Goal: Task Accomplishment & Management: Manage account settings

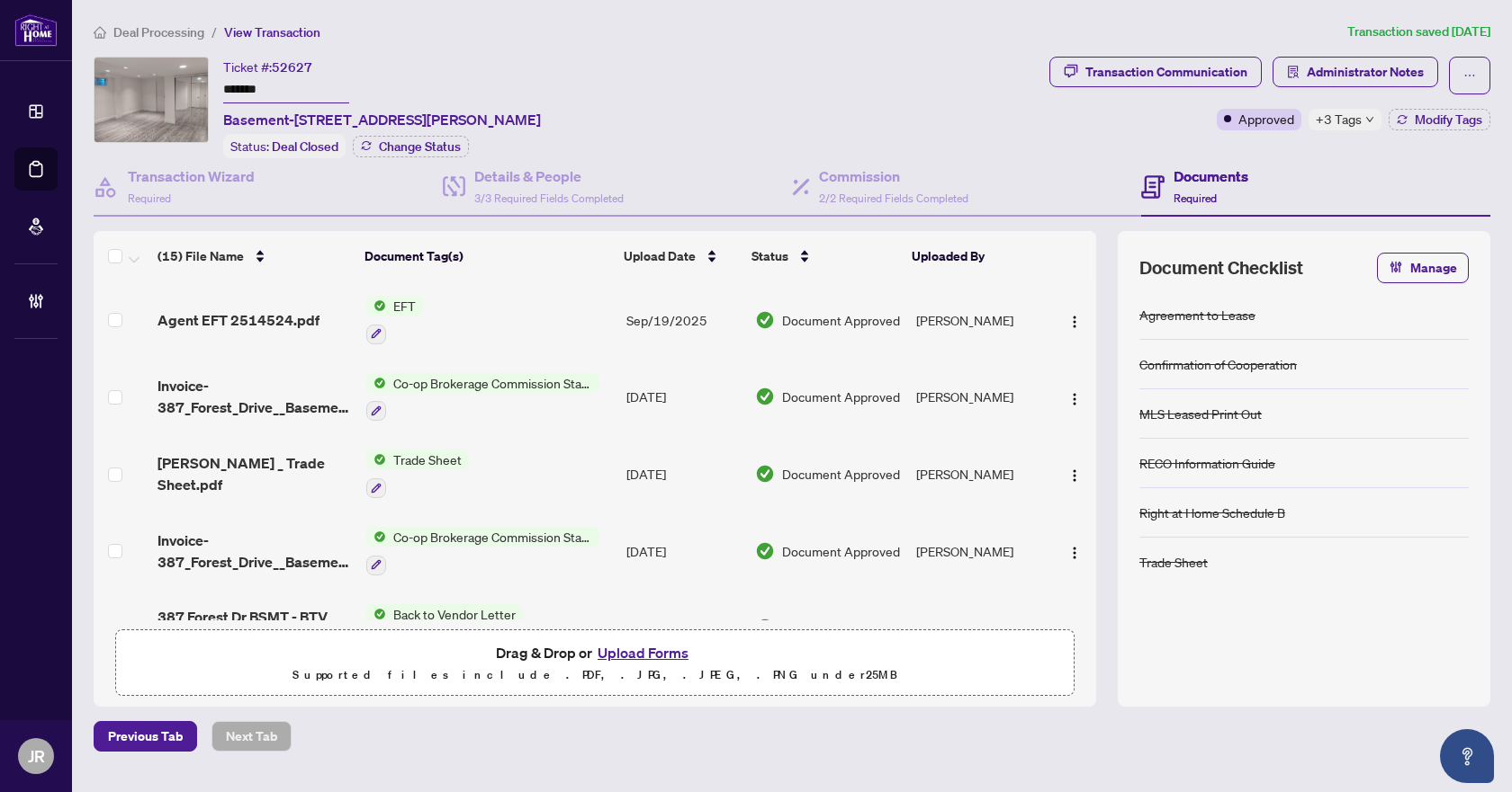
click at [187, 24] on span "Deal Processing" at bounding box center [158, 32] width 90 height 16
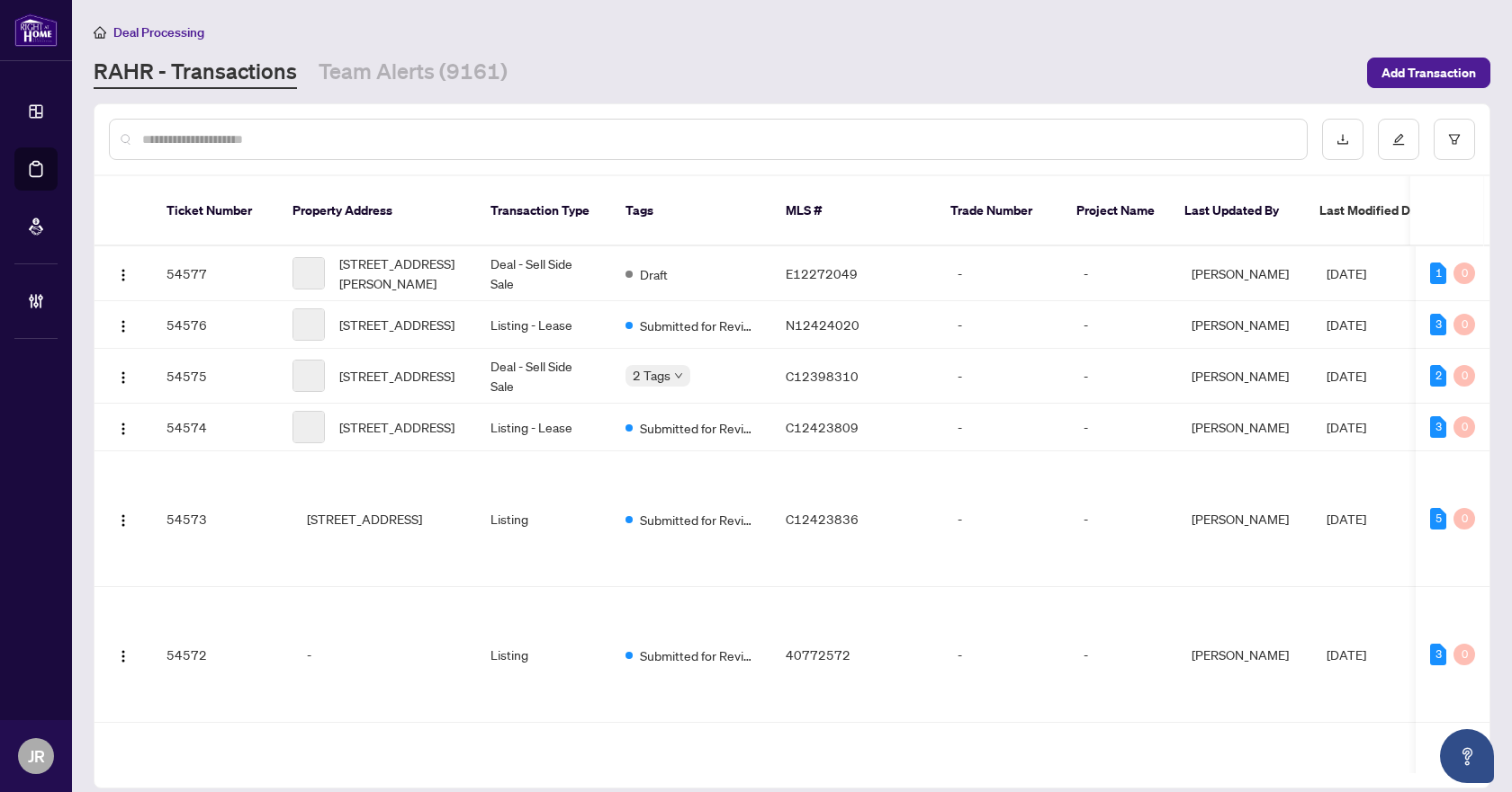
click at [299, 145] on input "text" at bounding box center [717, 139] width 1150 height 20
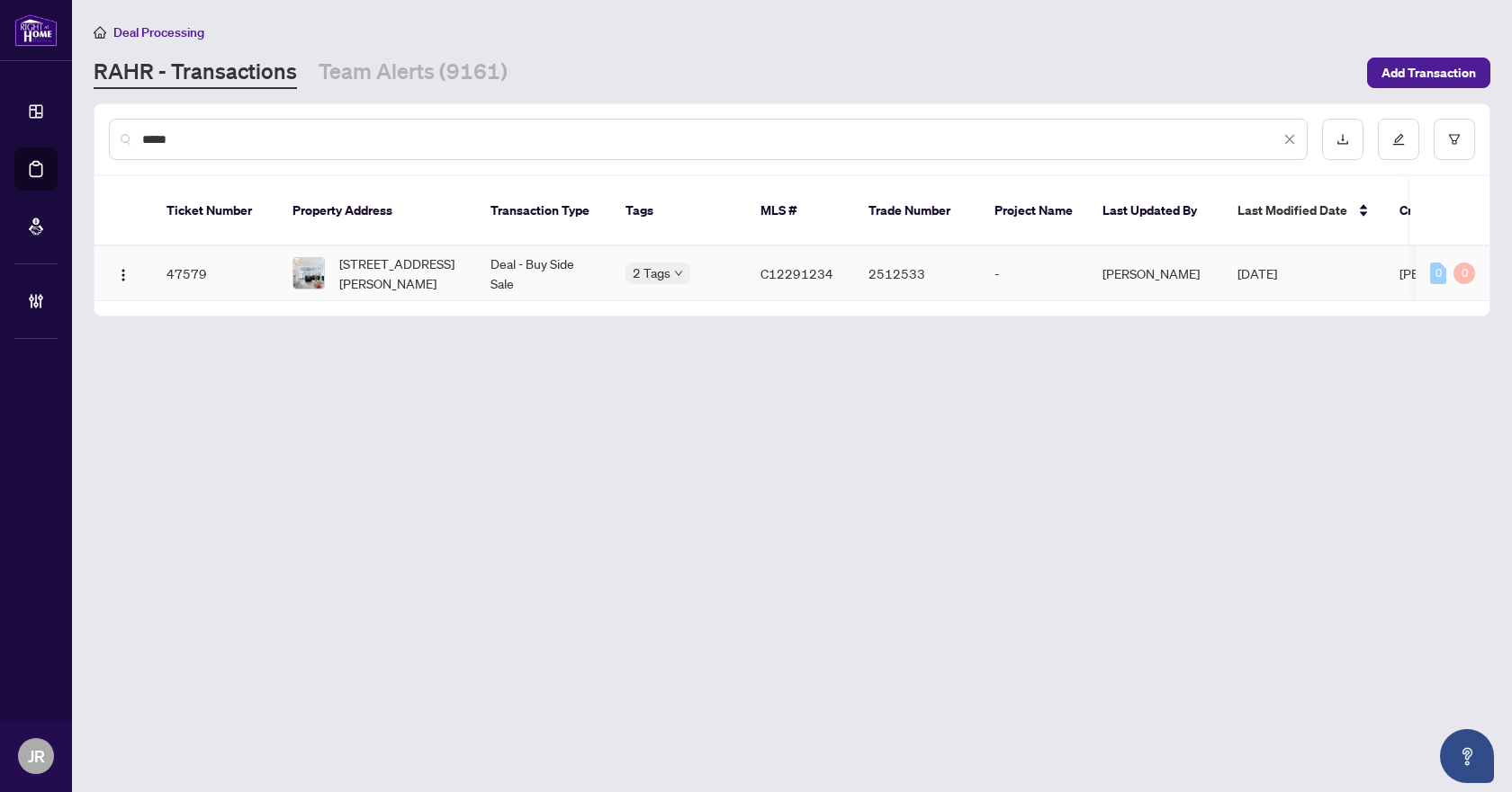
type input "*****"
click at [462, 246] on td "[STREET_ADDRESS][PERSON_NAME]" at bounding box center [377, 273] width 198 height 55
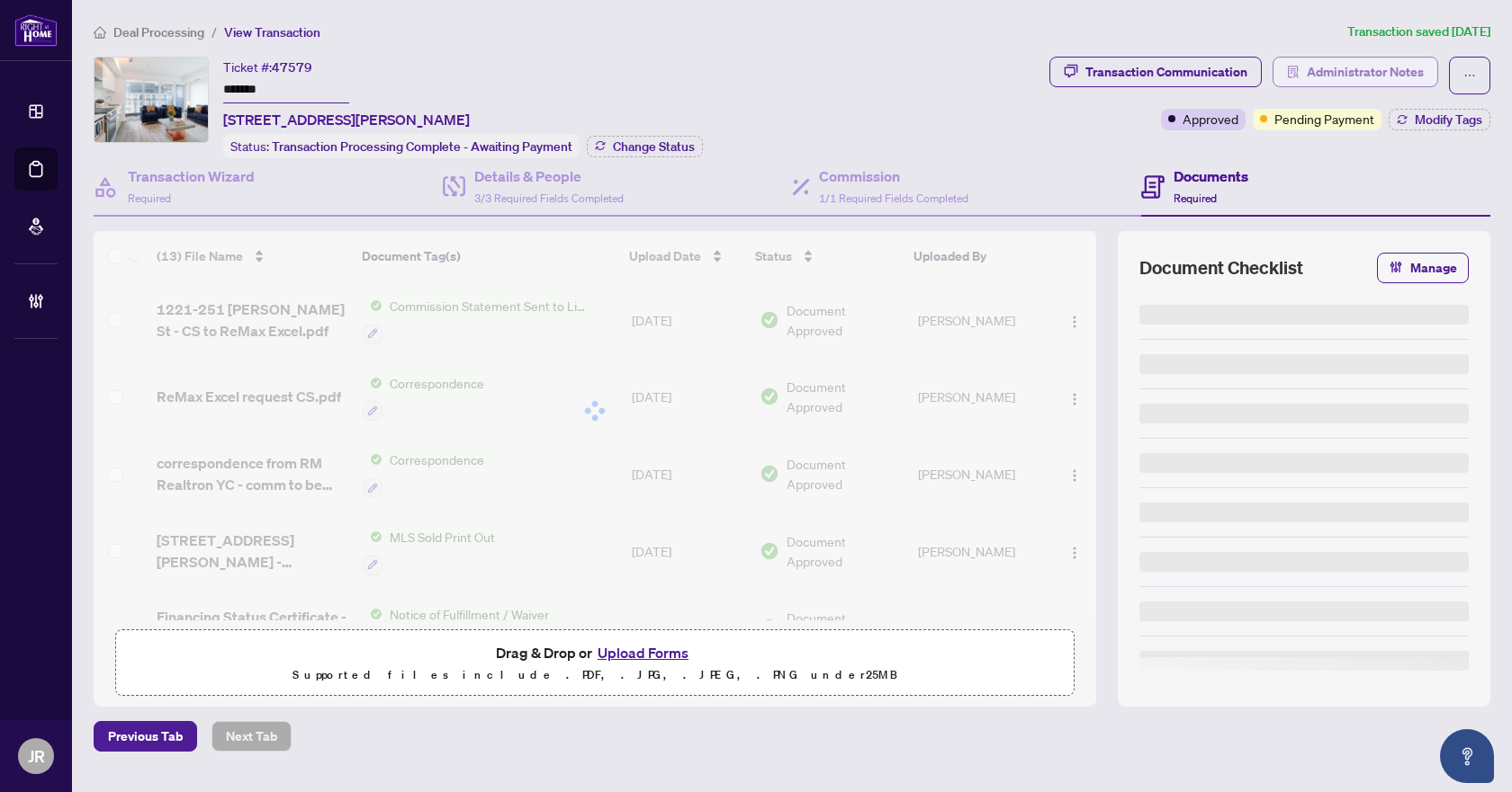
click at [1297, 73] on icon "solution" at bounding box center [1292, 72] width 11 height 13
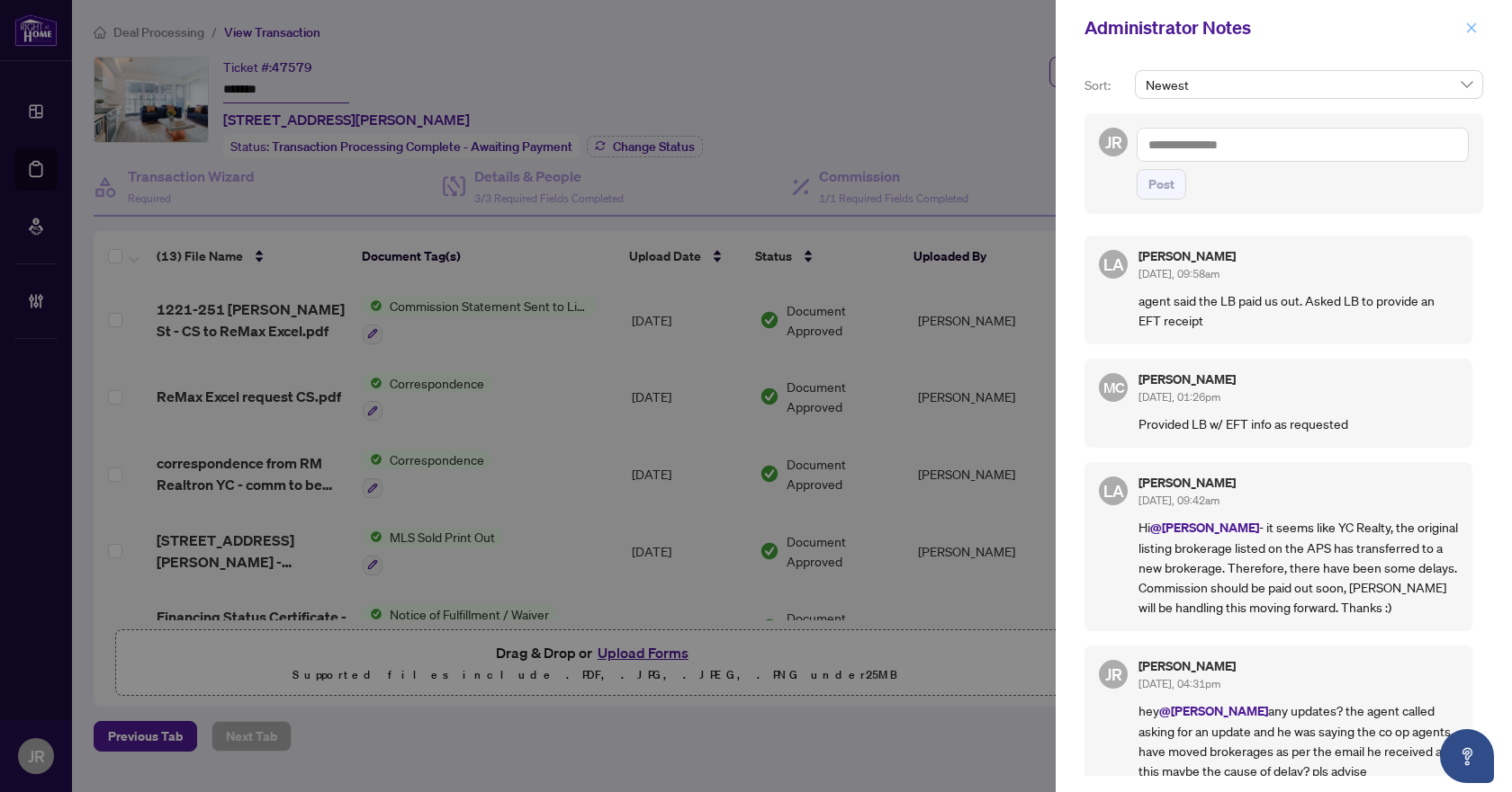
click at [1466, 34] on icon "close" at bounding box center [1471, 28] width 13 height 13
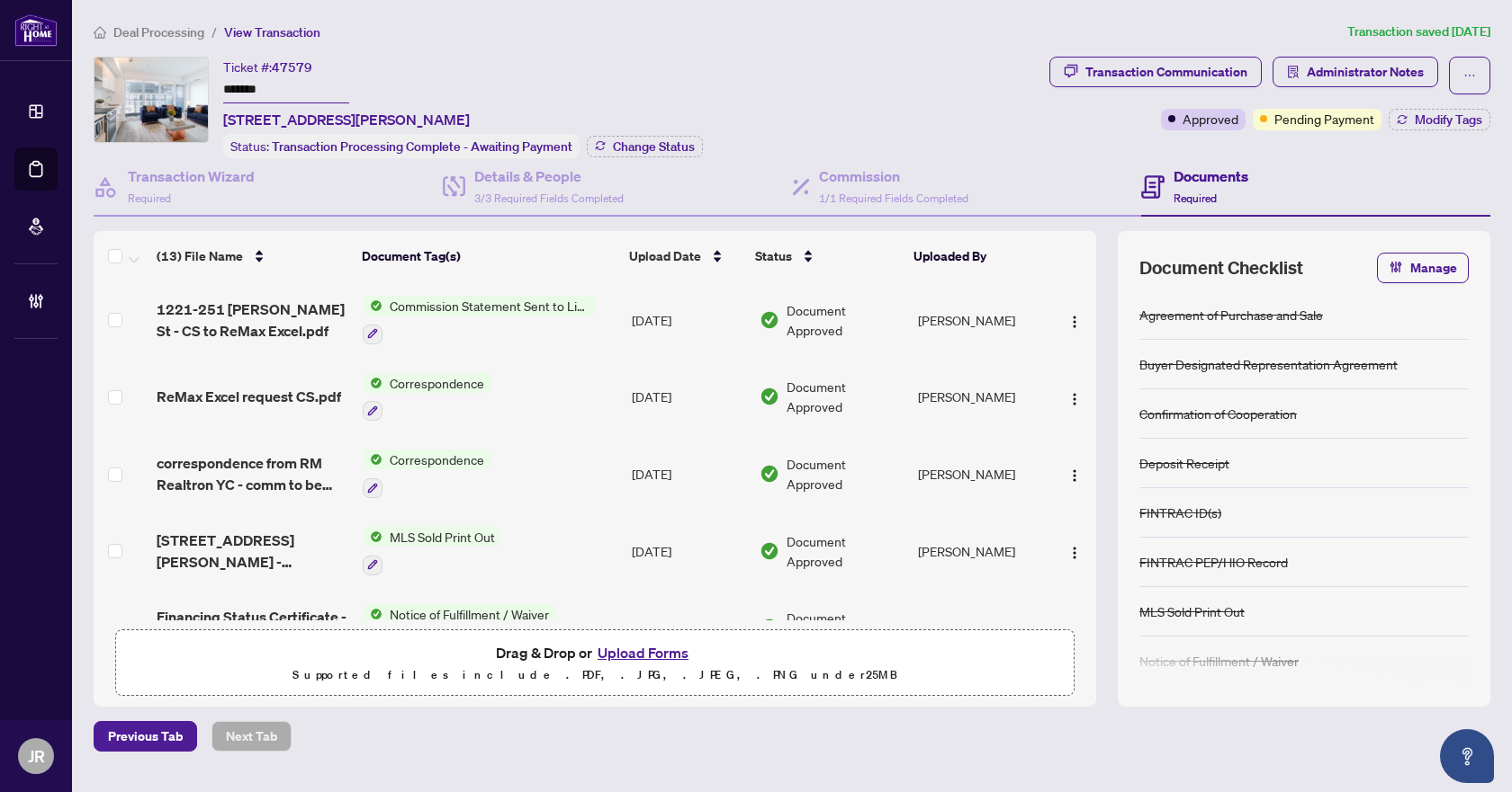
click at [1190, 59] on div "Transaction Communication" at bounding box center [1166, 72] width 162 height 29
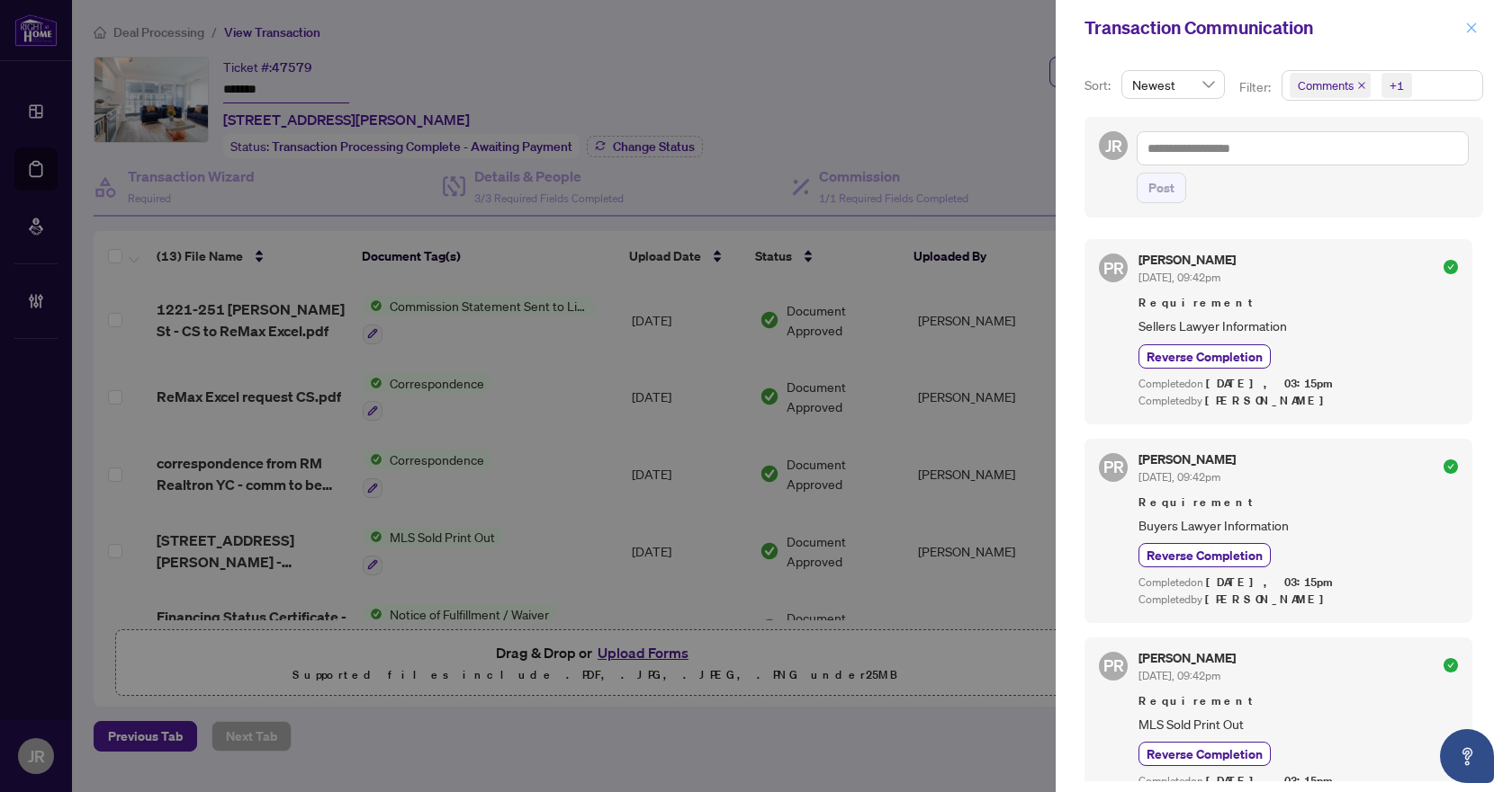
click at [1462, 33] on button "button" at bounding box center [1471, 28] width 24 height 22
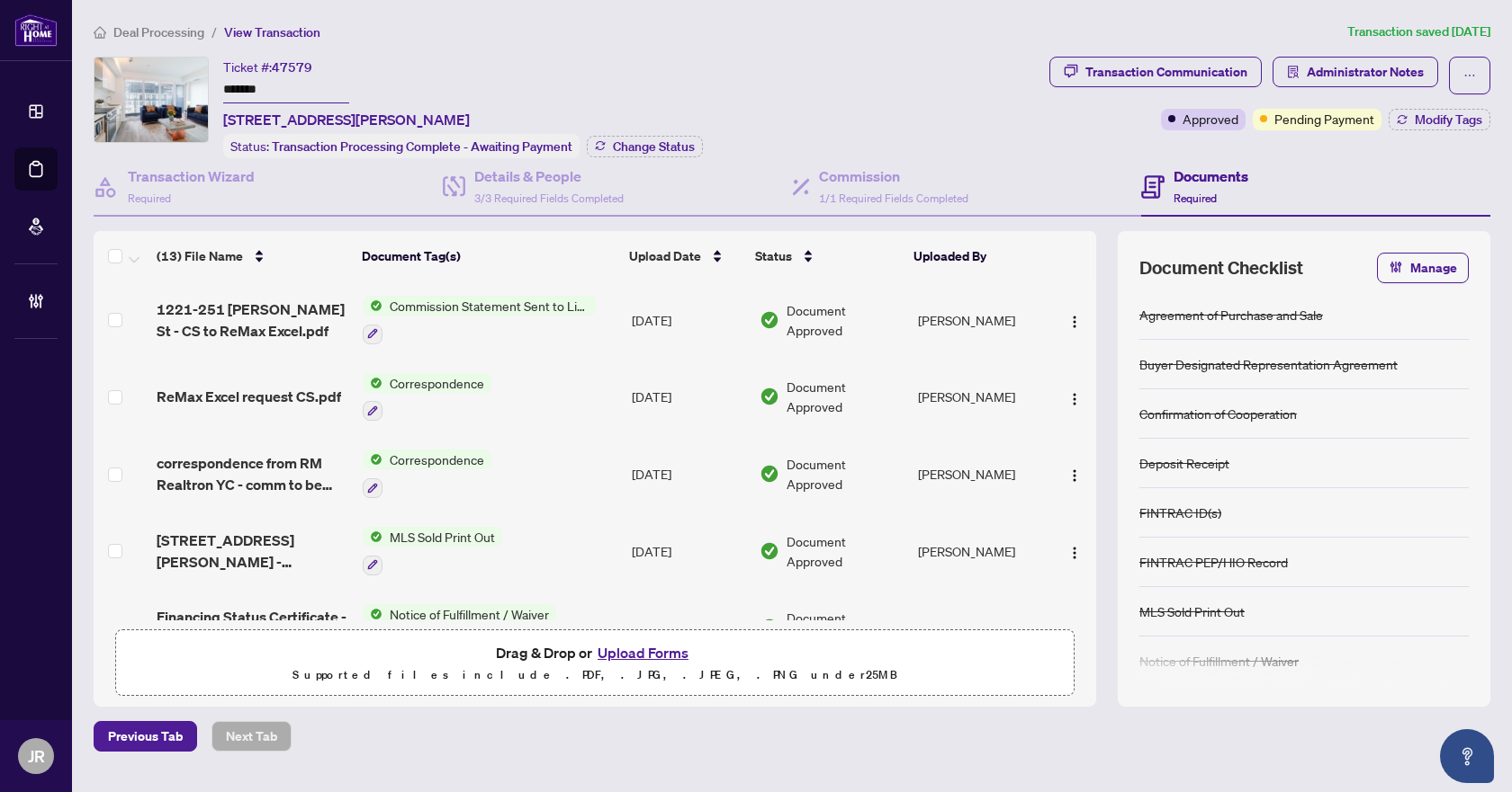
click at [178, 36] on span "Deal Processing" at bounding box center [158, 32] width 90 height 16
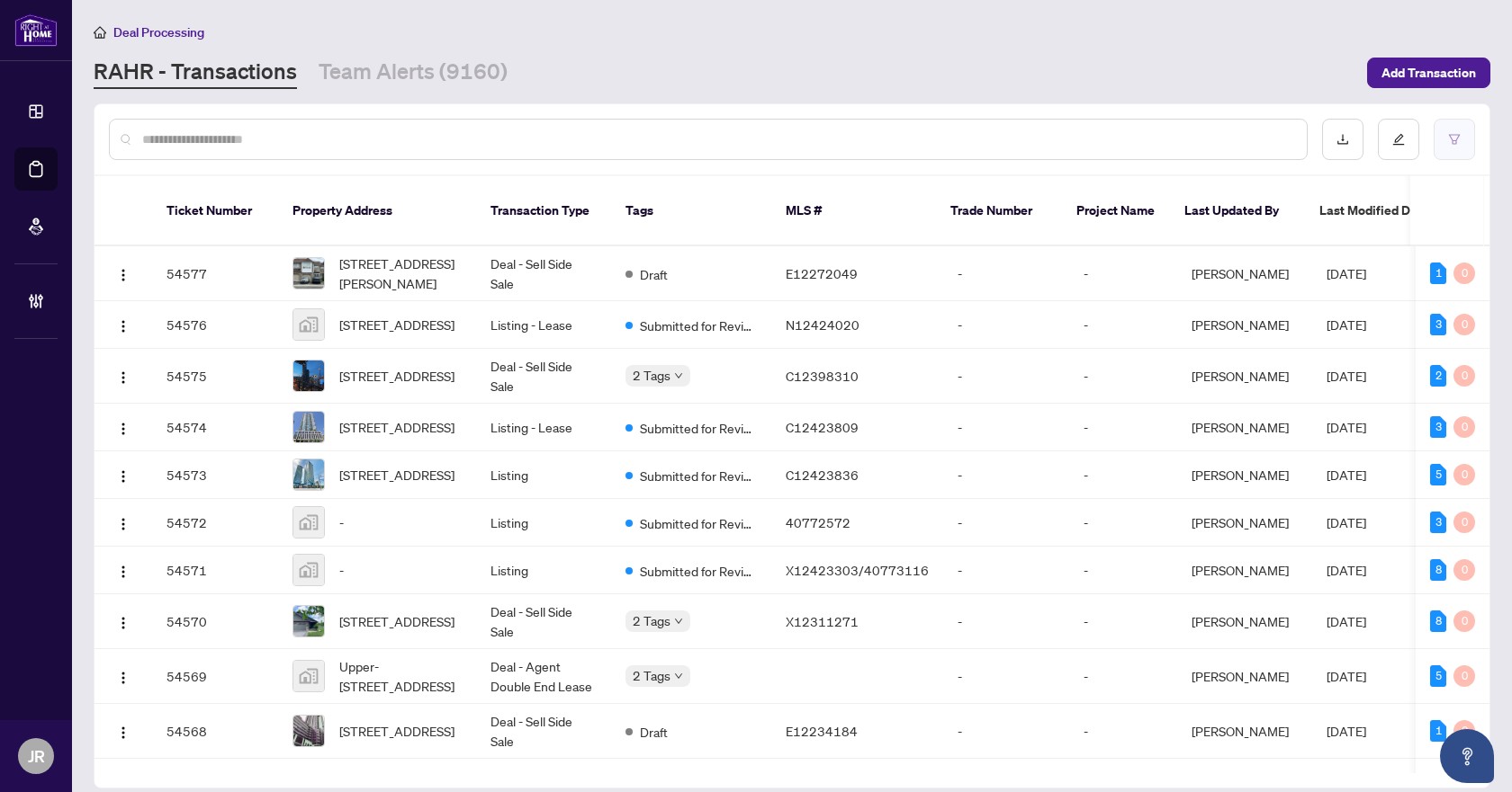
click at [1439, 134] on button "button" at bounding box center [1454, 139] width 42 height 42
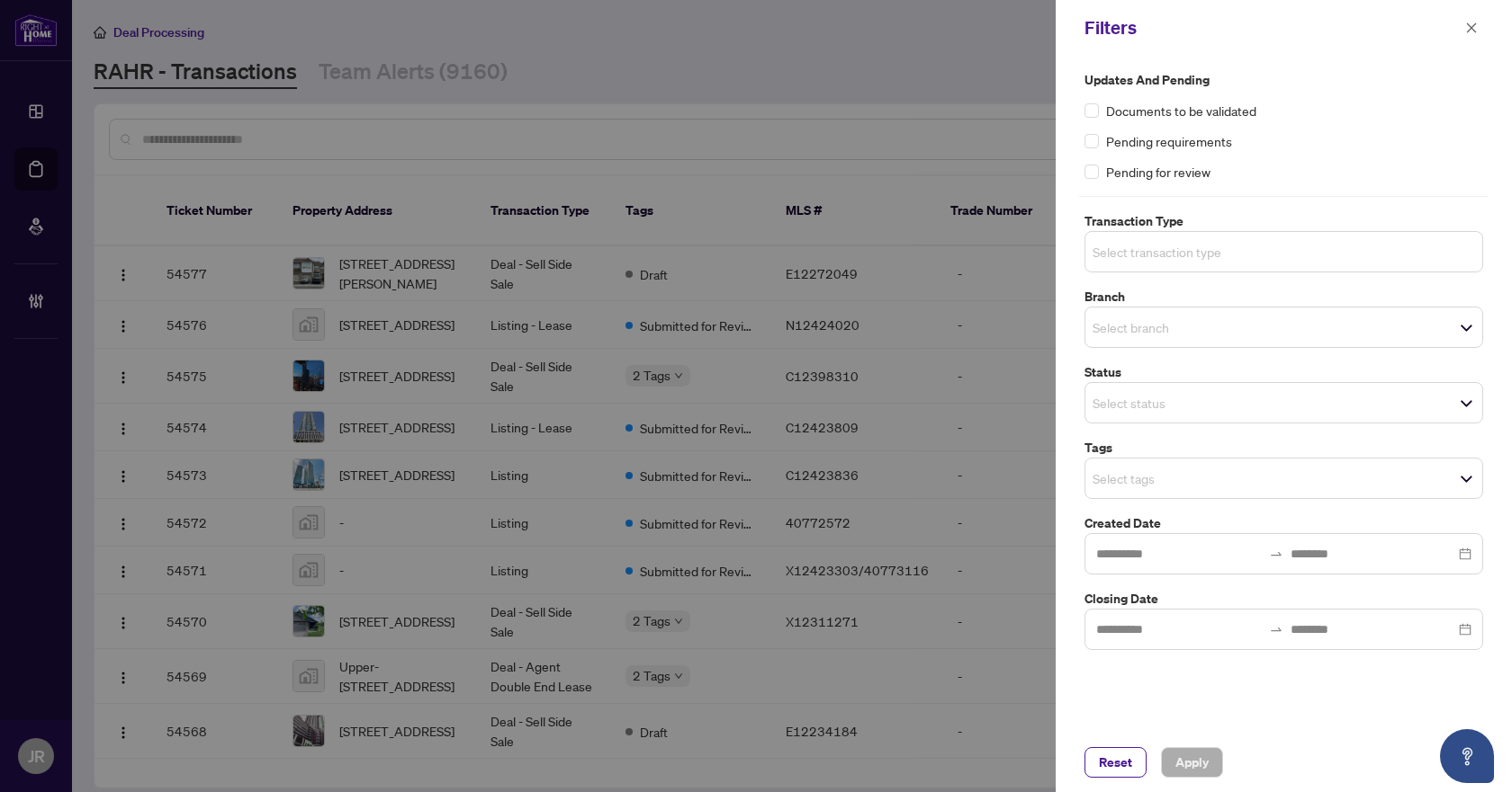
click at [1219, 254] on input "search" at bounding box center [1155, 252] width 126 height 22
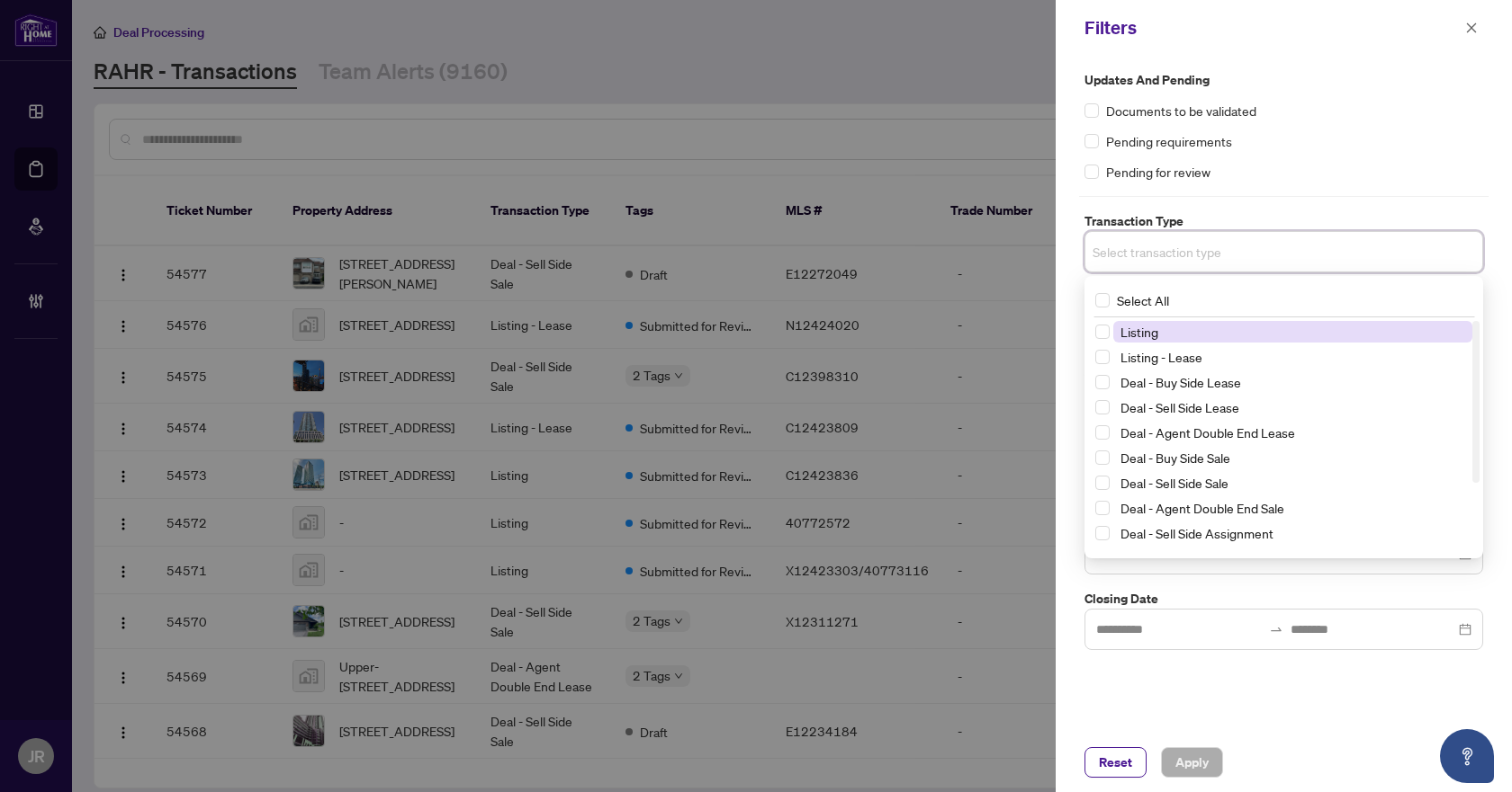
click at [1193, 337] on span "Listing" at bounding box center [1292, 332] width 359 height 22
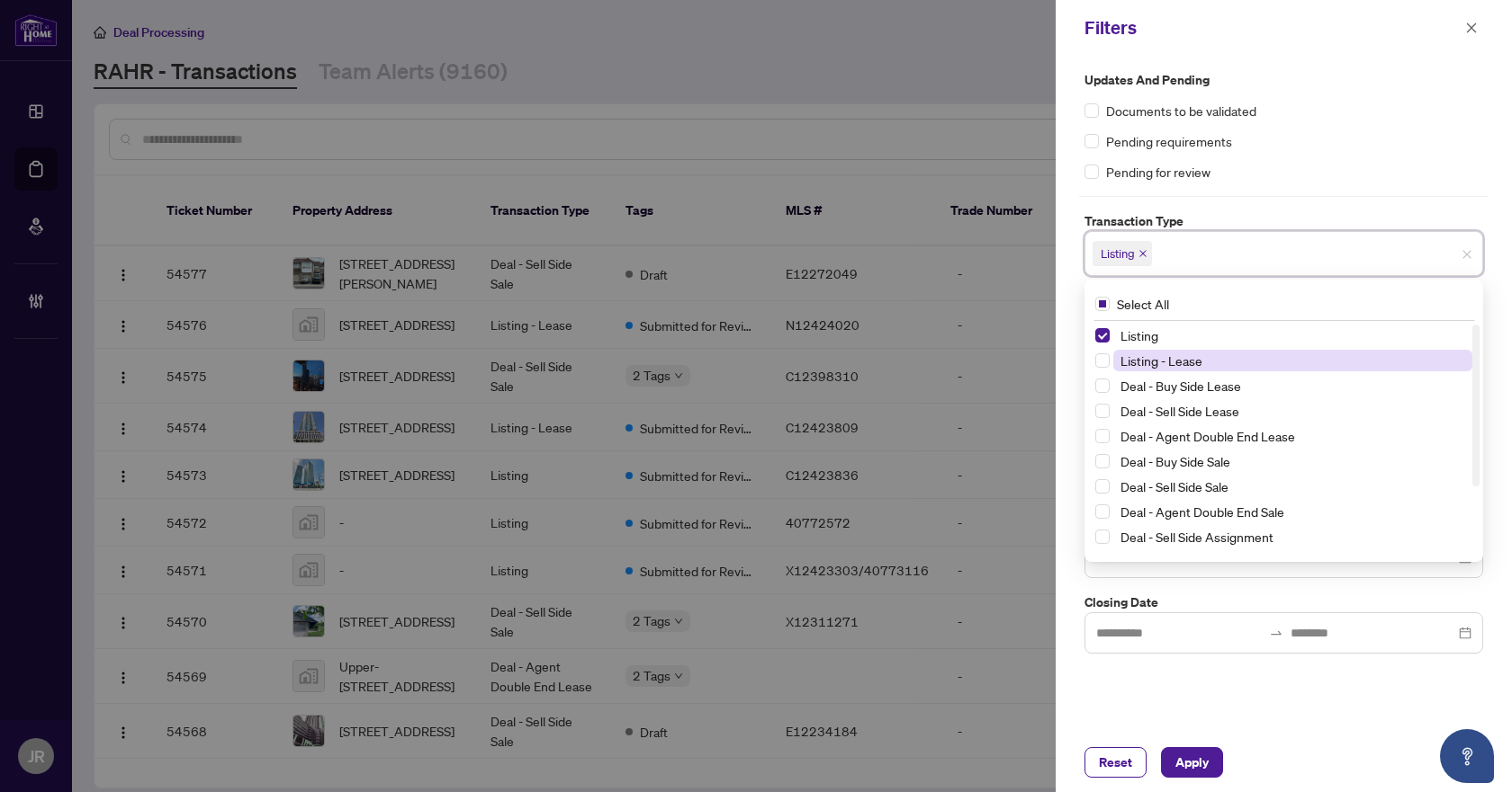
click at [1195, 357] on span "Listing - Lease" at bounding box center [1161, 361] width 82 height 16
click at [1270, 233] on div "Listing +1" at bounding box center [1283, 253] width 399 height 45
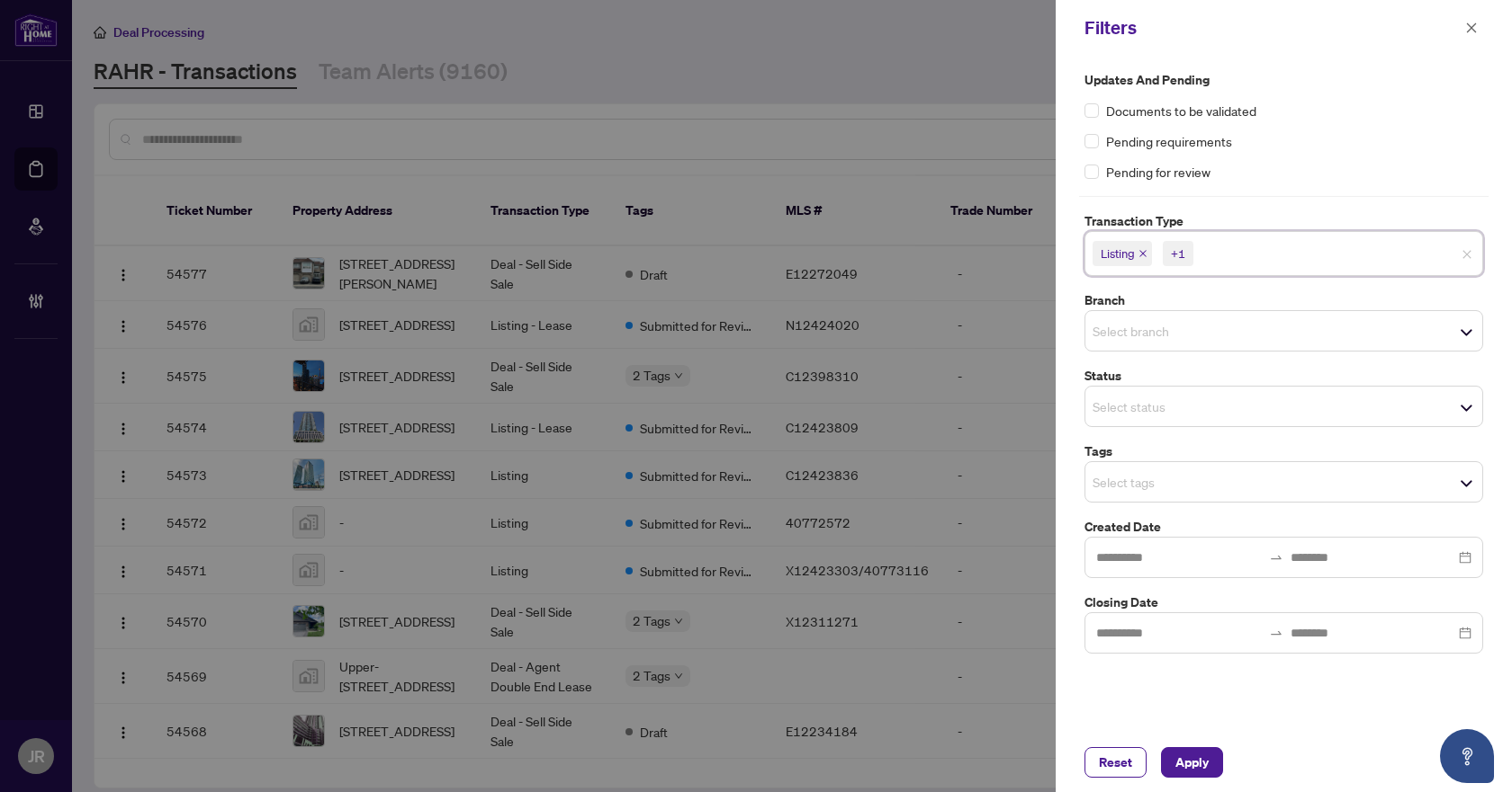
click at [1258, 339] on span "Select branch" at bounding box center [1283, 330] width 397 height 25
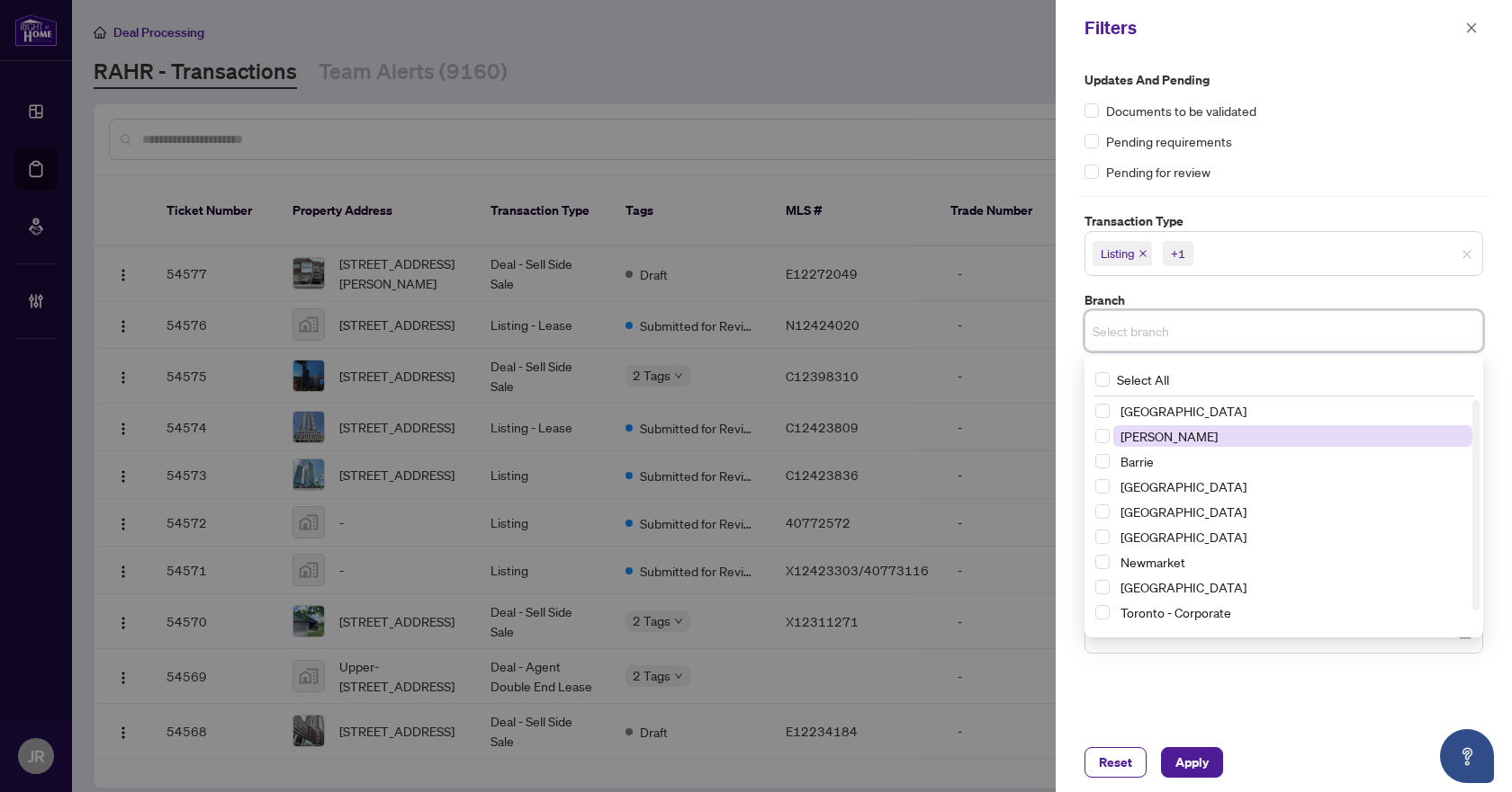
click at [1208, 431] on span "[PERSON_NAME]" at bounding box center [1292, 436] width 359 height 22
click at [1265, 297] on label "Branch" at bounding box center [1283, 300] width 399 height 20
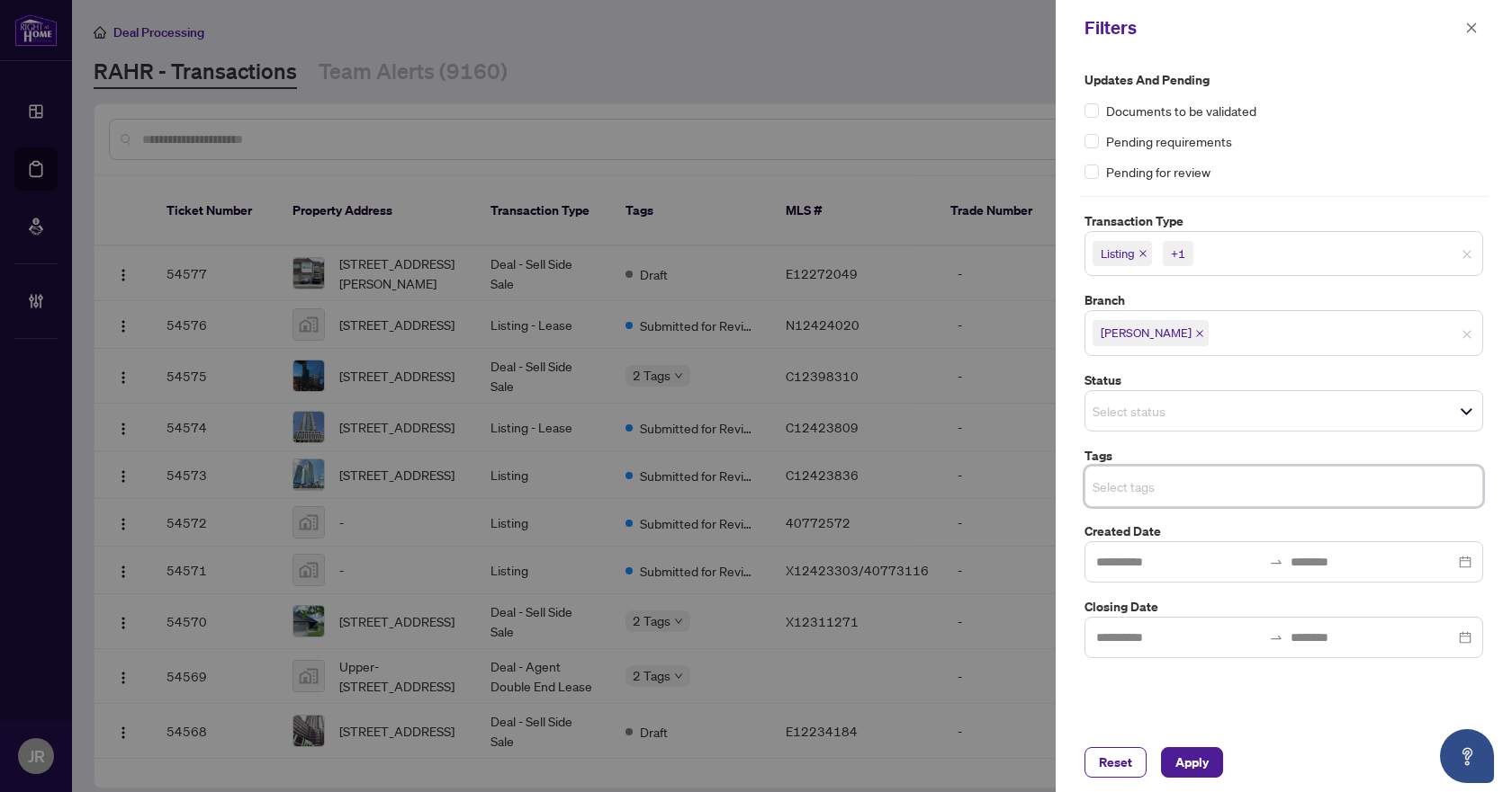
click at [1219, 490] on input "search" at bounding box center [1155, 487] width 126 height 22
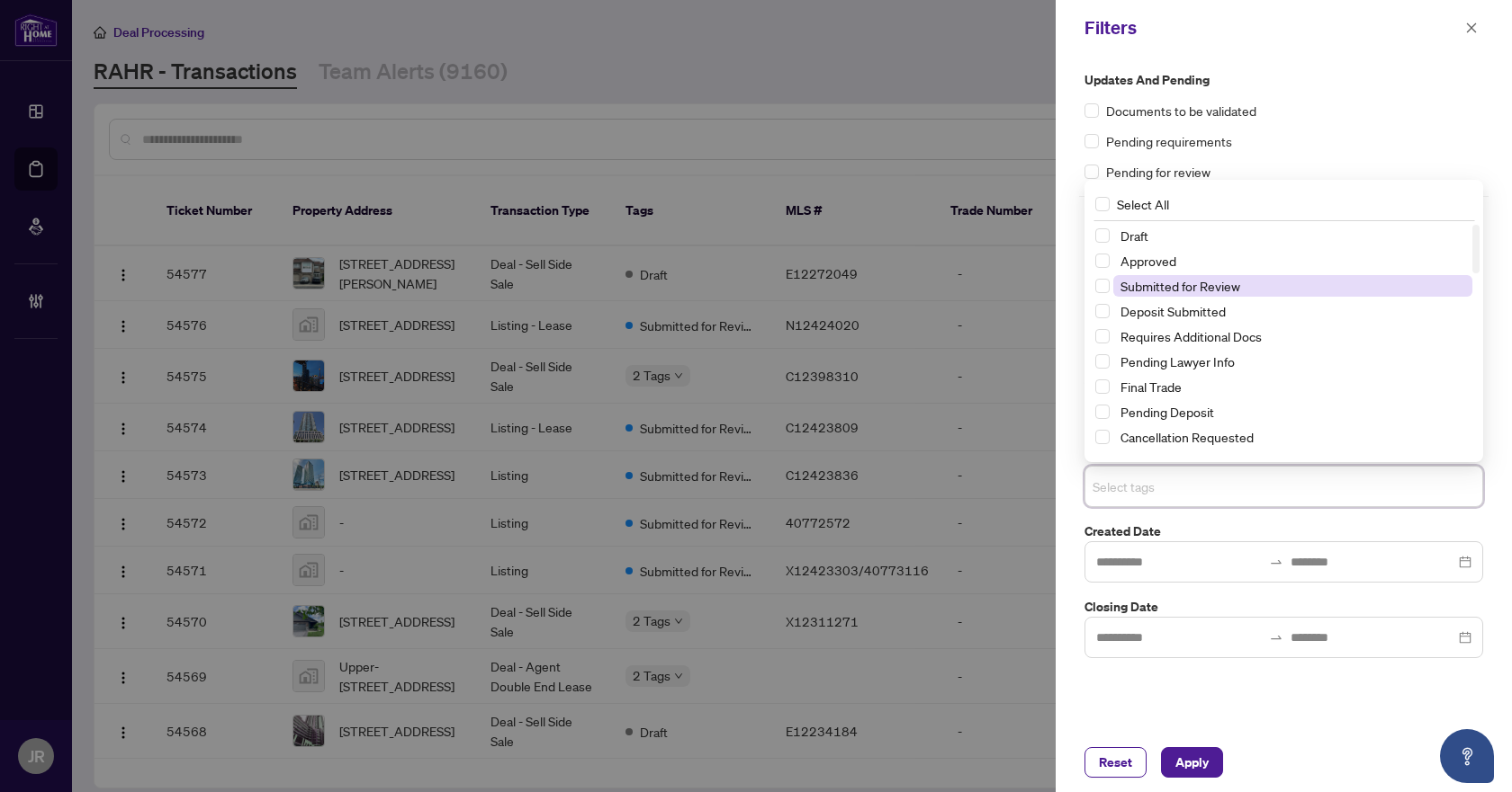
click at [1196, 279] on span "Submitted for Review" at bounding box center [1180, 286] width 119 height 16
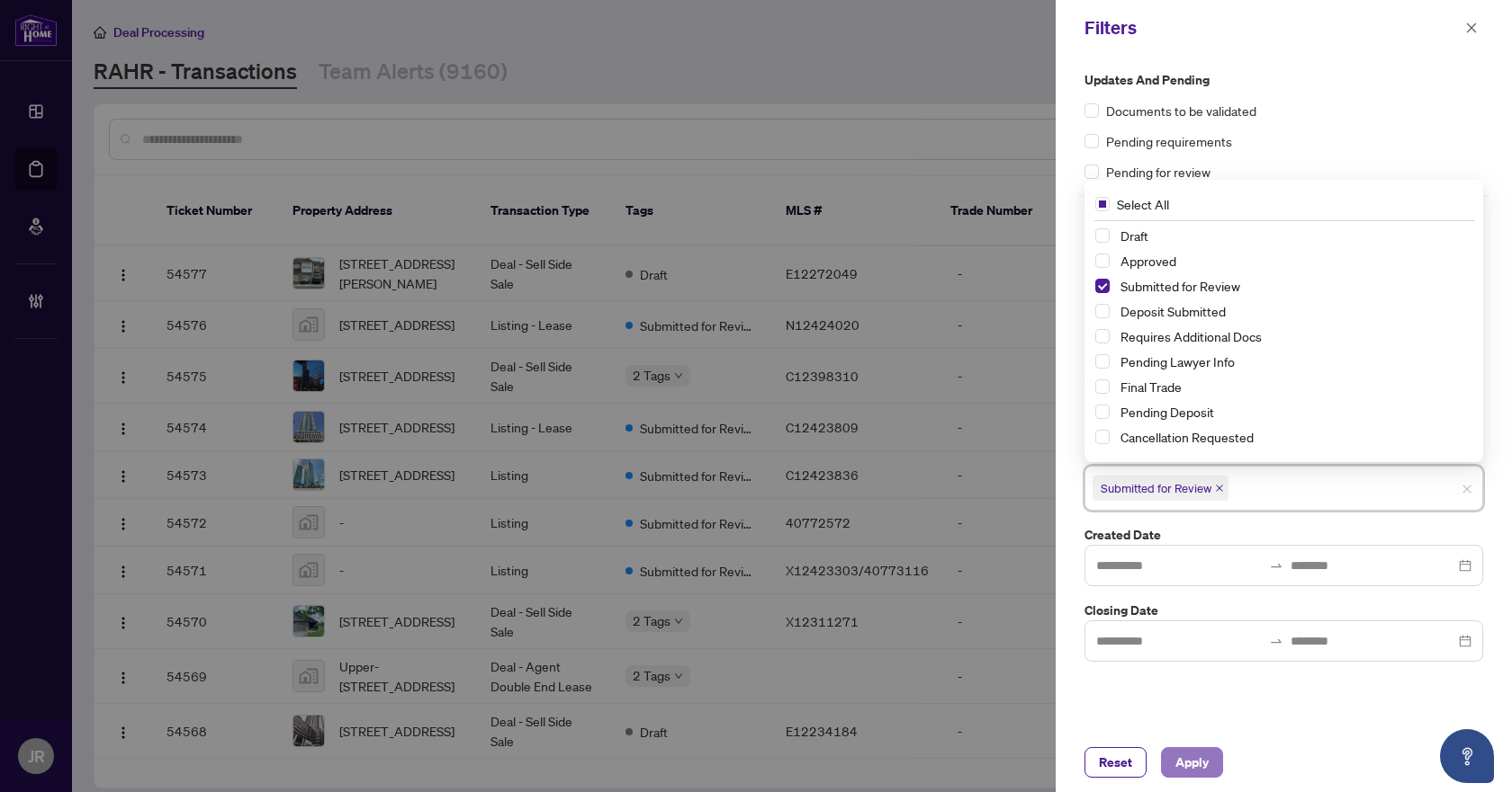
click at [1187, 763] on span "Apply" at bounding box center [1191, 762] width 33 height 29
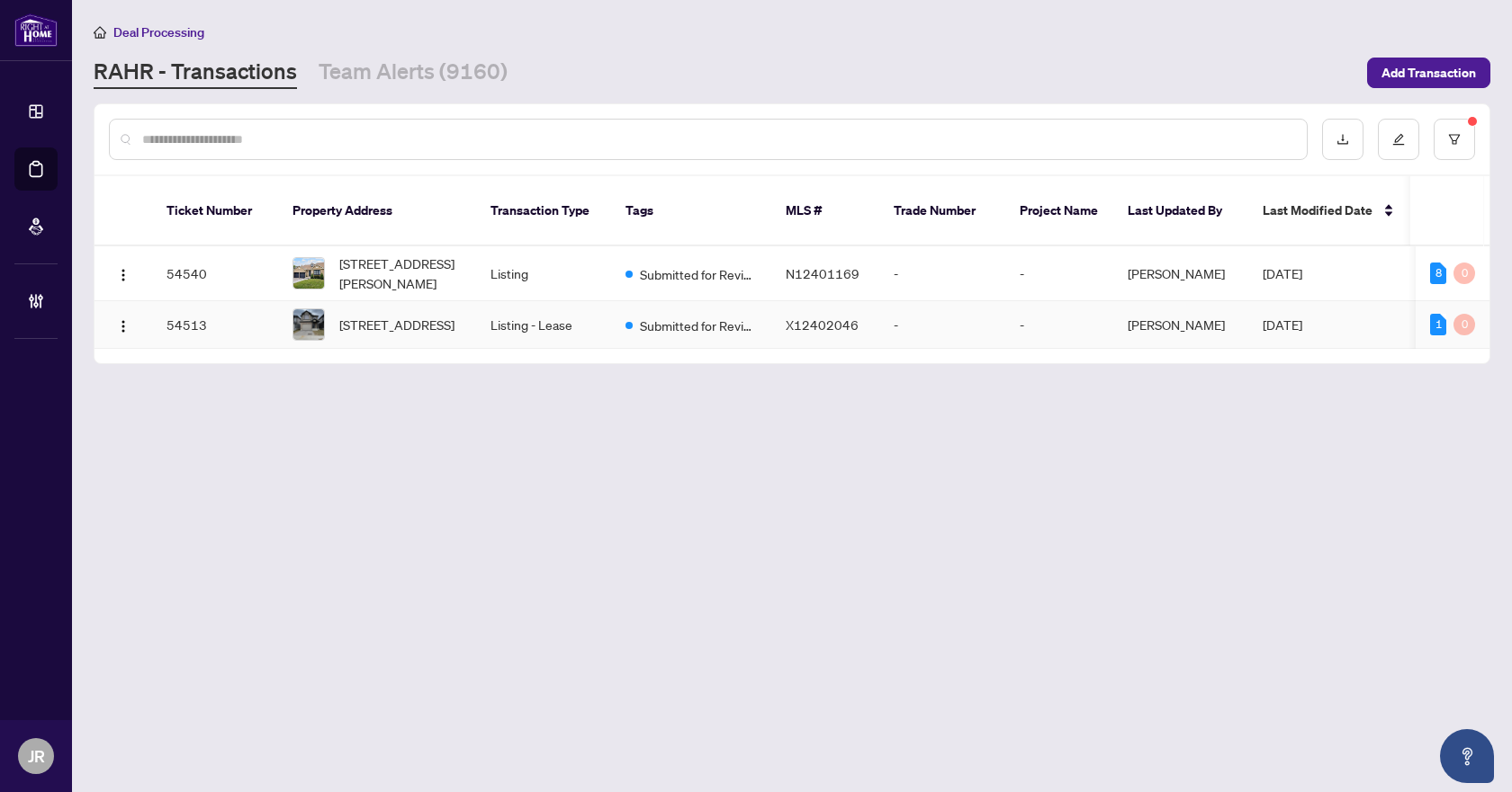
click at [518, 305] on td "Listing - Lease" at bounding box center [544, 325] width 135 height 48
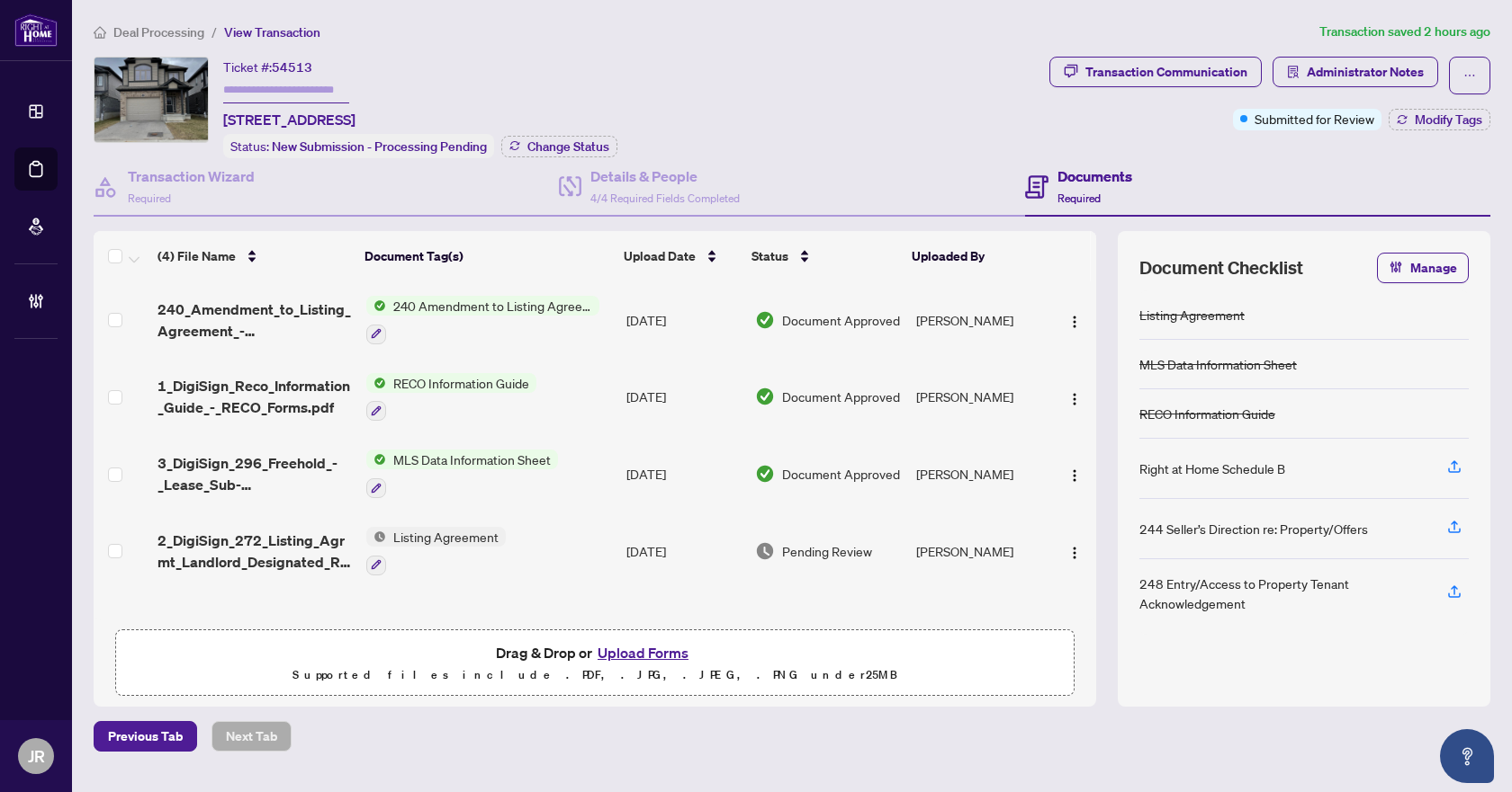
click at [619, 551] on td "Sep/23/2025" at bounding box center [683, 552] width 128 height 78
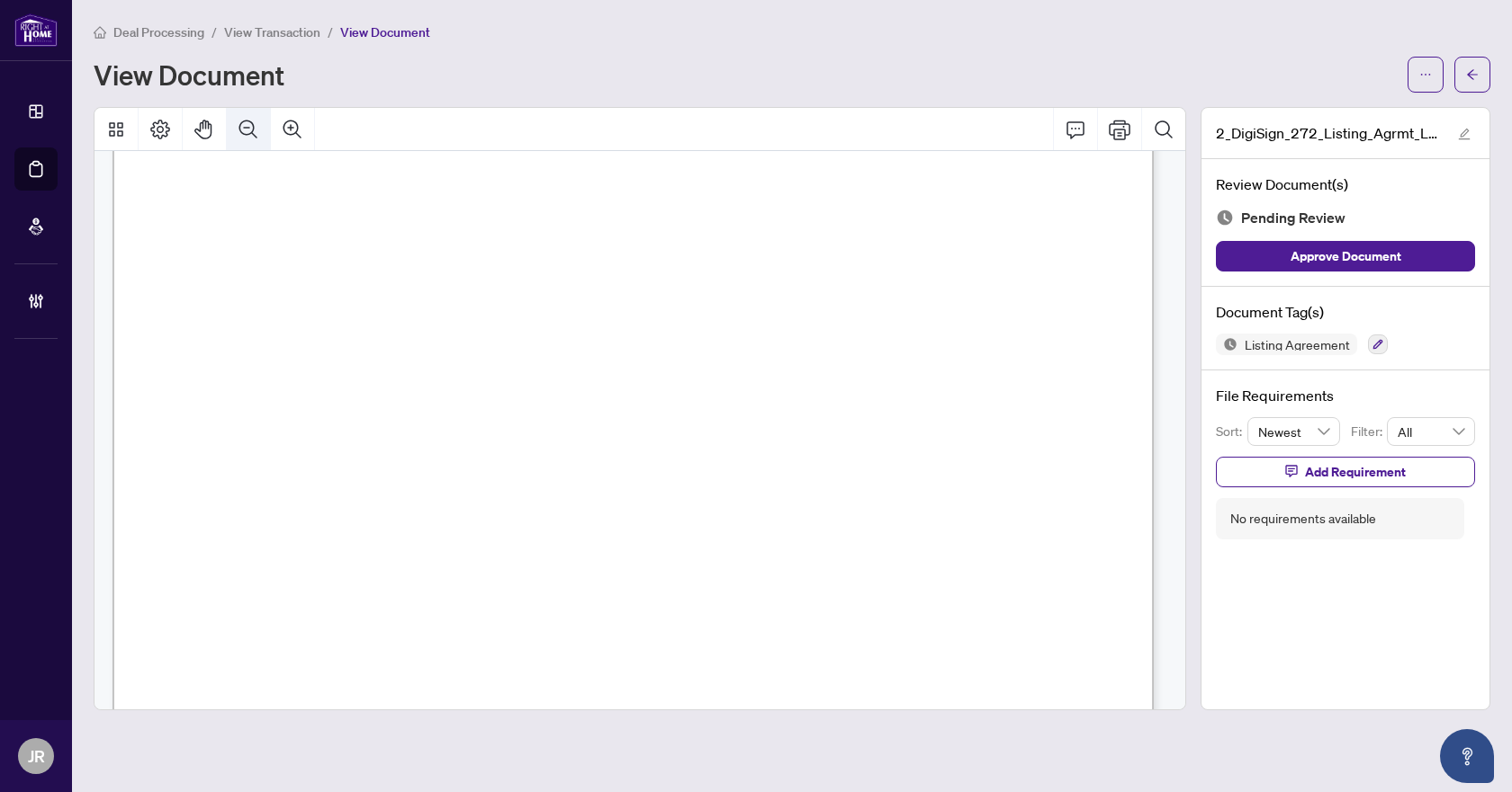
click at [261, 138] on button "Zoom Out" at bounding box center [248, 129] width 43 height 43
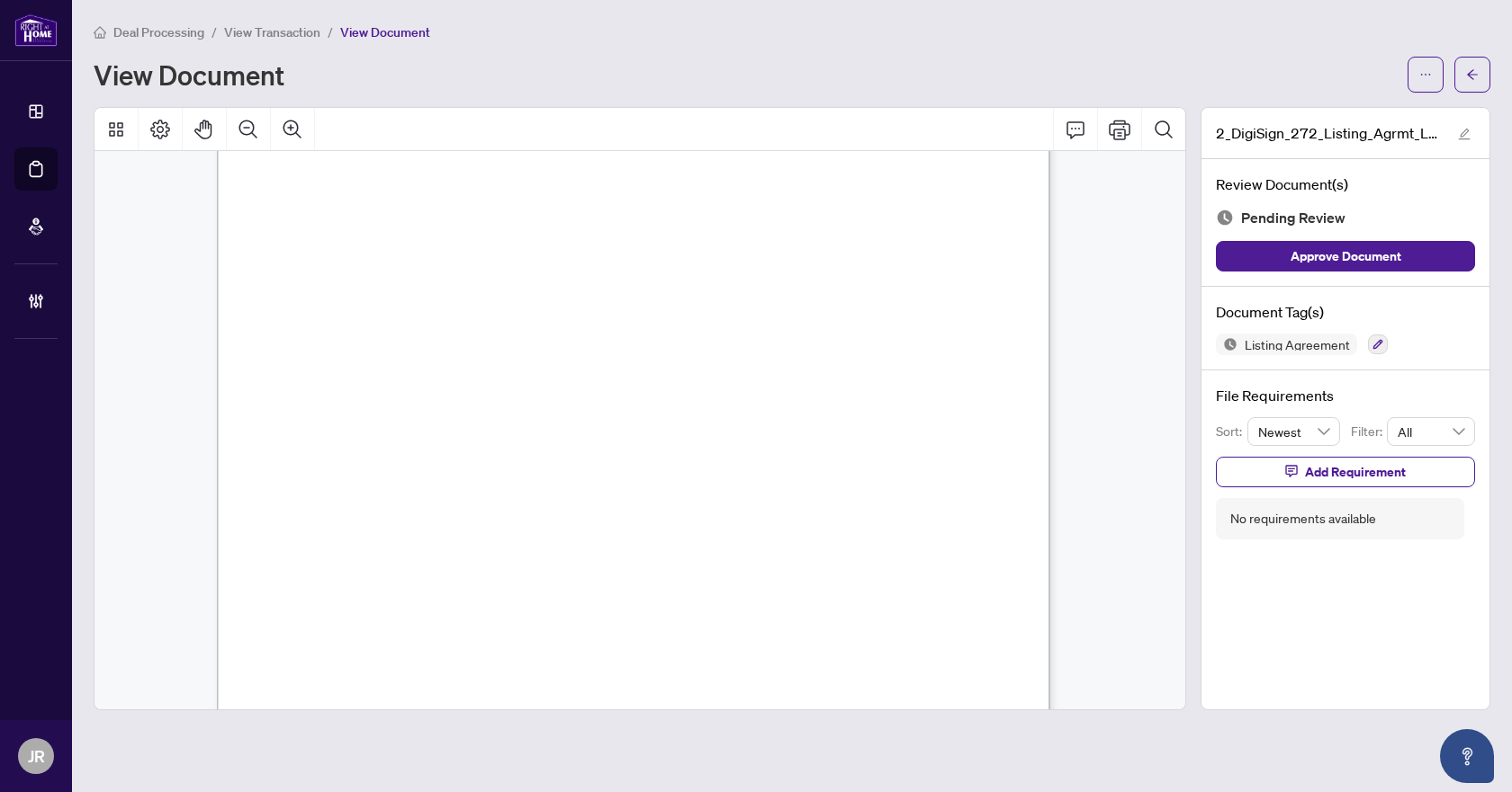
scroll to position [2728, 0]
click at [1372, 344] on icon "button" at bounding box center [1377, 344] width 11 height 11
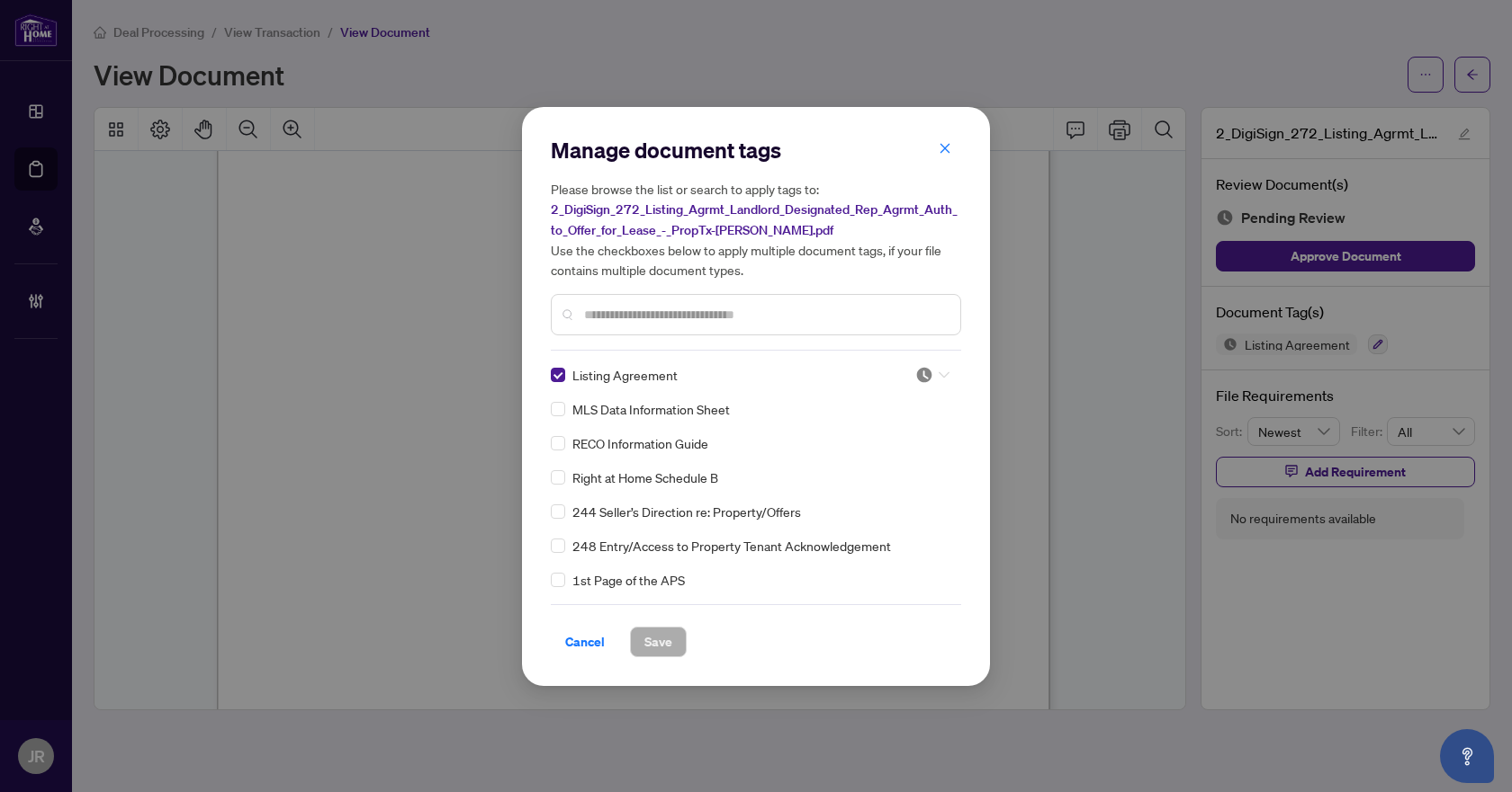
click at [942, 385] on span at bounding box center [932, 375] width 34 height 27
click at [903, 460] on div "Approved" at bounding box center [873, 462] width 115 height 20
click at [685, 648] on button "Save" at bounding box center [658, 642] width 57 height 31
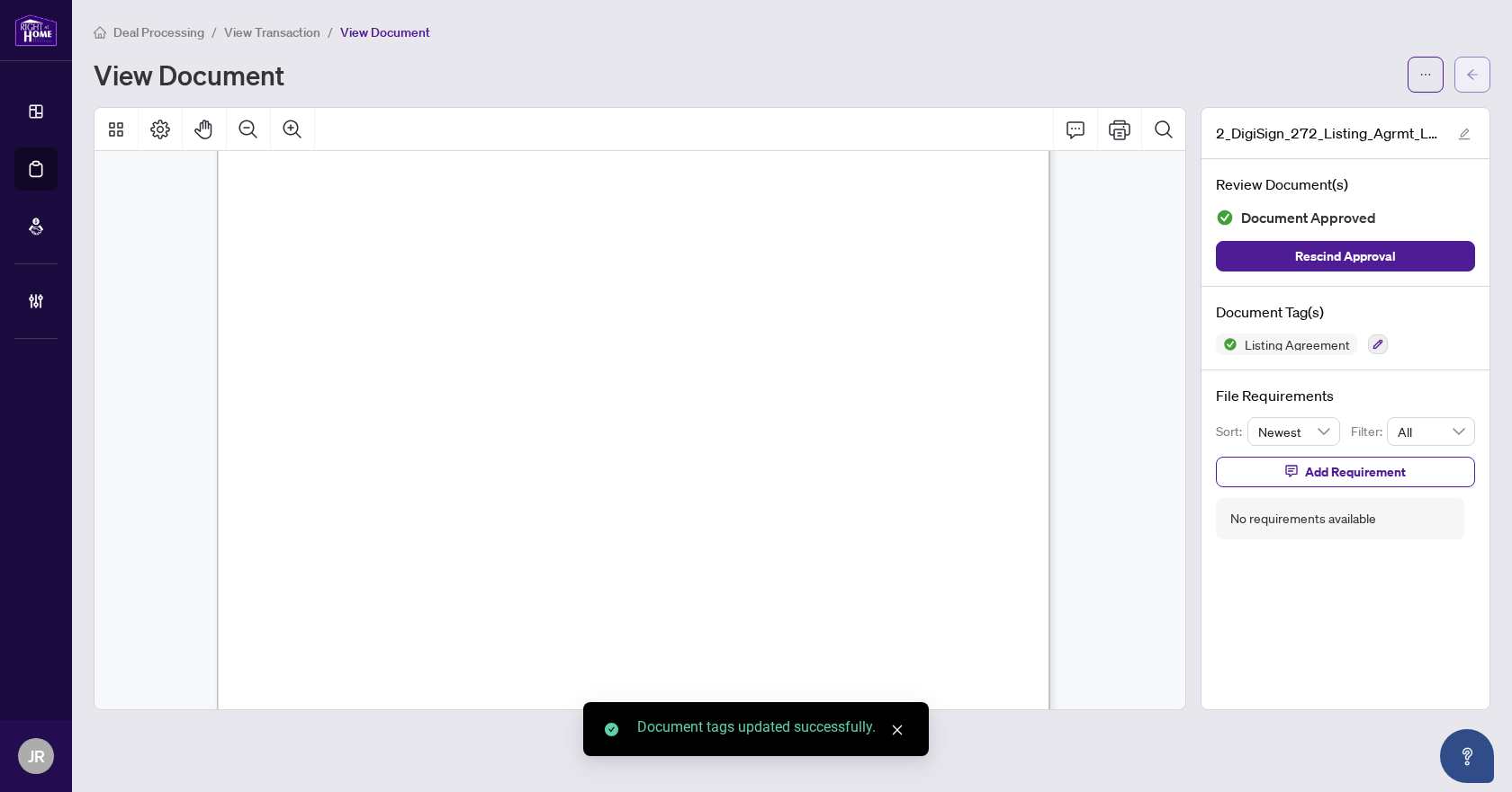
click at [1470, 72] on icon "arrow-left" at bounding box center [1472, 75] width 13 height 13
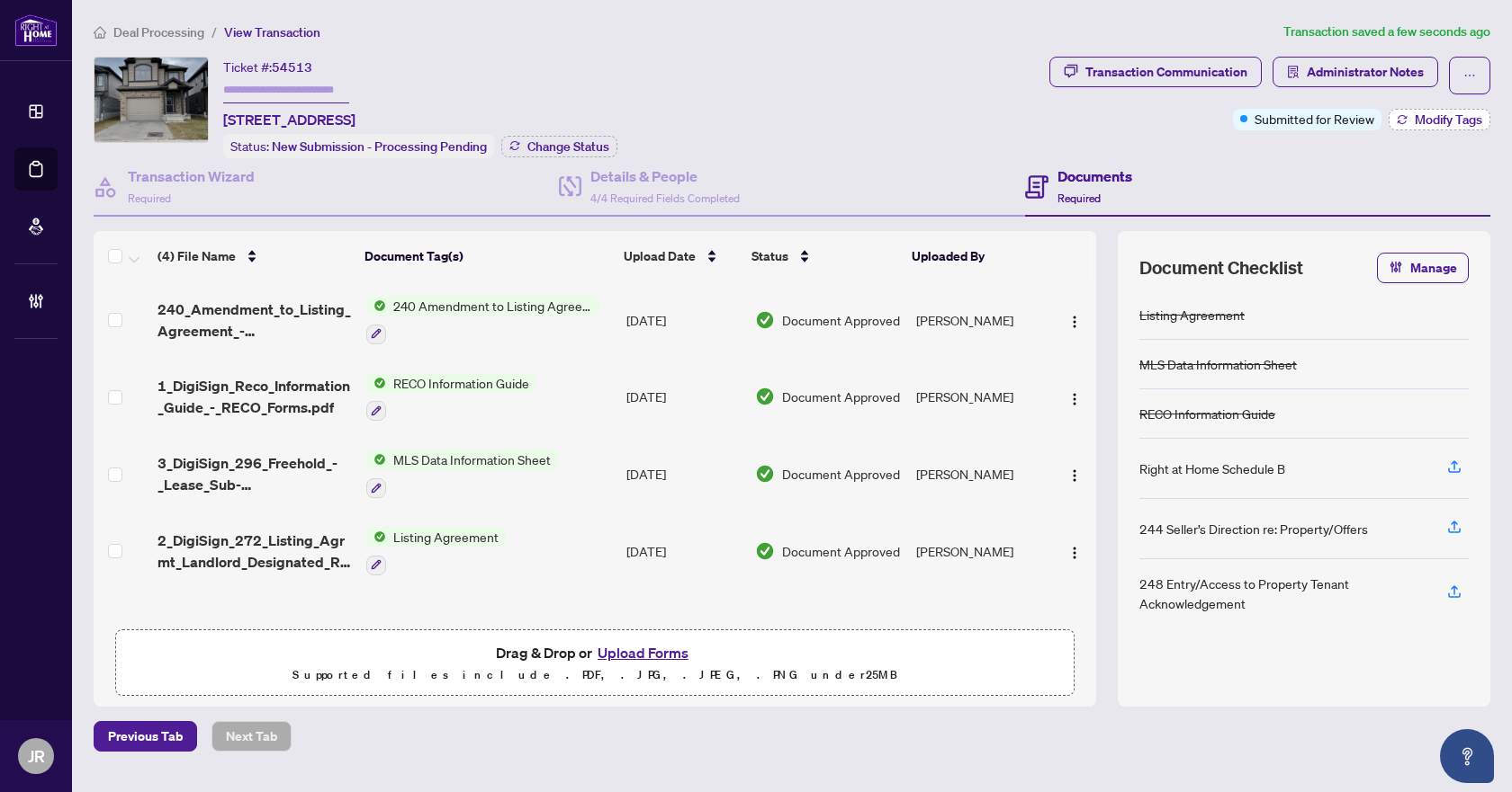
click at [1440, 120] on span "Modify Tags" at bounding box center [1448, 119] width 68 height 13
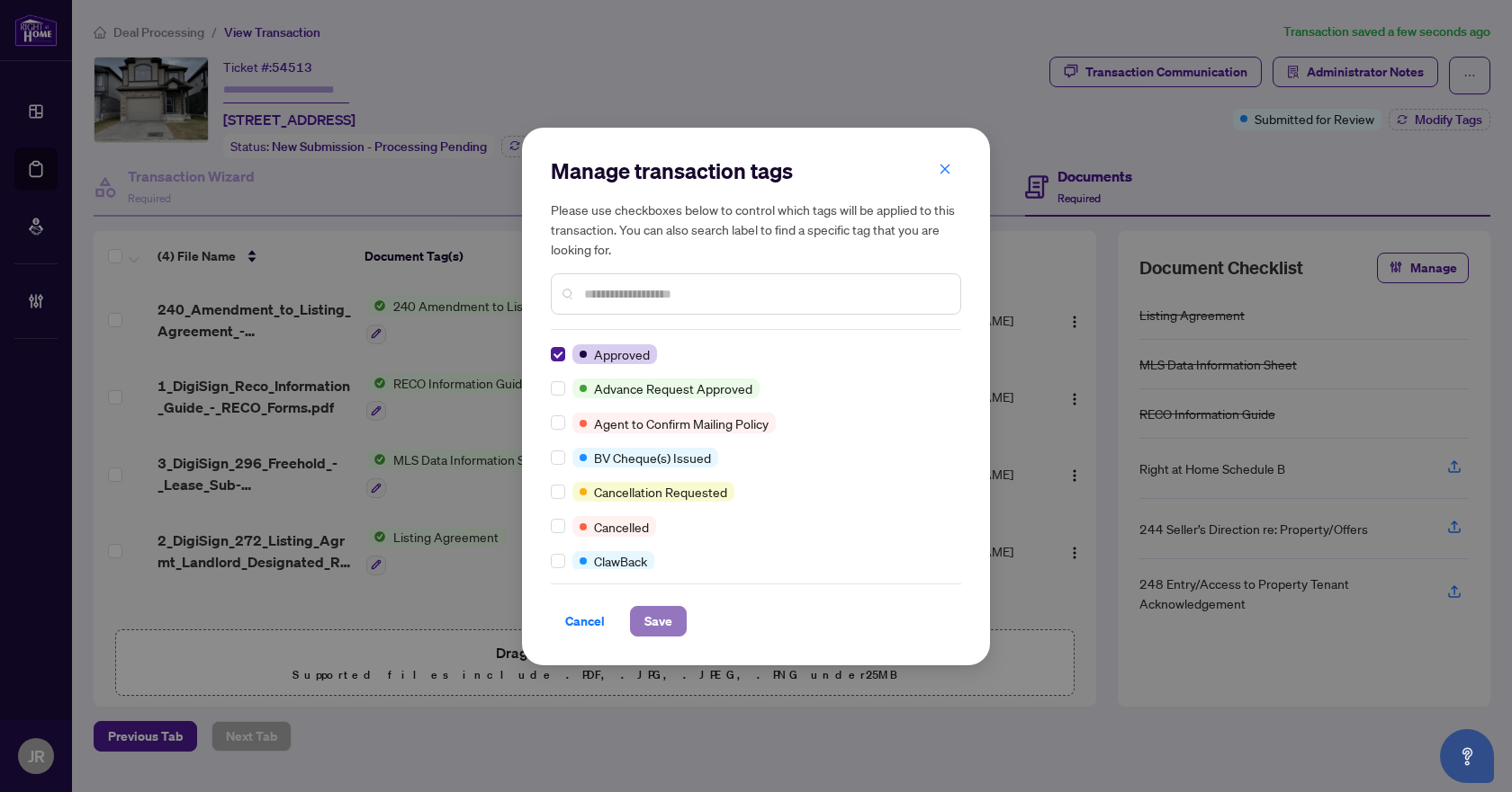
click at [636, 612] on button "Save" at bounding box center [658, 621] width 57 height 31
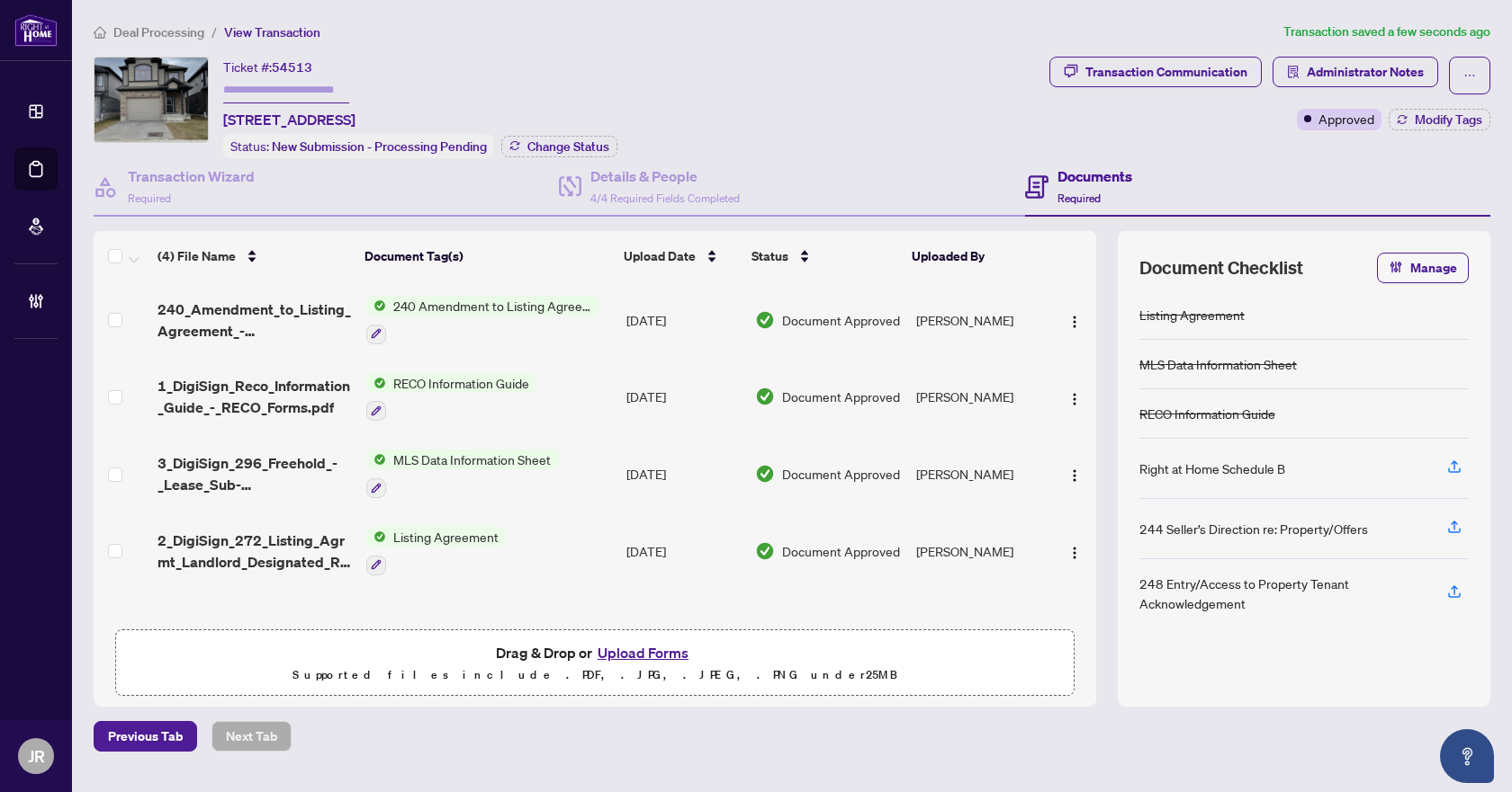
click at [185, 14] on main "Deal Processing / View Transaction Transaction saved a few seconds ago Ticket #…" at bounding box center [791, 396] width 1439 height 792
click at [176, 27] on span "Deal Processing" at bounding box center [158, 32] width 90 height 16
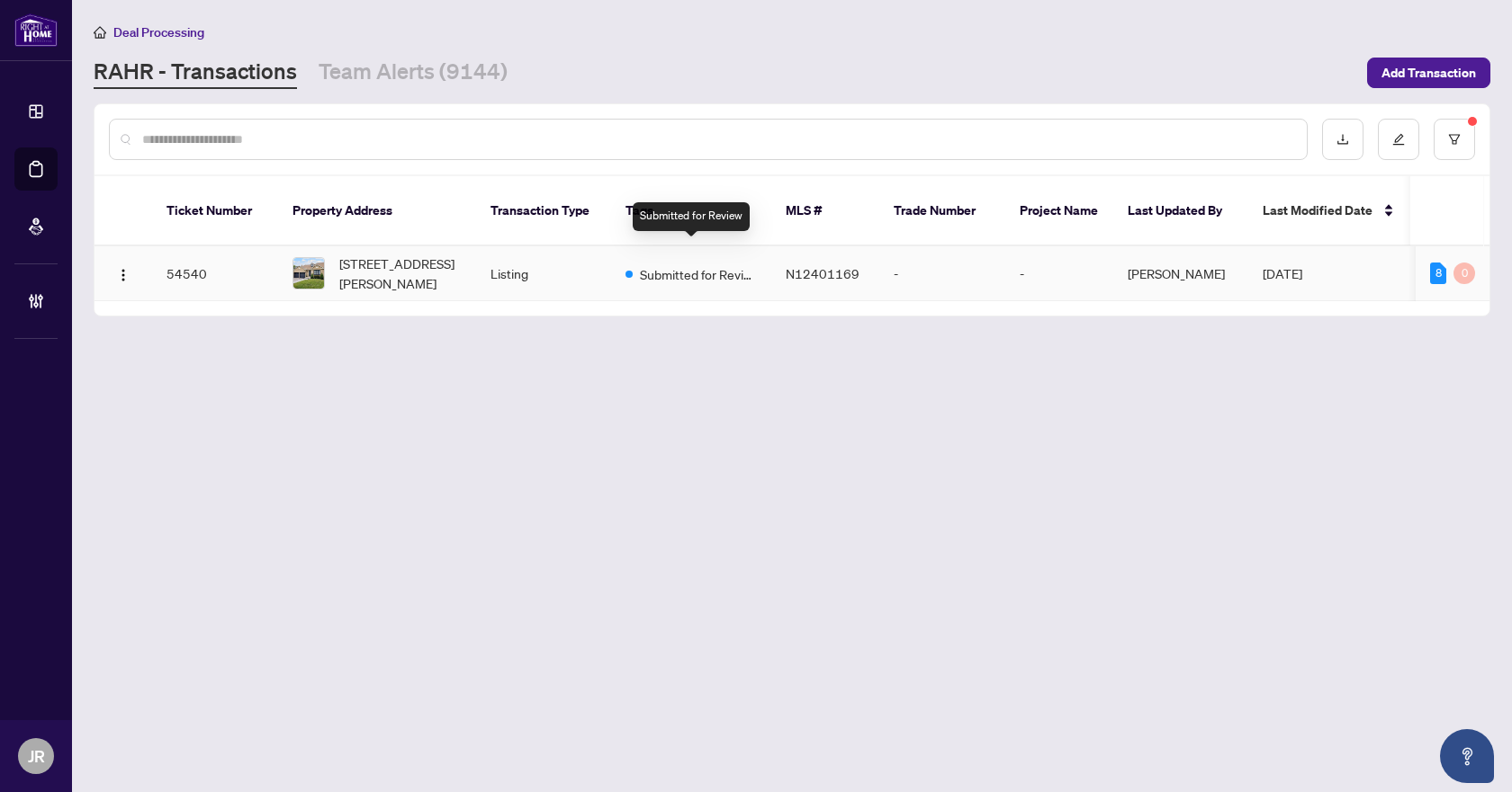
click at [690, 264] on span "Submitted for Review" at bounding box center [699, 274] width 117 height 20
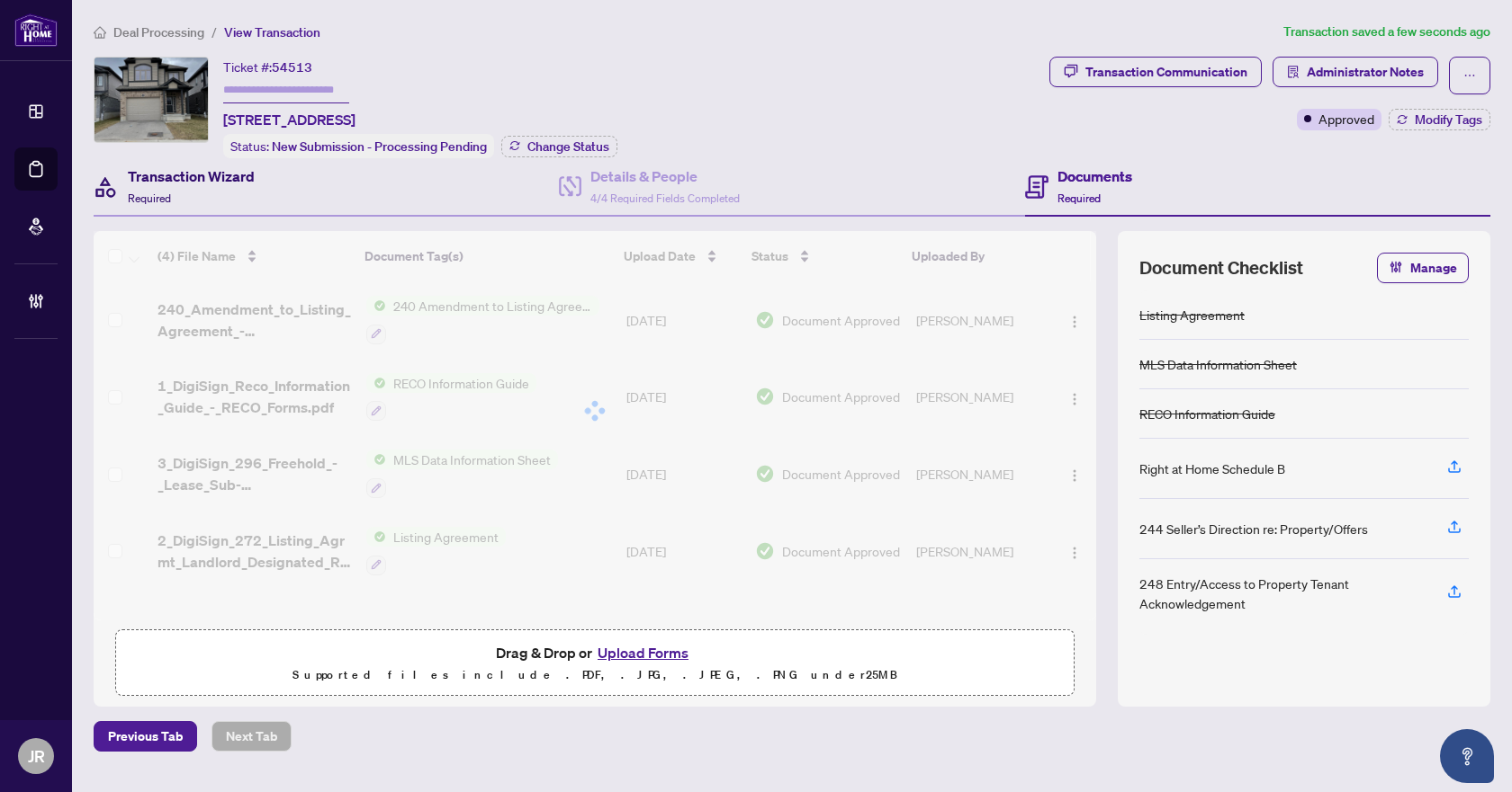
click at [222, 191] on div "Transaction Wizard Required" at bounding box center [192, 187] width 127 height 43
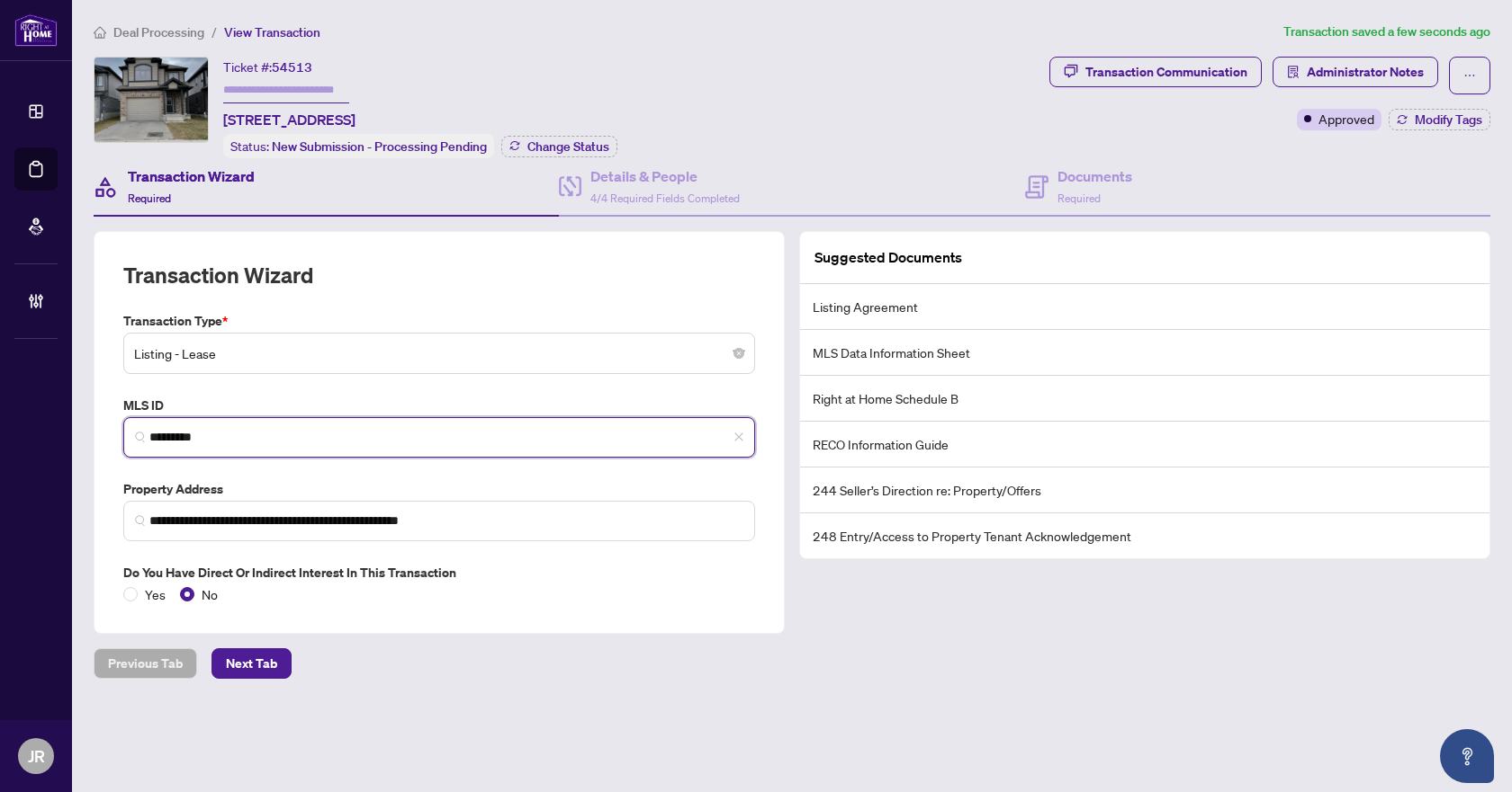
click at [186, 431] on input "*********" at bounding box center [445, 437] width 593 height 19
click at [204, 433] on input "*********" at bounding box center [445, 437] width 593 height 19
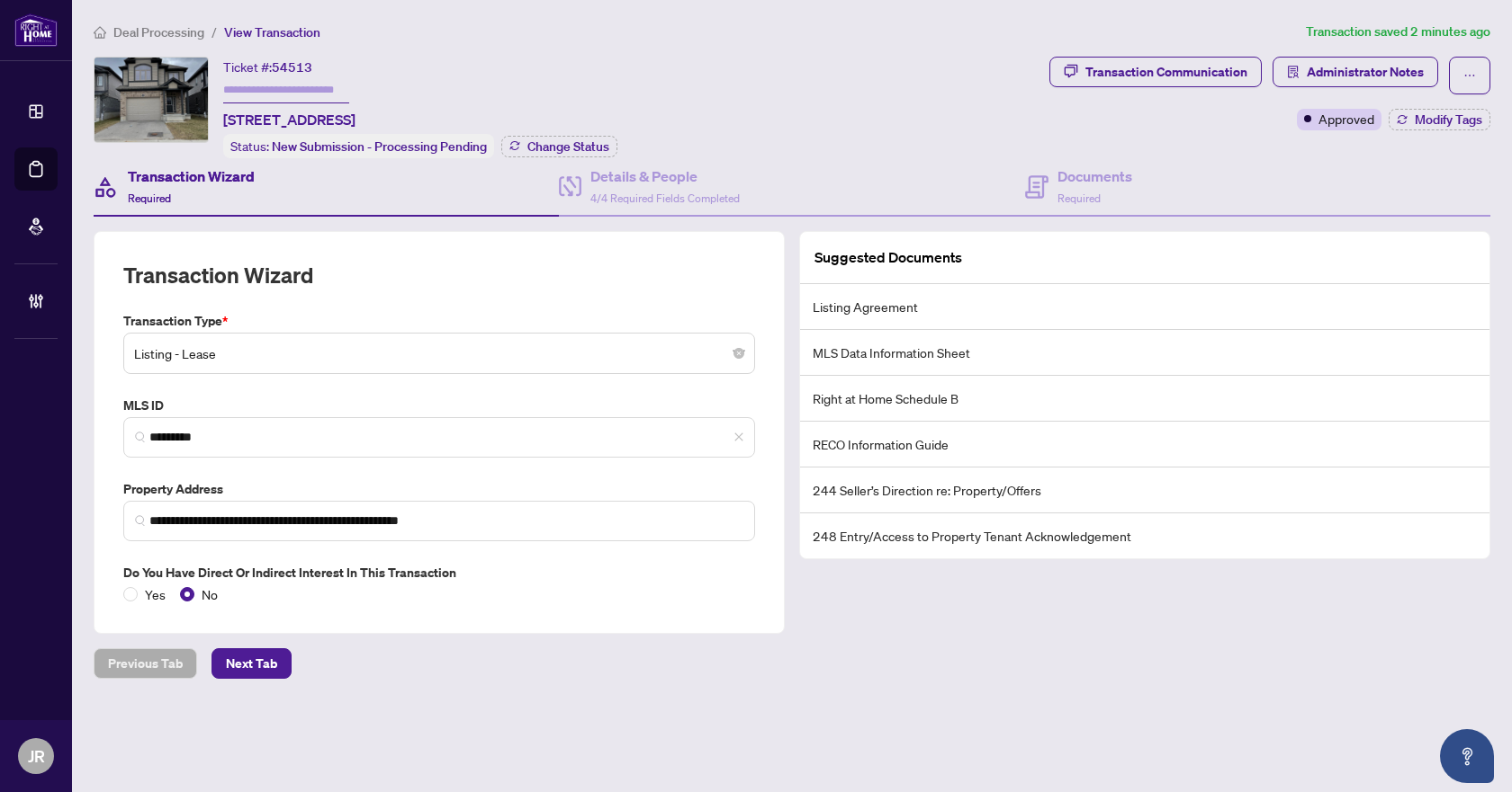
drag, startPoint x: 225, startPoint y: 117, endPoint x: 345, endPoint y: 128, distance: 120.5
click at [345, 128] on div "Ticket #: 54513 229 Tall Crass Cres, Kitchener, Ontario N2P 0G8, Canada Status:…" at bounding box center [420, 107] width 394 height 101
copy span "229 Tall Crass Cres"
click at [1176, 158] on div "Documents Required" at bounding box center [1258, 187] width 465 height 59
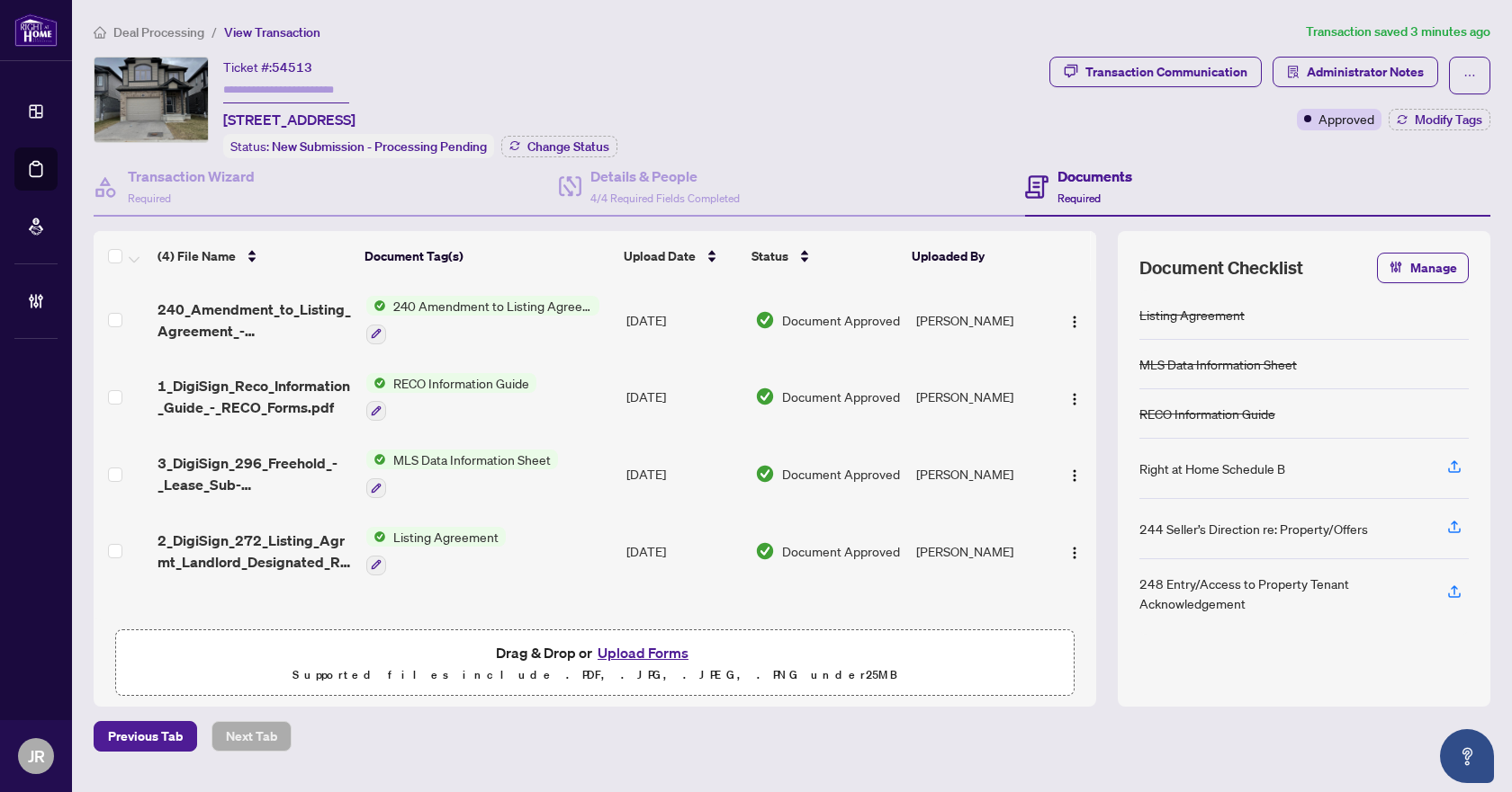
click at [306, 62] on span "54513" at bounding box center [291, 68] width 41 height 16
copy span "54513"
click at [179, 32] on span "Deal Processing" at bounding box center [158, 32] width 90 height 16
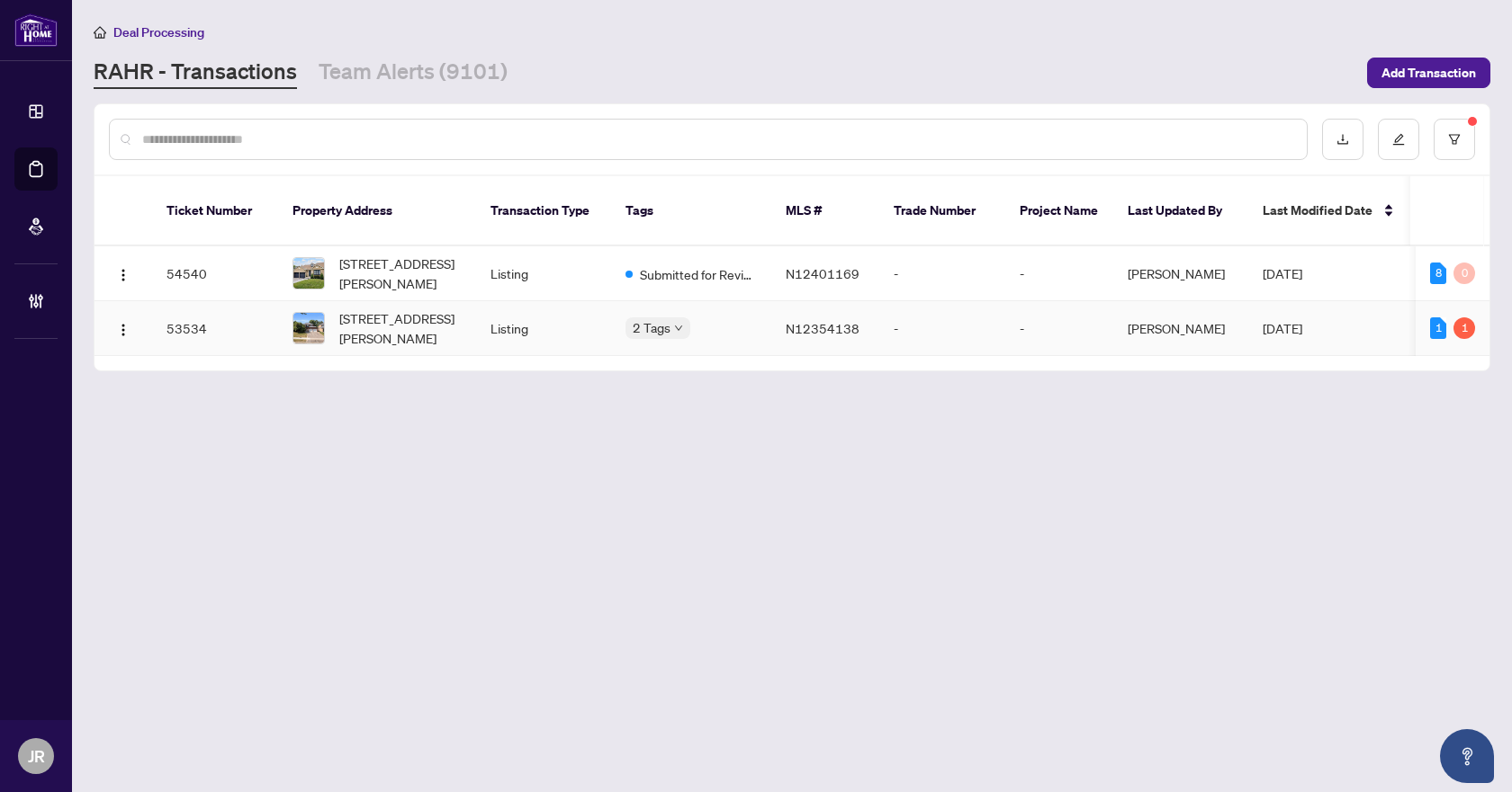
click at [565, 310] on td "Listing" at bounding box center [544, 328] width 135 height 55
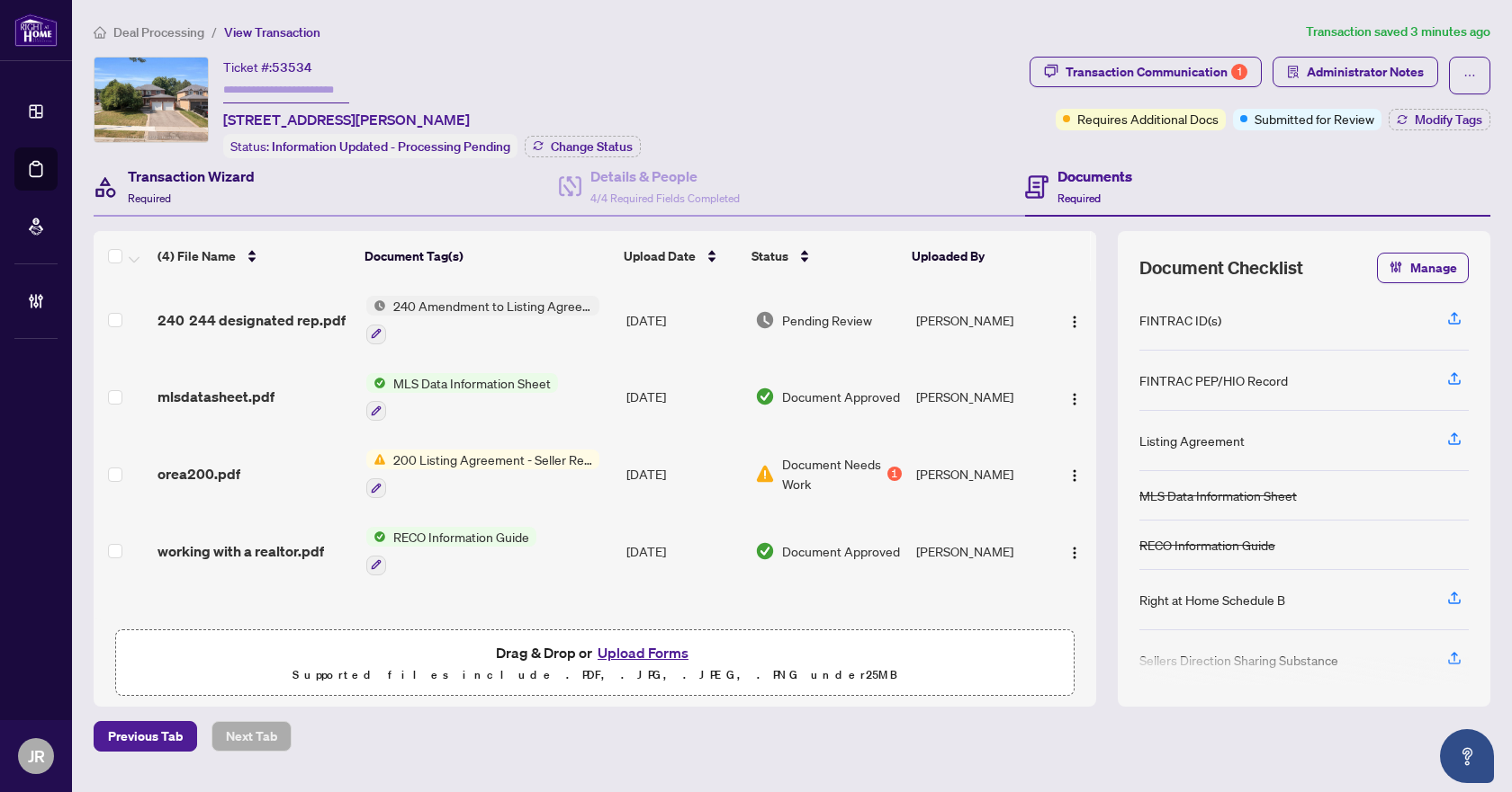
click at [221, 176] on h4 "Transaction Wizard" at bounding box center [192, 177] width 127 height 22
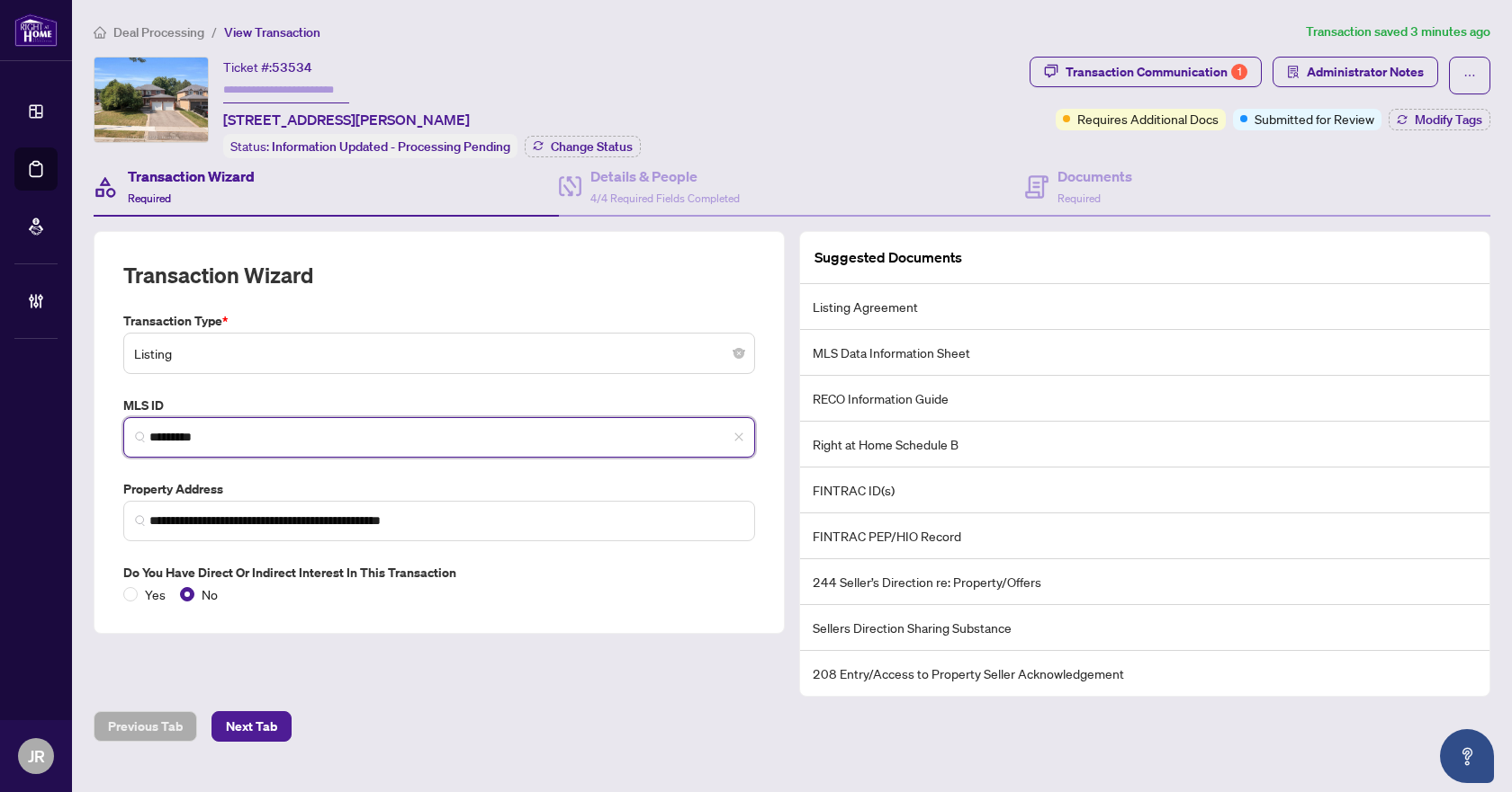
click at [176, 437] on input "*********" at bounding box center [445, 437] width 593 height 19
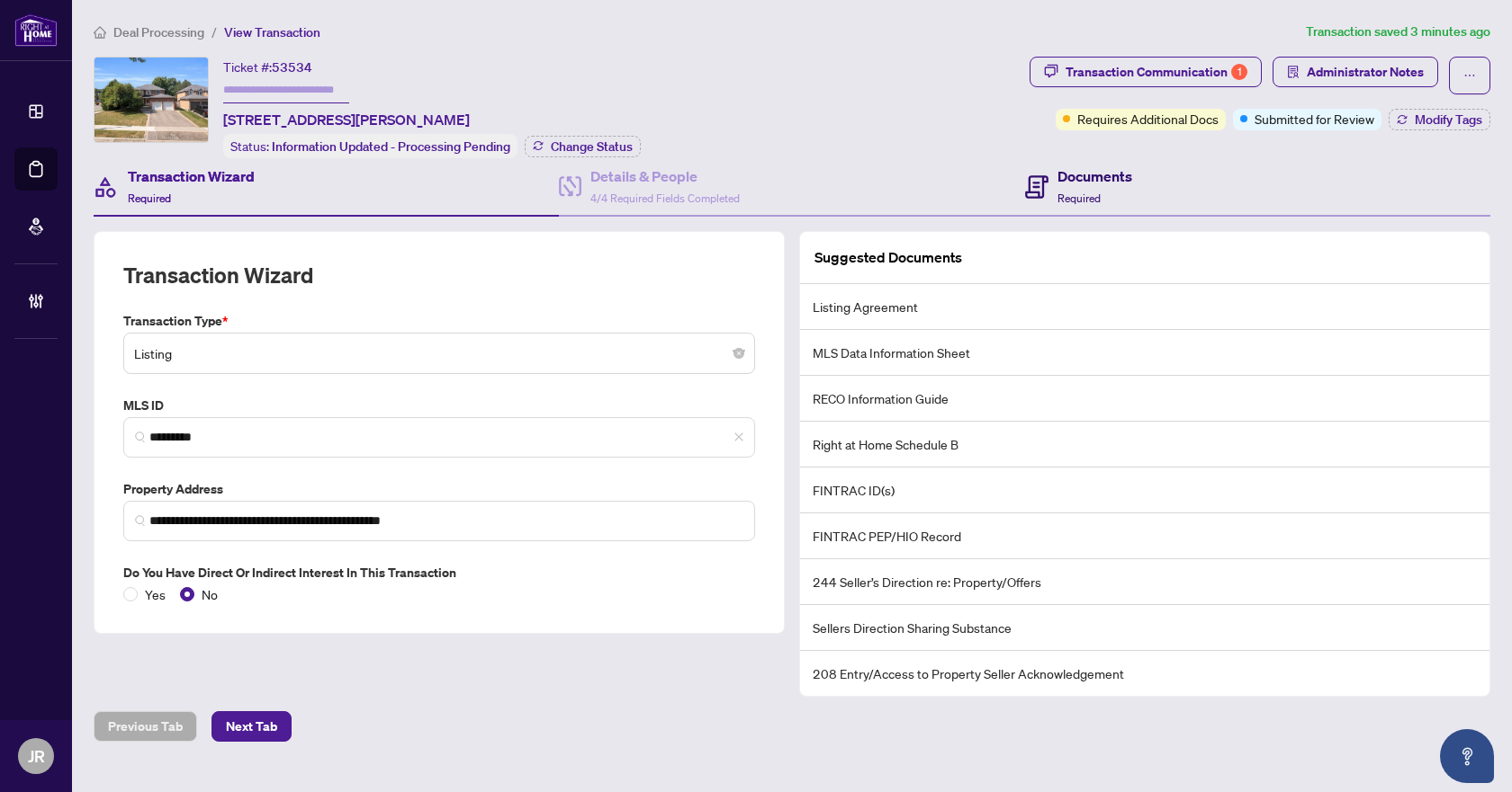
click at [1077, 204] on div "Documents Required" at bounding box center [1094, 187] width 75 height 43
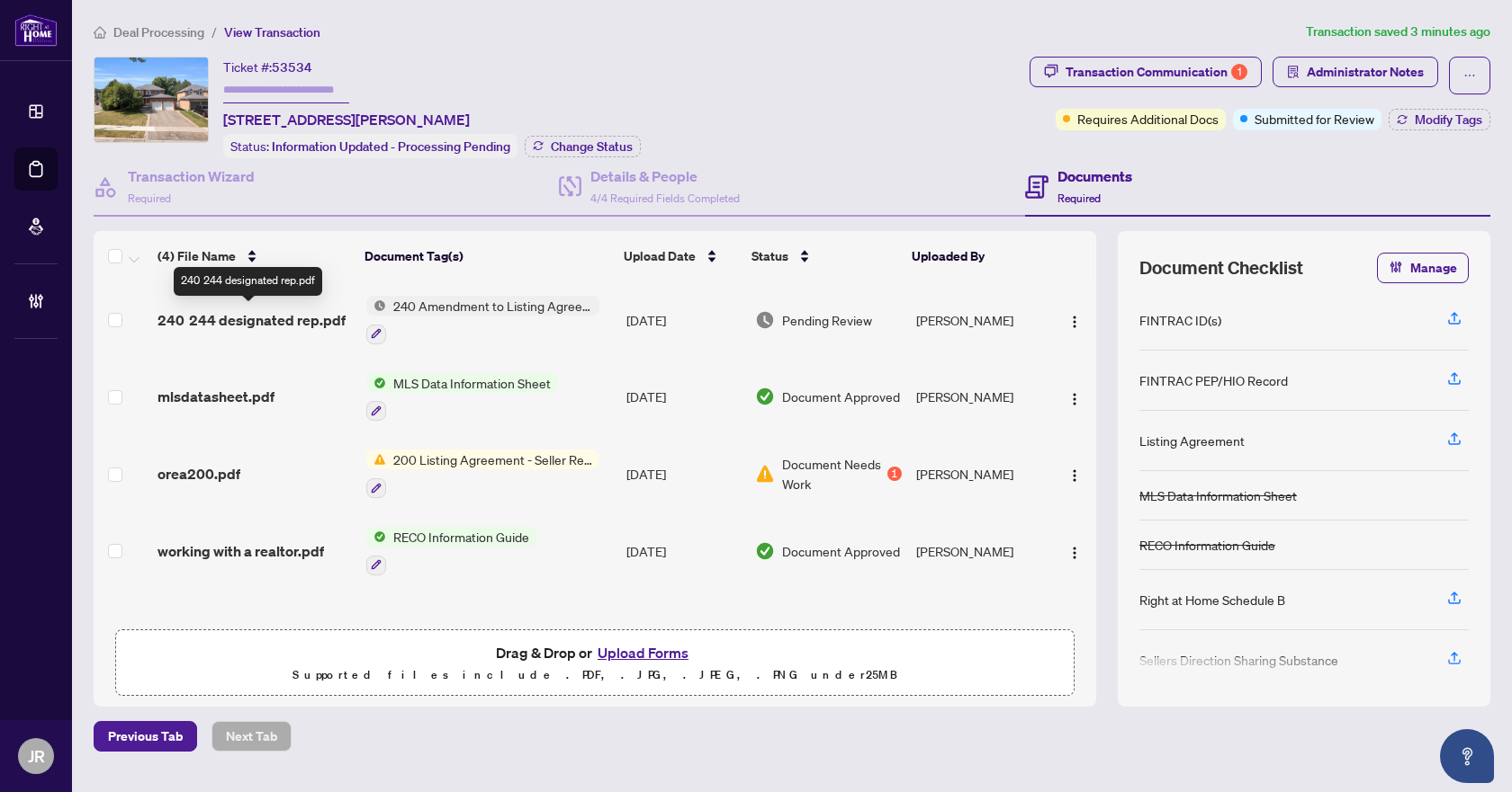
click at [313, 311] on span "240 244 designated rep.pdf" at bounding box center [251, 320] width 188 height 22
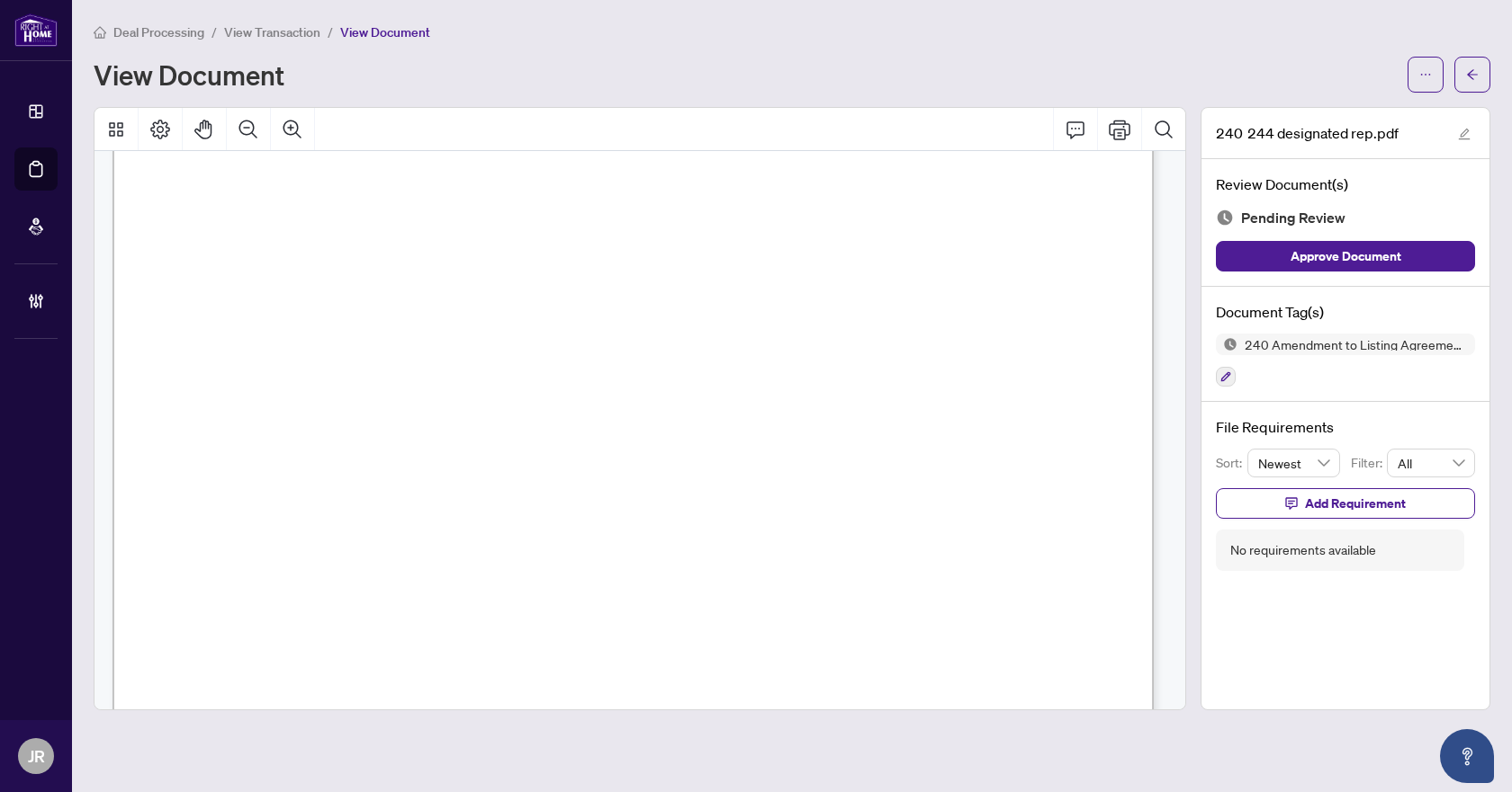
scroll to position [7017, 0]
click at [1458, 77] on button "button" at bounding box center [1472, 75] width 36 height 36
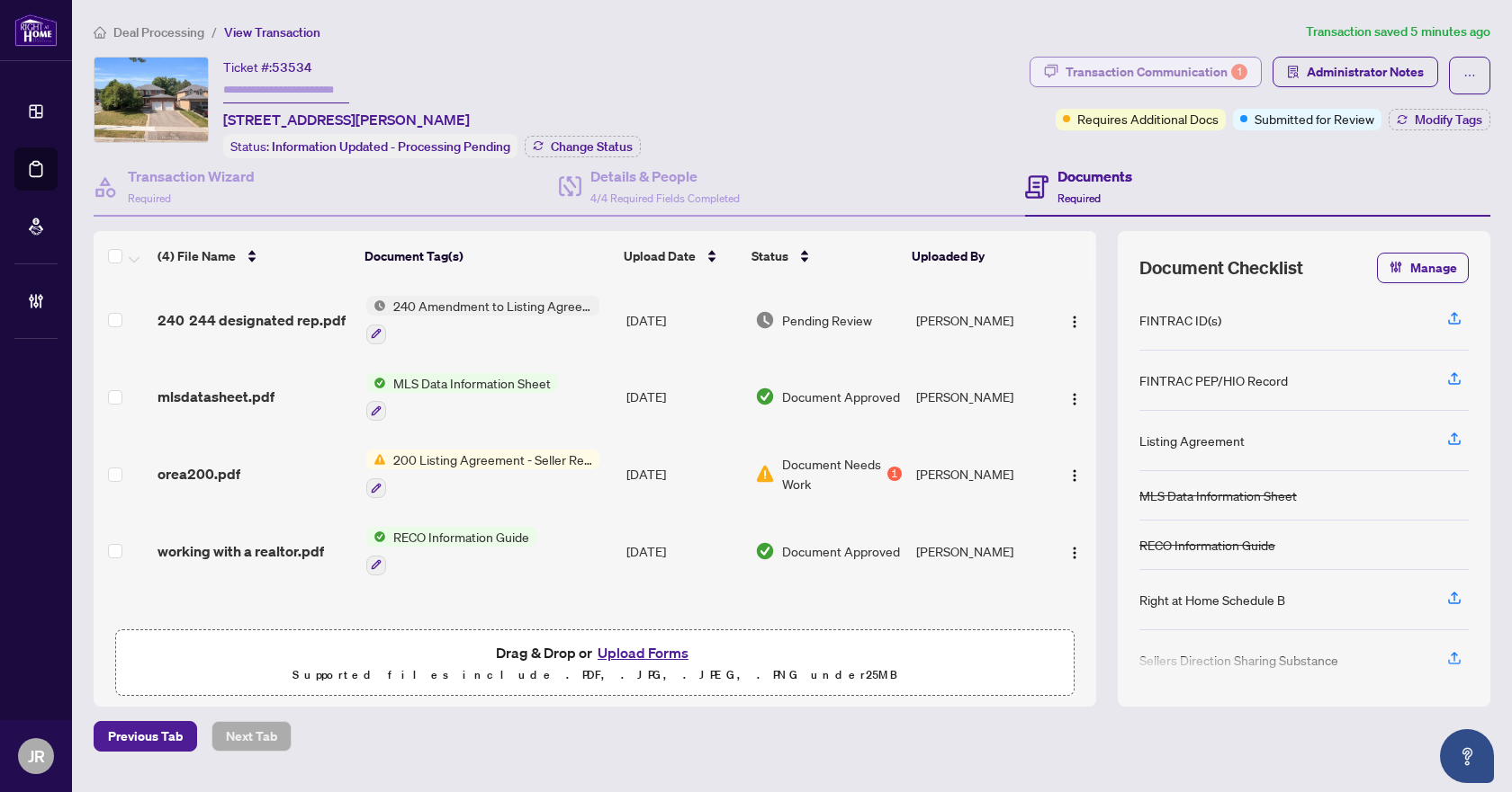
click at [1153, 69] on div "Transaction Communication 1" at bounding box center [1156, 72] width 182 height 29
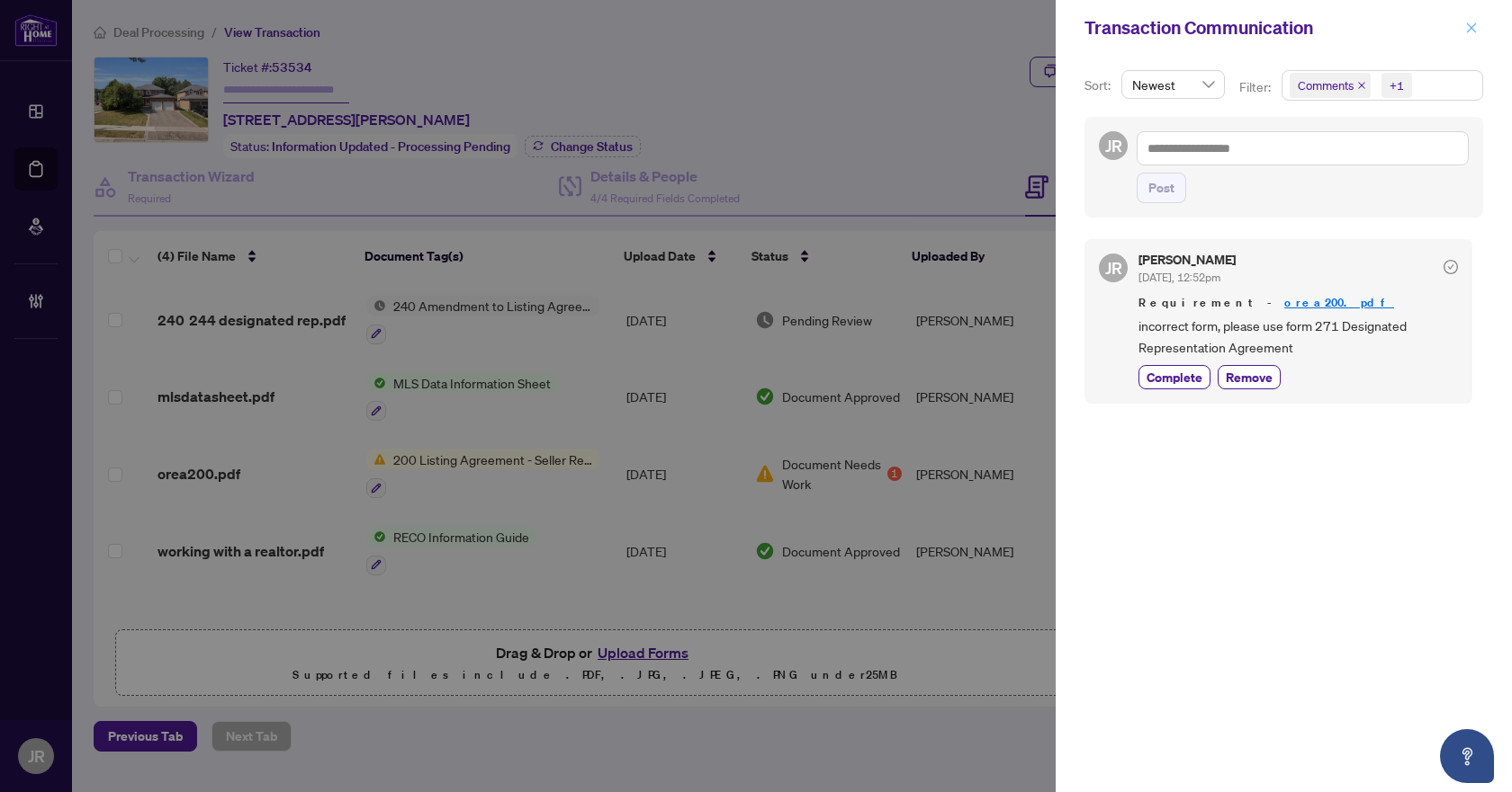
click at [1471, 27] on icon "close" at bounding box center [1471, 28] width 13 height 13
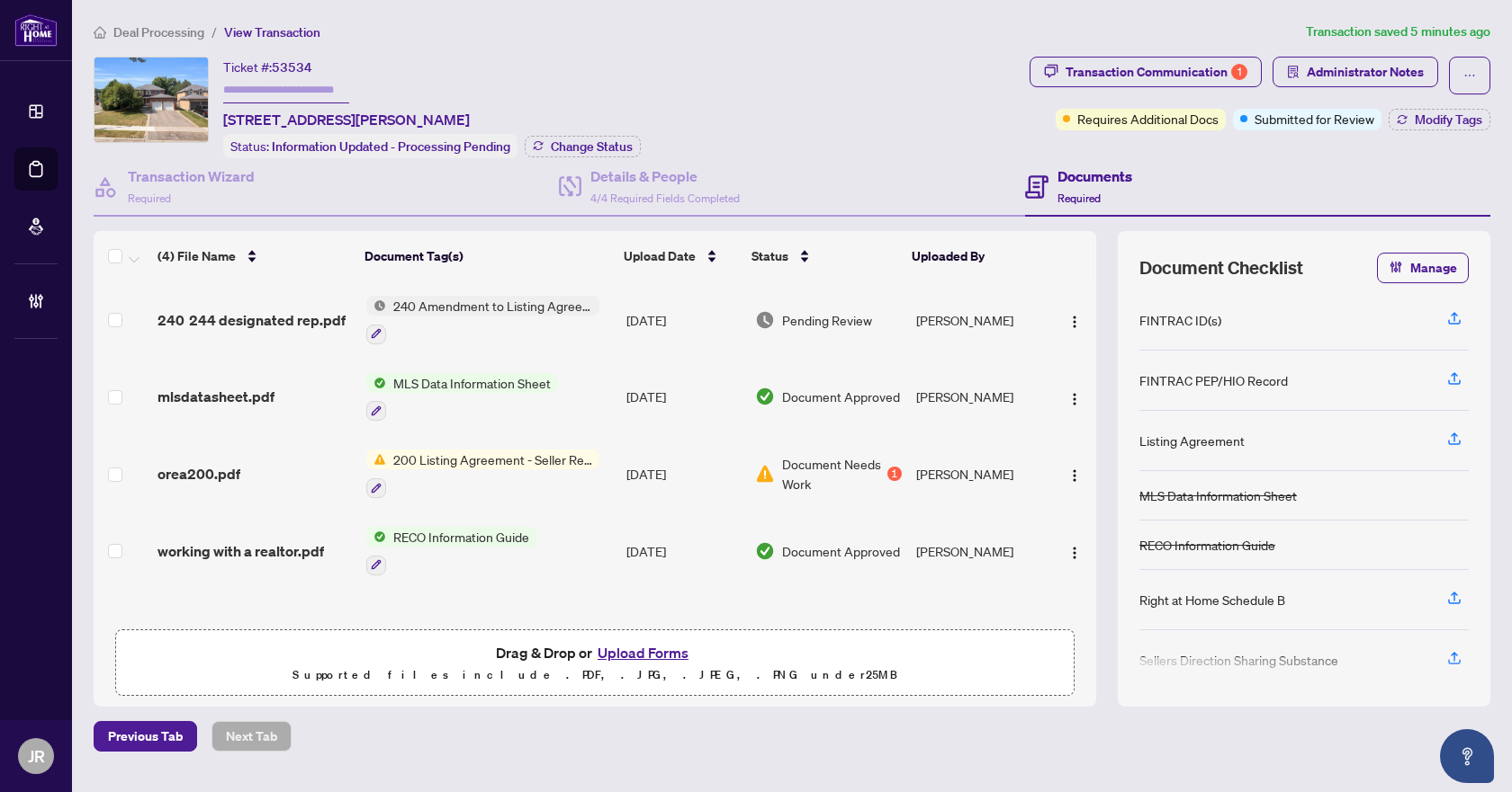
click at [674, 318] on td "Sep/24/2025" at bounding box center [683, 320] width 128 height 78
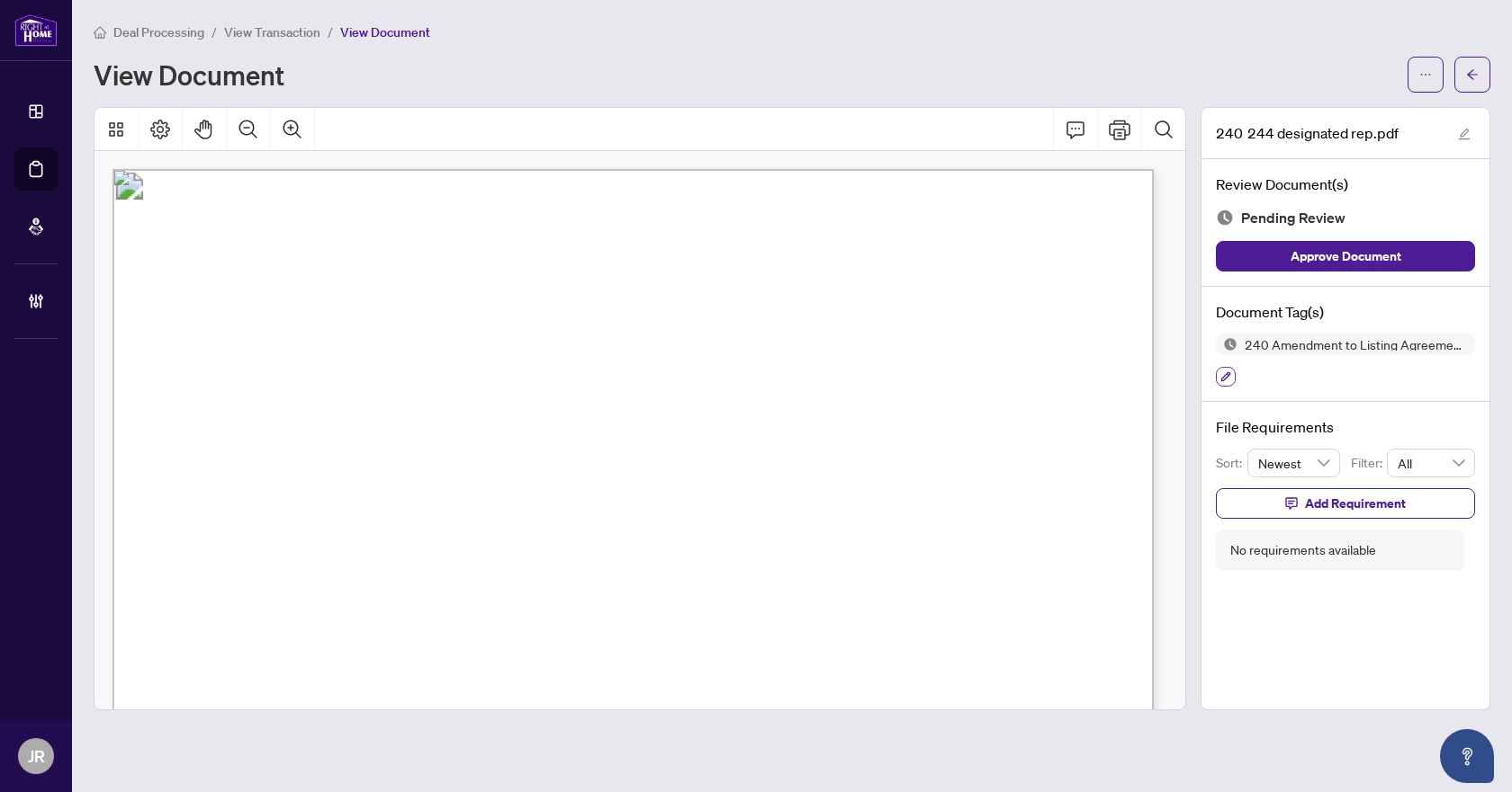
click at [1224, 377] on icon "button" at bounding box center [1225, 377] width 11 height 11
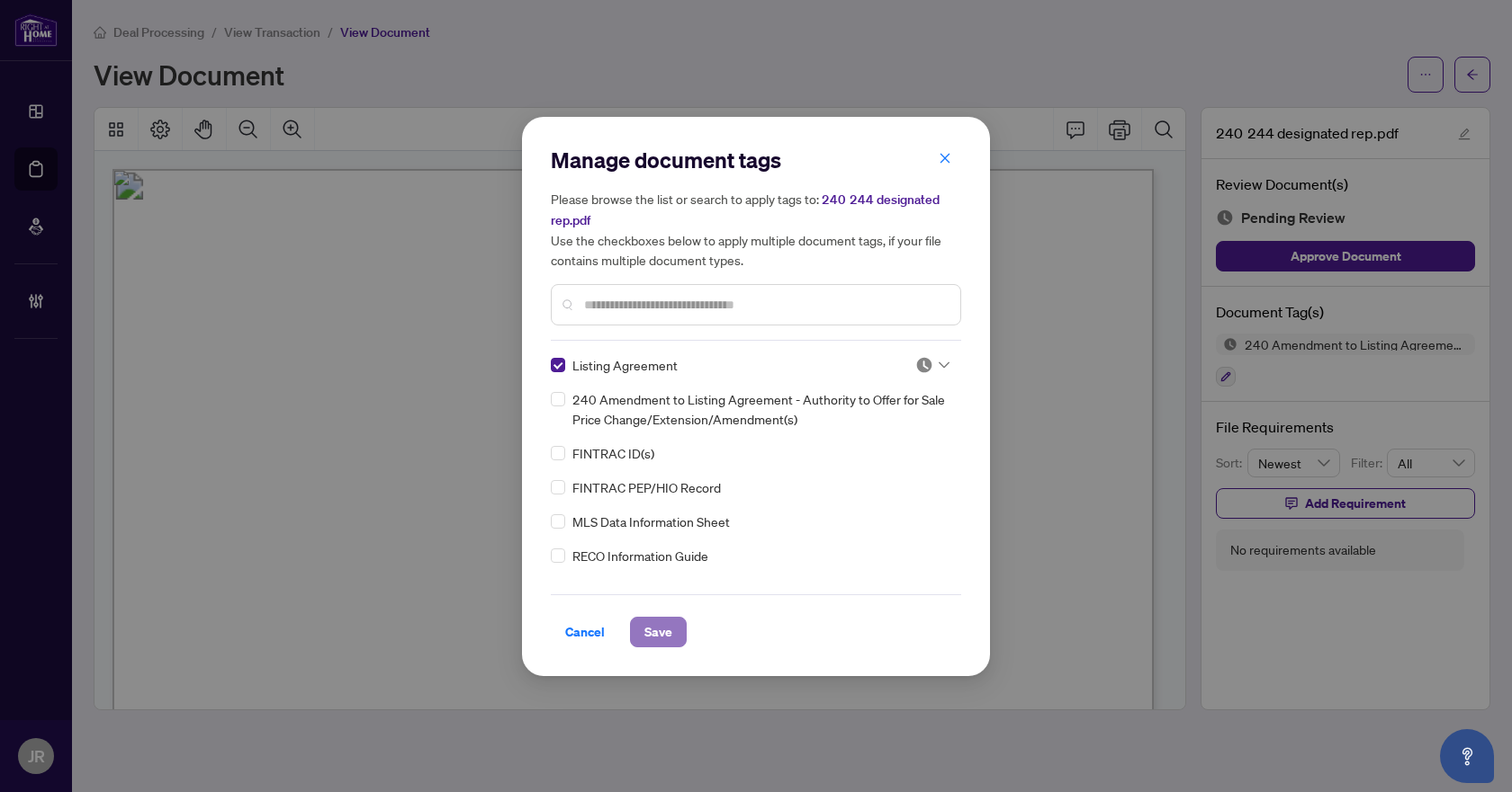
click at [647, 634] on span "Save" at bounding box center [658, 632] width 28 height 29
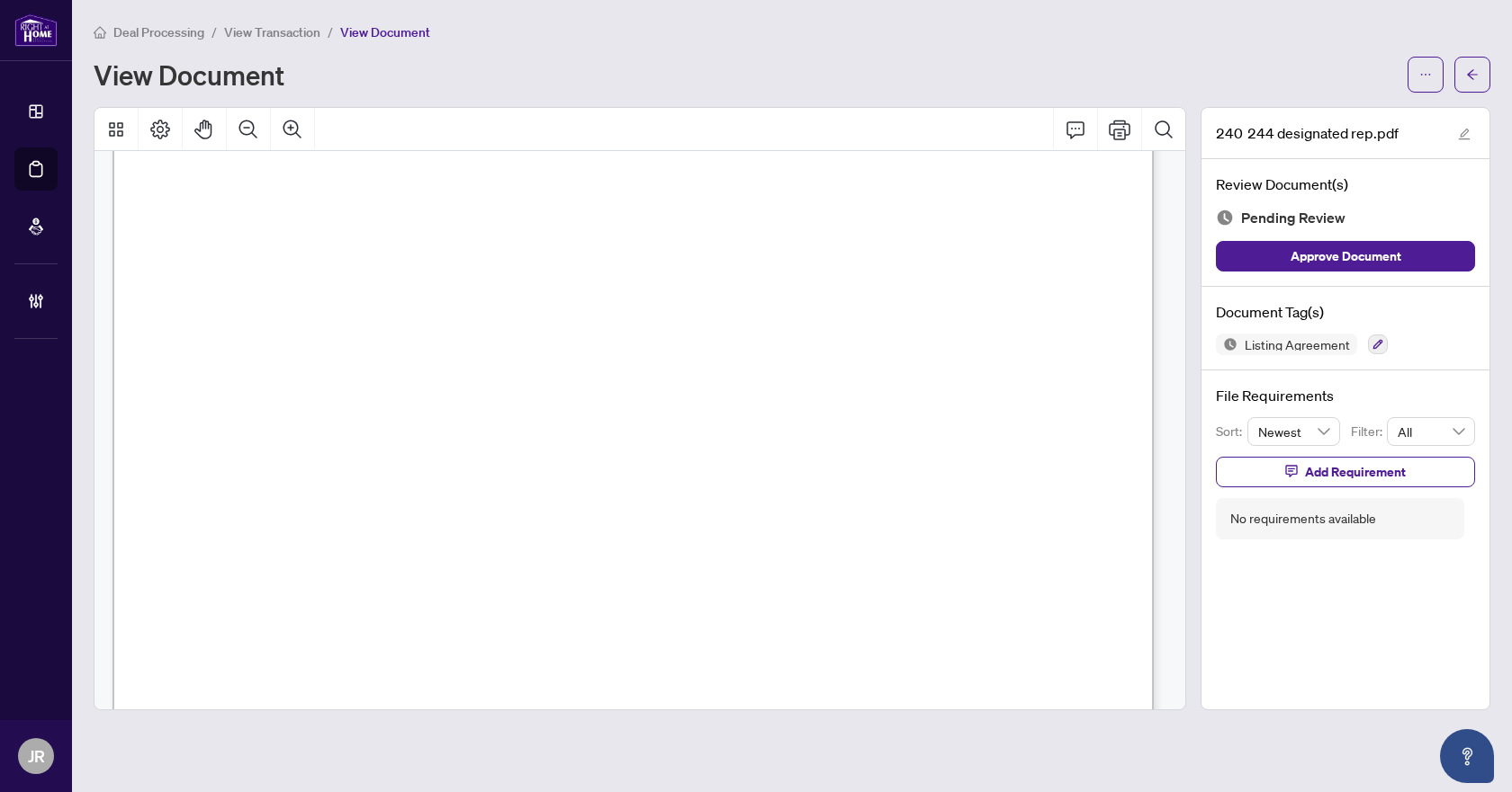
scroll to position [180, 0]
click at [1068, 129] on icon "Comment" at bounding box center [1076, 129] width 22 height 22
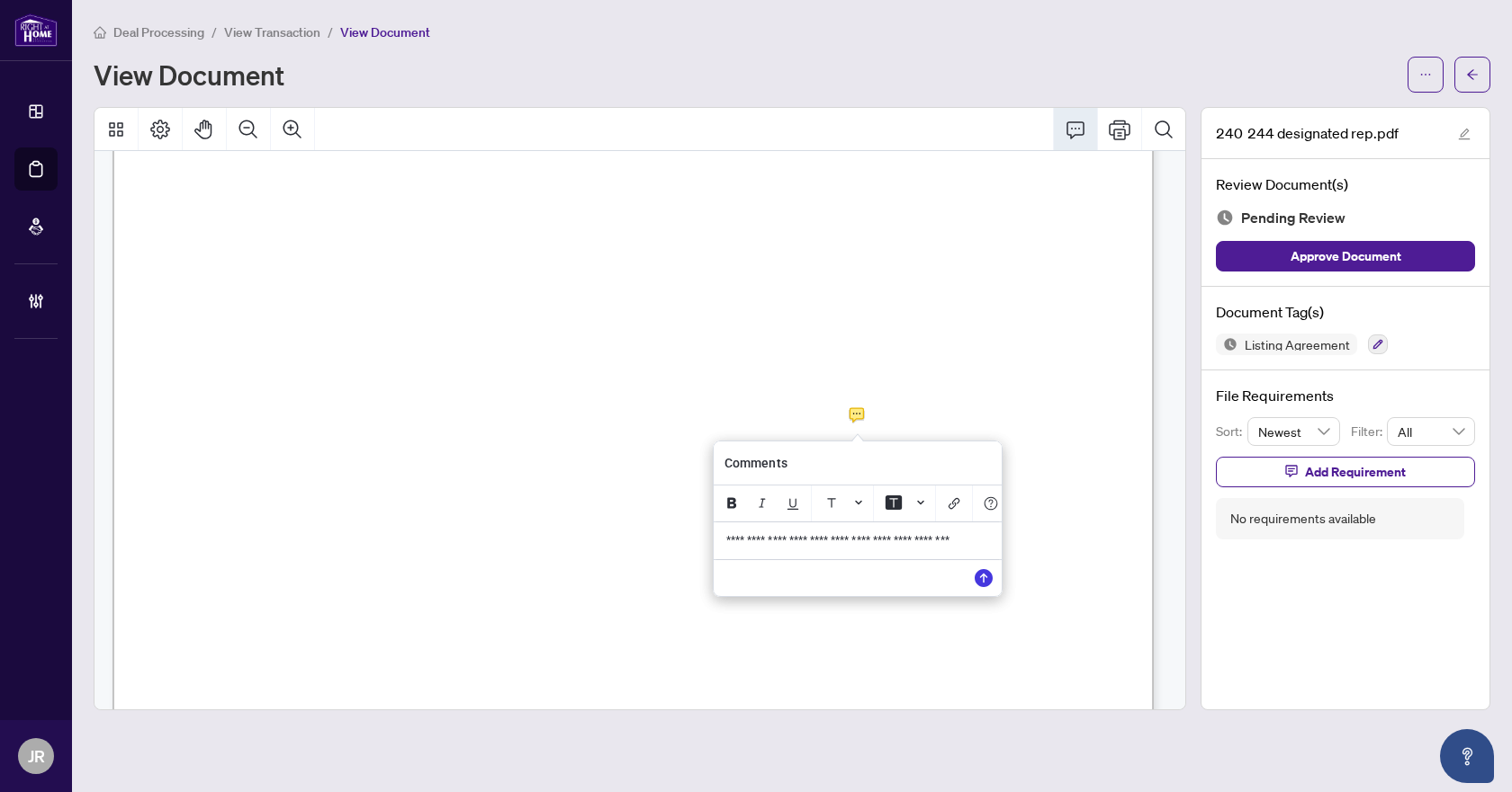
click at [917, 547] on span "**********" at bounding box center [838, 541] width 226 height 13
click at [982, 587] on icon "Save" at bounding box center [983, 578] width 18 height 18
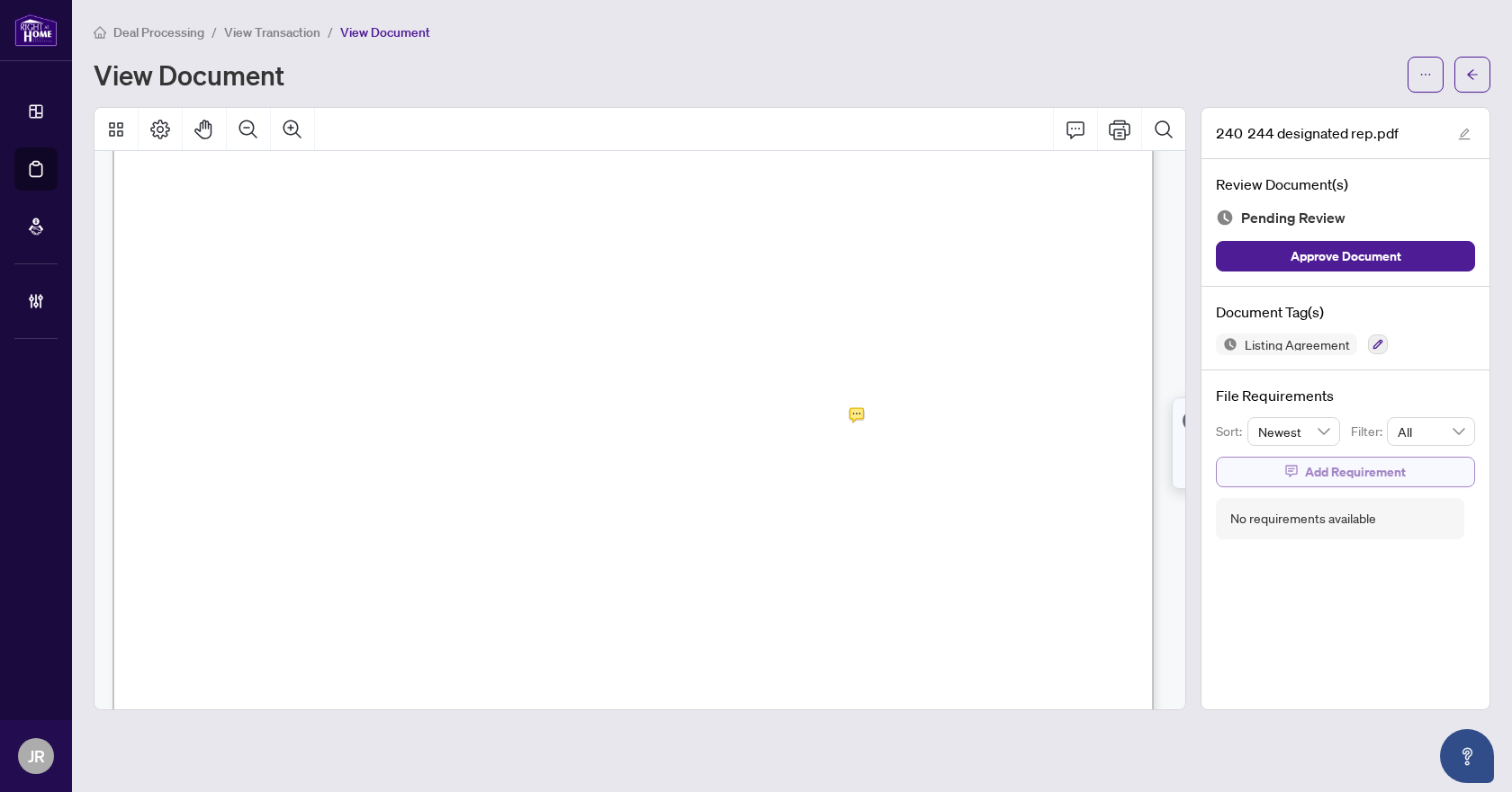
click at [1352, 482] on span "Add Requirement" at bounding box center [1355, 472] width 100 height 29
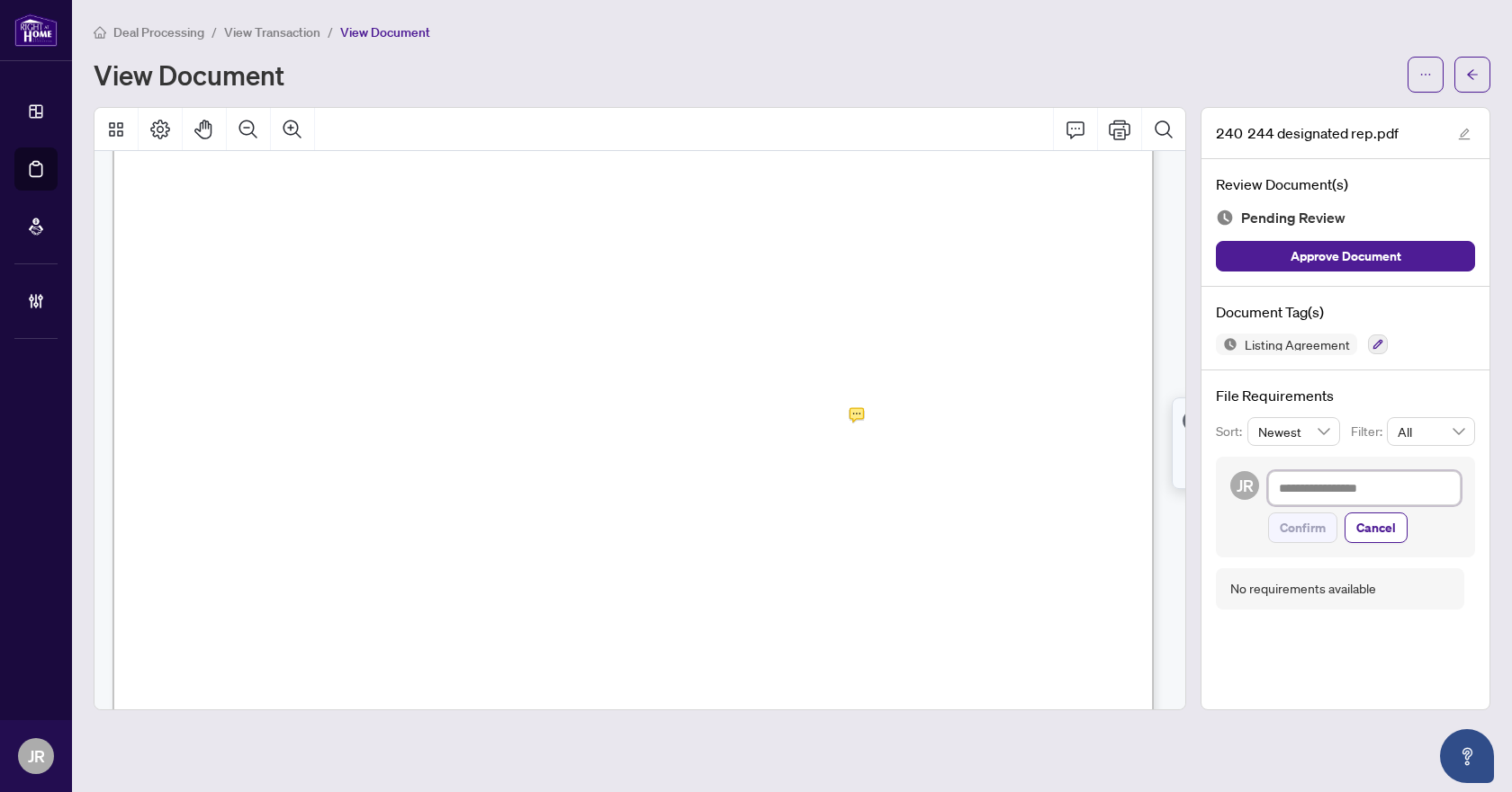
click at [1351, 492] on textarea at bounding box center [1364, 488] width 193 height 34
paste textarea "**********"
type textarea "**********"
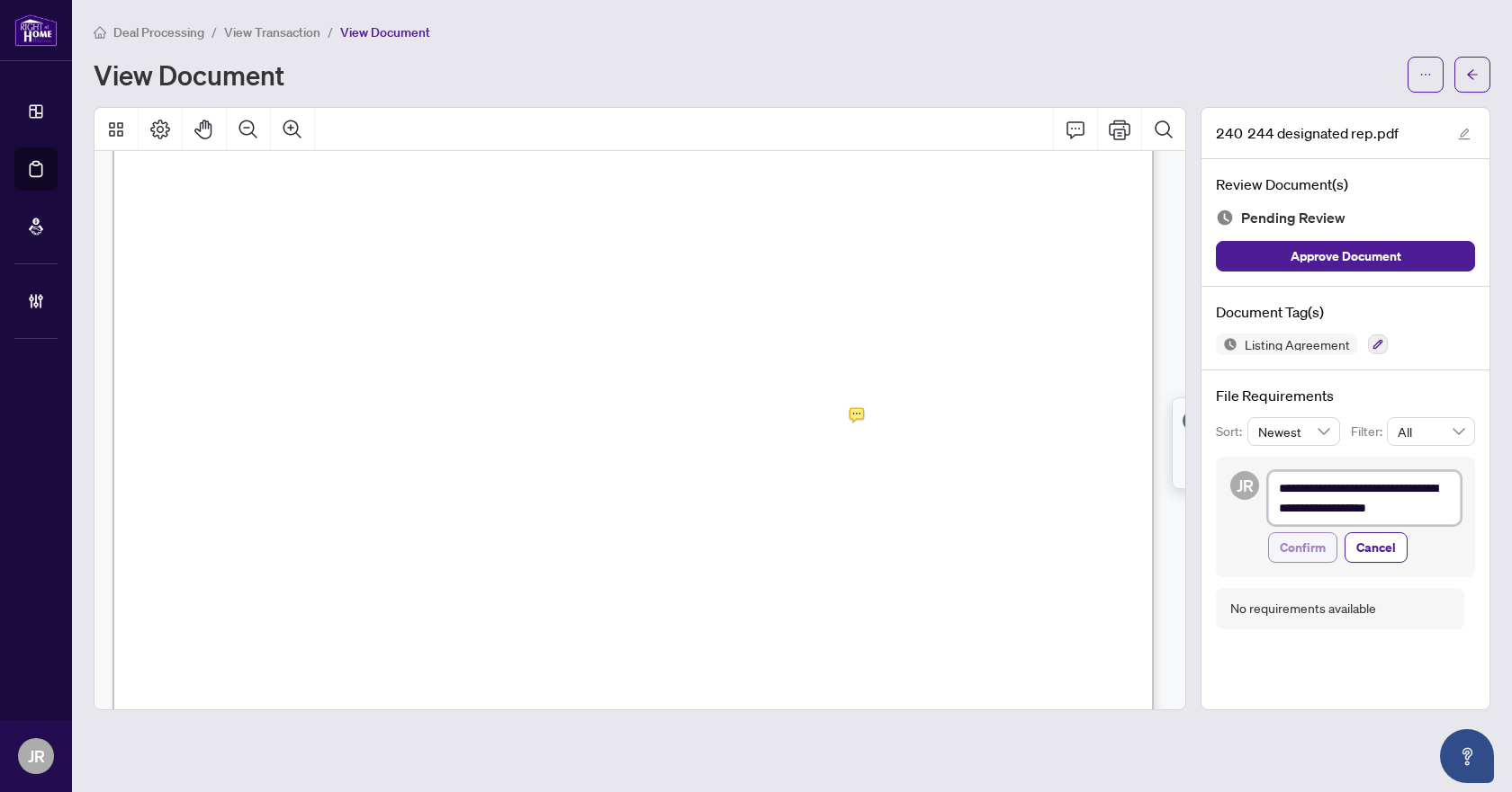
scroll to position [0, 0]
type textarea "**********"
click at [1317, 547] on span "Confirm" at bounding box center [1302, 548] width 46 height 29
type textarea "**********"
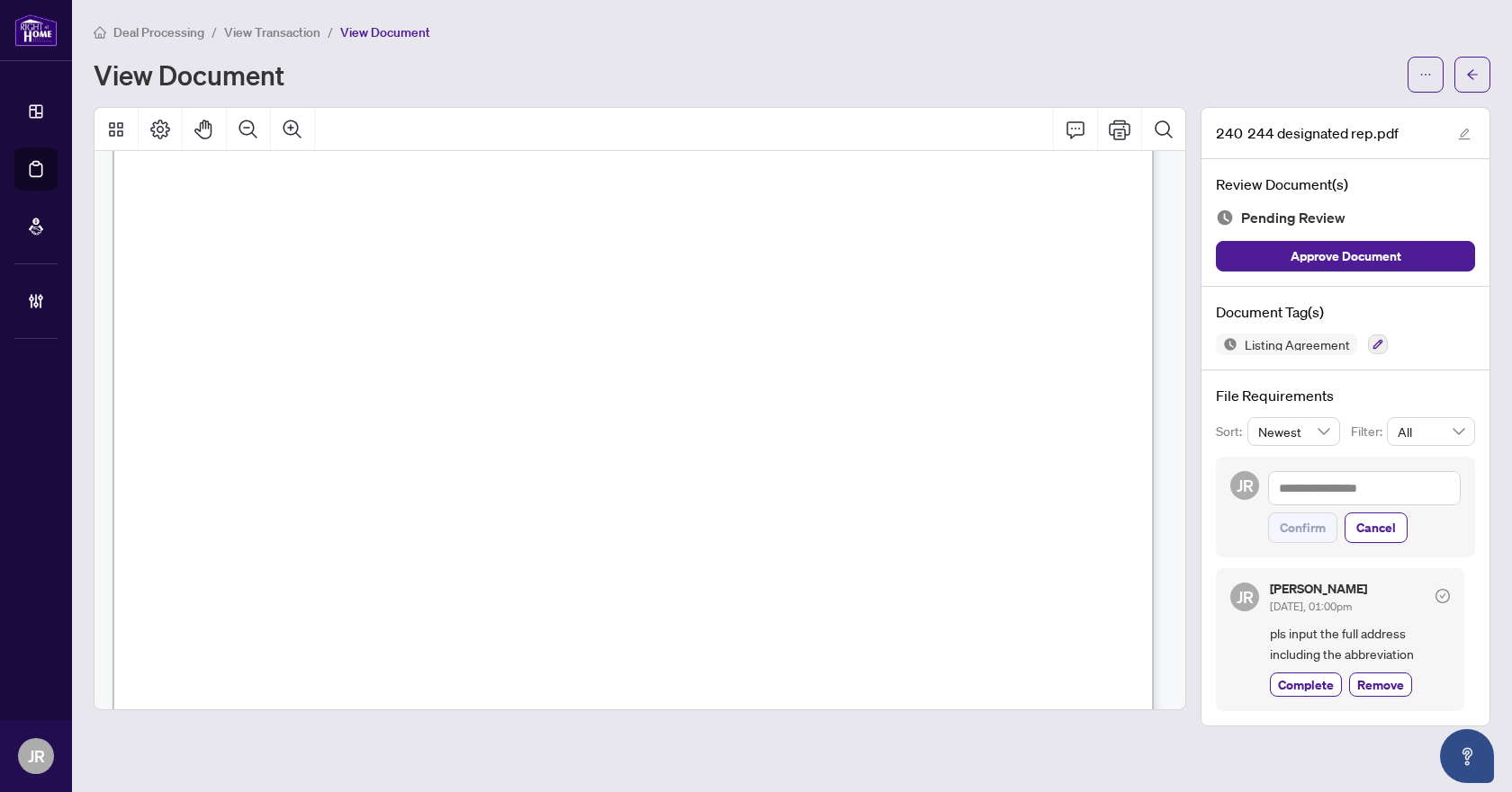
scroll to position [7017, 0]
click at [1061, 131] on button "Comment" at bounding box center [1075, 129] width 43 height 43
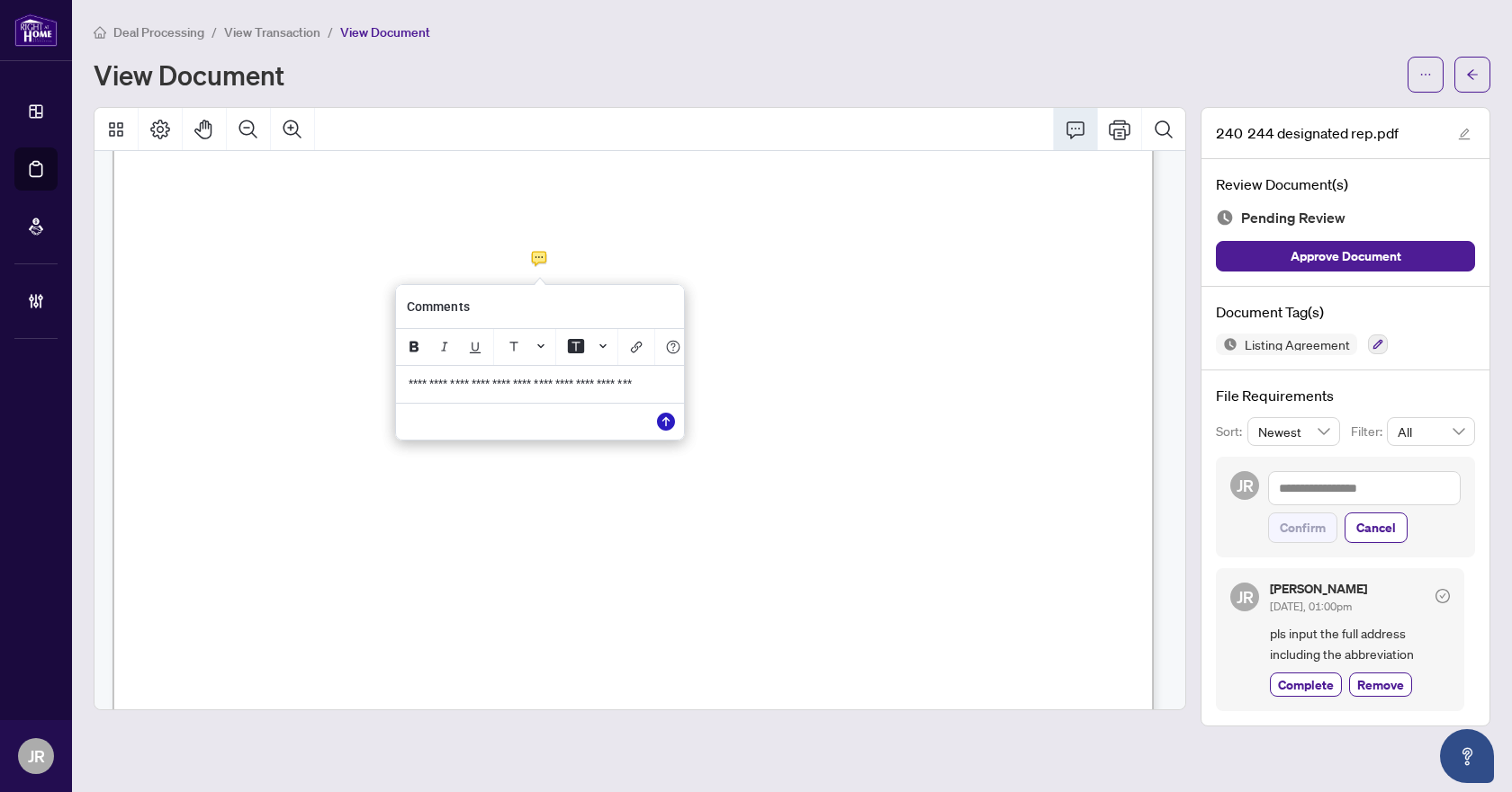
click at [668, 431] on icon "Save" at bounding box center [666, 421] width 18 height 18
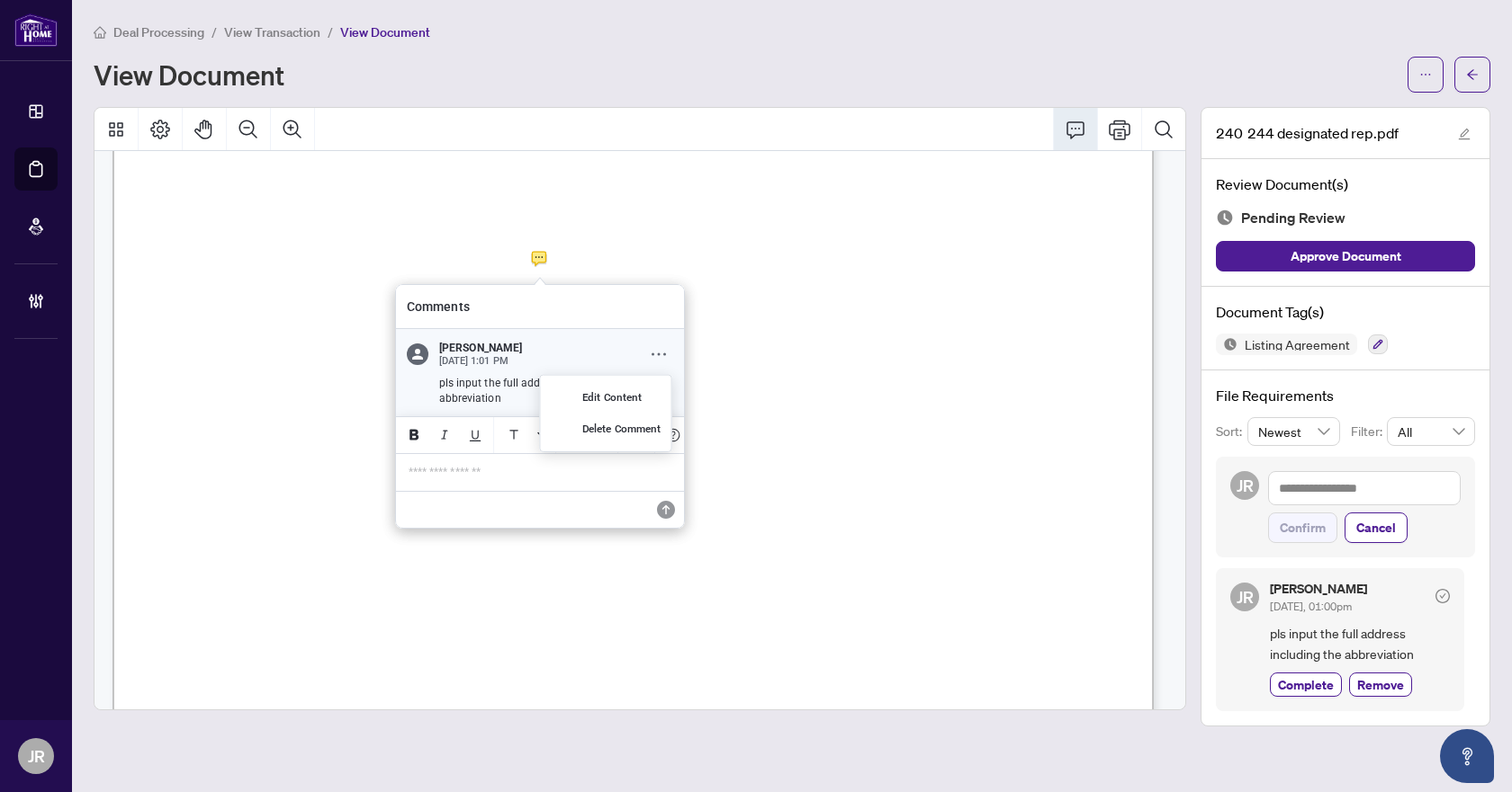
click at [659, 352] on icon "Comment Options" at bounding box center [658, 354] width 14 height 14
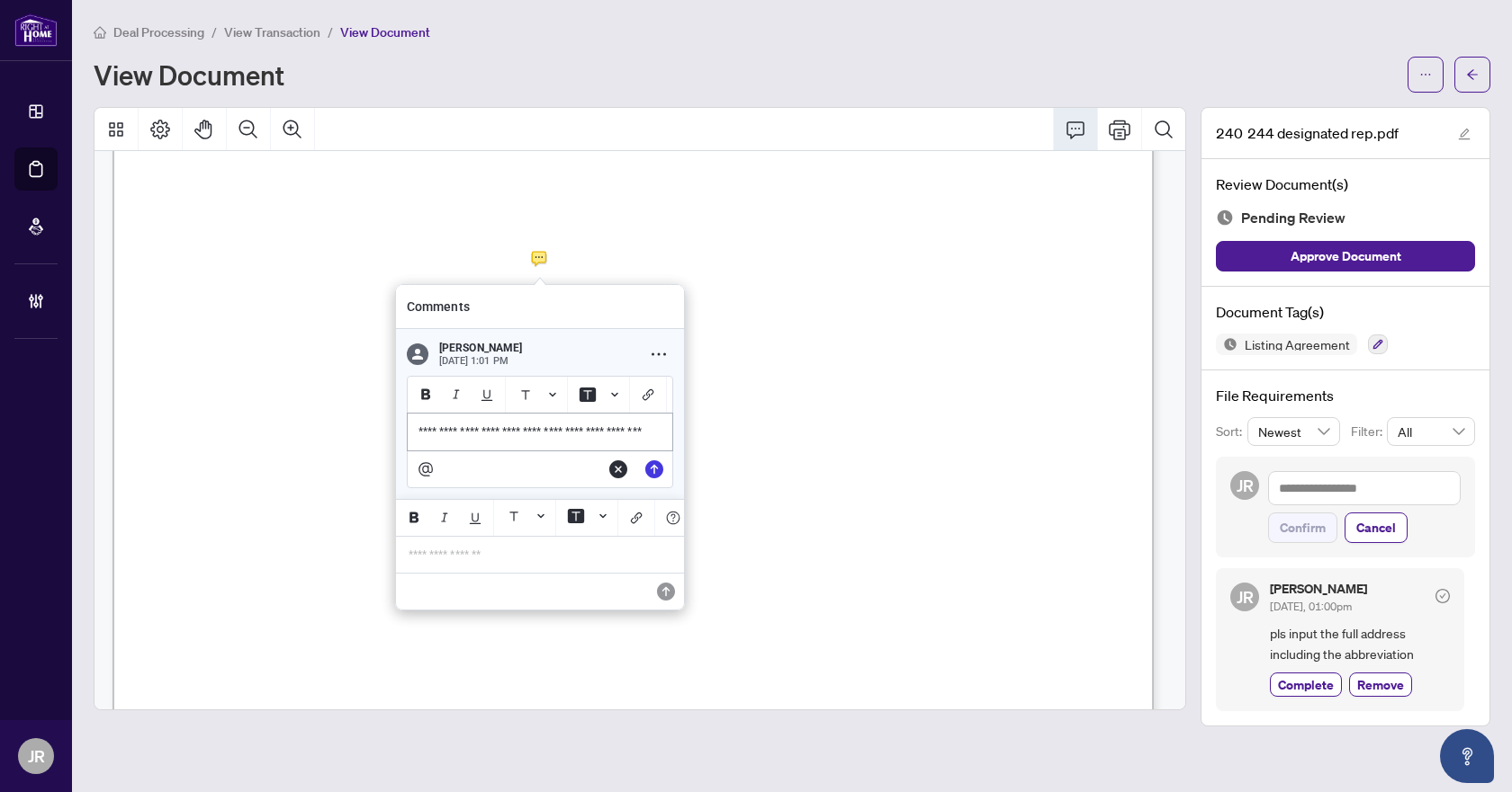
click at [540, 438] on span "**********" at bounding box center [531, 431] width 226 height 13
click at [536, 438] on span "**********" at bounding box center [531, 431] width 226 height 13
click at [604, 454] on p "**********" at bounding box center [540, 439] width 243 height 30
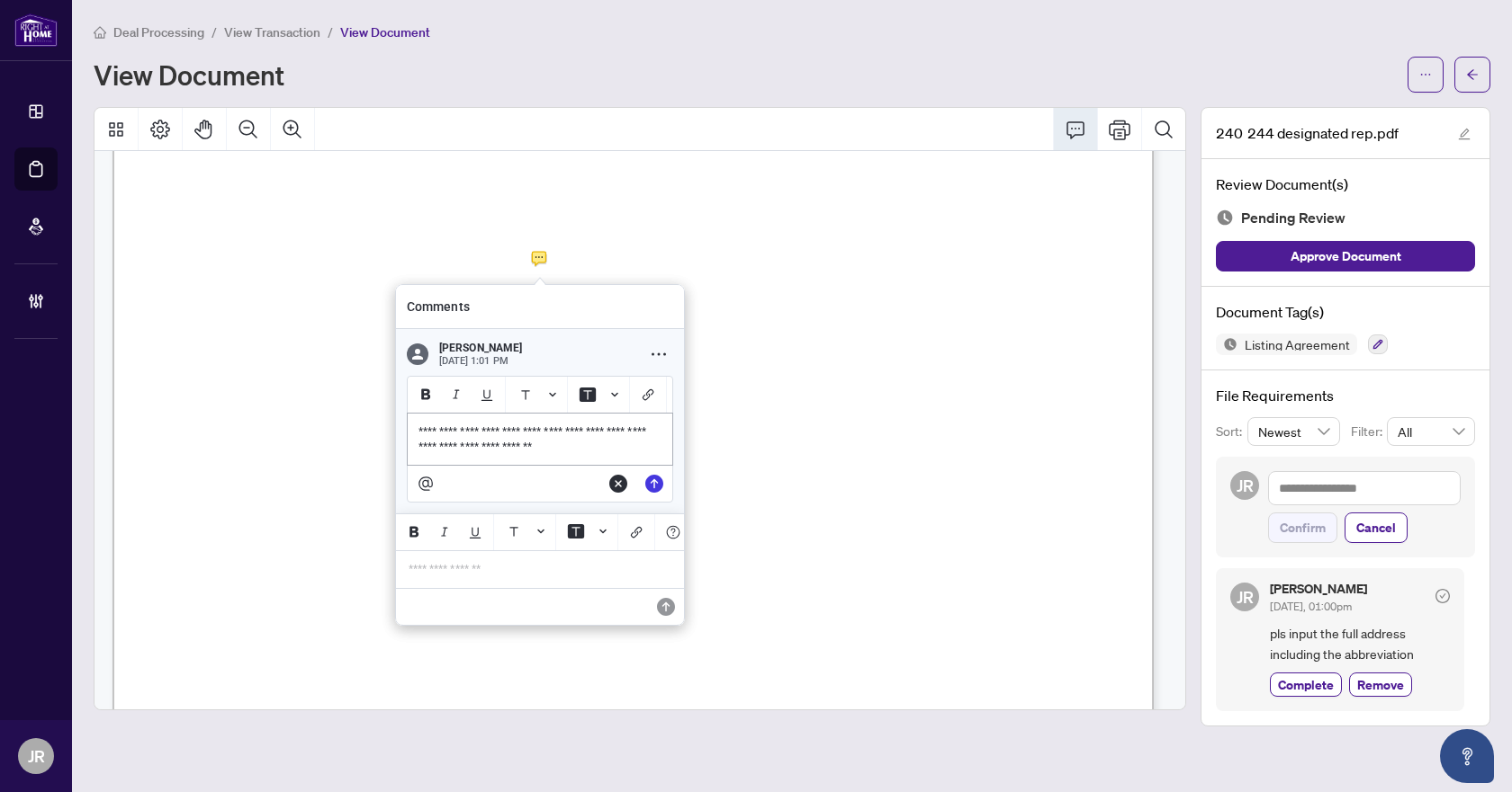
click at [604, 454] on p "**********" at bounding box center [540, 439] width 243 height 30
click at [650, 485] on icon "Edit" at bounding box center [654, 484] width 18 height 18
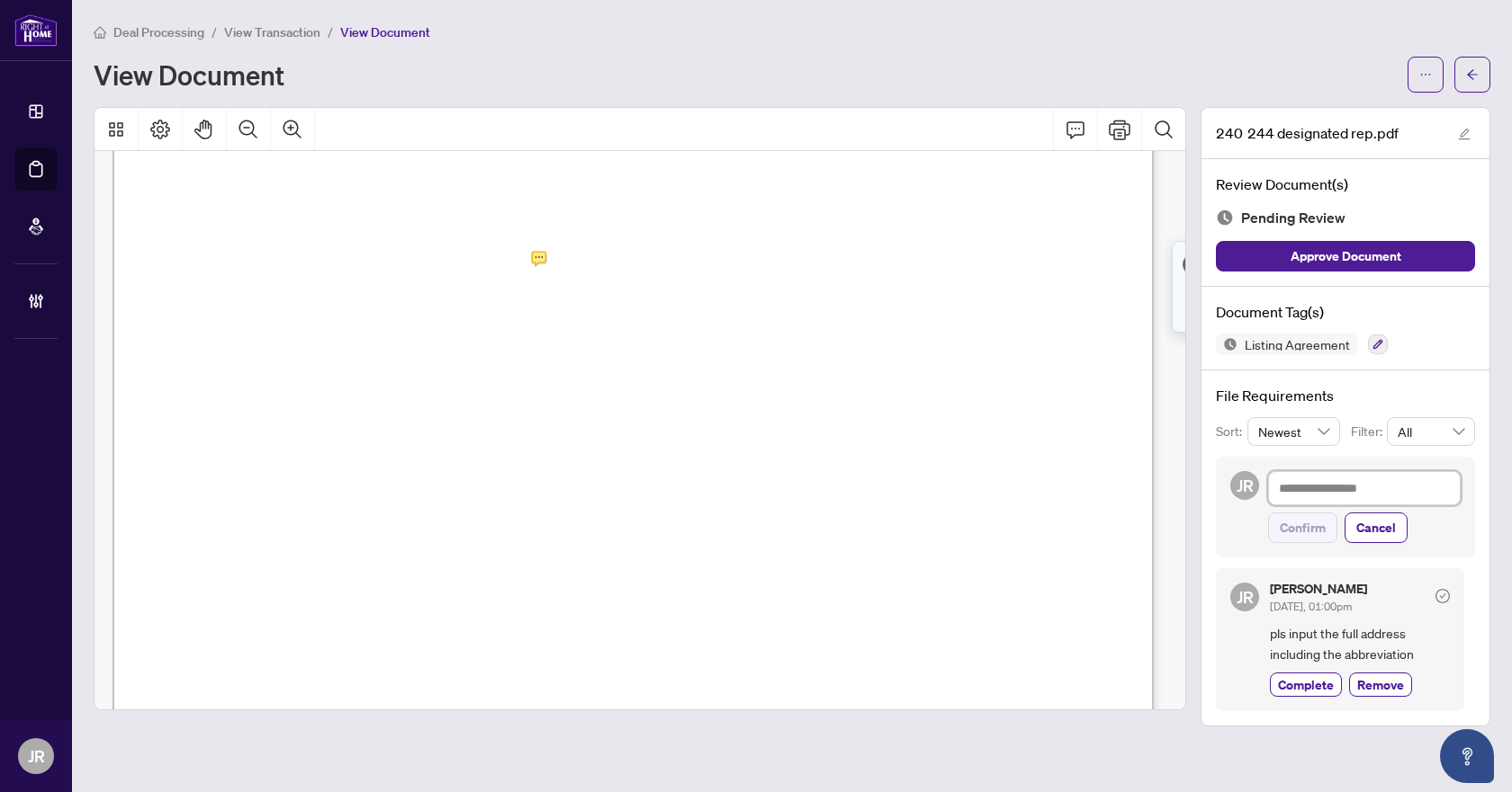
click at [1289, 480] on textarea at bounding box center [1364, 488] width 193 height 34
paste textarea "**********"
type textarea "**********"
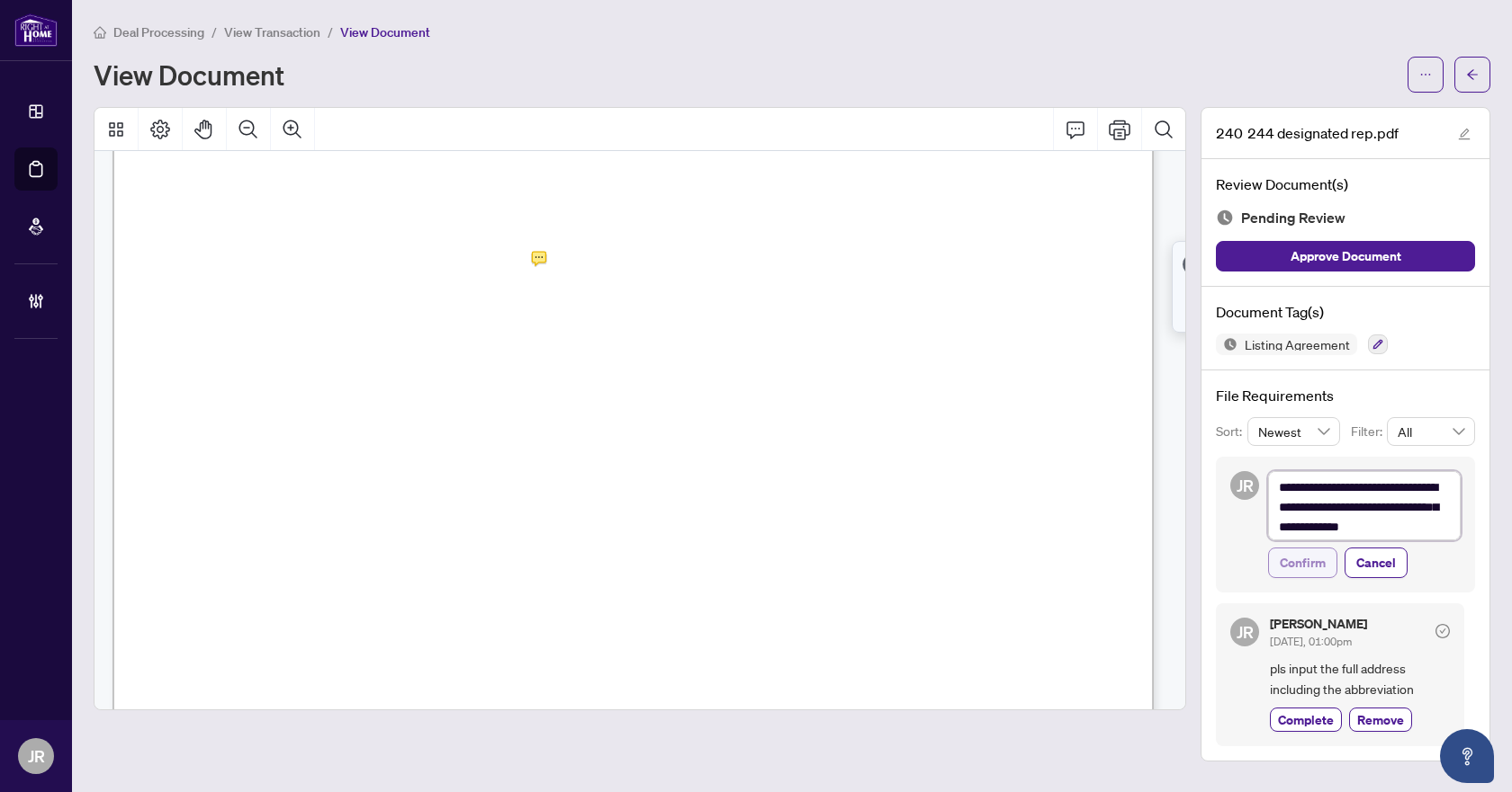
scroll to position [0, 0]
type textarea "**********"
click at [1295, 574] on span "Confirm" at bounding box center [1302, 567] width 46 height 29
type textarea "**********"
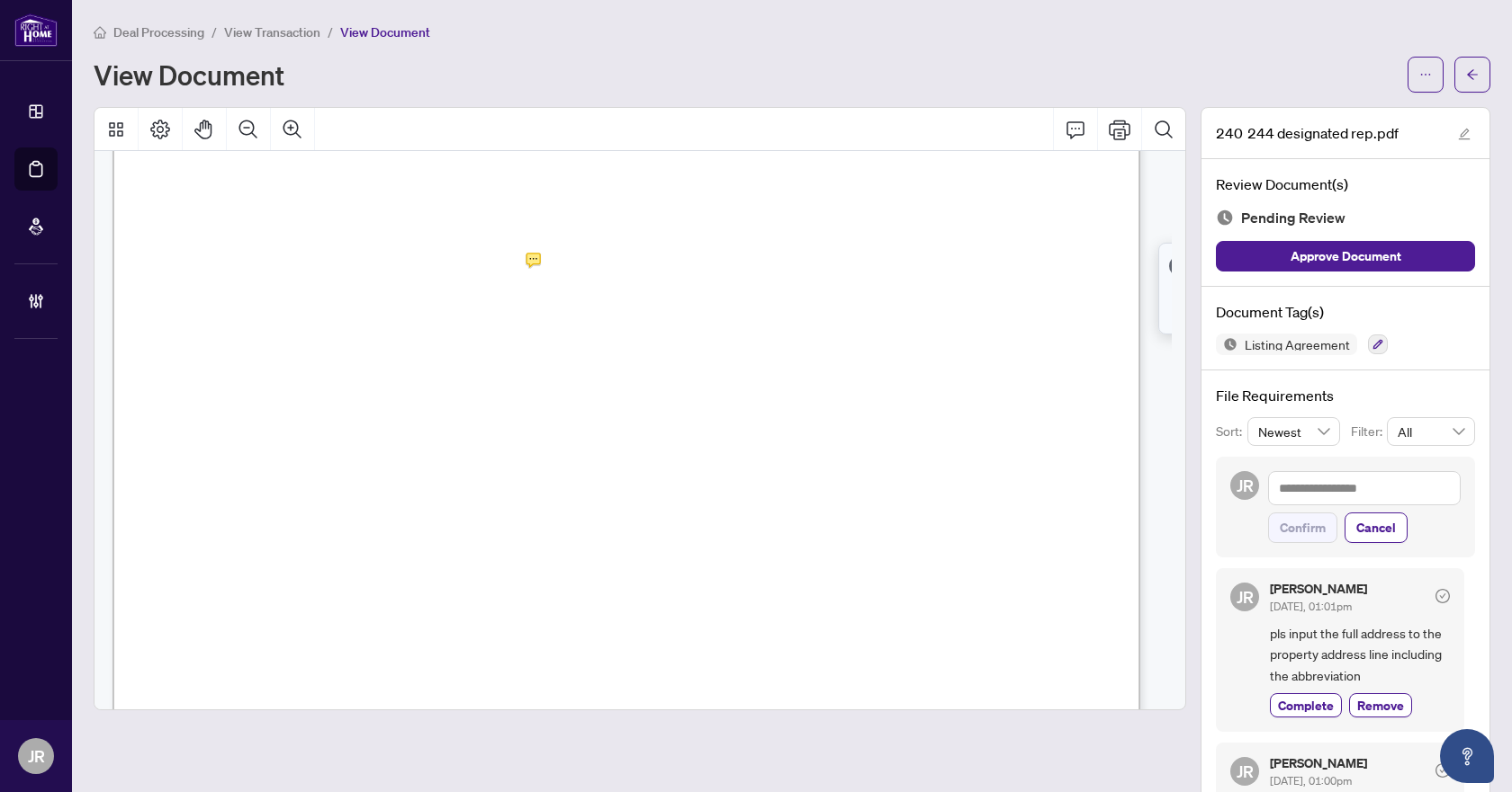
scroll to position [6836, 0]
click at [1068, 122] on icon "Comment" at bounding box center [1076, 129] width 22 height 22
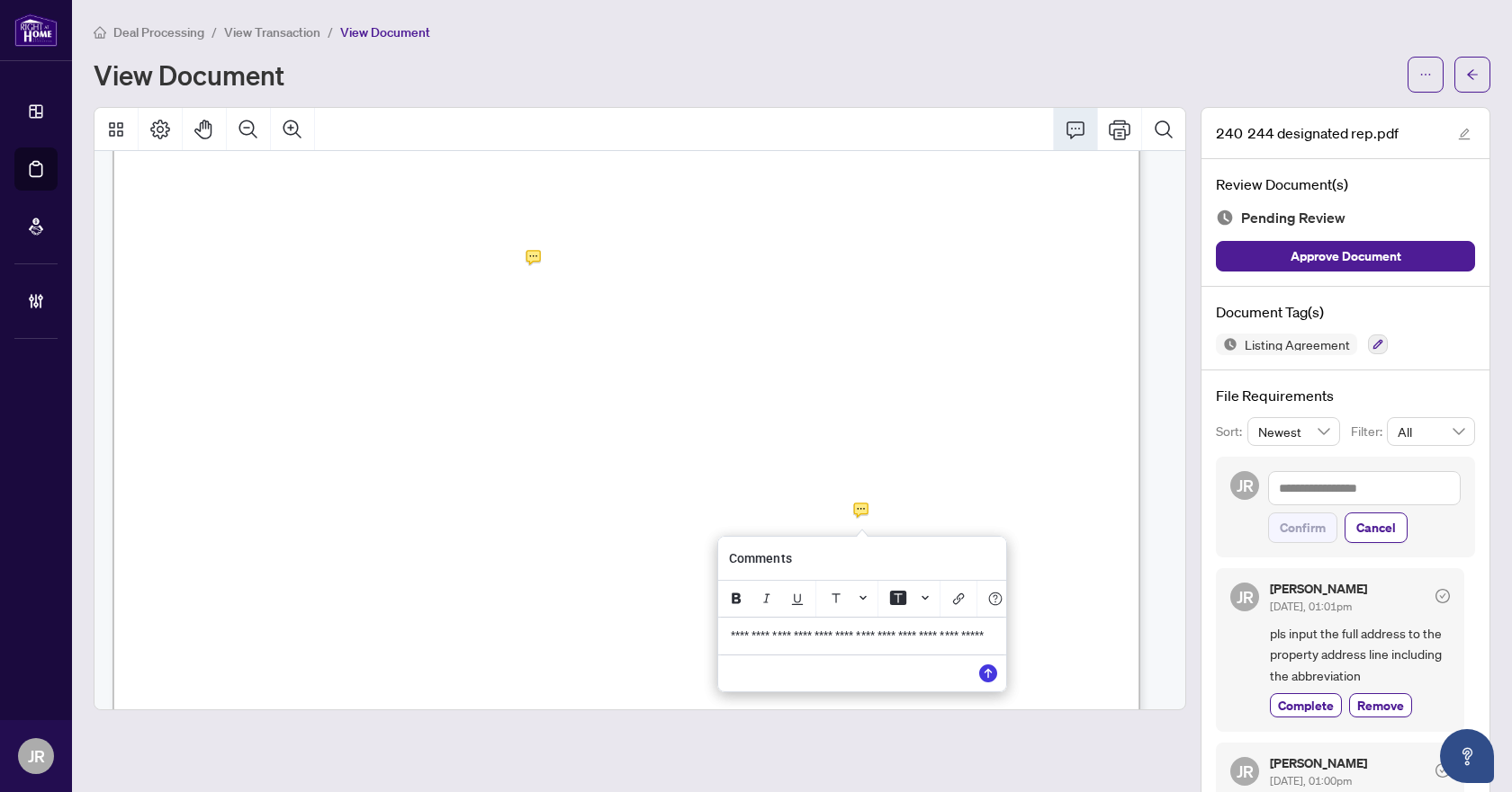
click at [884, 642] on span "**********" at bounding box center [858, 636] width 255 height 13
click at [907, 641] on span "**********" at bounding box center [858, 636] width 255 height 13
click at [937, 641] on span "**********" at bounding box center [856, 644] width 252 height 28
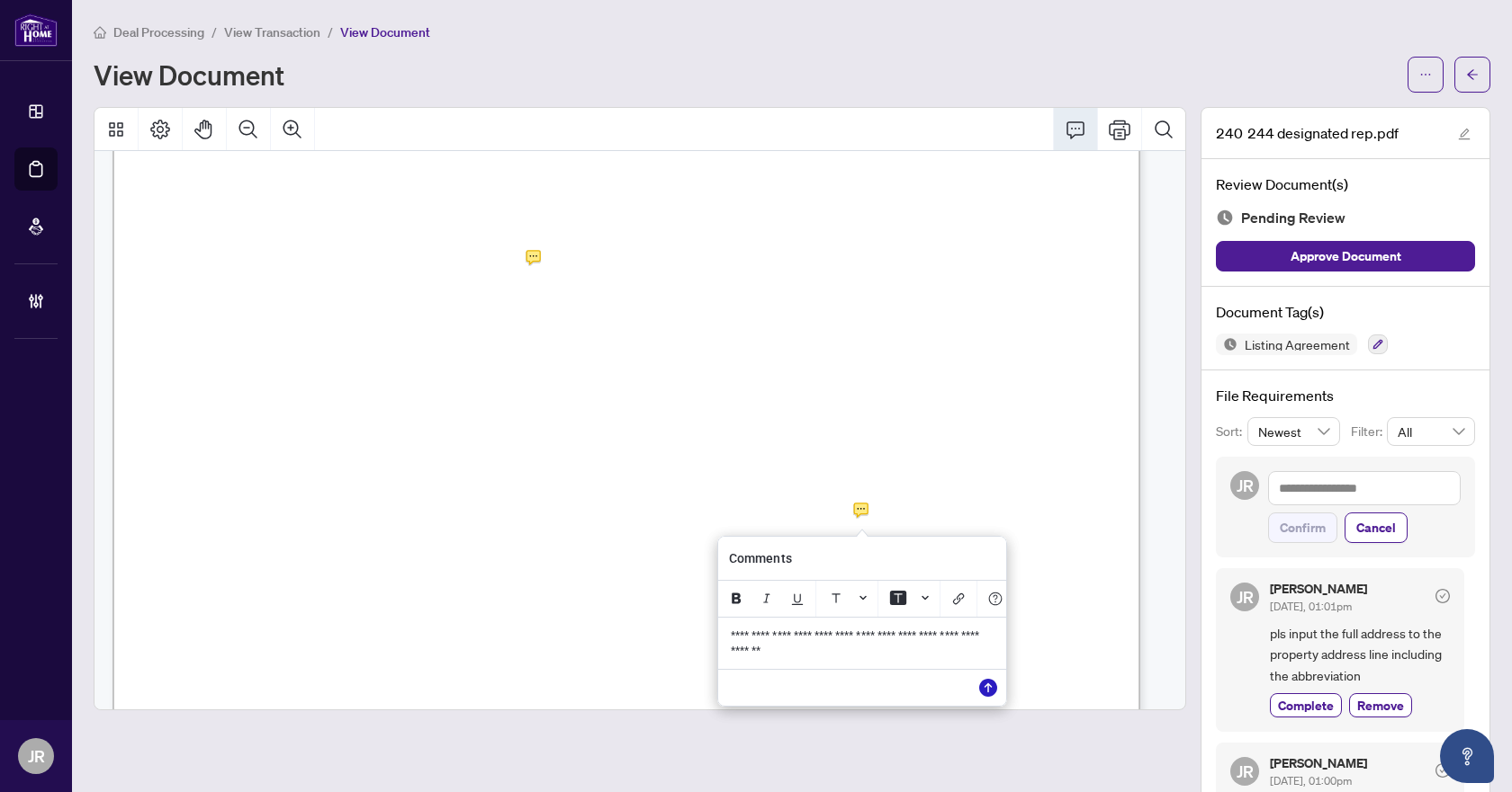
click at [981, 698] on icon "Save" at bounding box center [988, 688] width 18 height 18
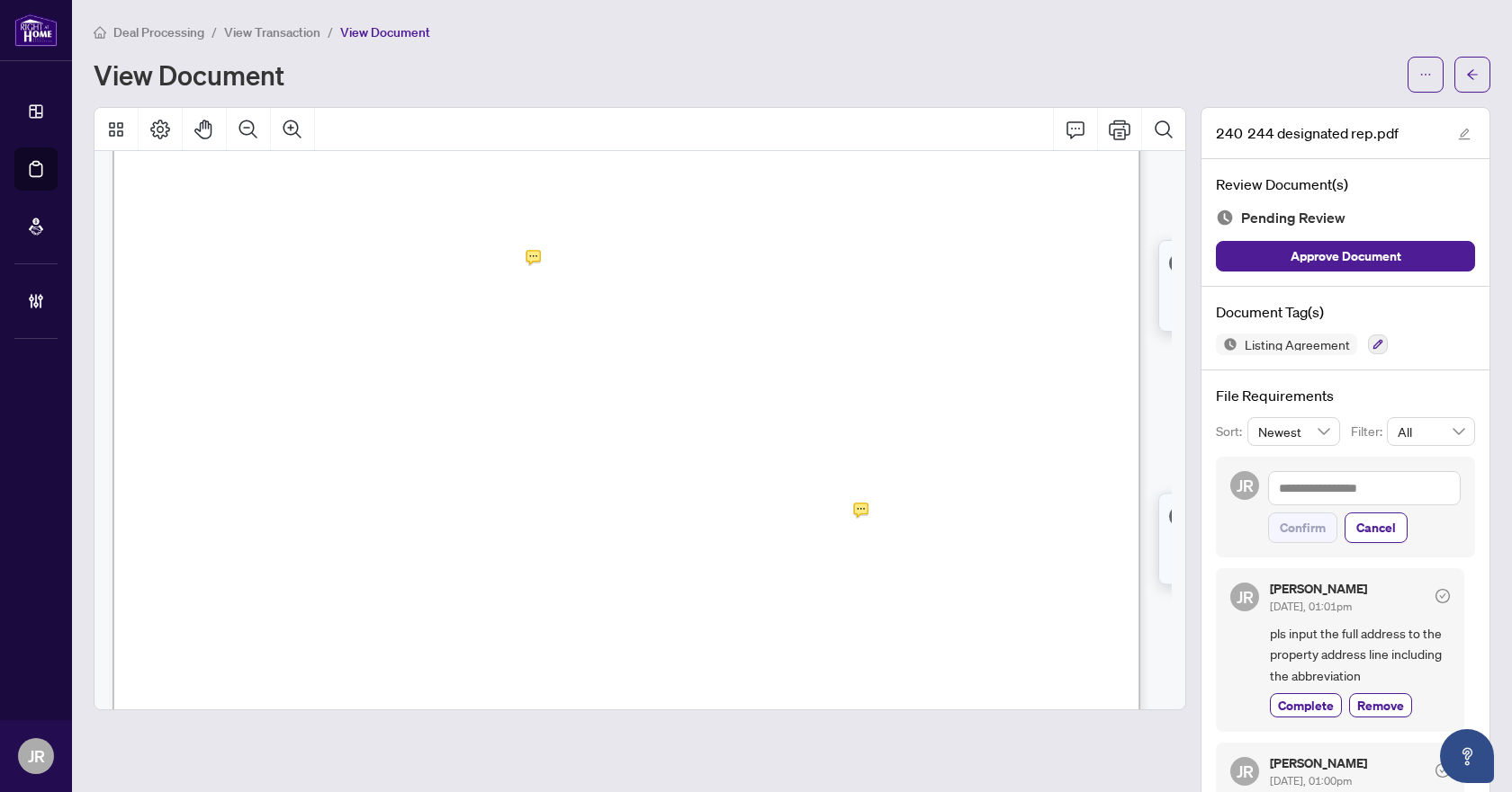
click at [1372, 339] on icon "button" at bounding box center [1377, 344] width 11 height 11
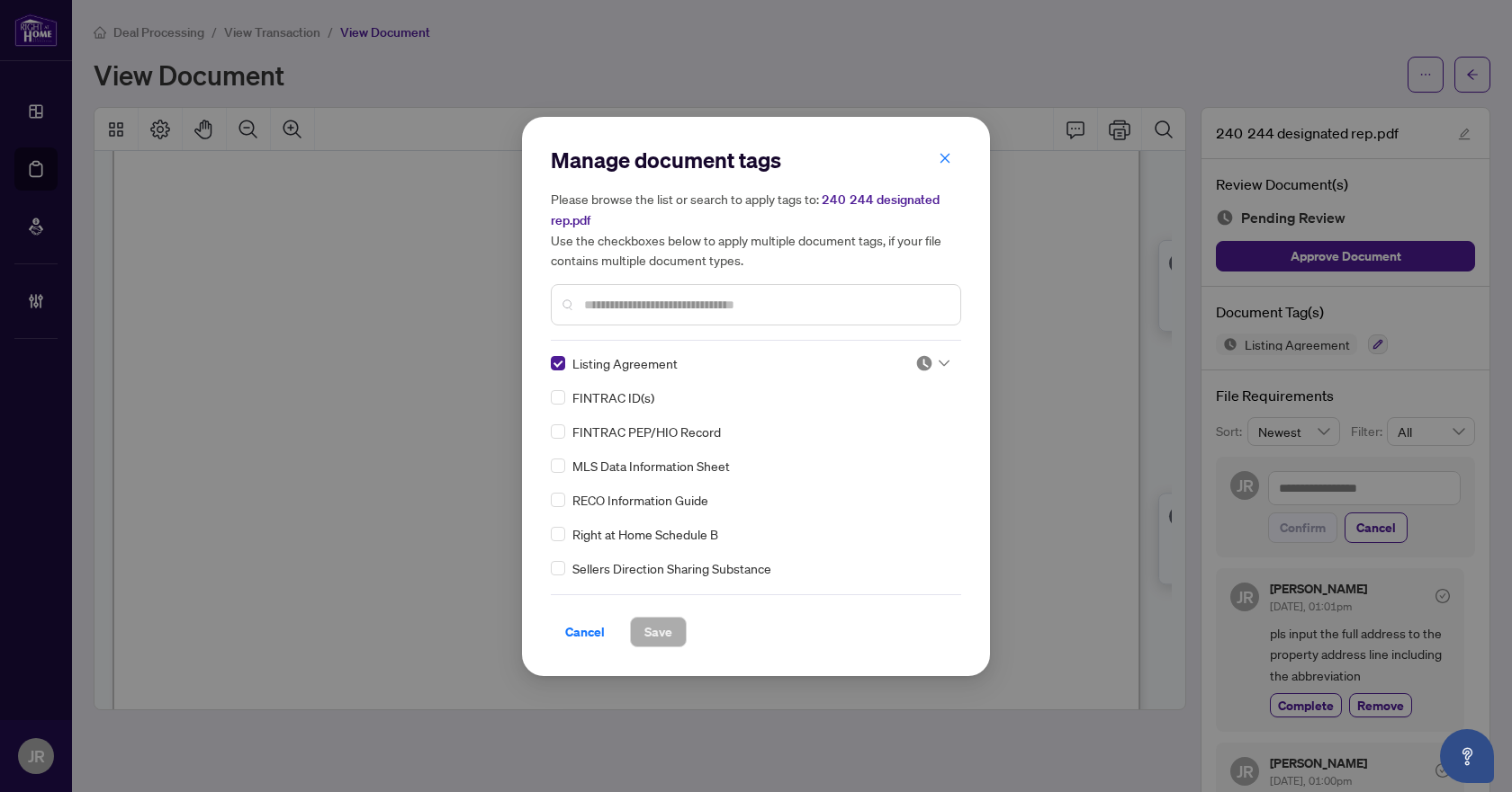
scroll to position [0, 0]
click at [931, 372] on div at bounding box center [932, 365] width 34 height 18
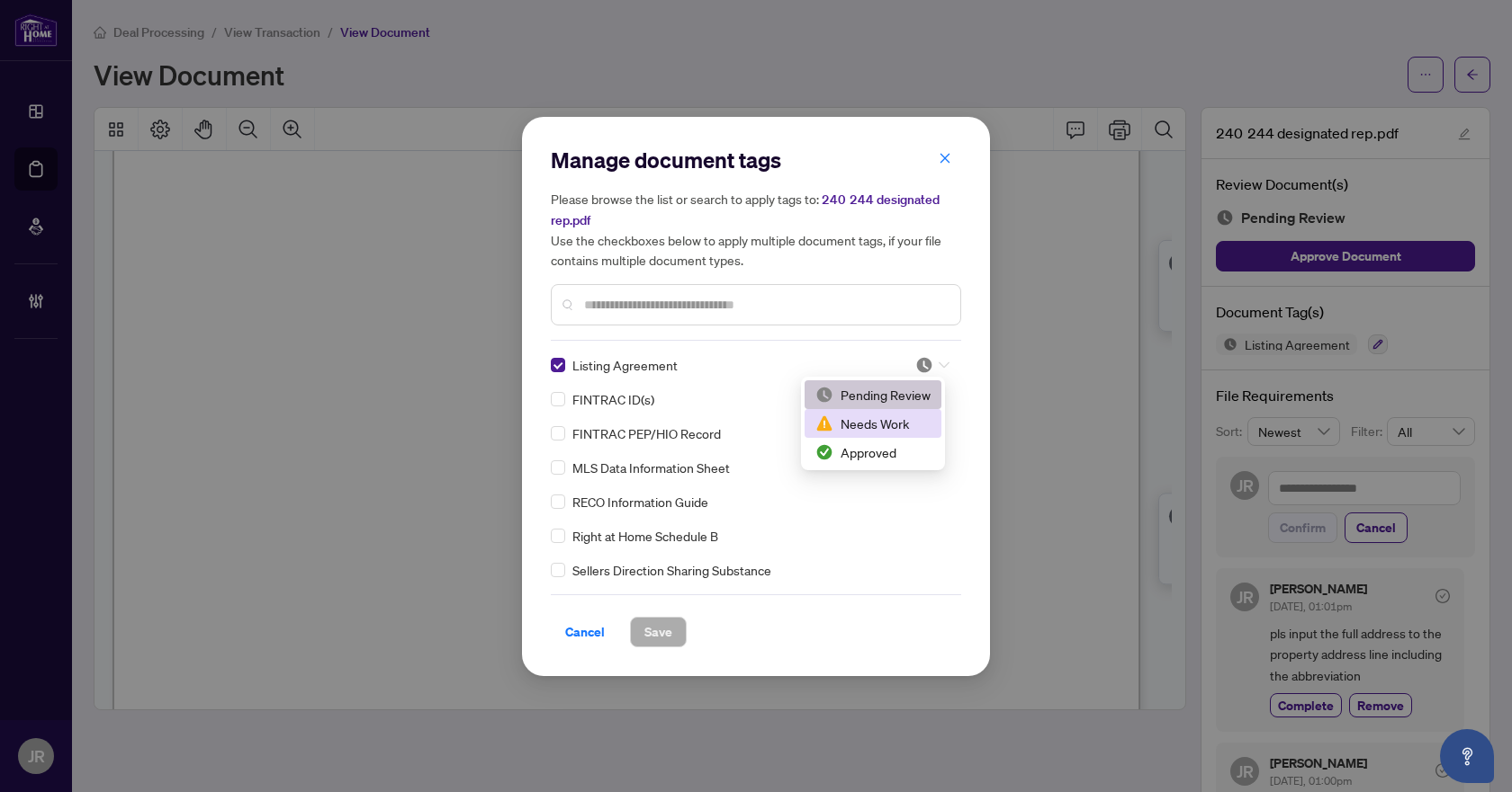
click at [901, 415] on div "Needs Work" at bounding box center [873, 423] width 115 height 20
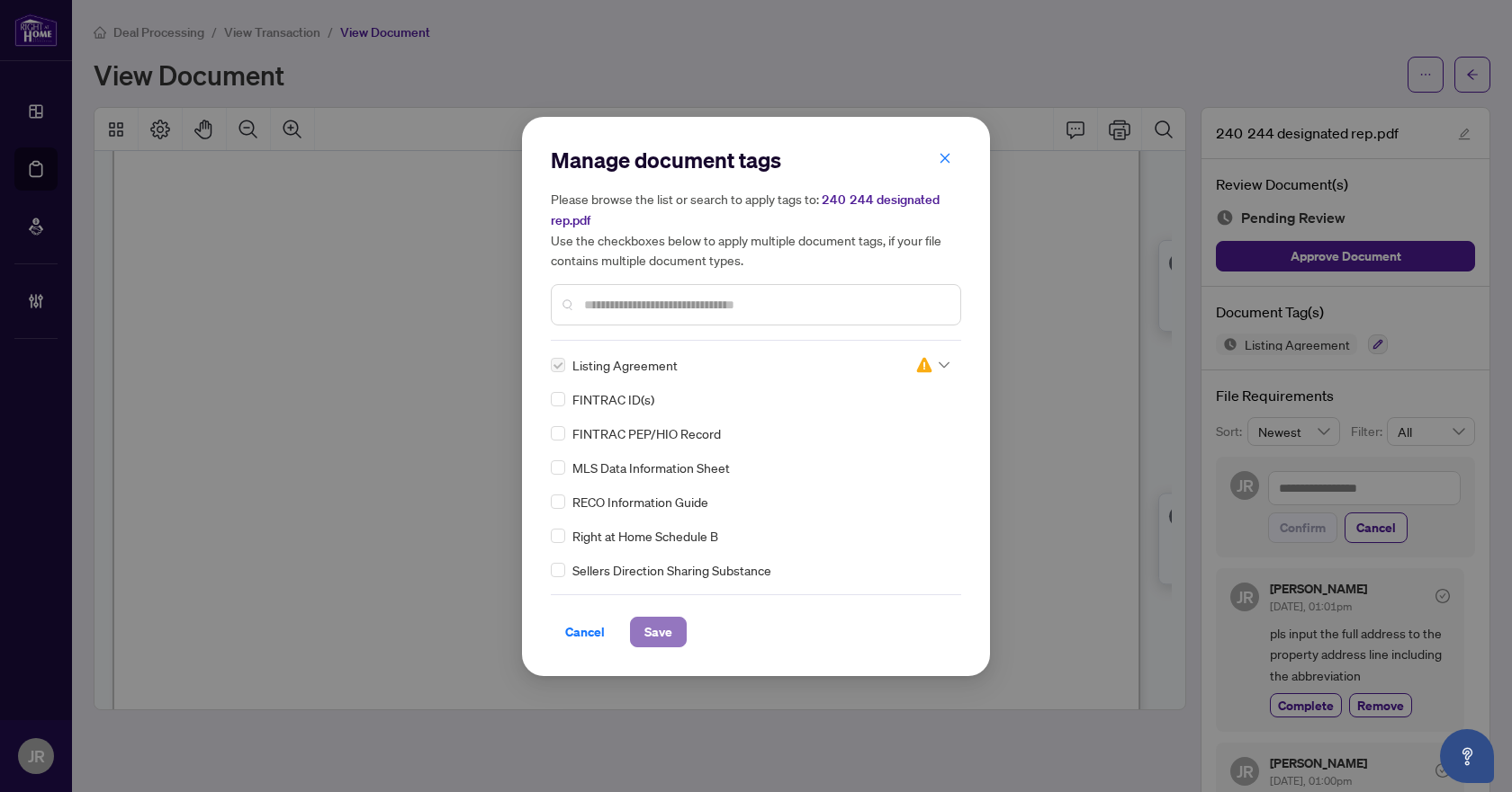
click at [666, 624] on span "Save" at bounding box center [658, 632] width 28 height 29
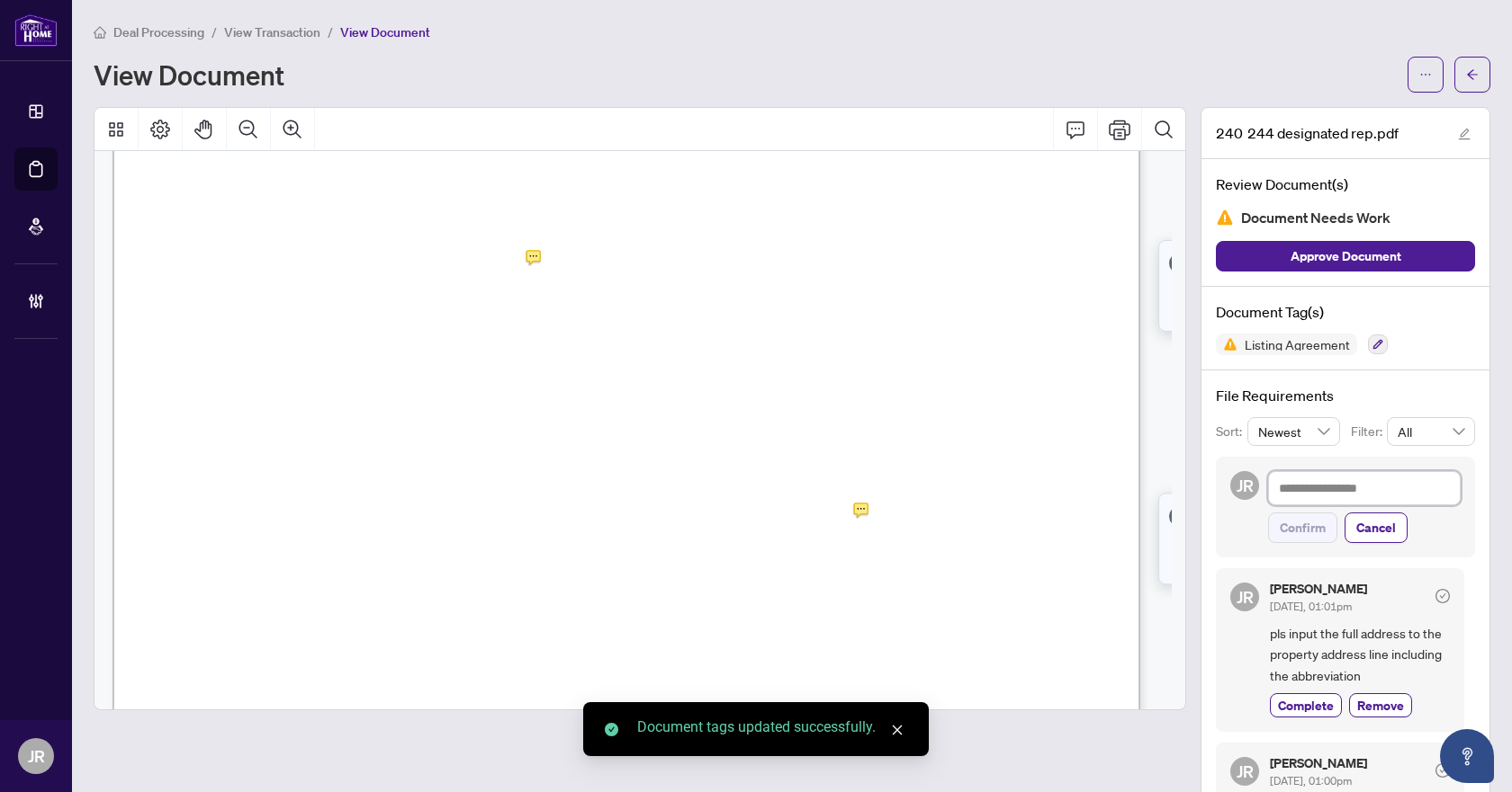
click at [1359, 484] on textarea at bounding box center [1364, 488] width 193 height 34
paste textarea "**********"
type textarea "**********"
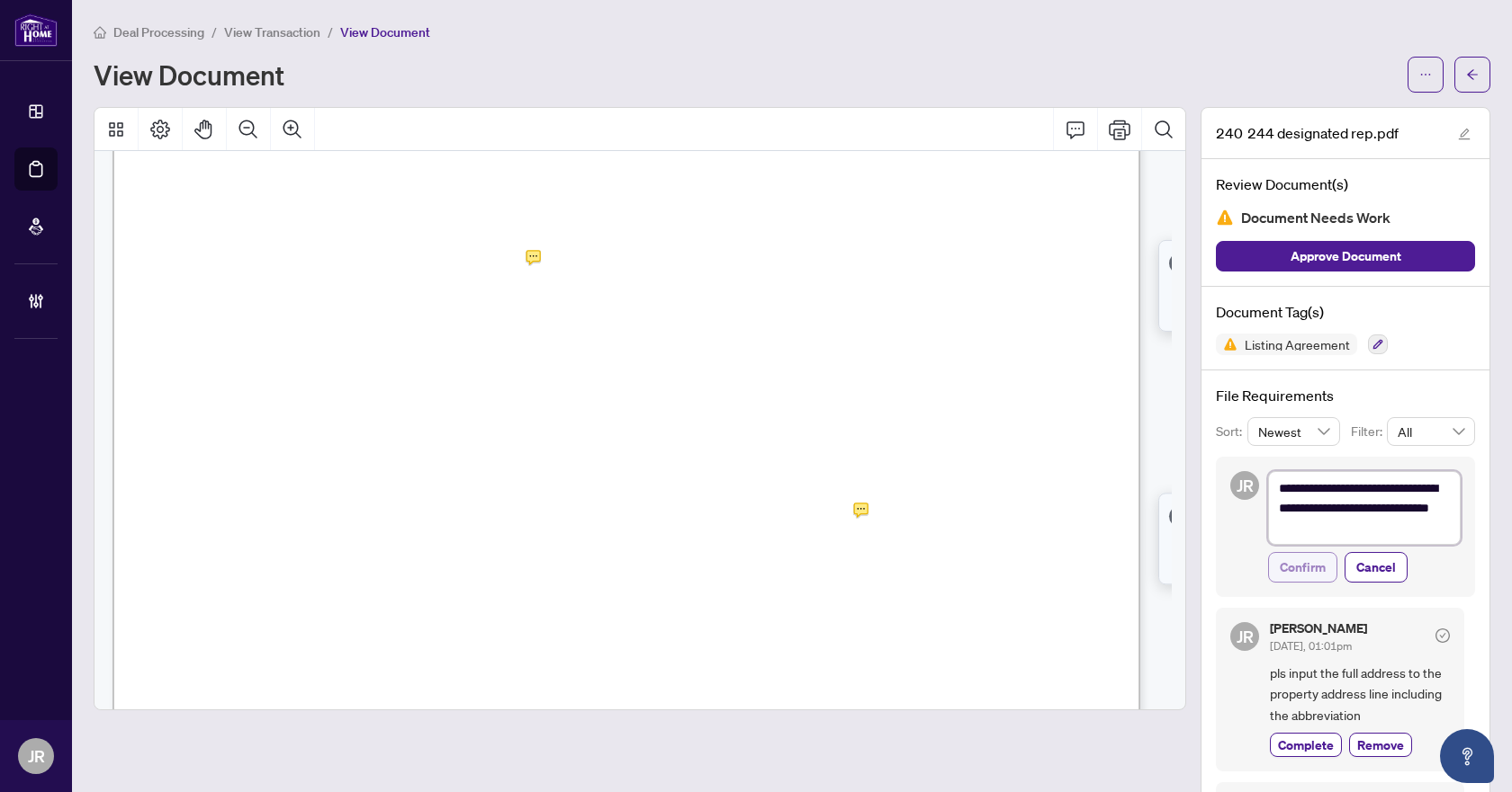
type textarea "**********"
click at [1293, 564] on span "Confirm" at bounding box center [1302, 567] width 46 height 29
type textarea "**********"
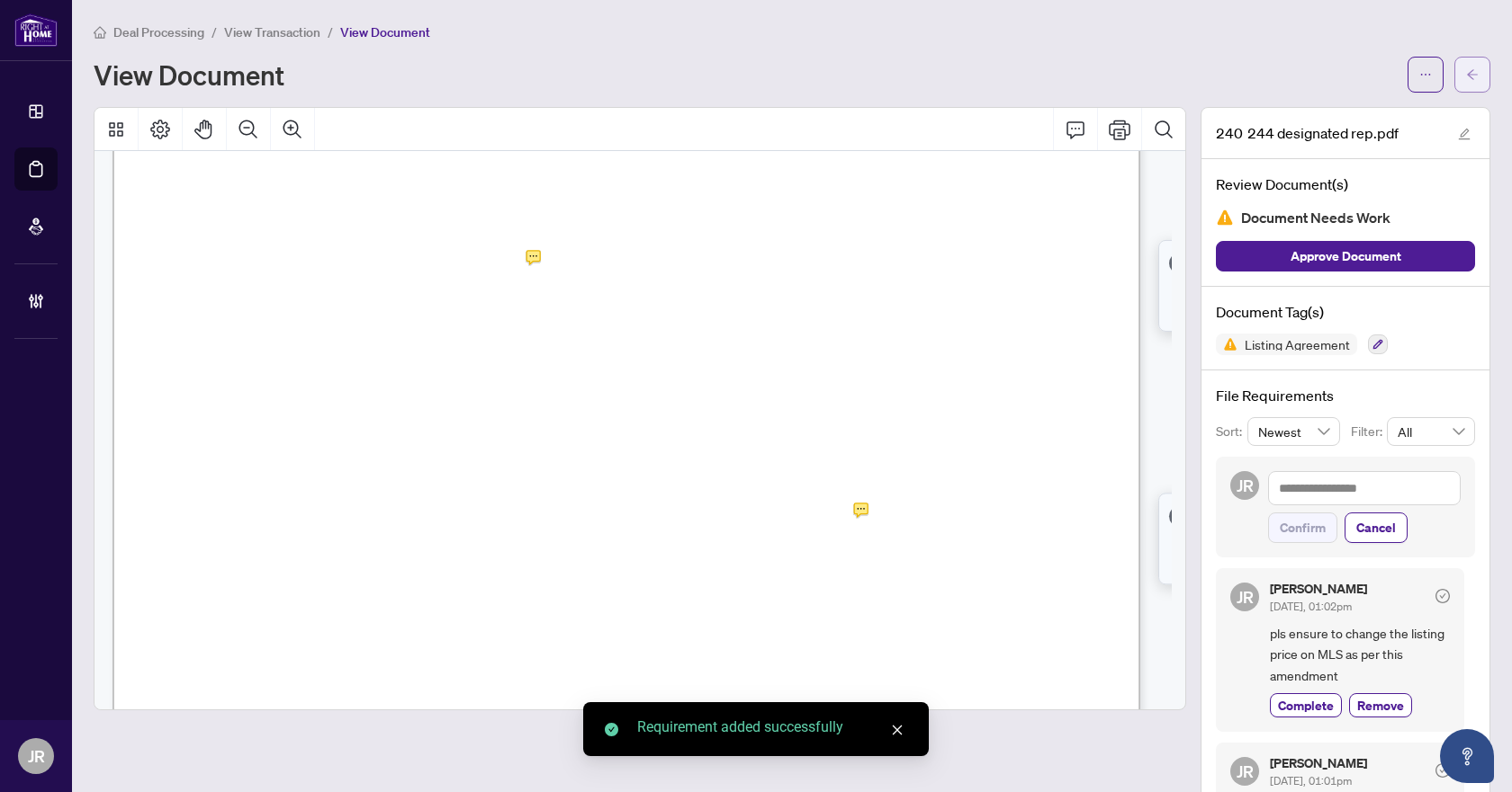
click at [1466, 81] on span "button" at bounding box center [1472, 75] width 13 height 29
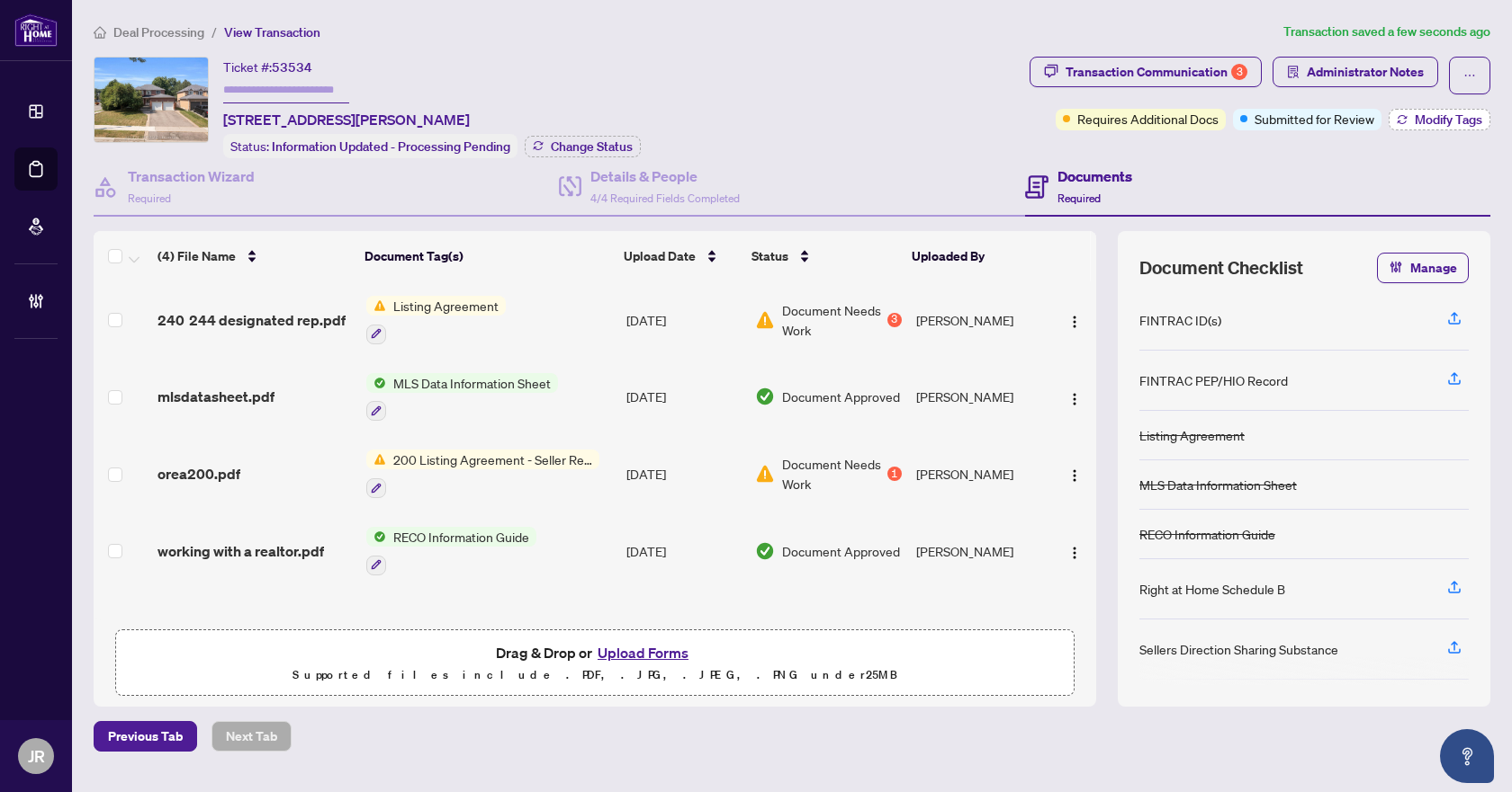
click at [1445, 116] on span "Modify Tags" at bounding box center [1448, 119] width 68 height 13
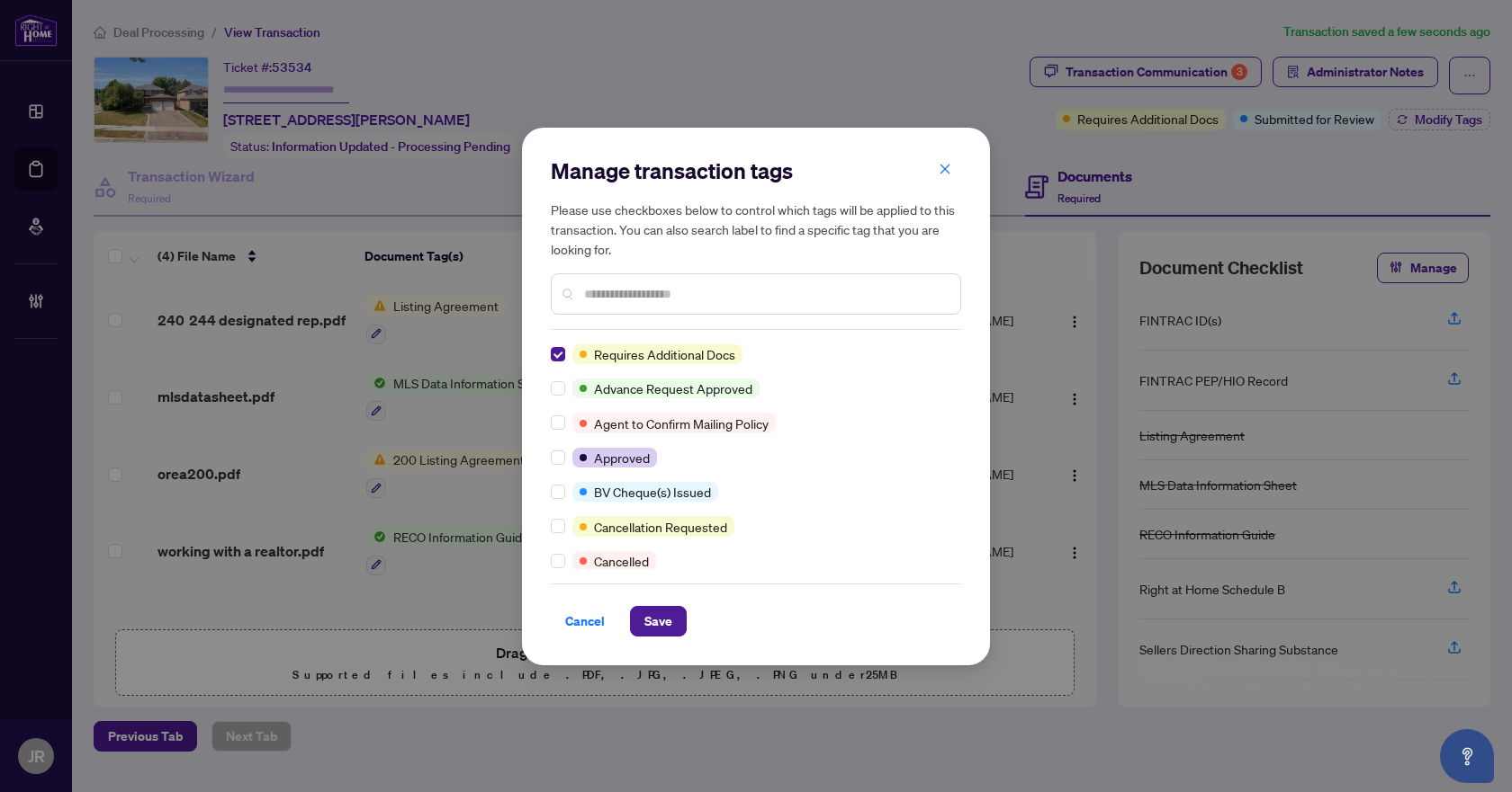
click at [656, 604] on div "Cancel Save" at bounding box center [756, 609] width 411 height 53
click at [657, 609] on span "Save" at bounding box center [658, 621] width 28 height 29
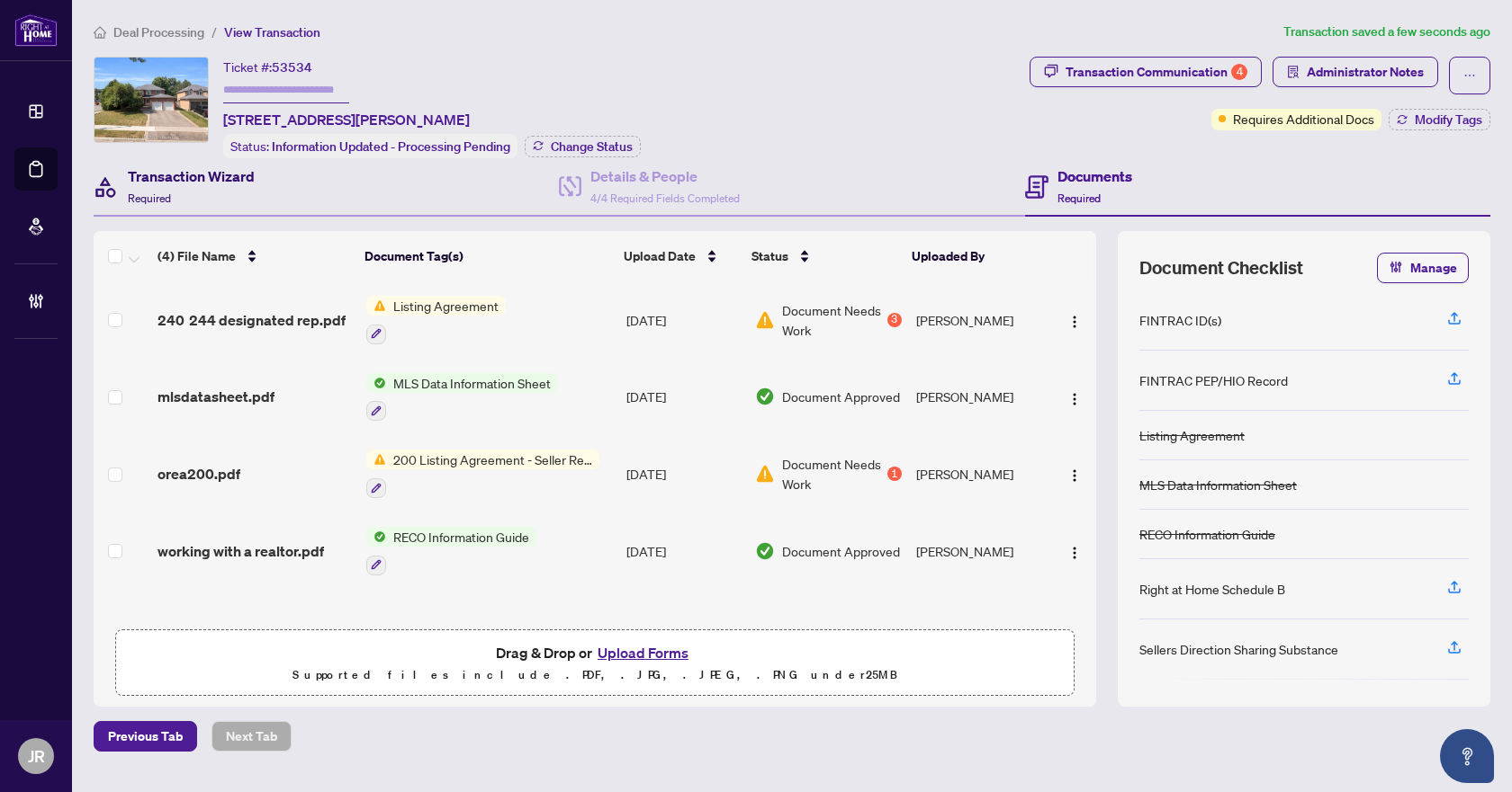
click at [235, 176] on h4 "Transaction Wizard" at bounding box center [192, 177] width 127 height 22
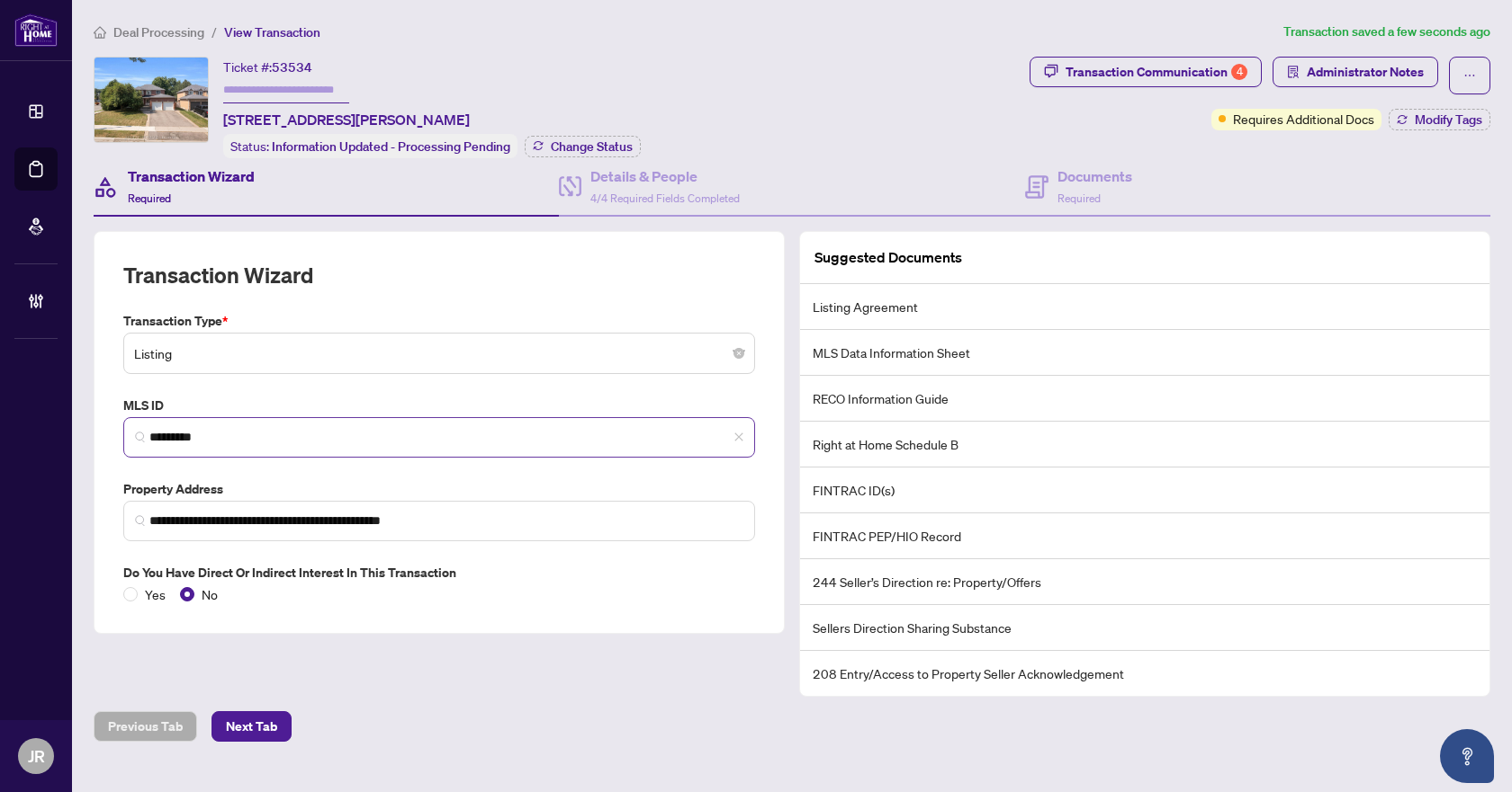
click at [191, 419] on span "*********" at bounding box center [438, 437] width 631 height 41
click at [186, 428] on input "*********" at bounding box center [445, 437] width 593 height 19
click at [165, 36] on span "Deal Processing" at bounding box center [158, 32] width 90 height 16
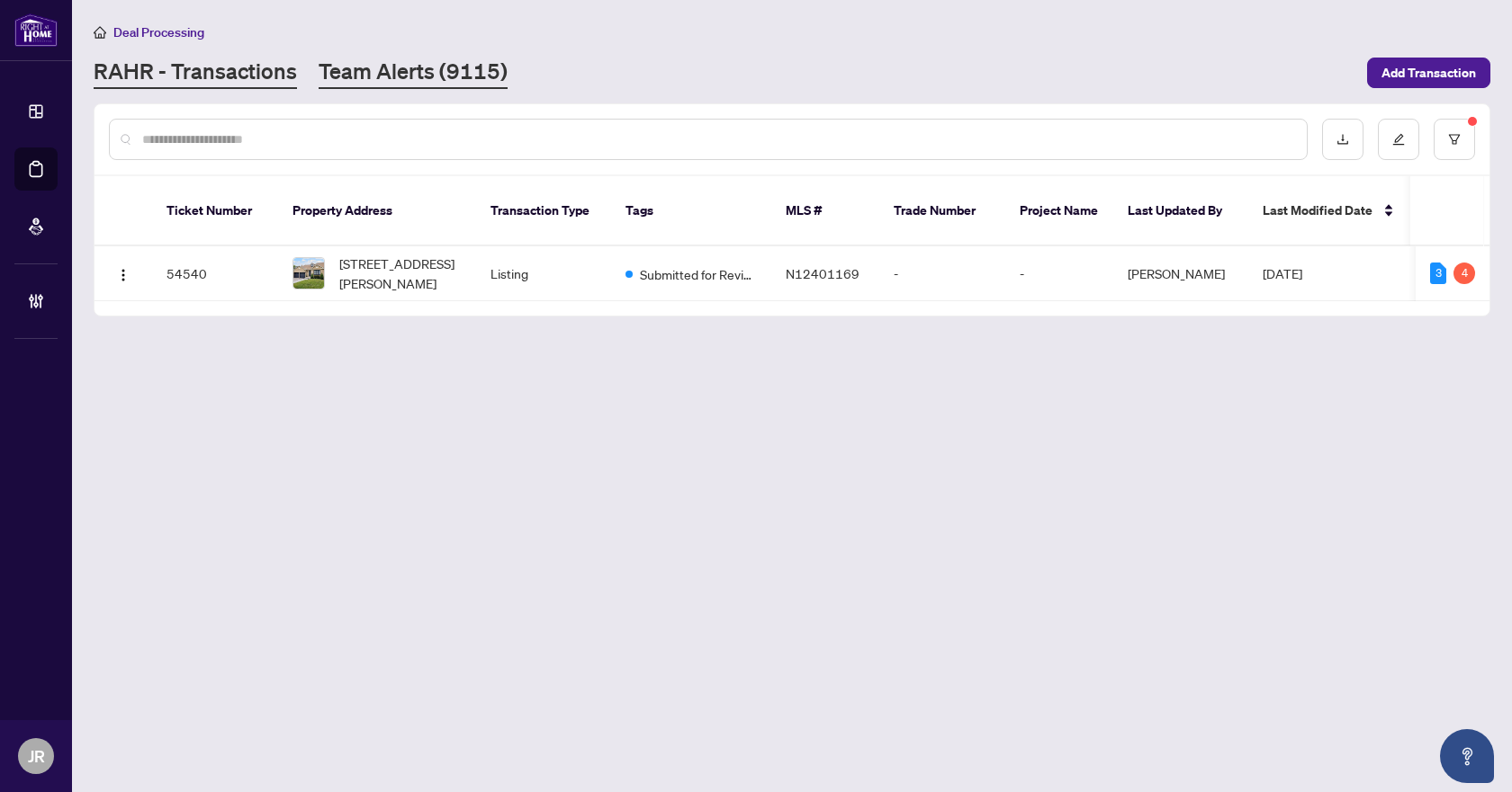
click at [484, 67] on link "Team Alerts (9115)" at bounding box center [413, 73] width 189 height 33
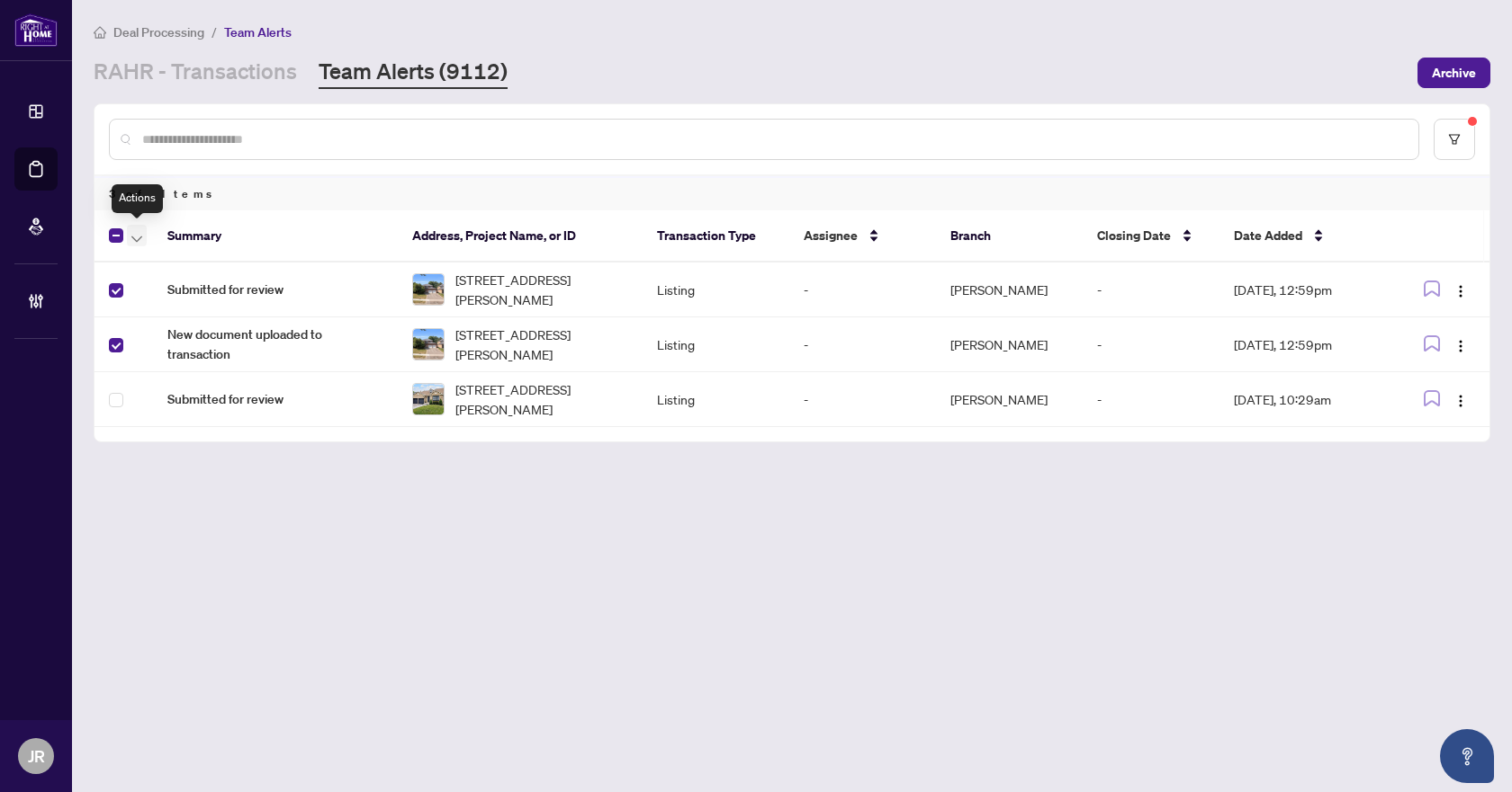
click at [139, 238] on icon "button" at bounding box center [136, 238] width 11 height 6
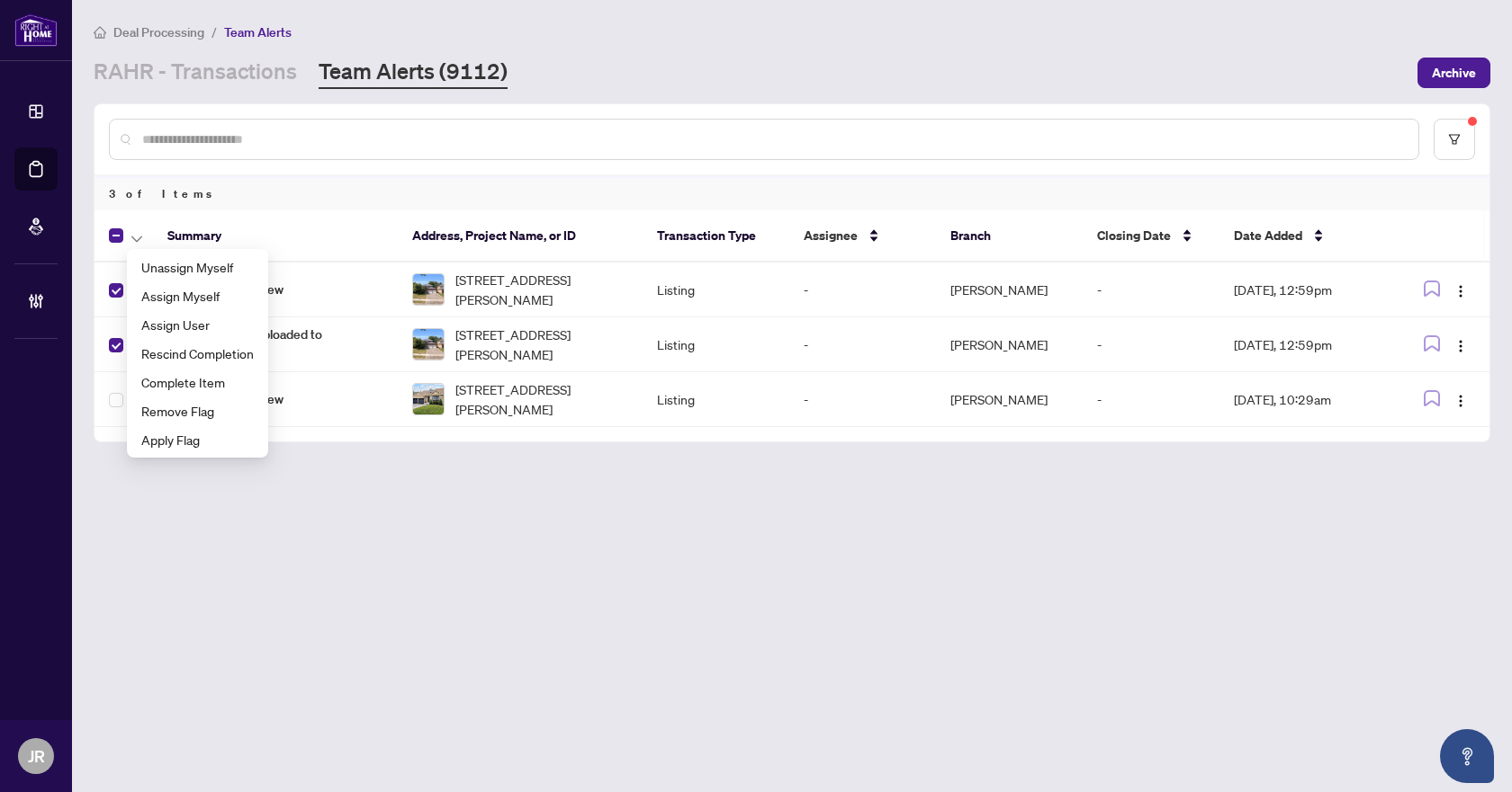
click at [501, 294] on span "304 Rhodes Circ, Newmarket, Ontario L3X 1V4, Canada" at bounding box center [542, 290] width 173 height 40
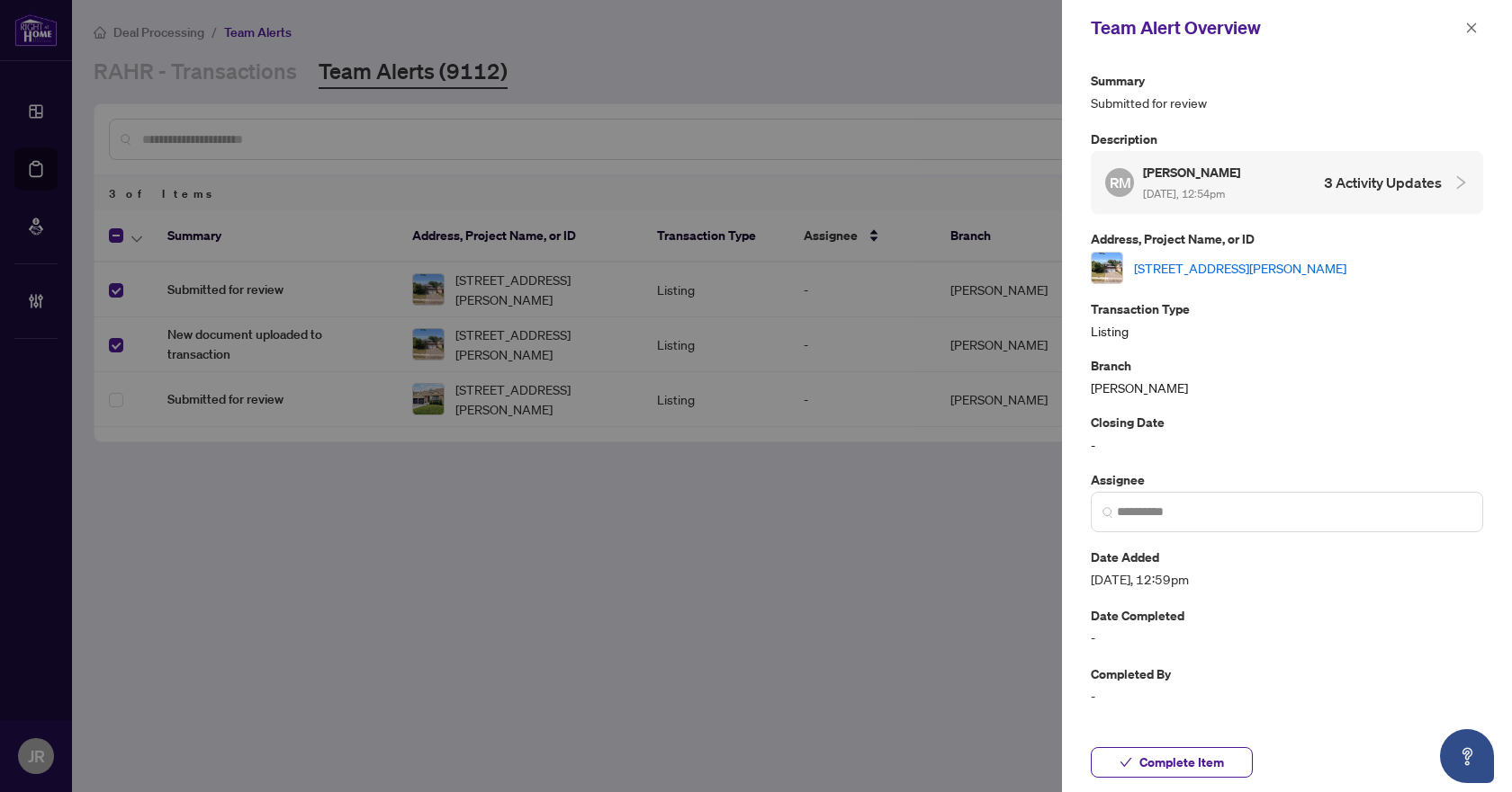
click at [1276, 274] on link "304 Rhodes Circ, Newmarket, Ontario L3X 1V4, Canada" at bounding box center [1241, 268] width 213 height 20
click at [1476, 33] on icon "close" at bounding box center [1471, 28] width 13 height 13
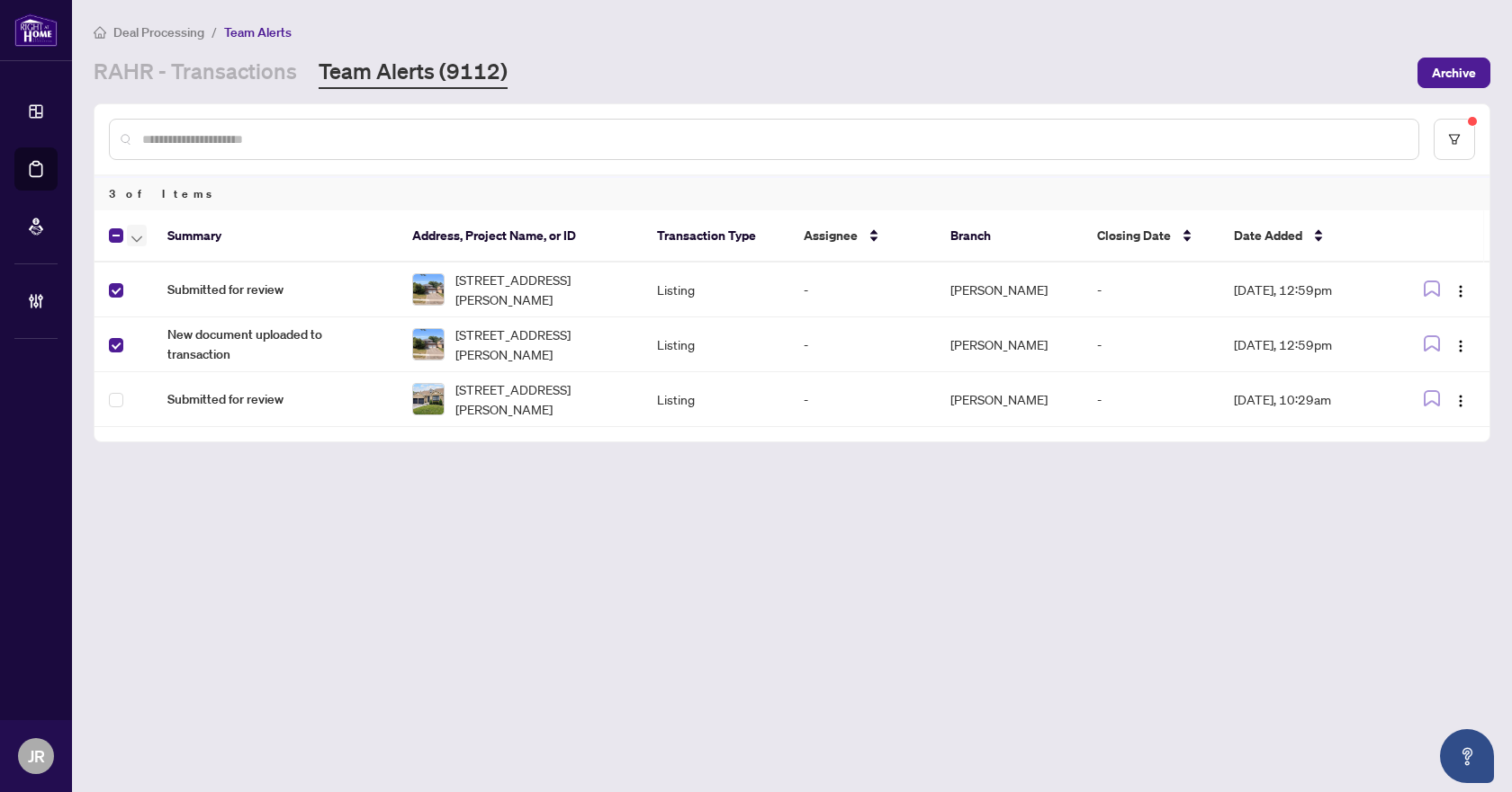
click at [128, 235] on button "button" at bounding box center [137, 236] width 20 height 22
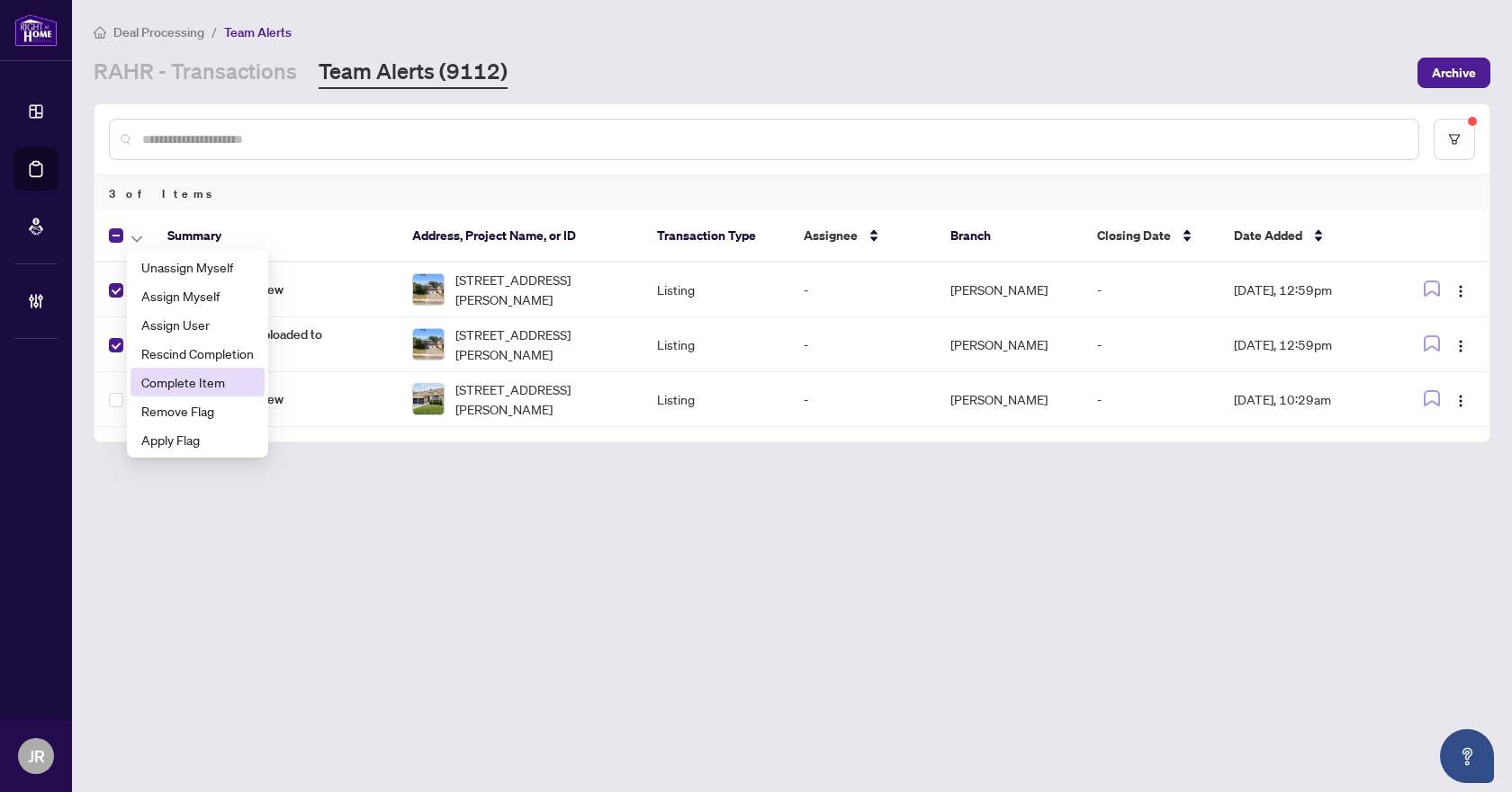
click at [188, 372] on li "Complete Item" at bounding box center [197, 382] width 134 height 29
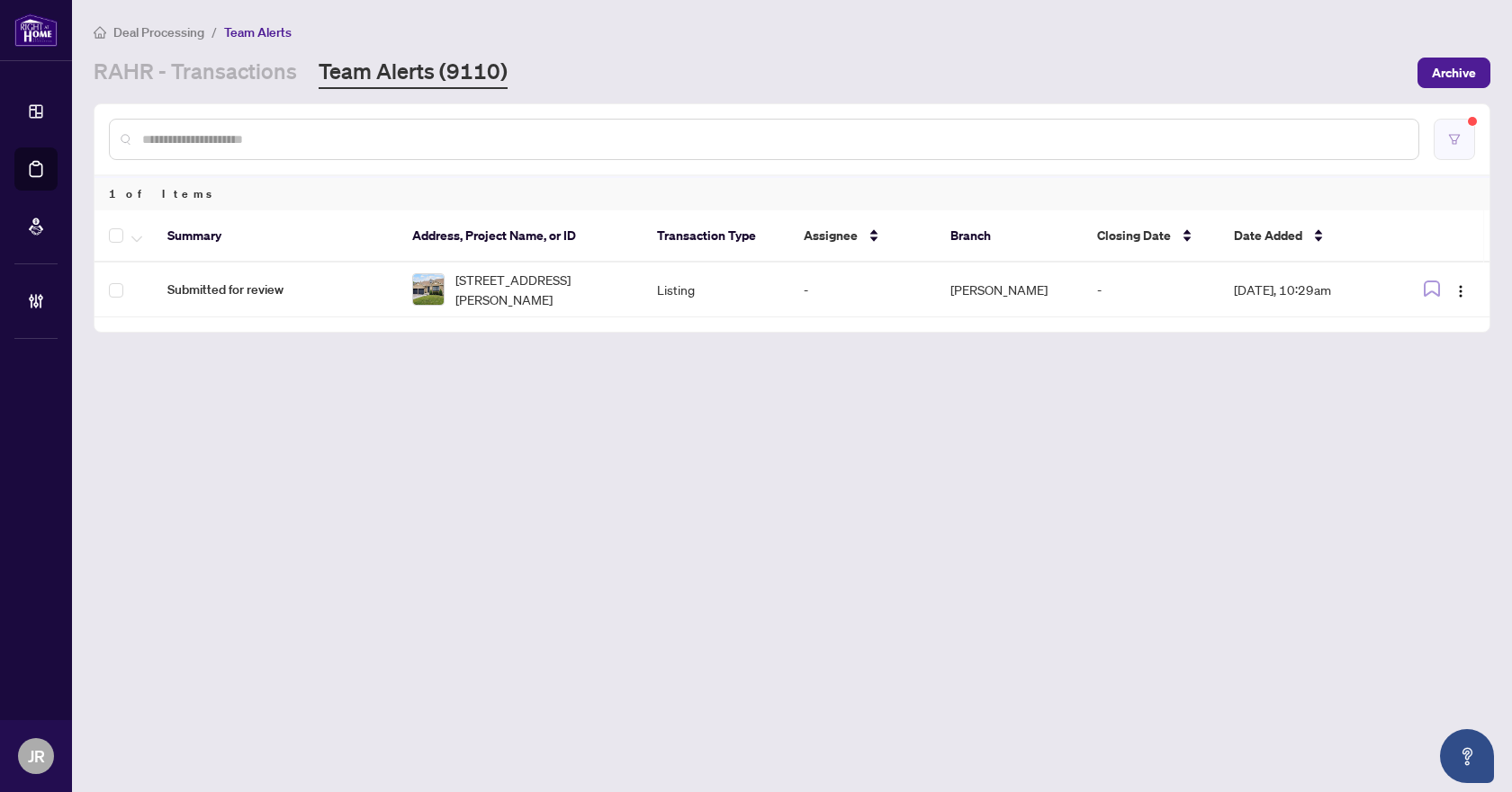
click at [1443, 130] on button "button" at bounding box center [1454, 139] width 42 height 42
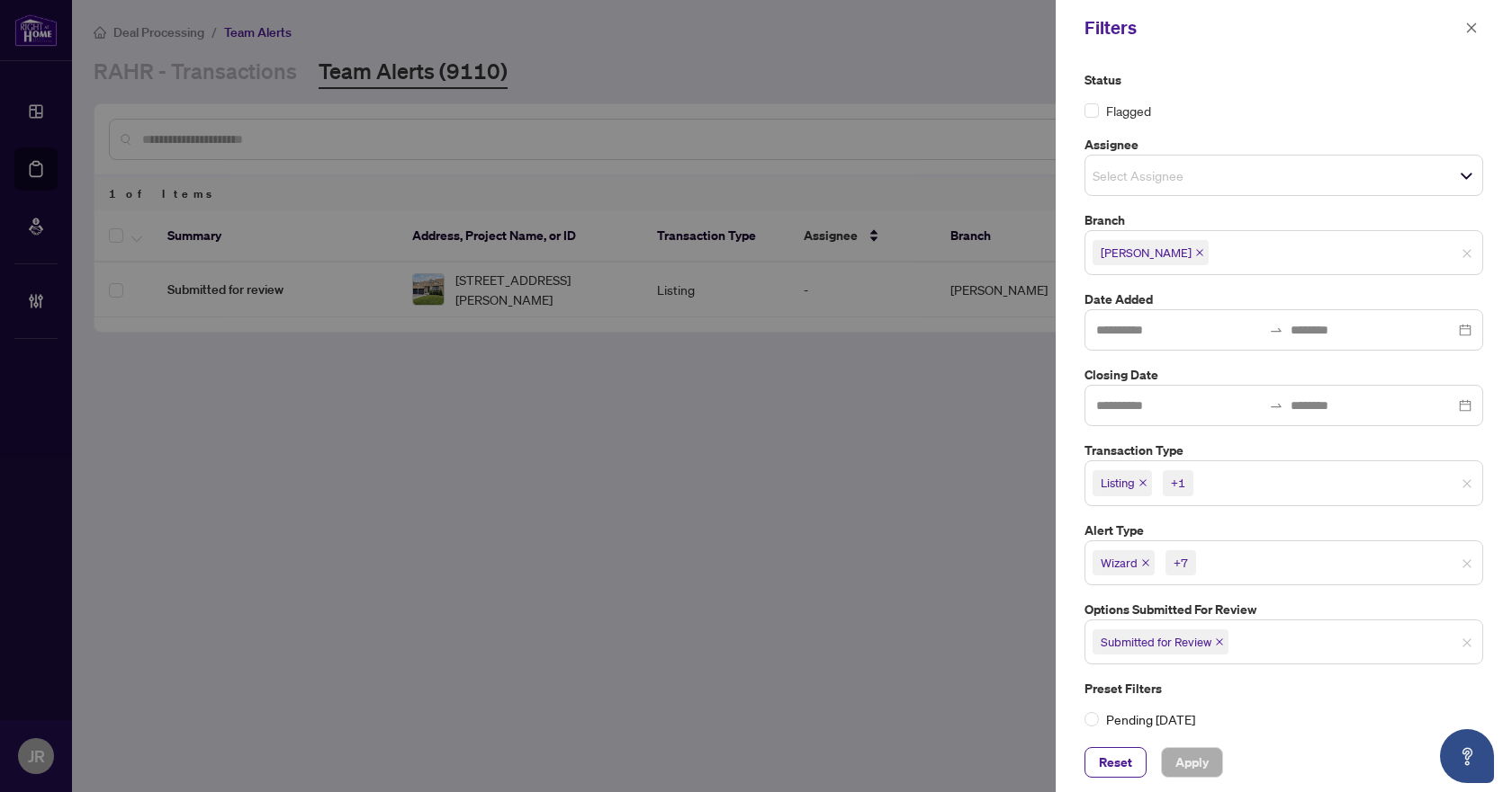
click at [1216, 640] on icon "close" at bounding box center [1219, 642] width 9 height 9
click at [1216, 640] on input "search" at bounding box center [1155, 641] width 126 height 22
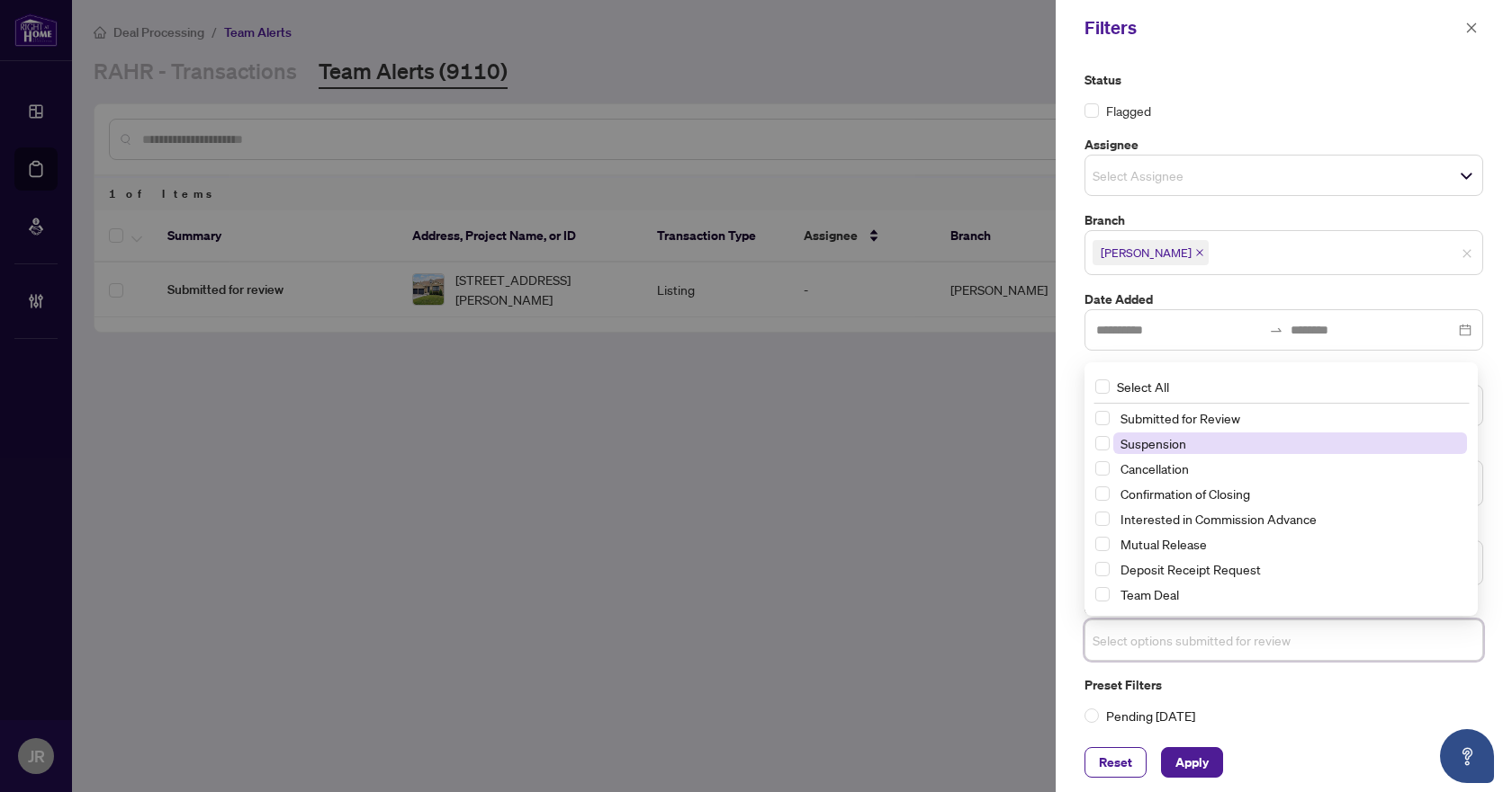
click at [1208, 446] on span "Suspension" at bounding box center [1290, 443] width 354 height 22
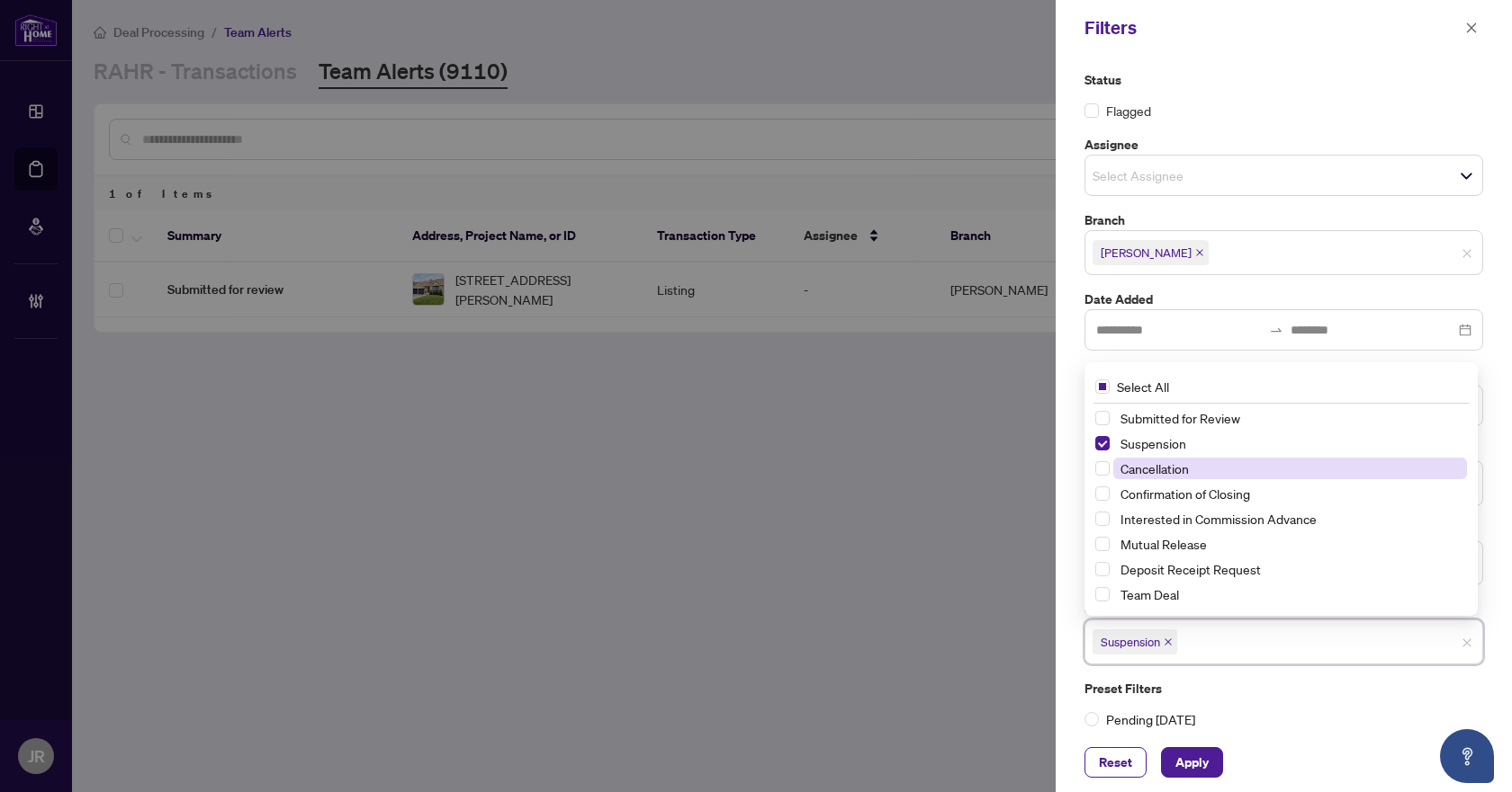
click at [1203, 463] on span "Cancellation" at bounding box center [1290, 469] width 354 height 22
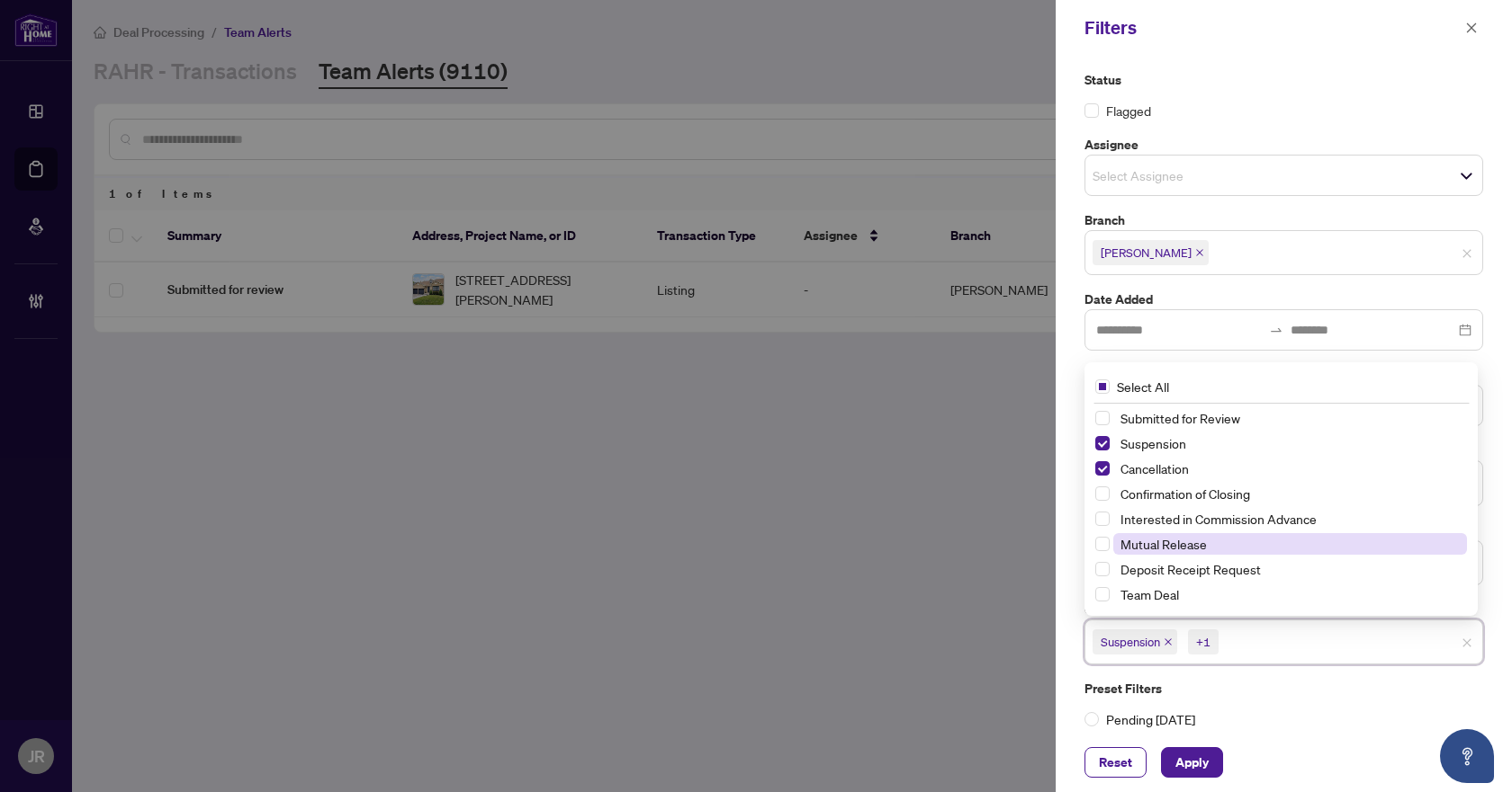
click at [1220, 550] on span "Mutual Release" at bounding box center [1290, 545] width 354 height 22
click at [1200, 764] on span "Apply" at bounding box center [1191, 762] width 33 height 29
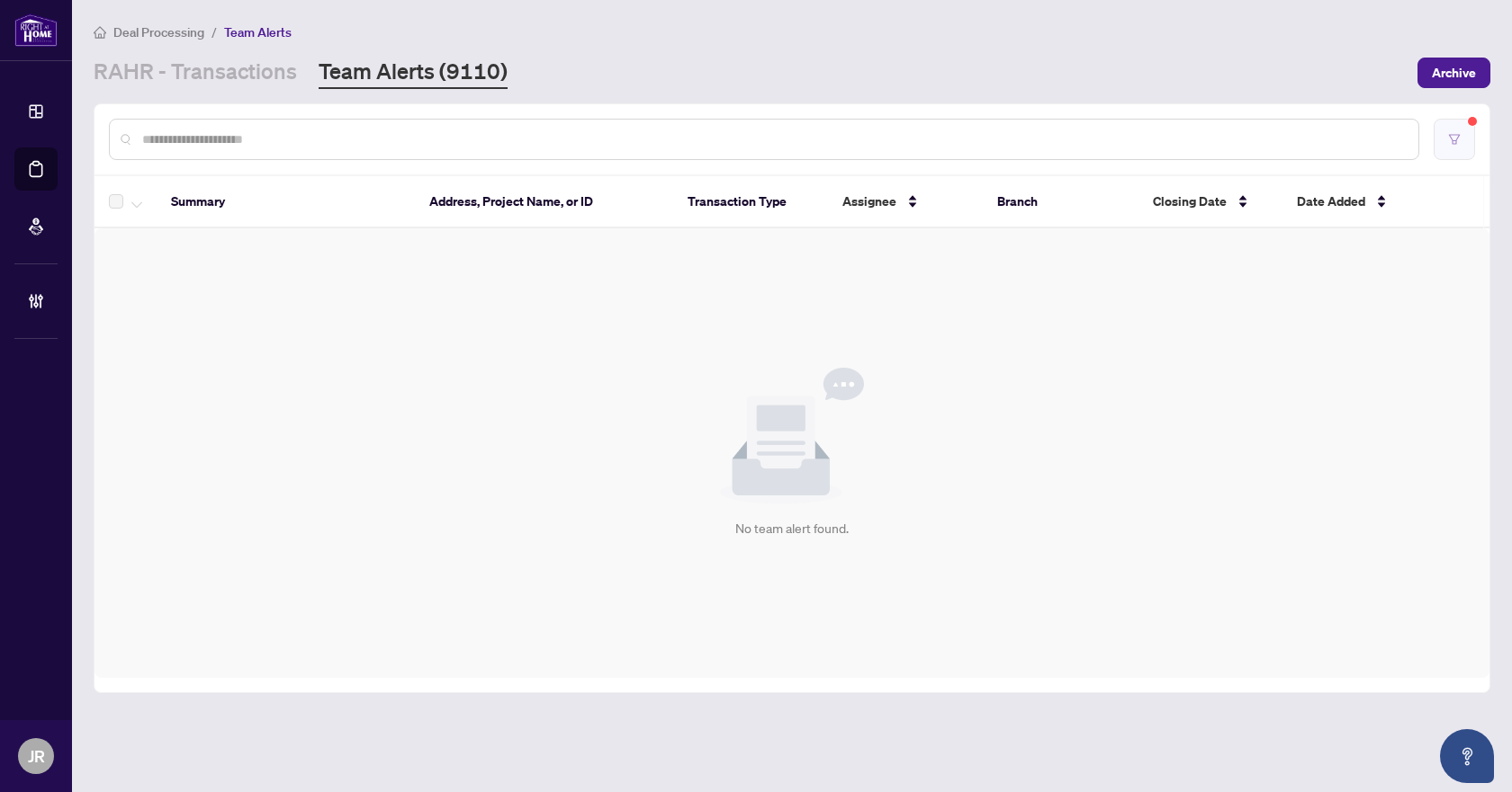
click at [1449, 156] on button "button" at bounding box center [1454, 139] width 42 height 42
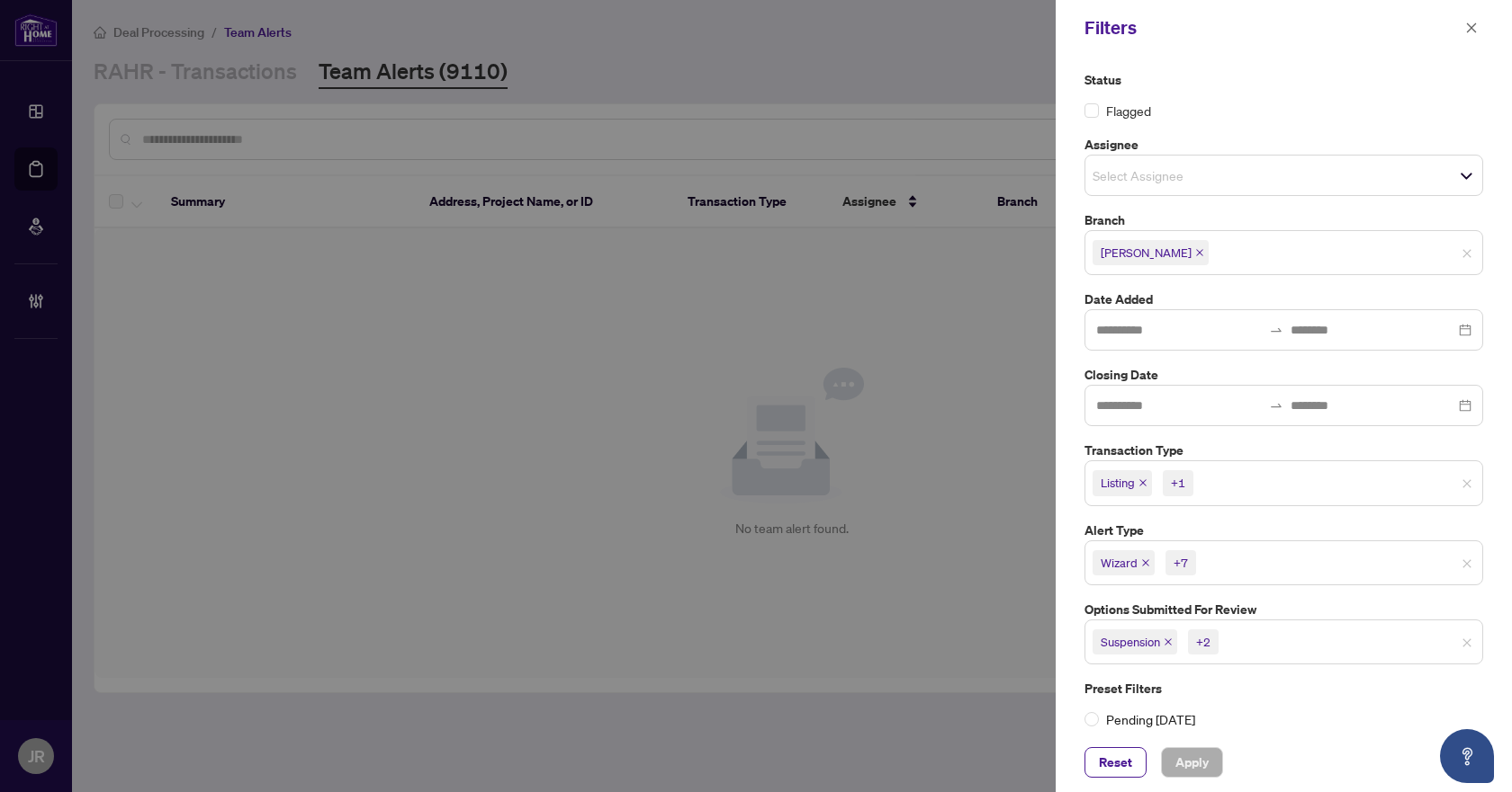
click at [1170, 638] on icon "close" at bounding box center [1167, 642] width 9 height 9
click at [1170, 638] on icon "close" at bounding box center [1172, 642] width 9 height 9
click at [1182, 640] on span "Mutual Release" at bounding box center [1144, 642] width 103 height 25
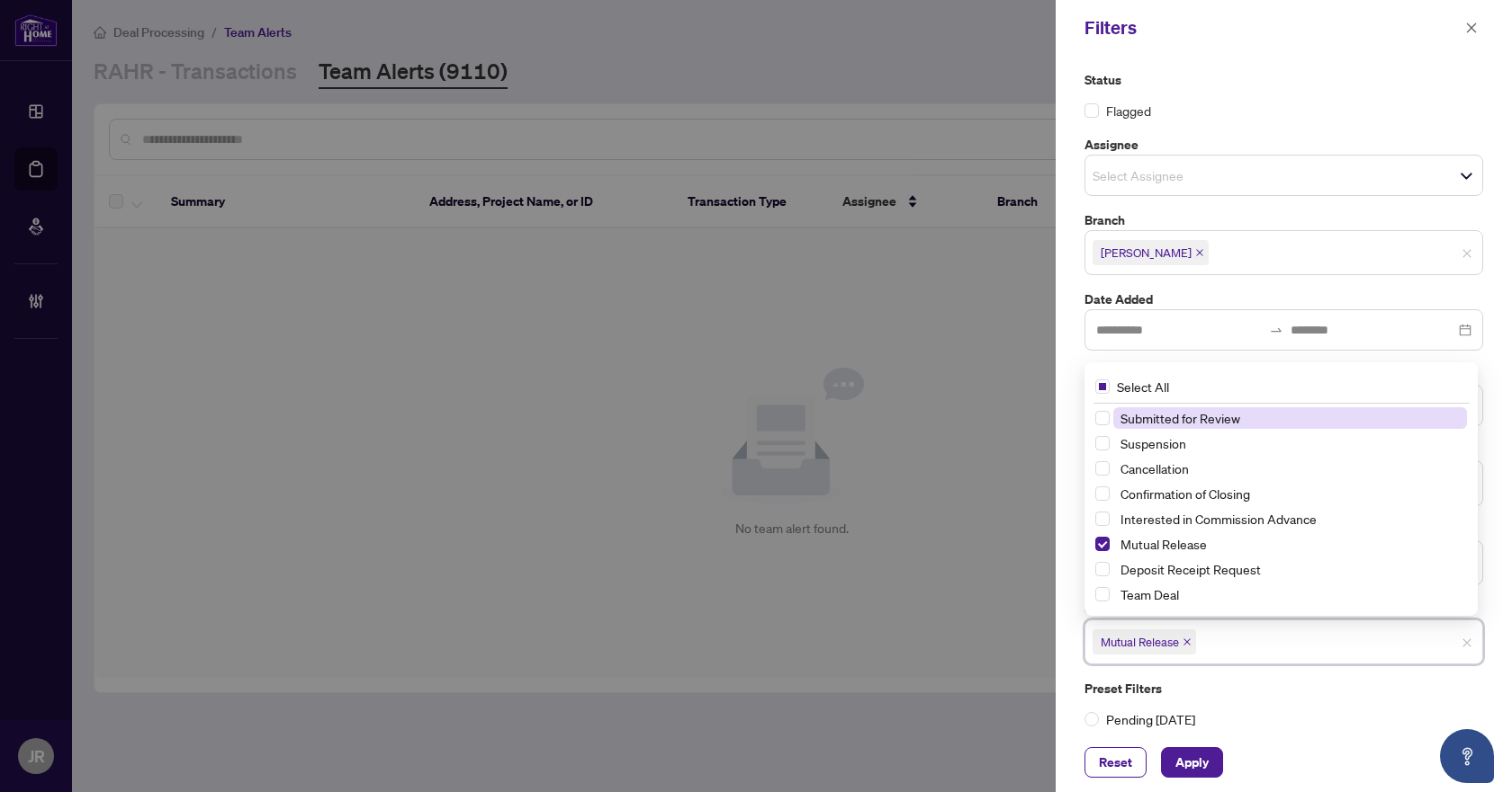
click at [1188, 640] on icon "close" at bounding box center [1186, 642] width 9 height 9
click at [1188, 640] on input "search" at bounding box center [1155, 641] width 126 height 22
click at [1177, 419] on span "Submitted for Review" at bounding box center [1180, 418] width 119 height 16
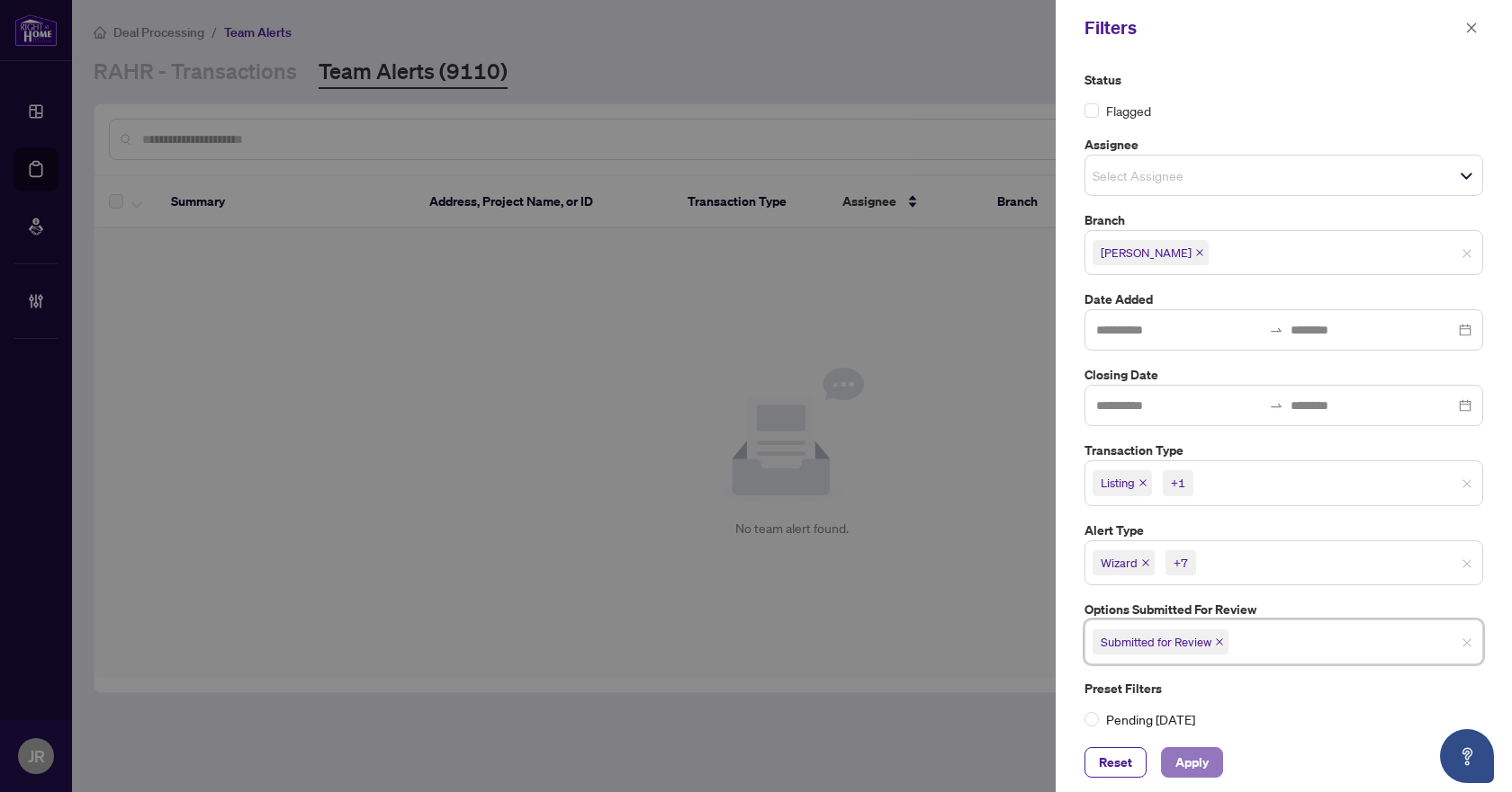
click at [1189, 767] on span "Apply" at bounding box center [1191, 762] width 33 height 29
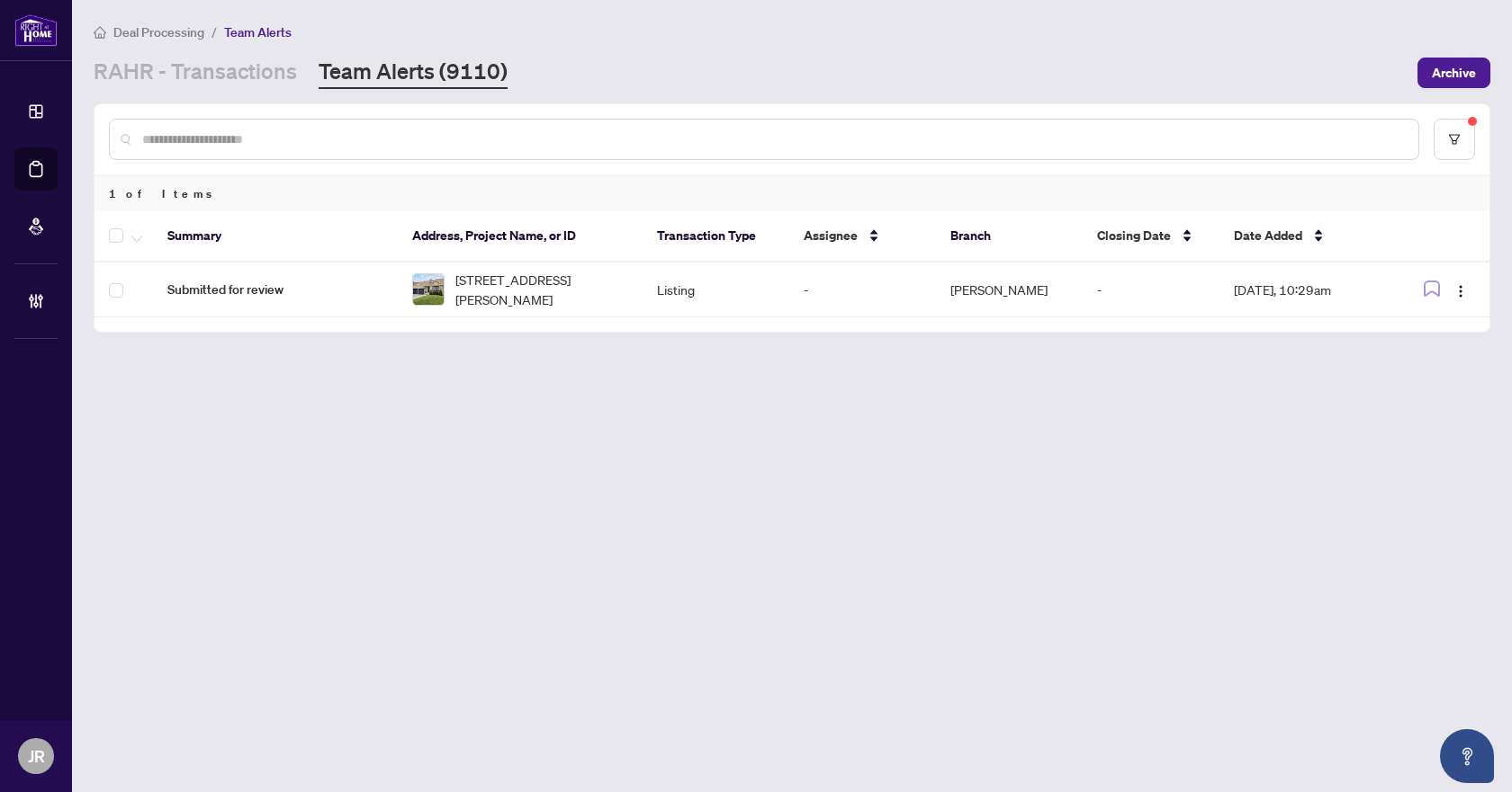
click at [410, 130] on input "text" at bounding box center [772, 139] width 1261 height 20
click at [267, 60] on link "RAHR - Transactions" at bounding box center [195, 73] width 204 height 33
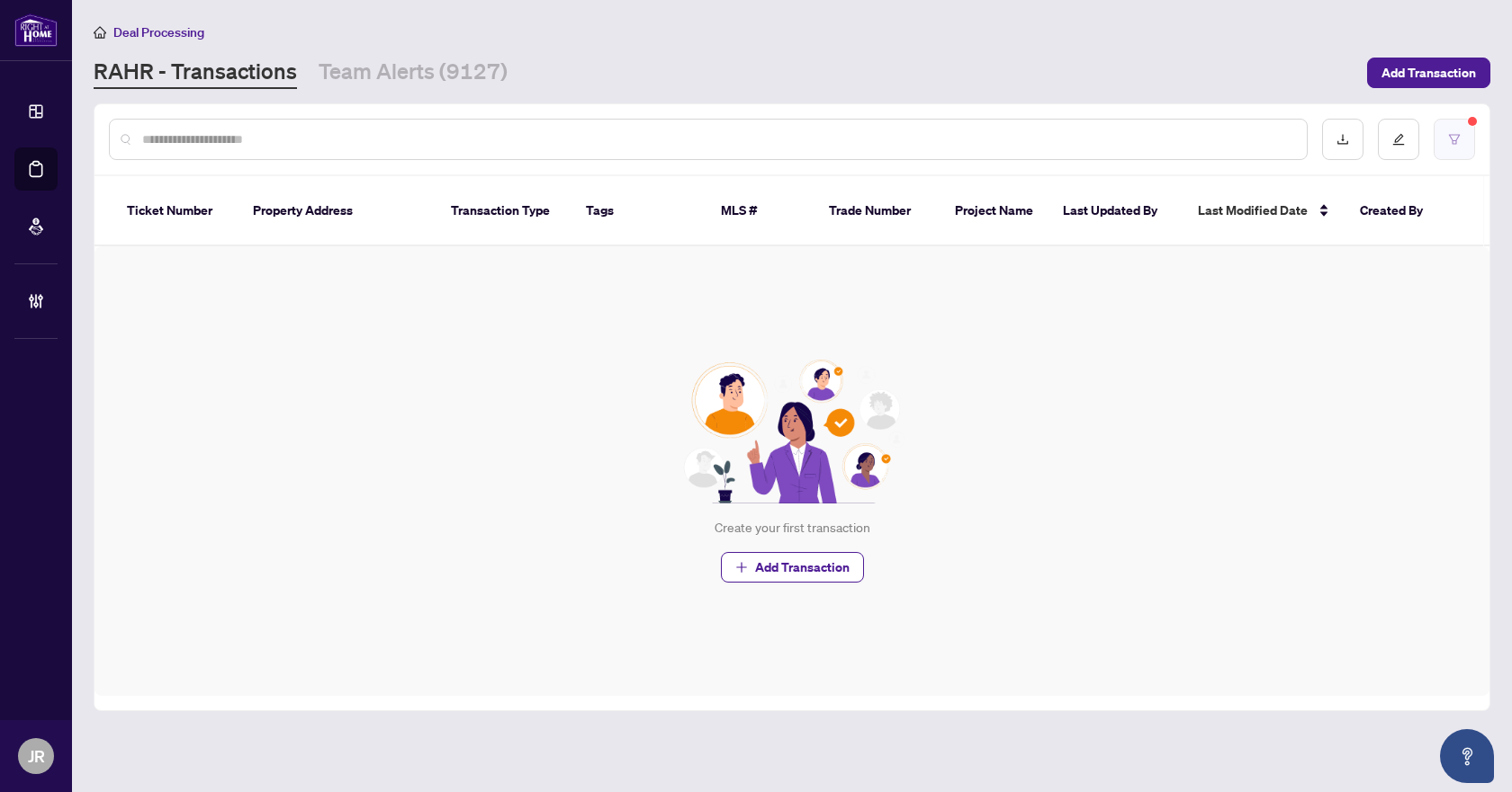
click at [1446, 141] on button "button" at bounding box center [1454, 139] width 42 height 42
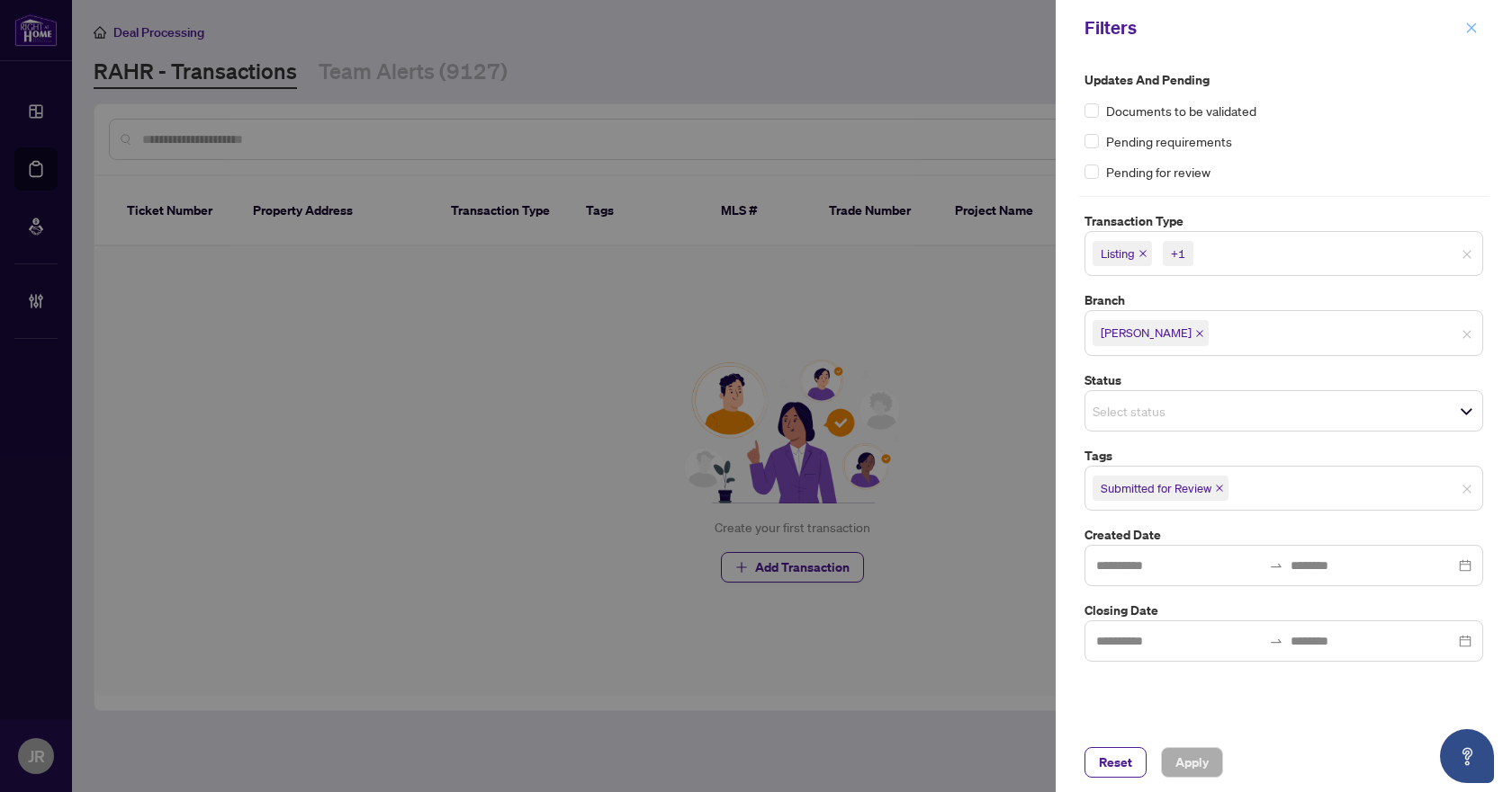
click at [1468, 33] on icon "close" at bounding box center [1471, 28] width 13 height 13
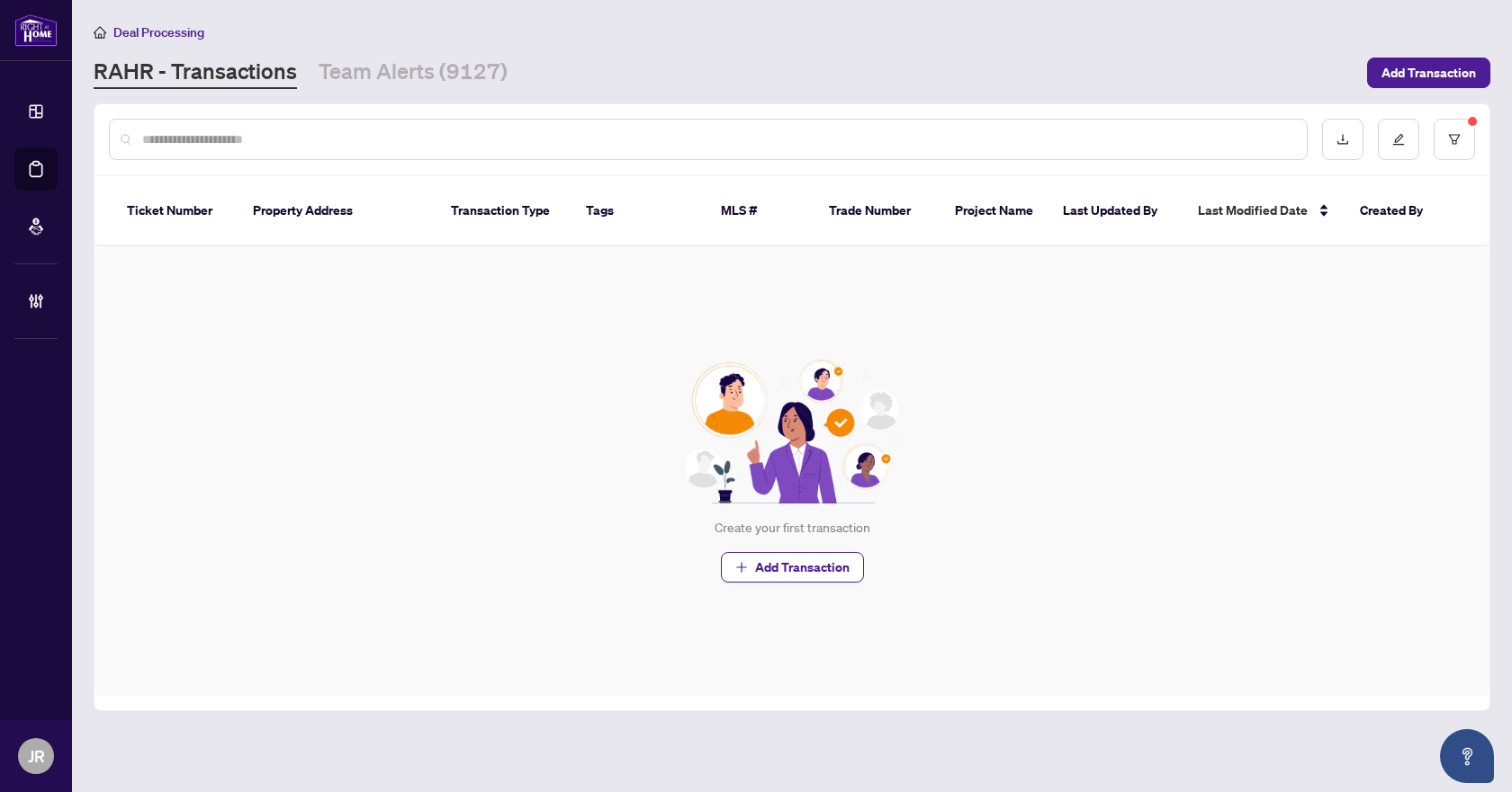
click at [891, 136] on input "text" at bounding box center [717, 139] width 1150 height 20
click at [1454, 146] on button "button" at bounding box center [1454, 139] width 42 height 42
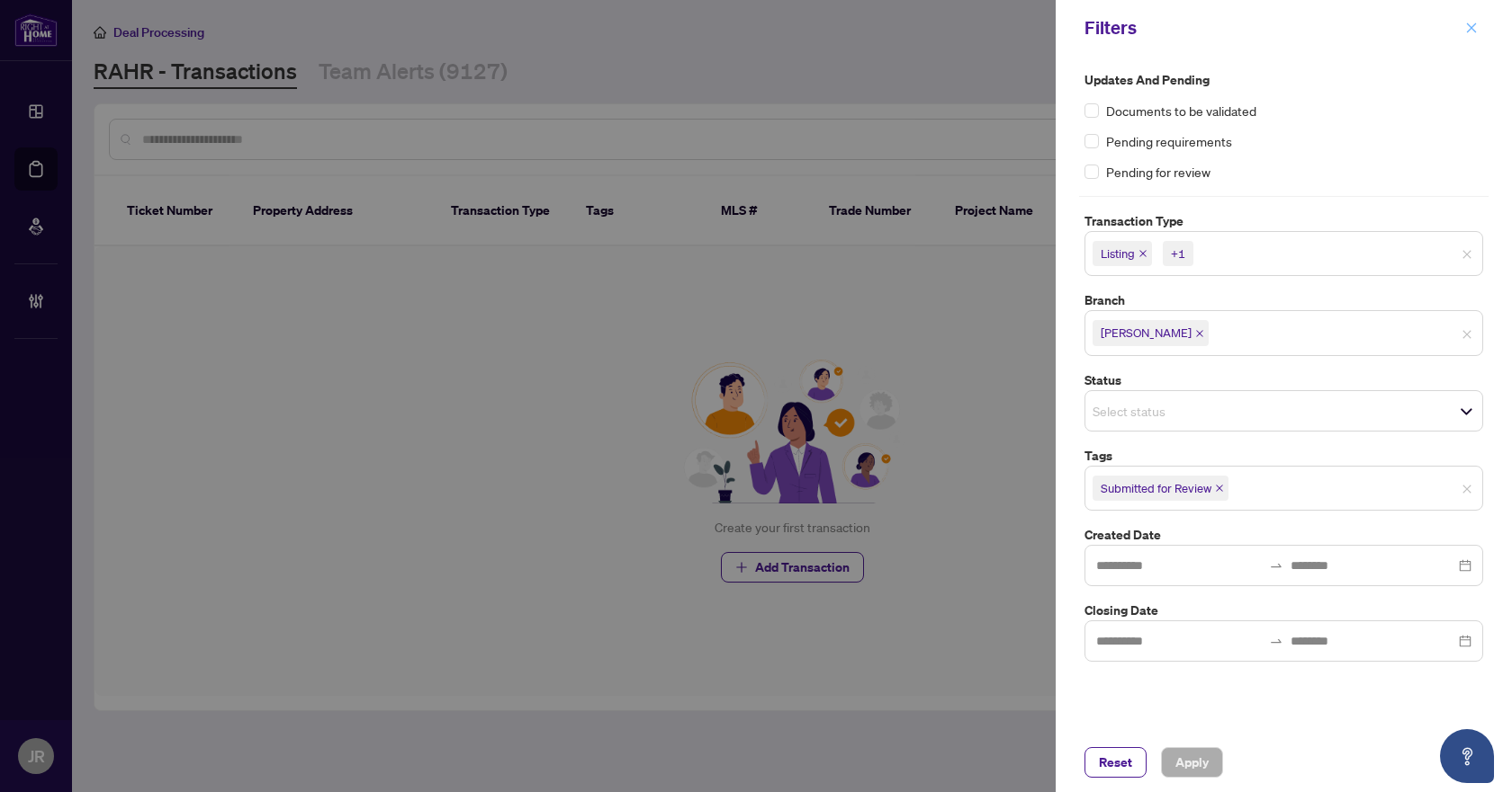
click at [1474, 28] on icon "close" at bounding box center [1471, 28] width 13 height 13
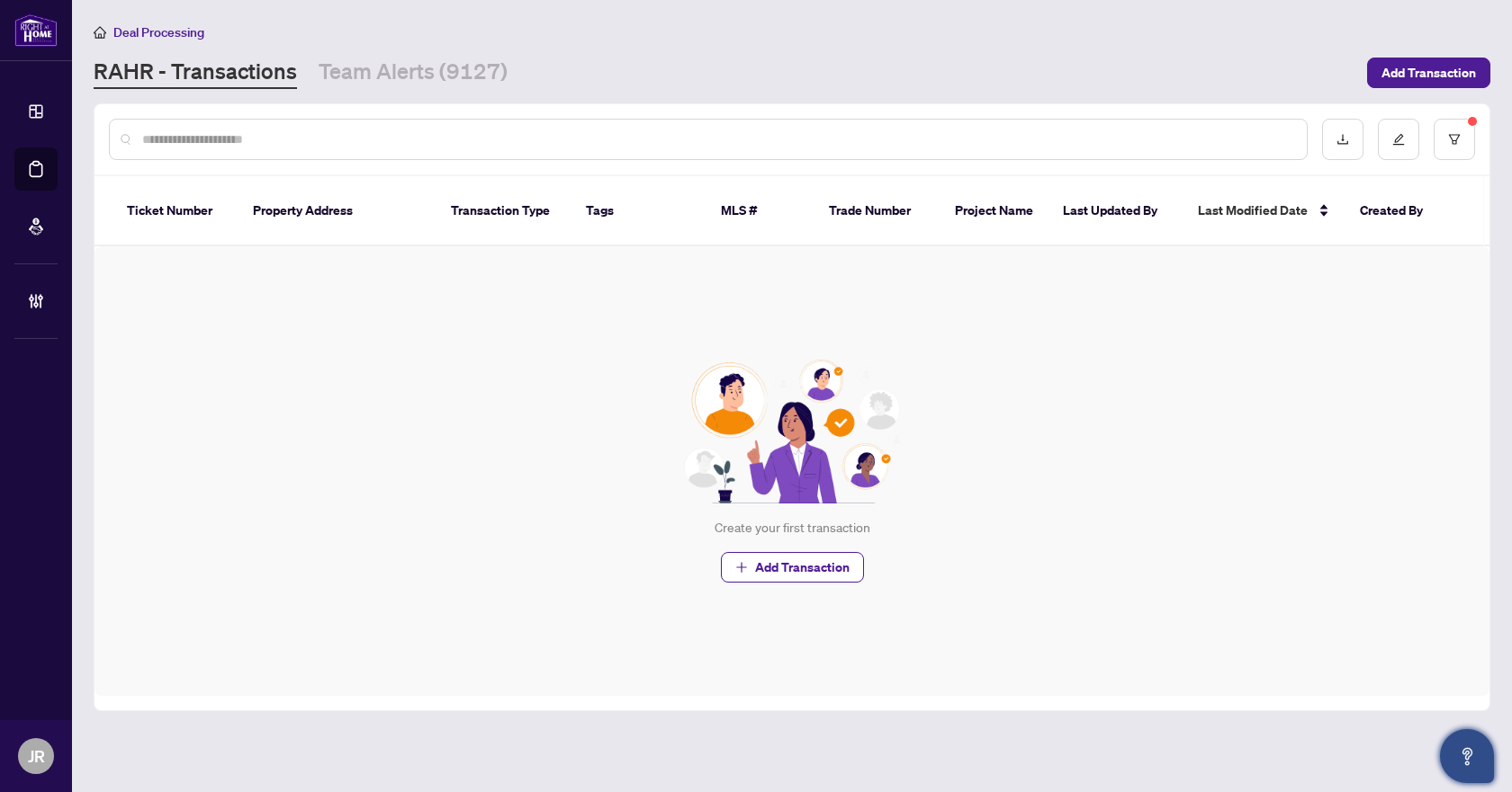
click at [1481, 755] on button "Open asap" at bounding box center [1466, 756] width 54 height 54
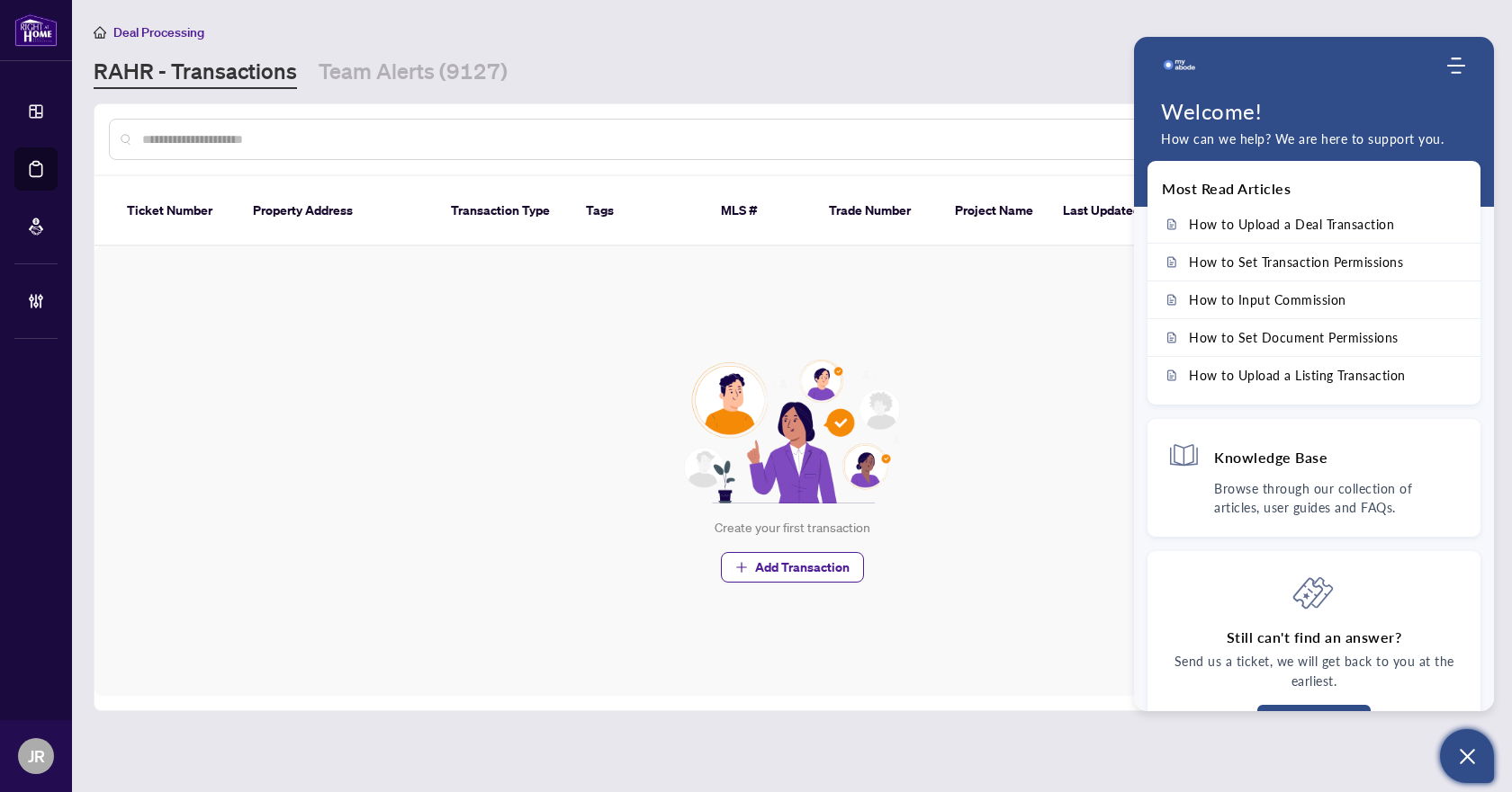
click at [1468, 751] on icon "Open asap" at bounding box center [1467, 756] width 23 height 23
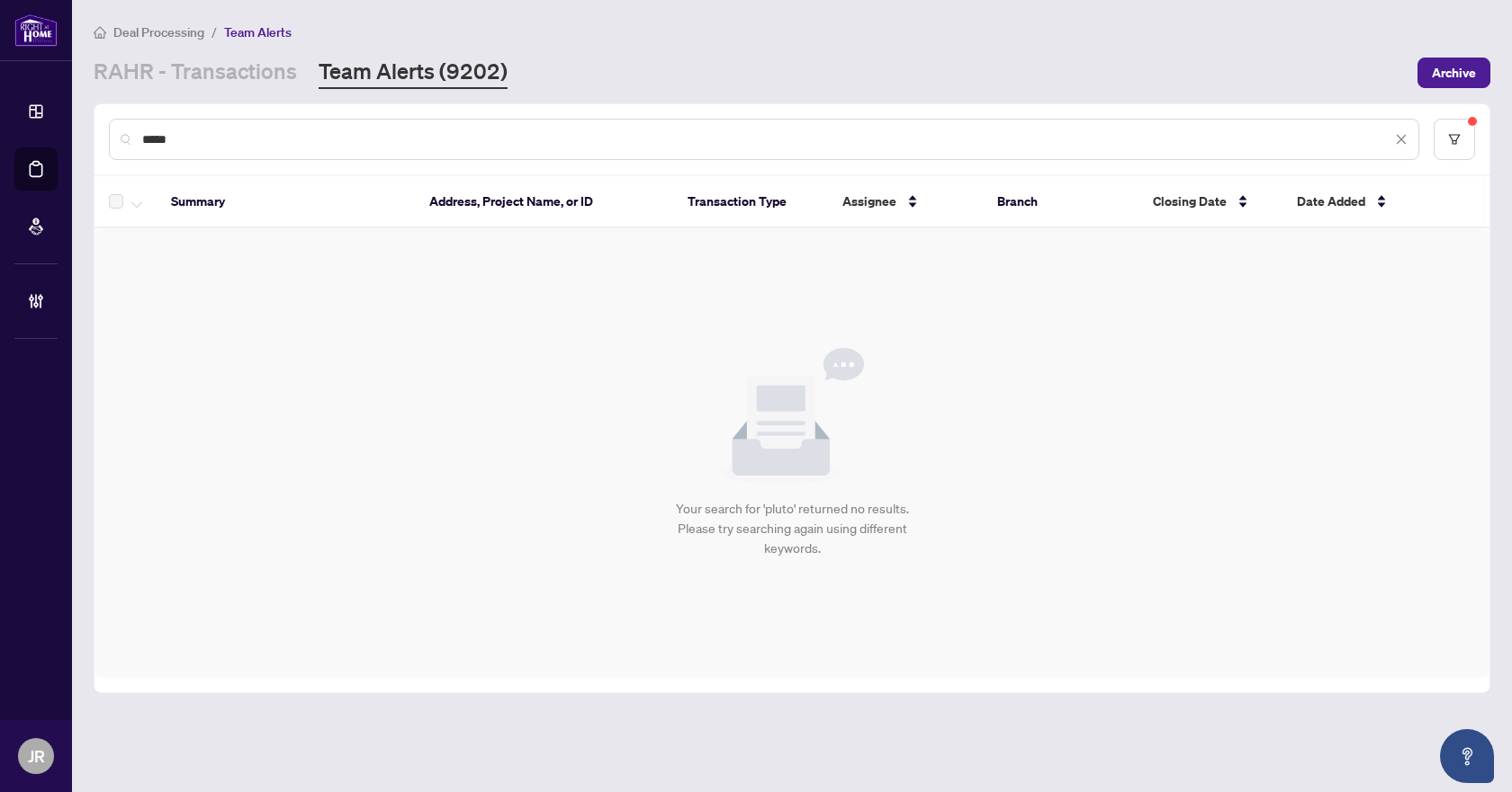
click at [287, 138] on input "*****" at bounding box center [766, 139] width 1249 height 20
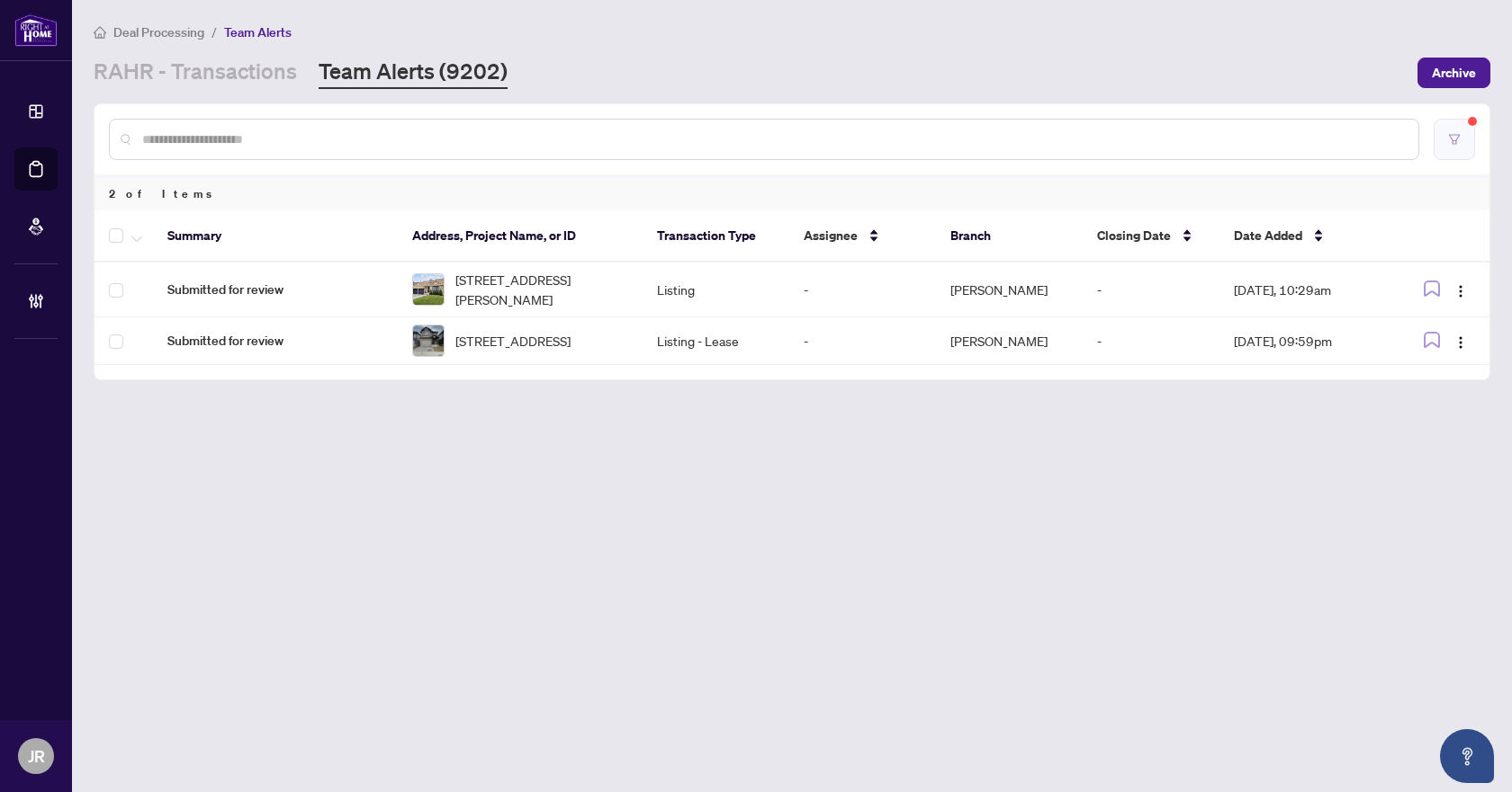
click at [1466, 135] on button "button" at bounding box center [1454, 139] width 42 height 42
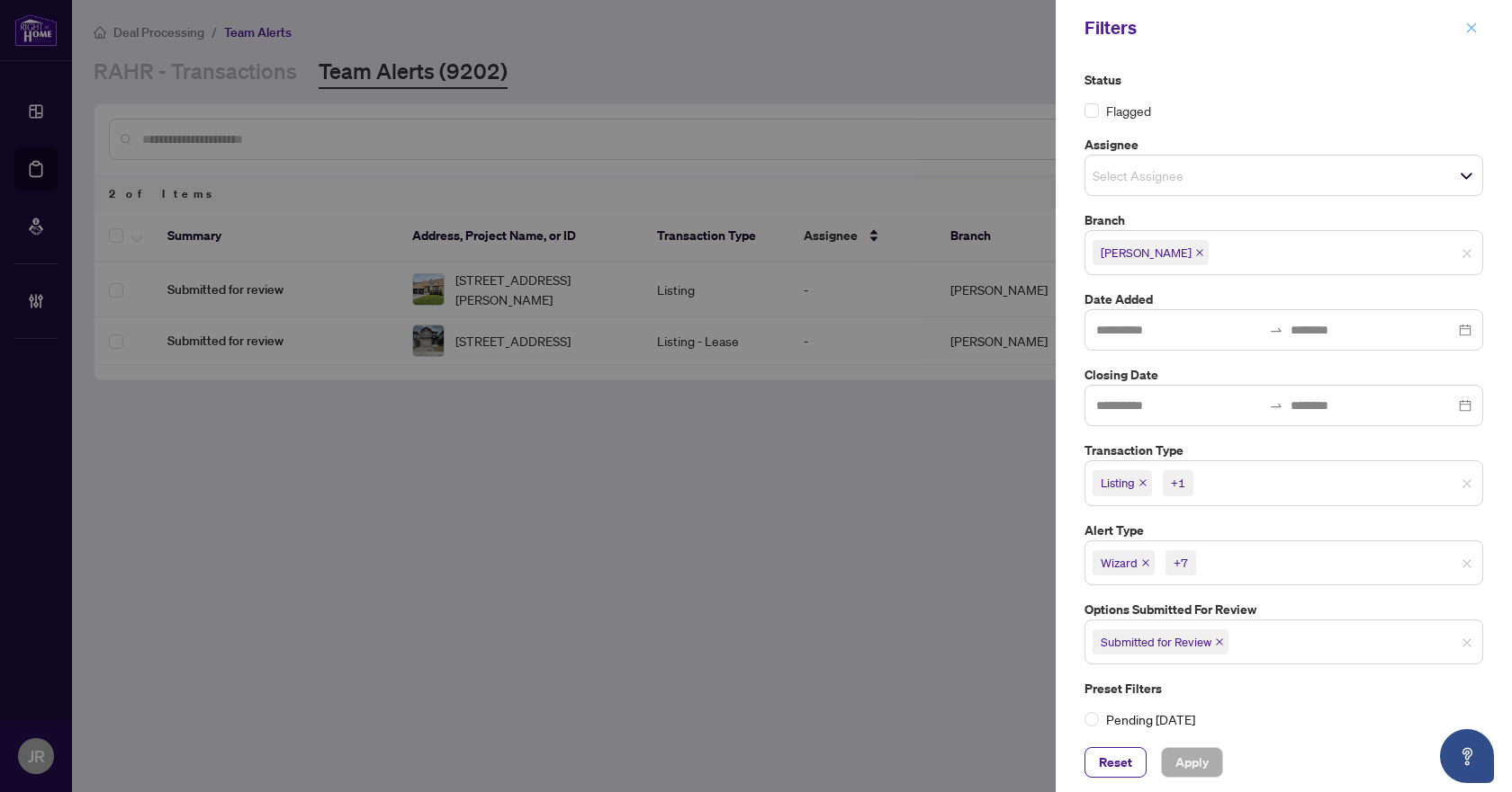
click at [1471, 33] on icon "close" at bounding box center [1471, 28] width 13 height 13
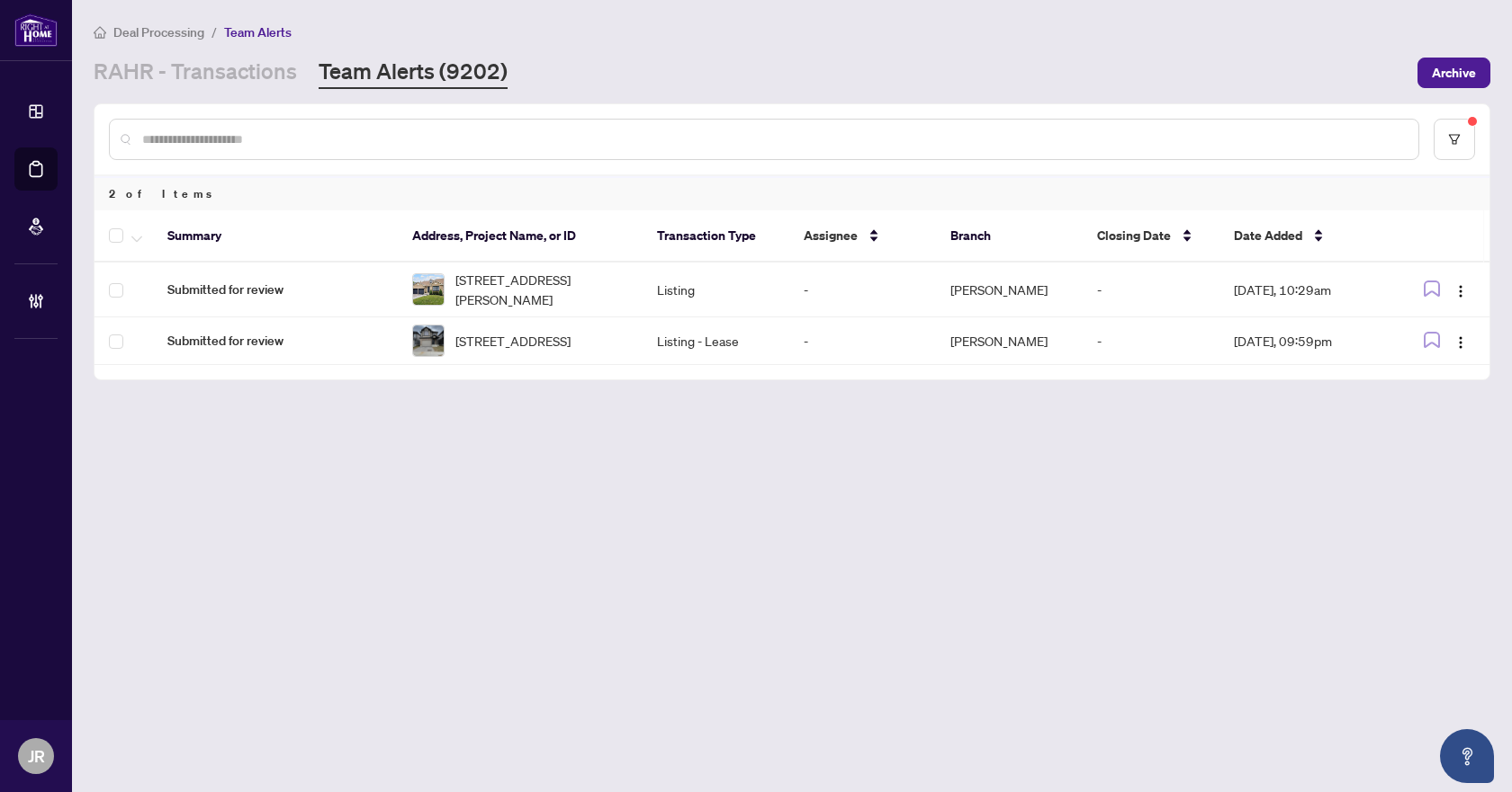
click at [404, 137] on input "text" at bounding box center [772, 139] width 1261 height 20
click at [1438, 147] on button "button" at bounding box center [1454, 139] width 42 height 42
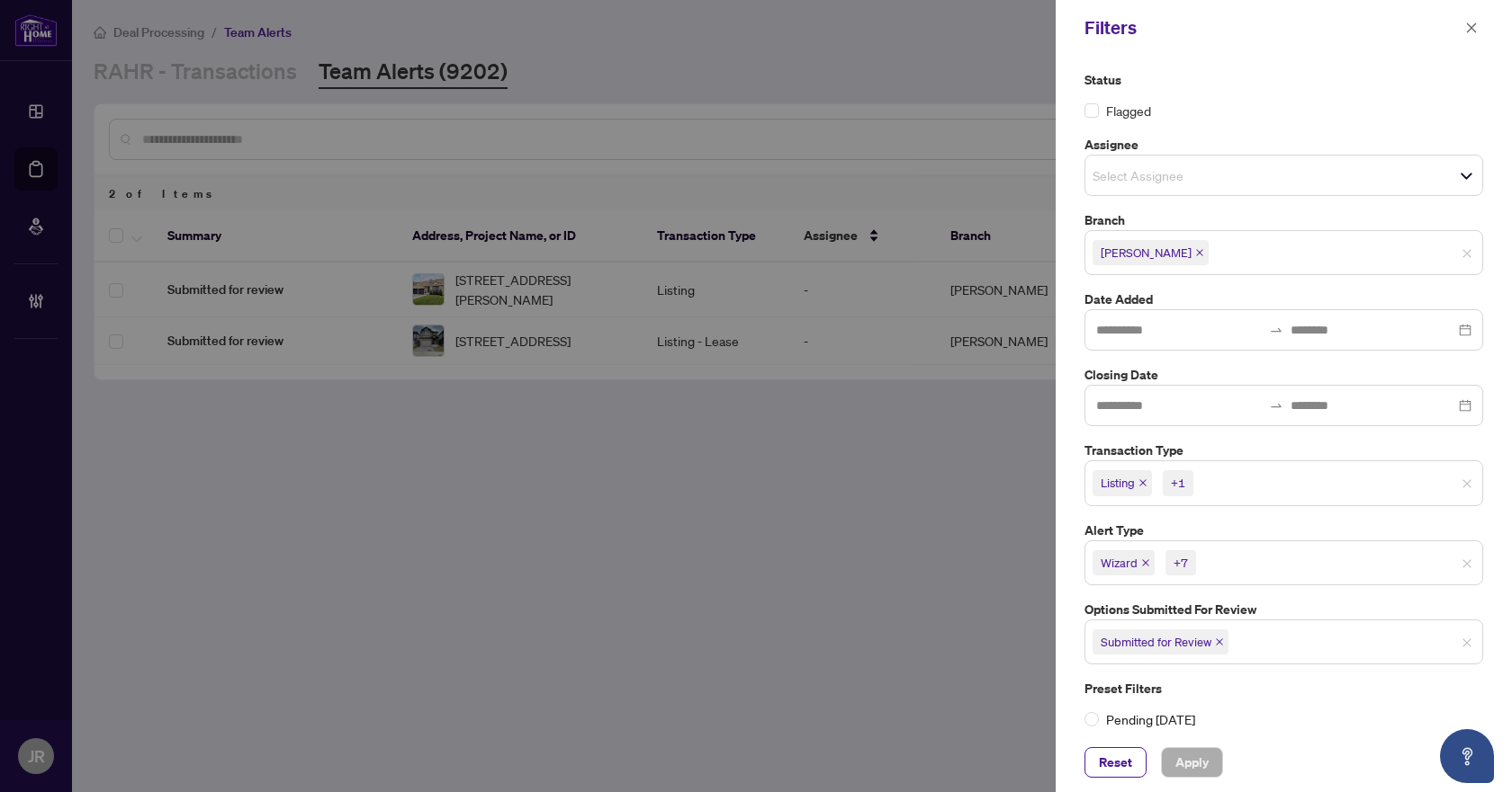
click at [1240, 477] on input "search" at bounding box center [1260, 483] width 126 height 22
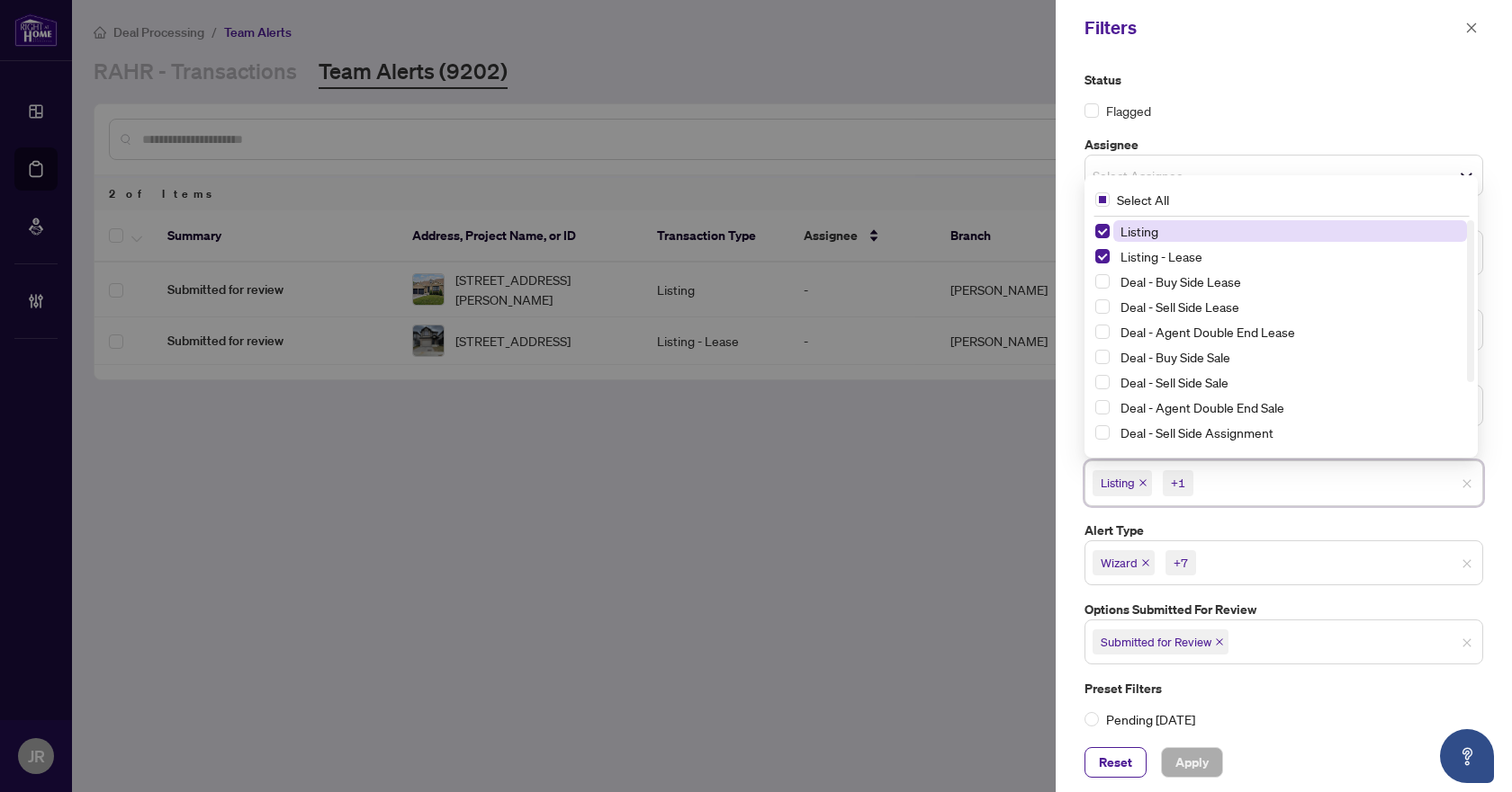
click at [1268, 562] on input "search" at bounding box center [1262, 563] width 126 height 22
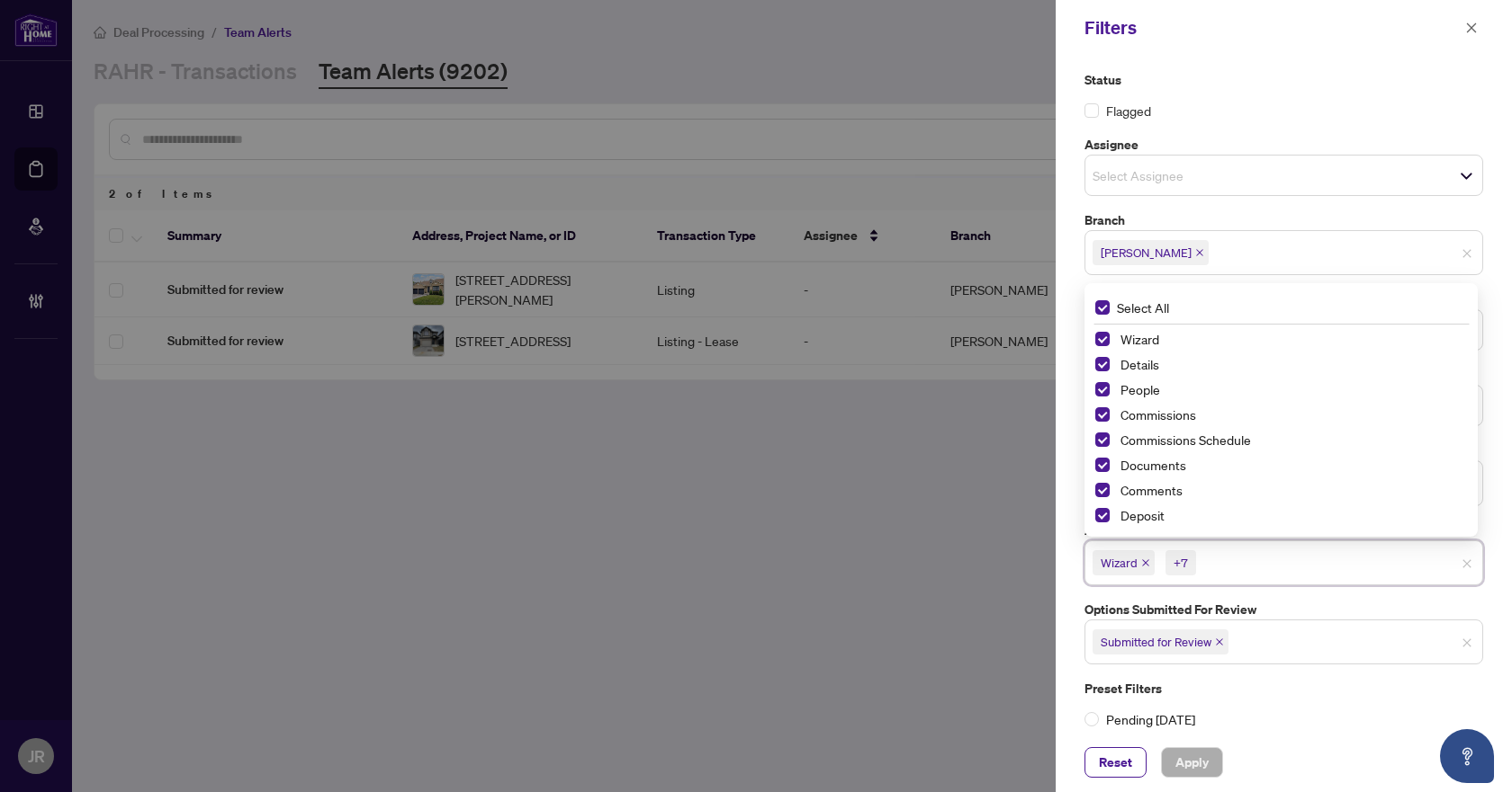
scroll to position [11, 0]
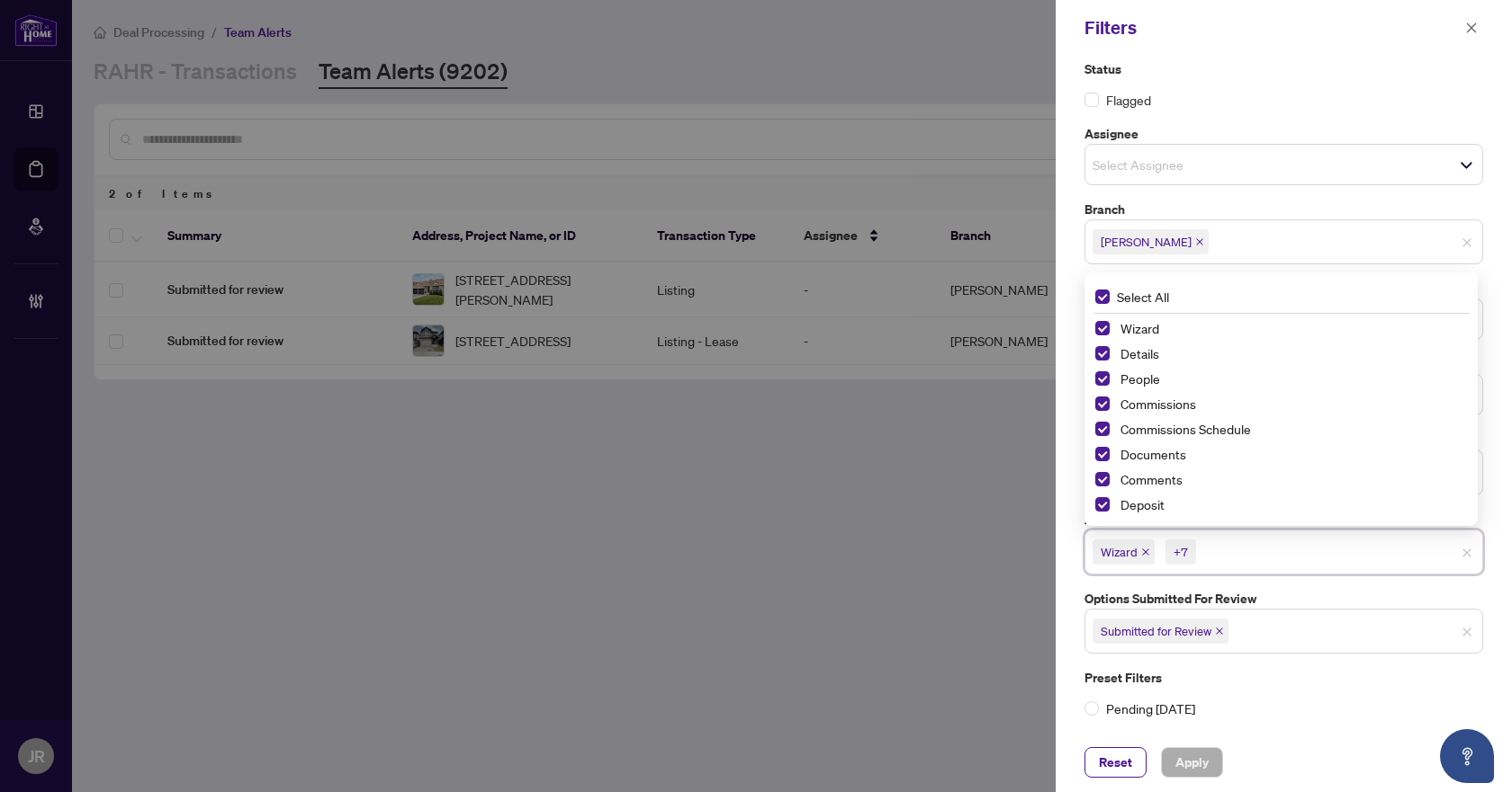
click at [1258, 632] on input "search" at bounding box center [1294, 632] width 126 height 22
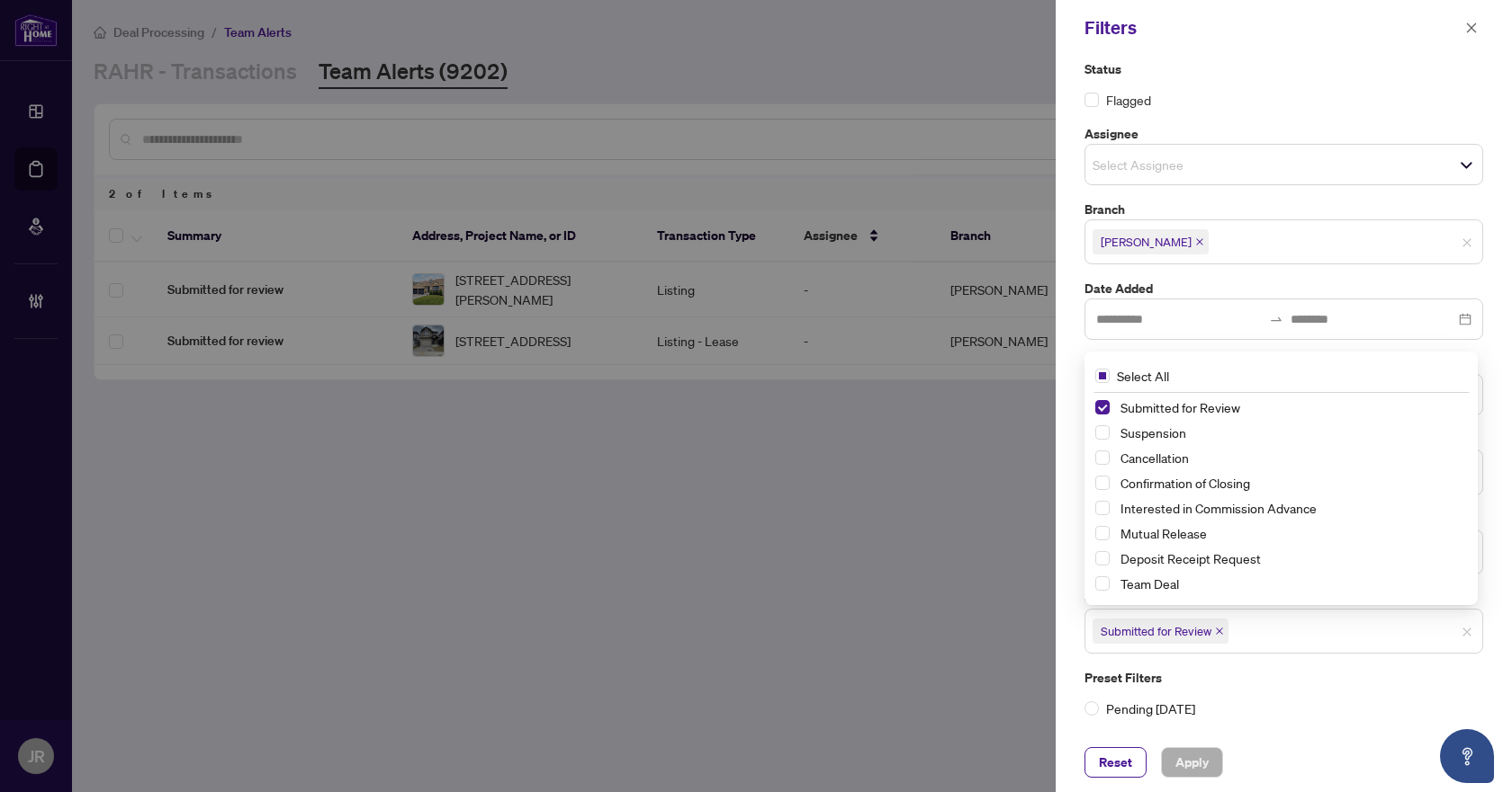
click at [745, 630] on div at bounding box center [756, 396] width 1512 height 792
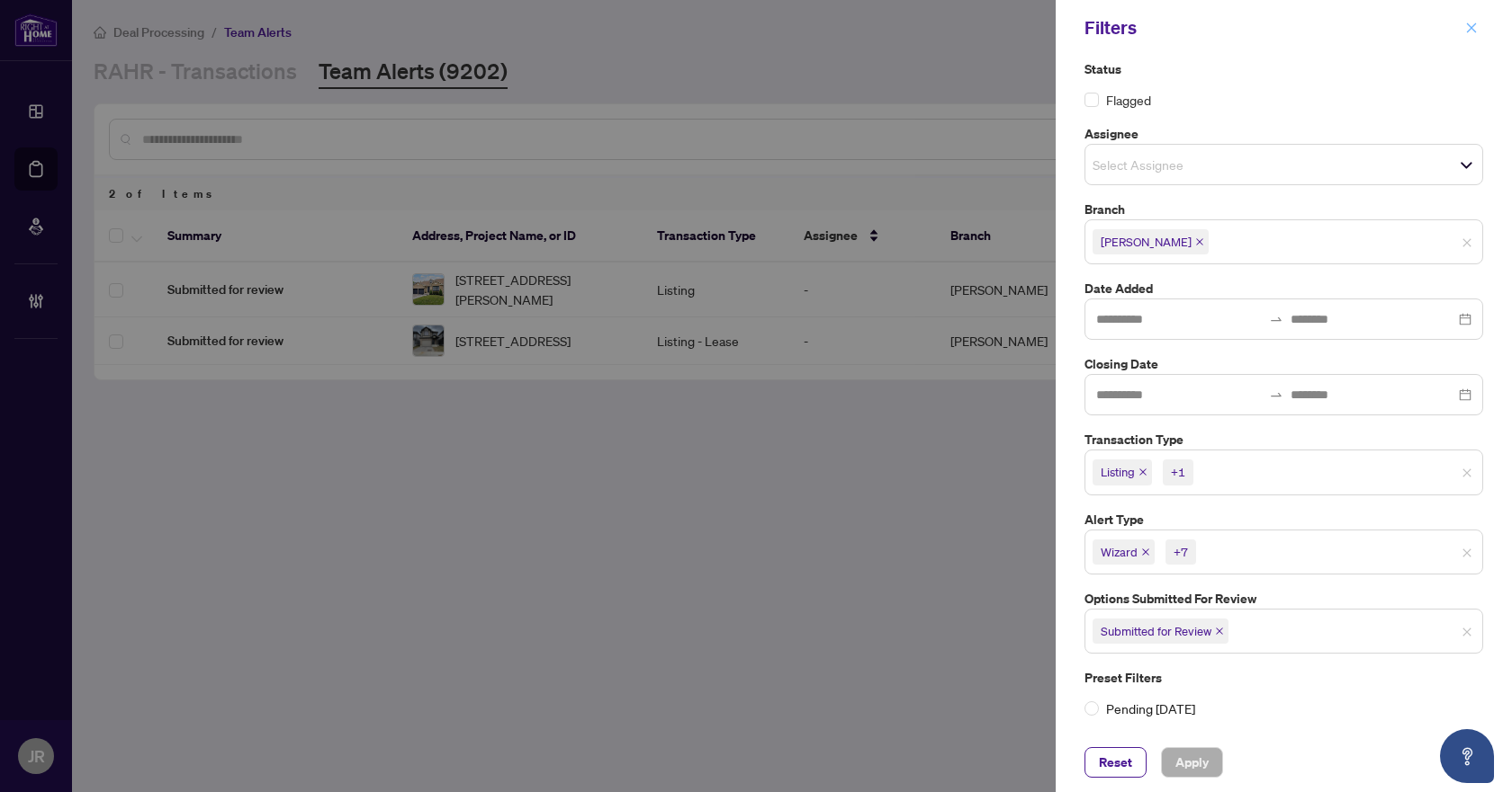
click at [1463, 32] on button "button" at bounding box center [1471, 28] width 24 height 22
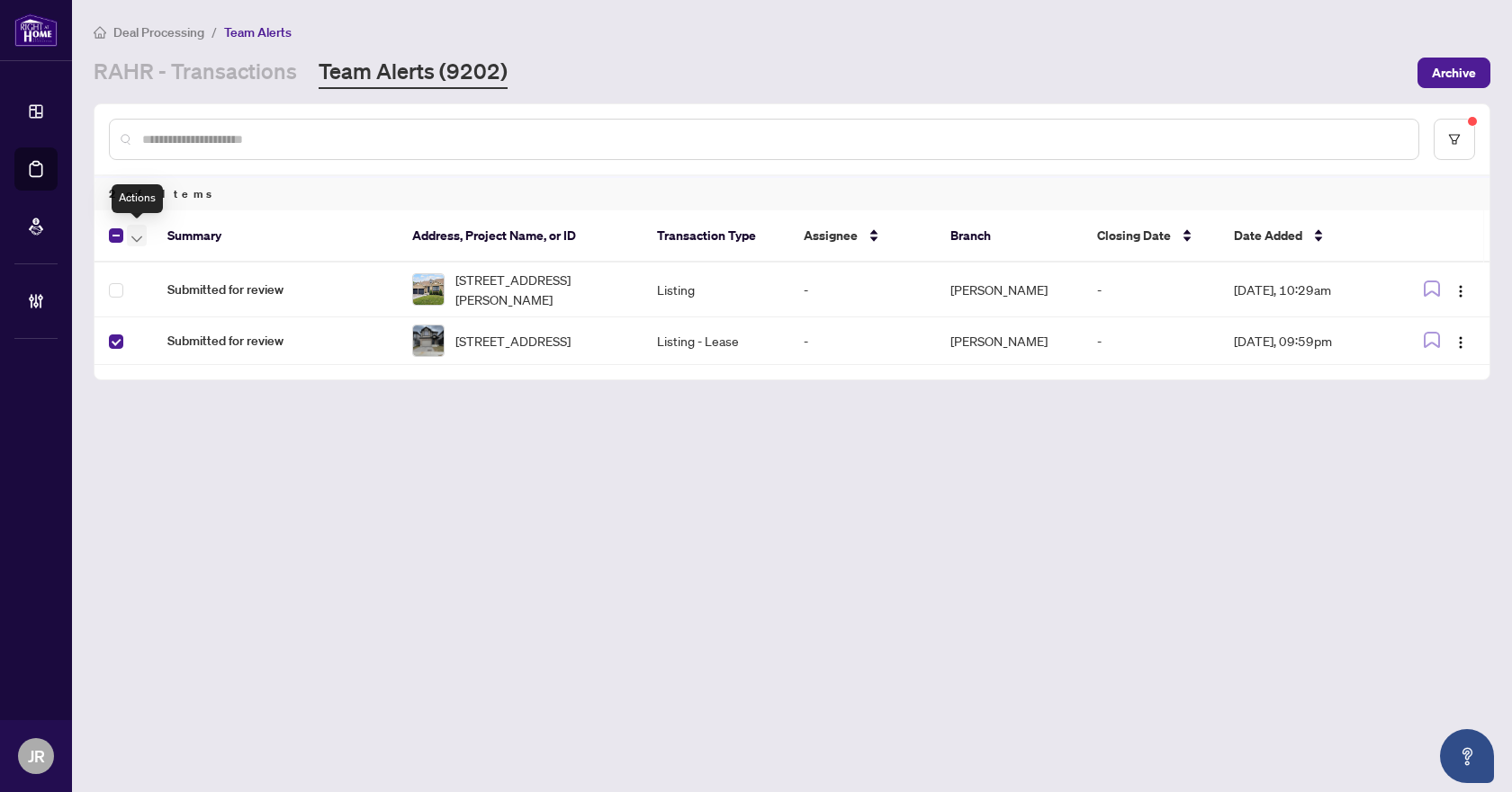
click at [142, 227] on button "button" at bounding box center [137, 236] width 20 height 22
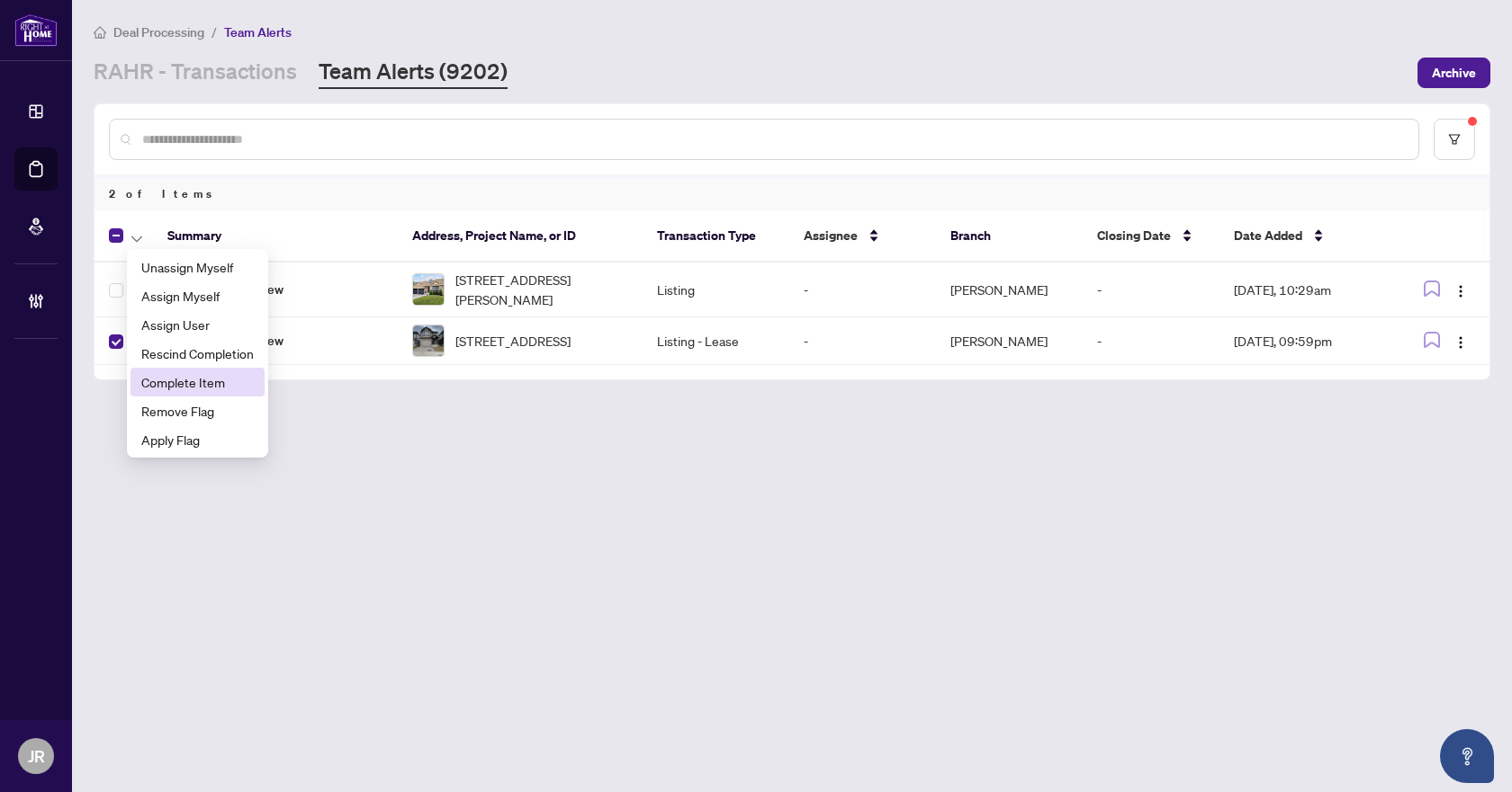
click at [195, 386] on span "Complete Item" at bounding box center [197, 383] width 112 height 20
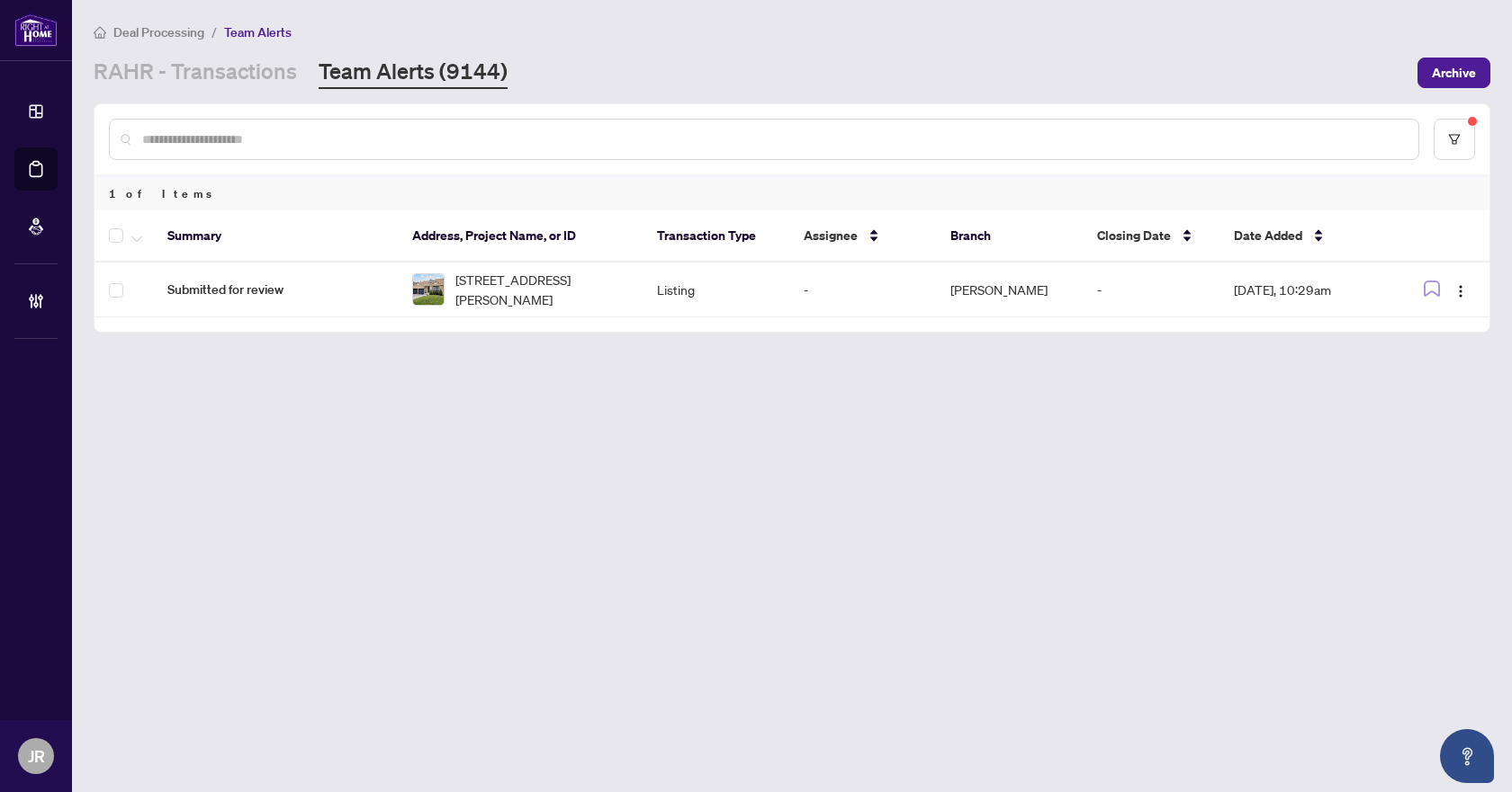
click at [378, 142] on input "text" at bounding box center [772, 139] width 1261 height 20
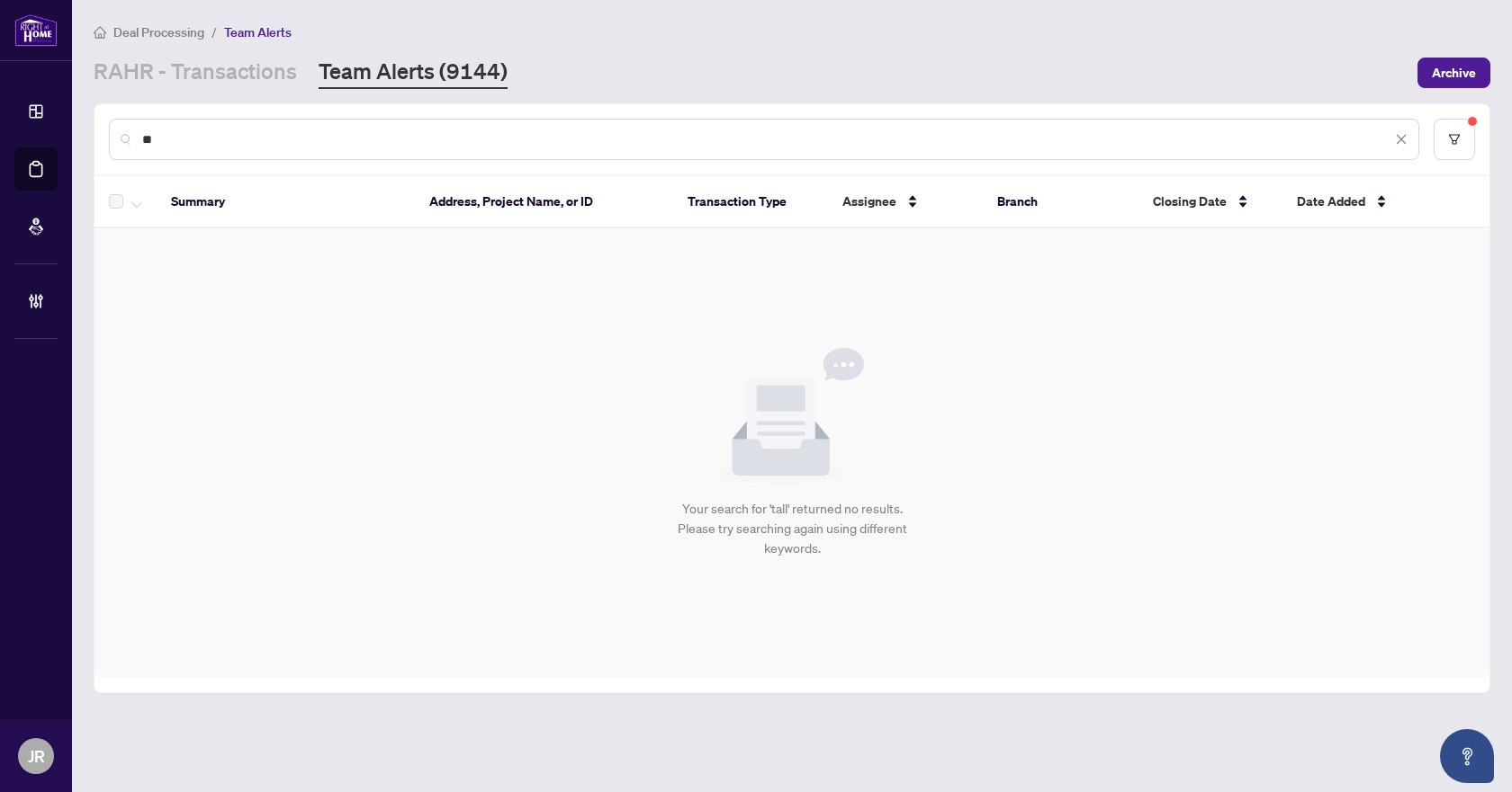
type input "*"
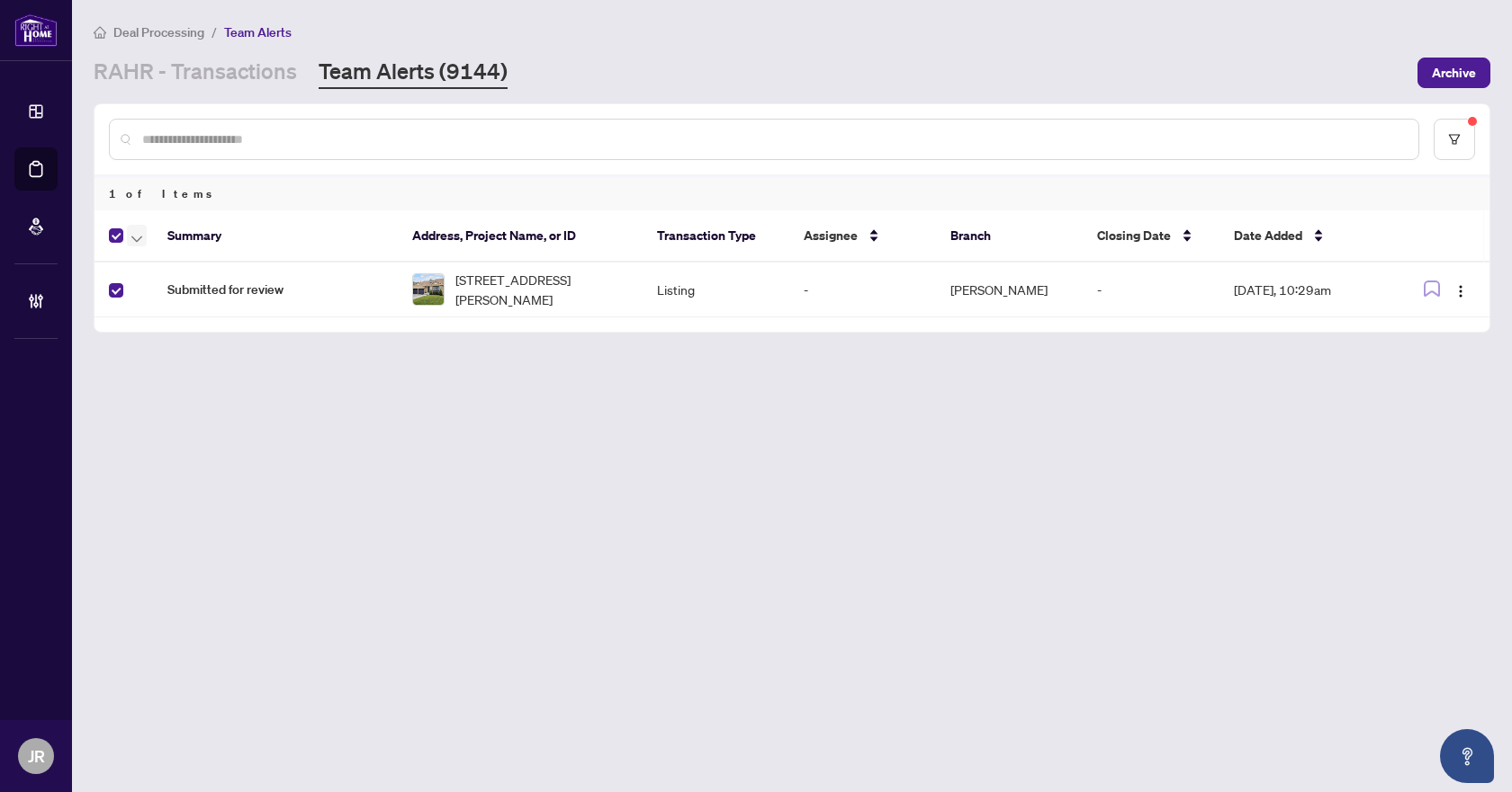
click at [138, 239] on icon "button" at bounding box center [136, 238] width 11 height 6
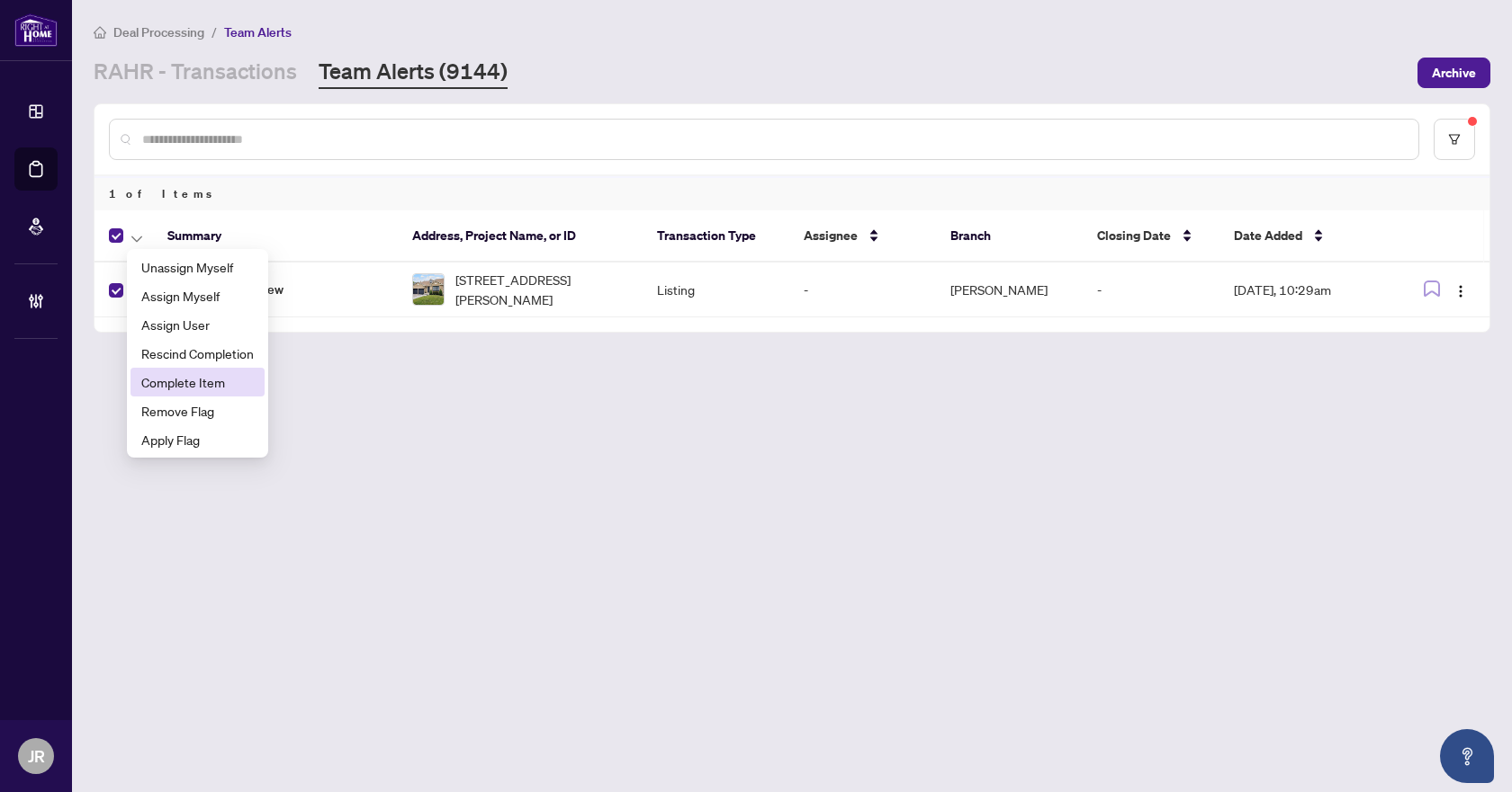
click at [174, 374] on span "Complete Item" at bounding box center [197, 383] width 112 height 20
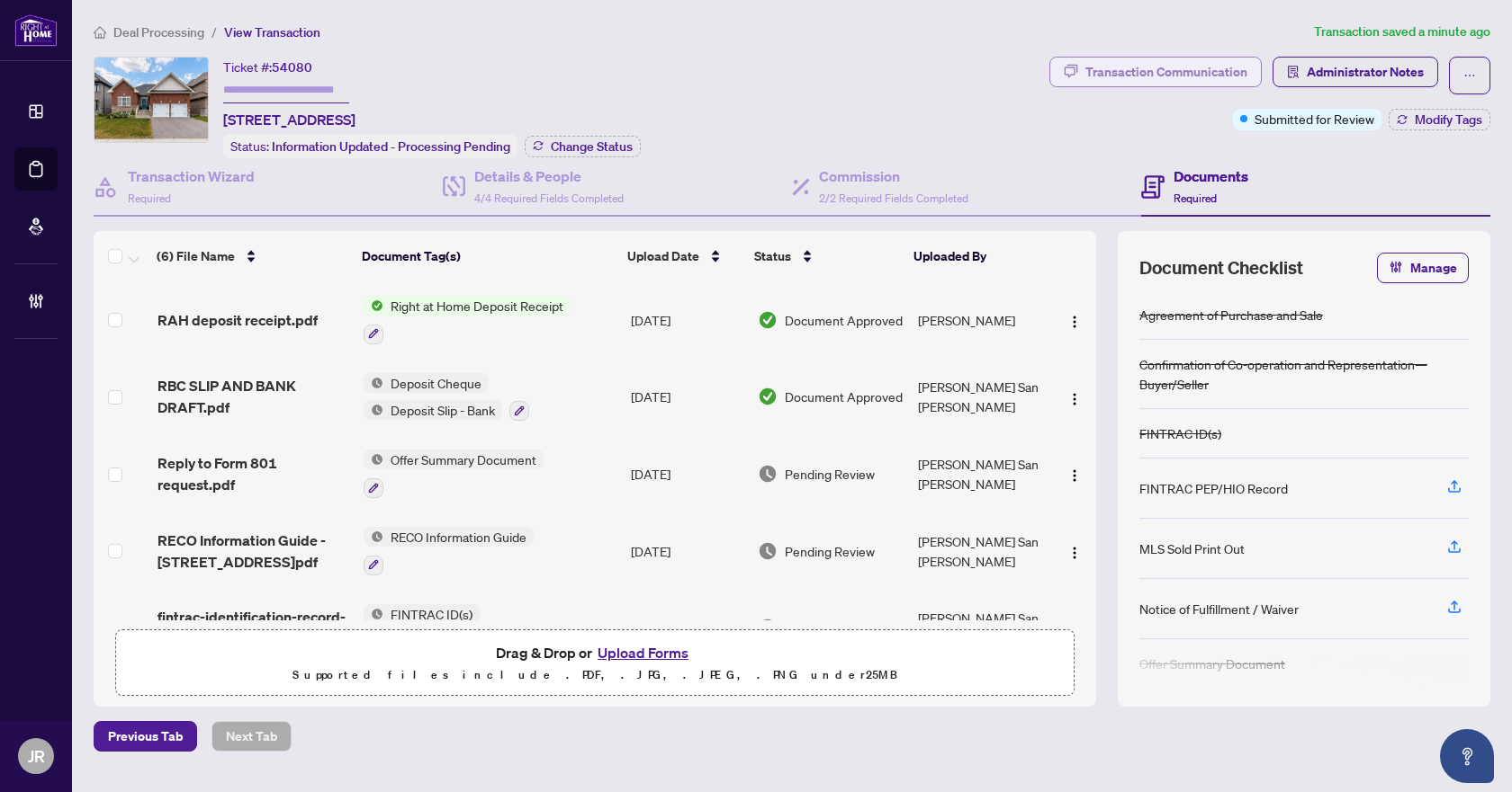
click at [1194, 69] on div "Transaction Communication" at bounding box center [1166, 72] width 162 height 29
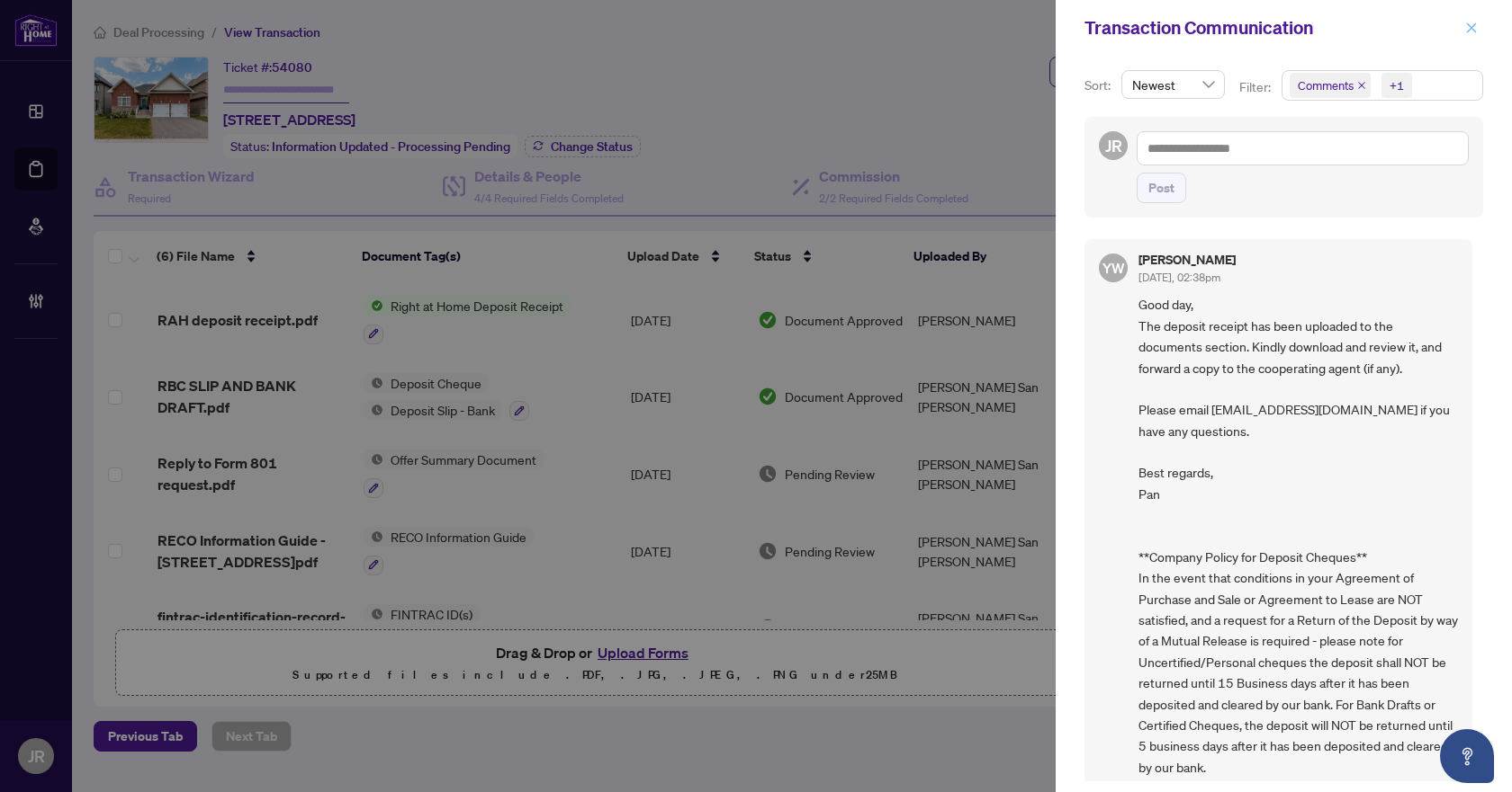
click at [1467, 20] on span "button" at bounding box center [1471, 28] width 13 height 29
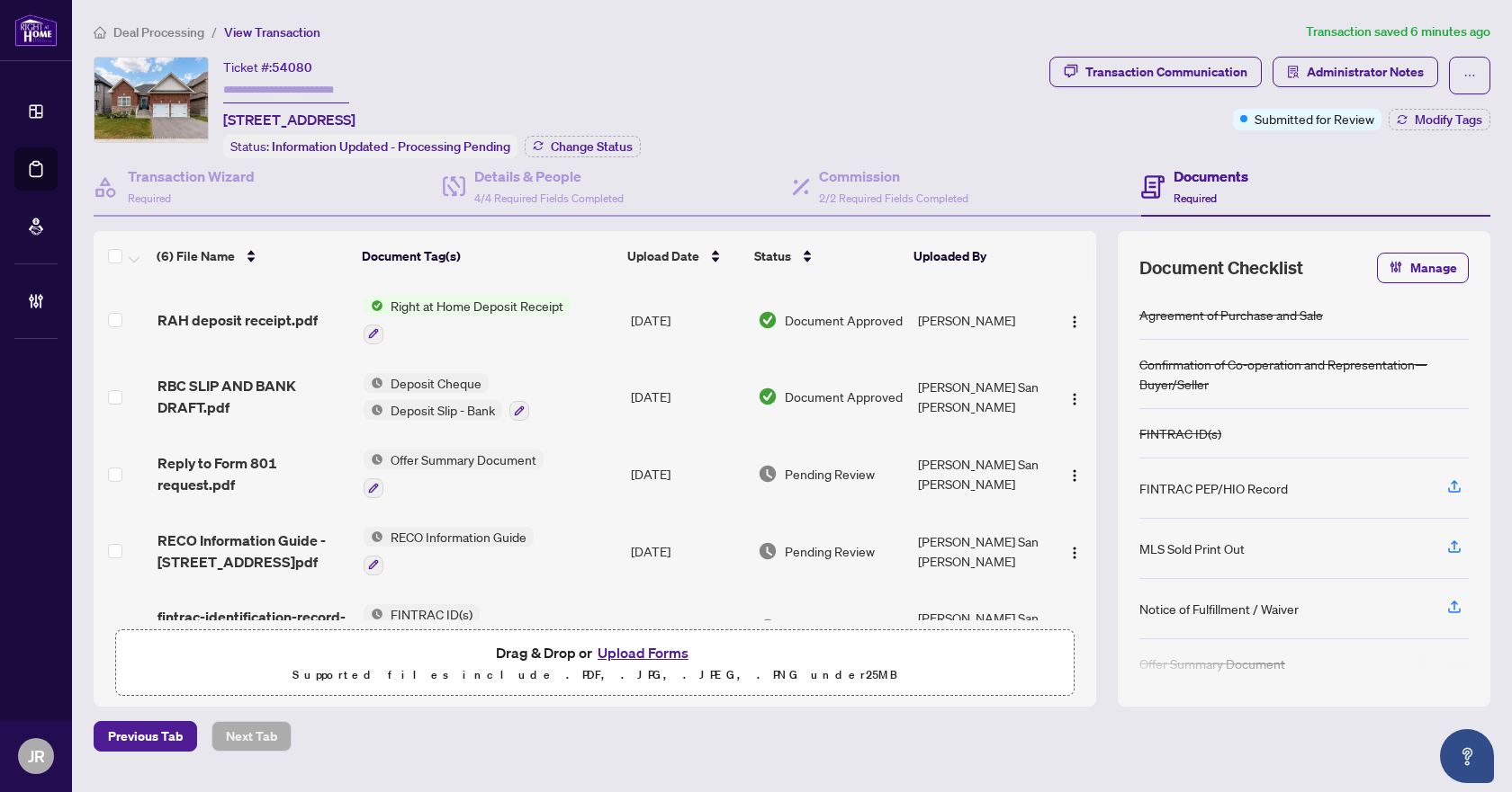
click at [169, 32] on span "Deal Processing" at bounding box center [158, 32] width 90 height 16
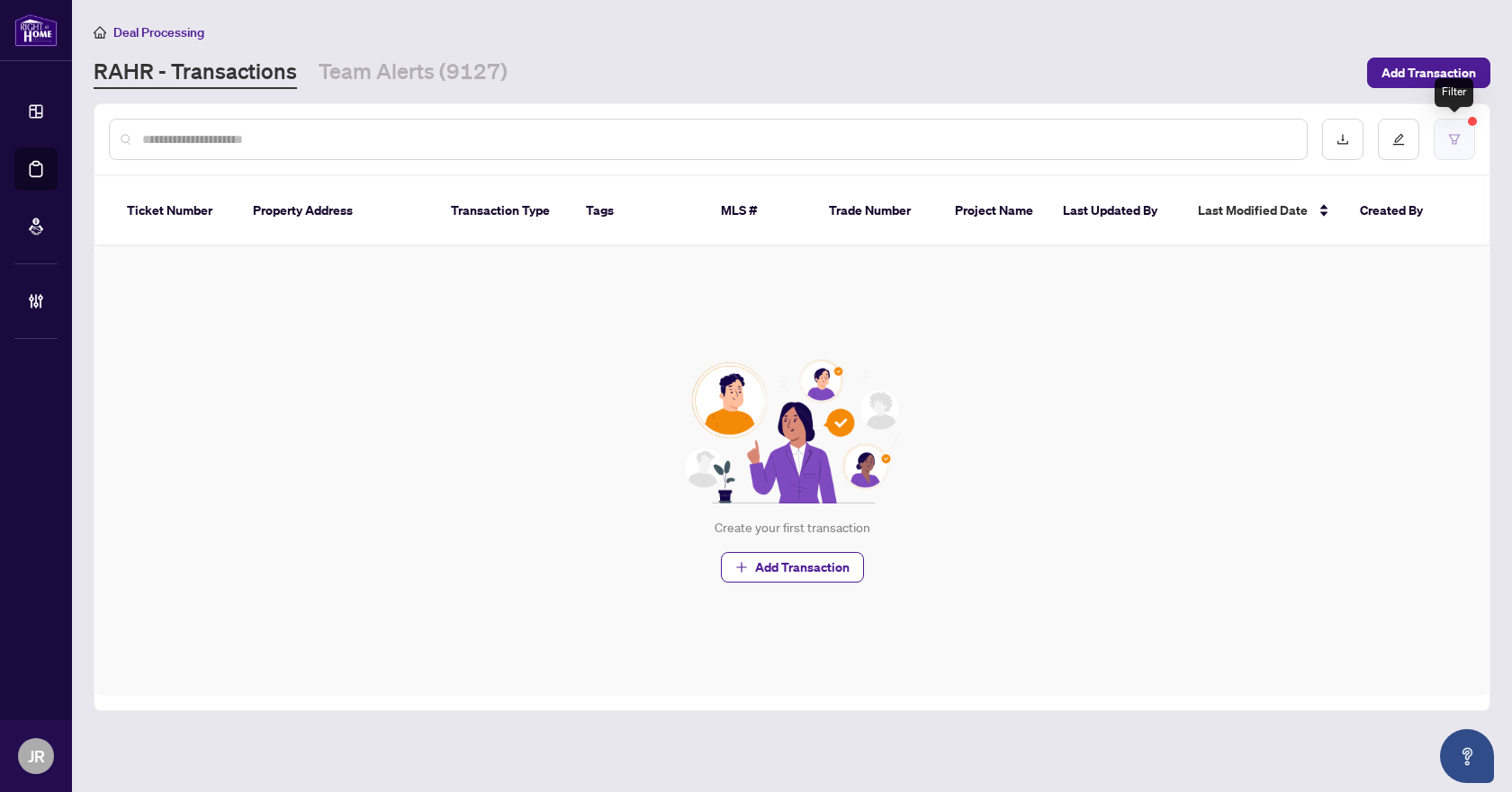
click at [1447, 130] on button "button" at bounding box center [1454, 139] width 42 height 42
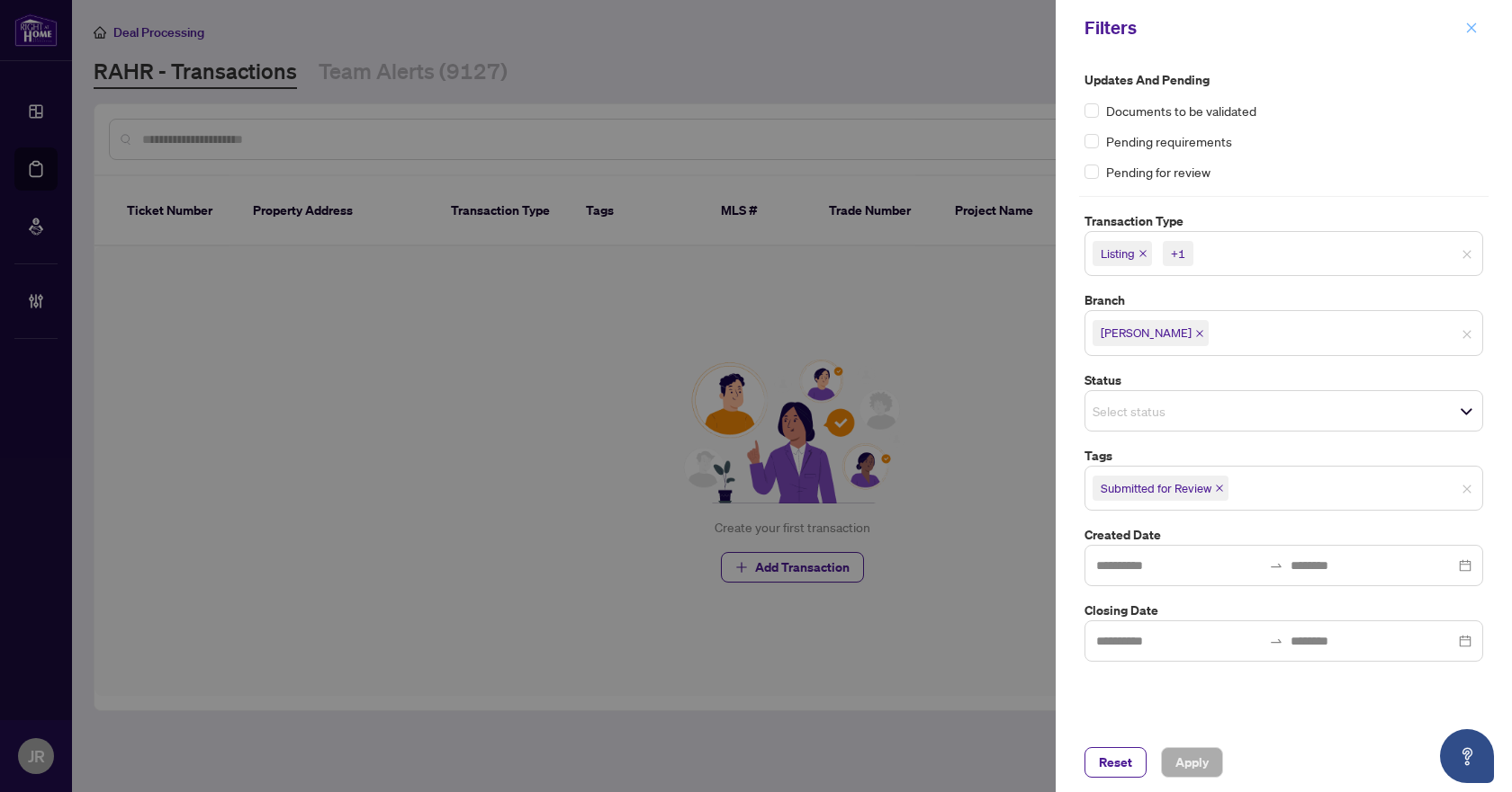
click at [1470, 31] on icon "close" at bounding box center [1471, 28] width 13 height 13
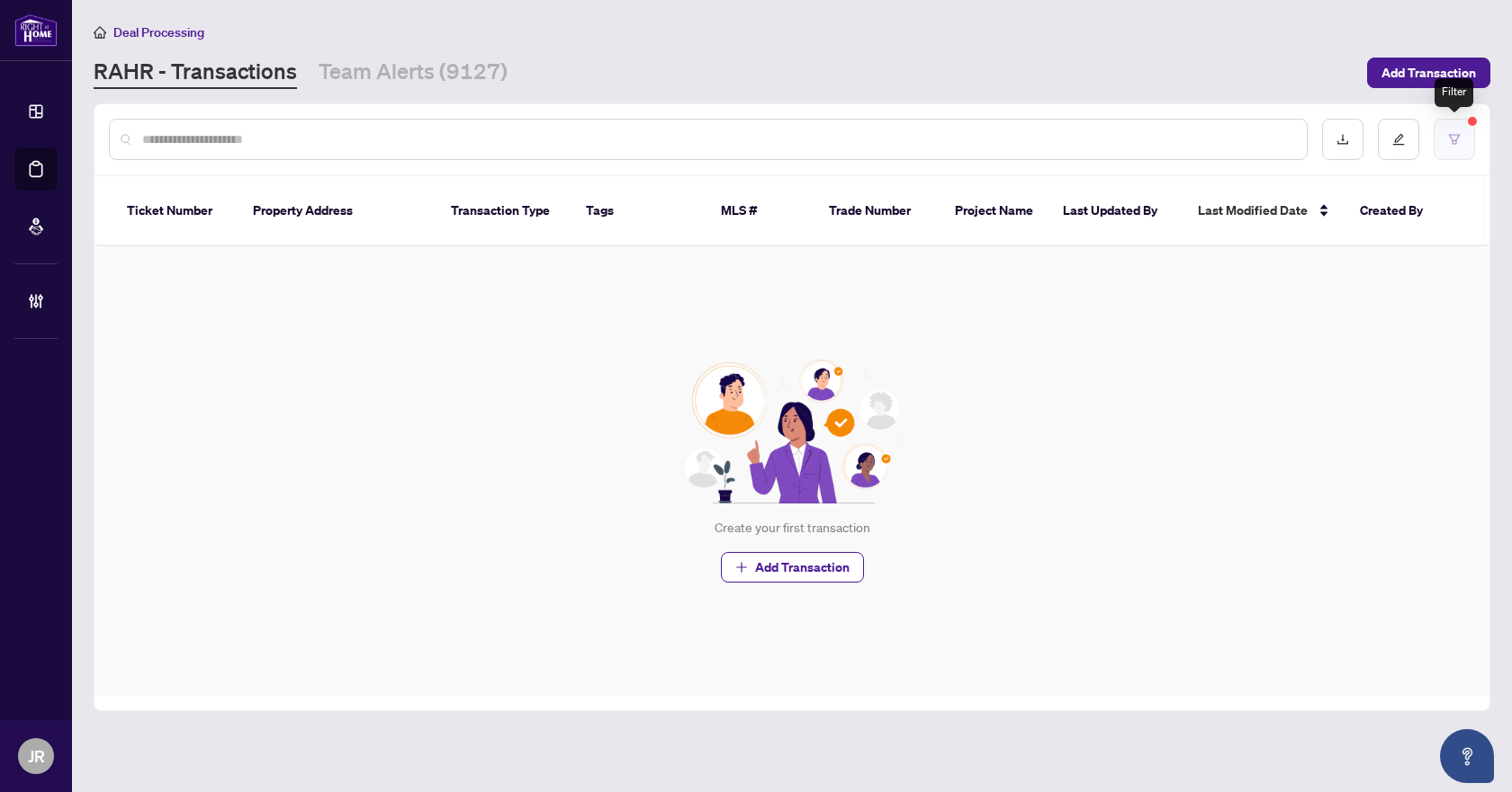
click at [1466, 130] on button "button" at bounding box center [1454, 139] width 42 height 42
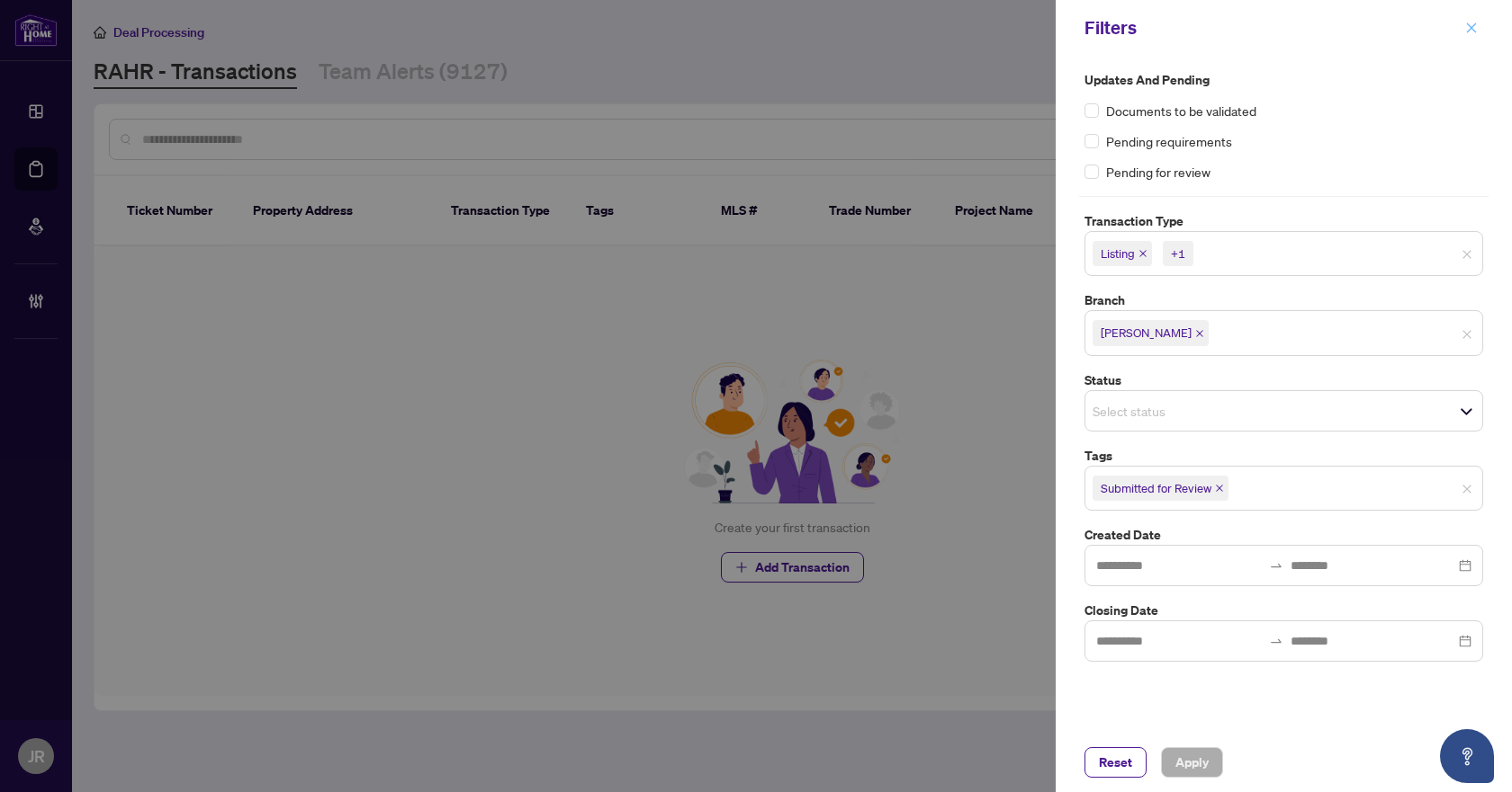
click at [1477, 30] on button "button" at bounding box center [1471, 28] width 24 height 22
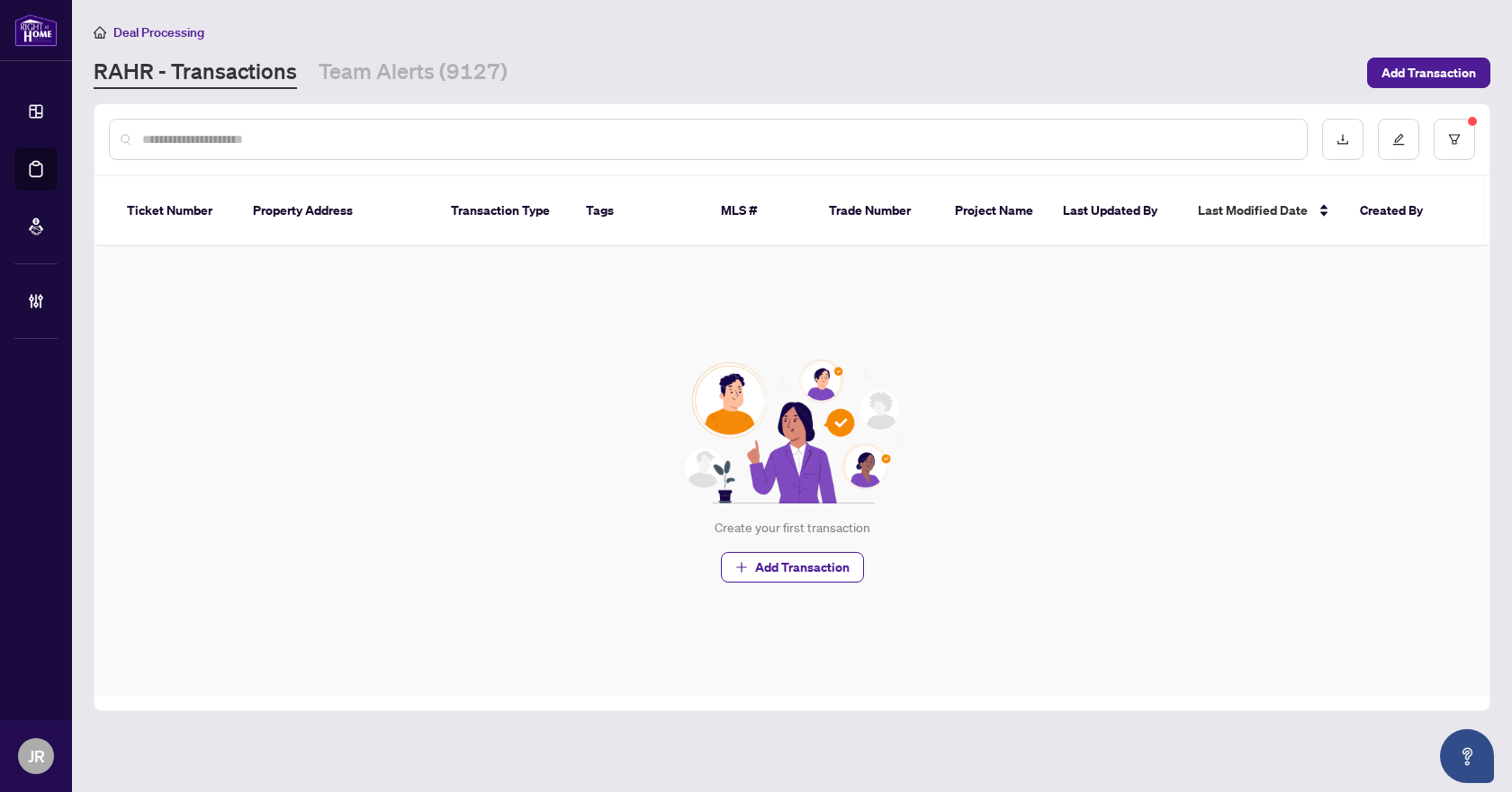
click at [518, 148] on div at bounding box center [709, 139] width 1199 height 42
click at [1472, 143] on button "button" at bounding box center [1454, 139] width 42 height 42
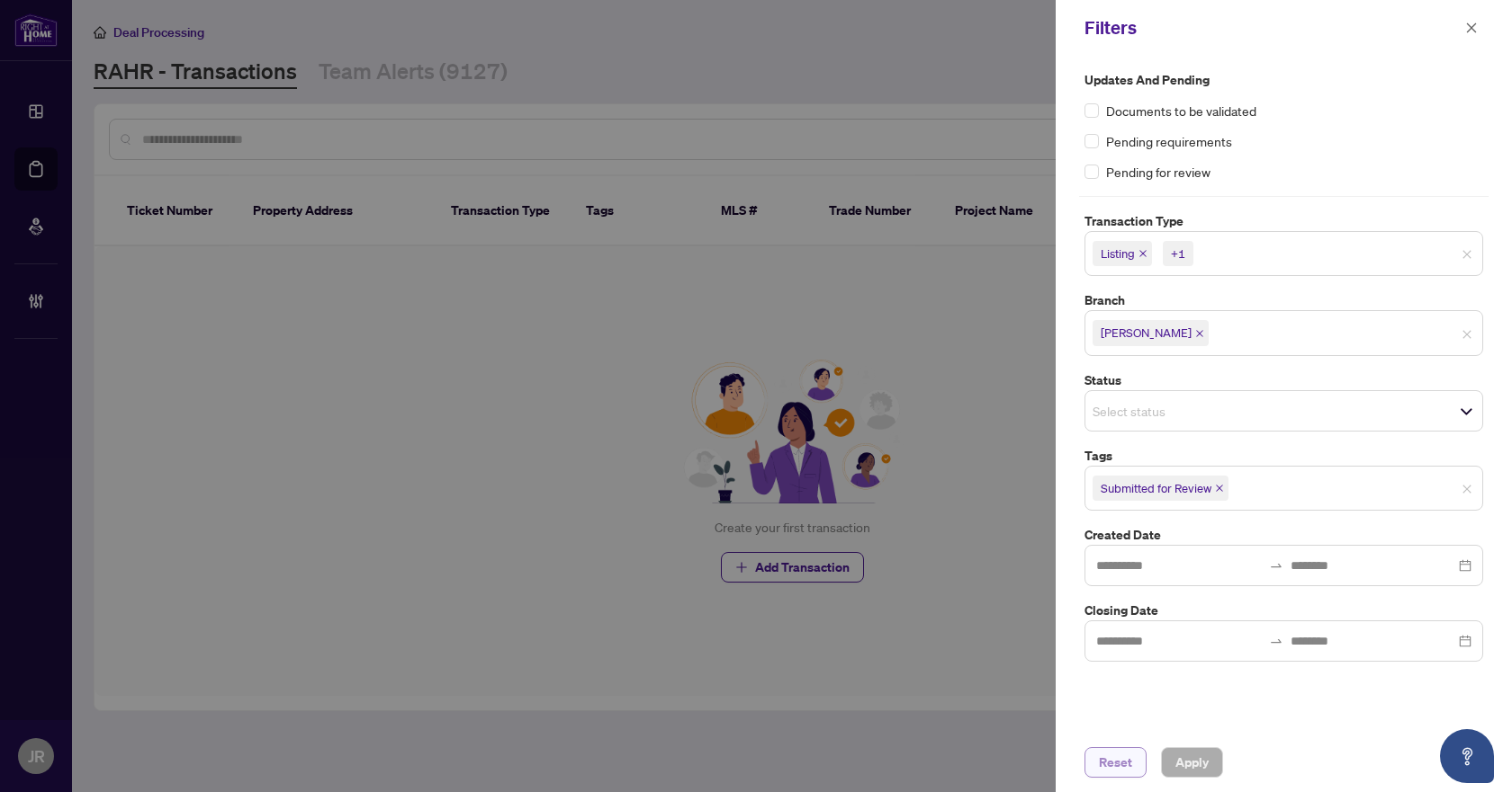
click at [1116, 766] on span "Reset" at bounding box center [1114, 762] width 33 height 29
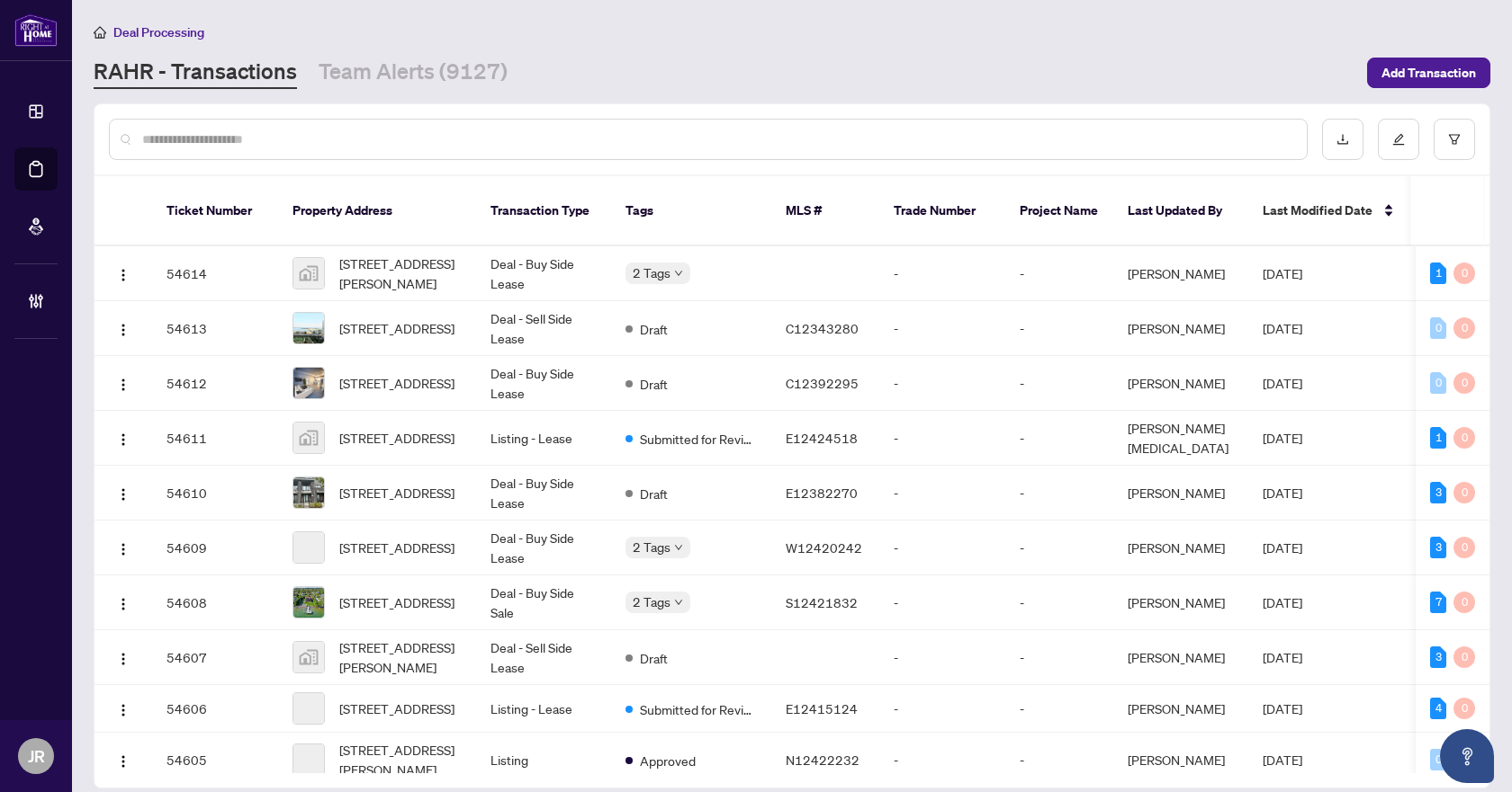
click at [444, 137] on input "text" at bounding box center [717, 139] width 1150 height 20
click at [377, 129] on input "text" at bounding box center [717, 139] width 1150 height 20
click at [343, 141] on input "text" at bounding box center [717, 139] width 1150 height 20
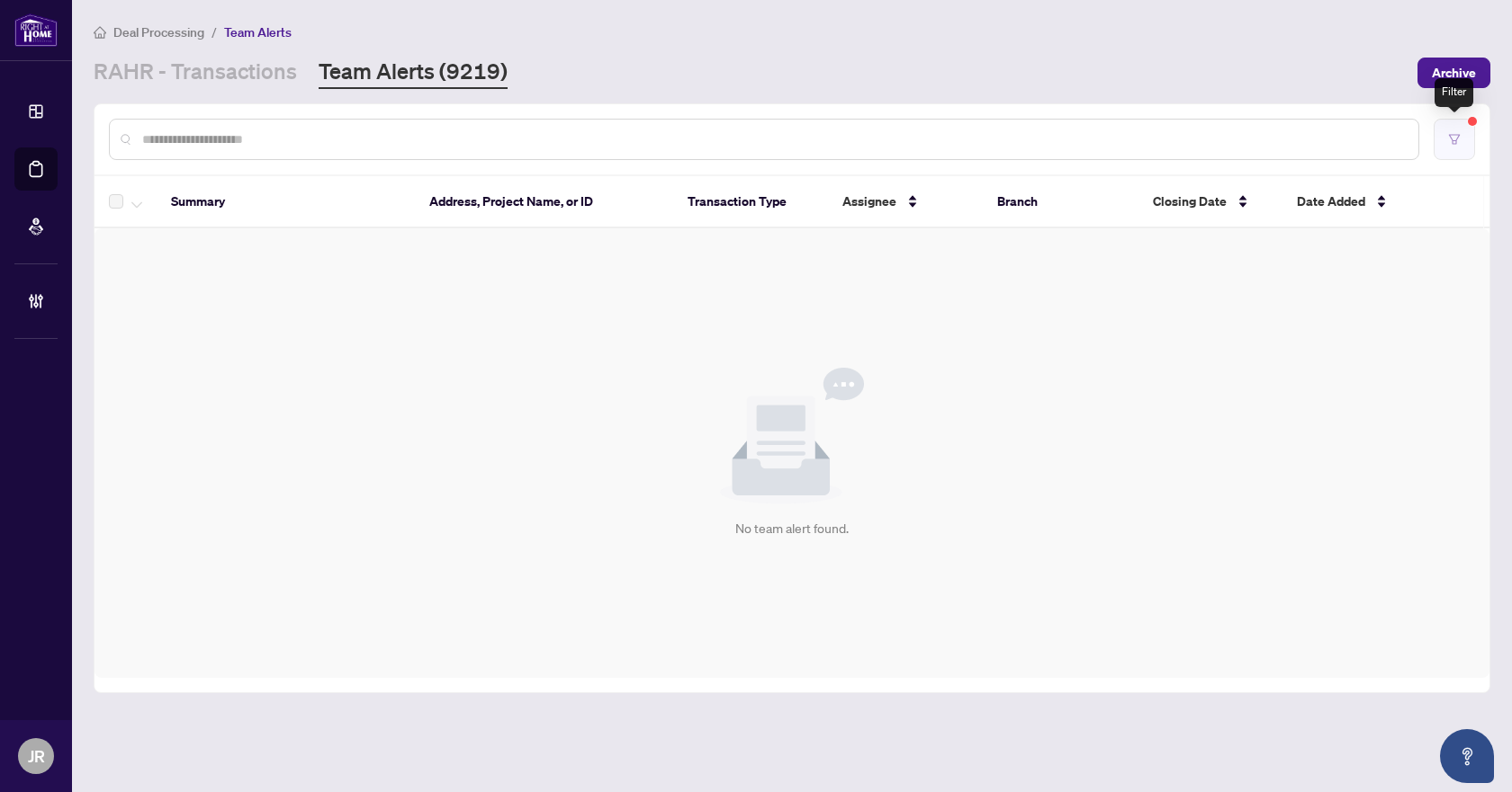
click at [1460, 150] on button "button" at bounding box center [1454, 139] width 42 height 42
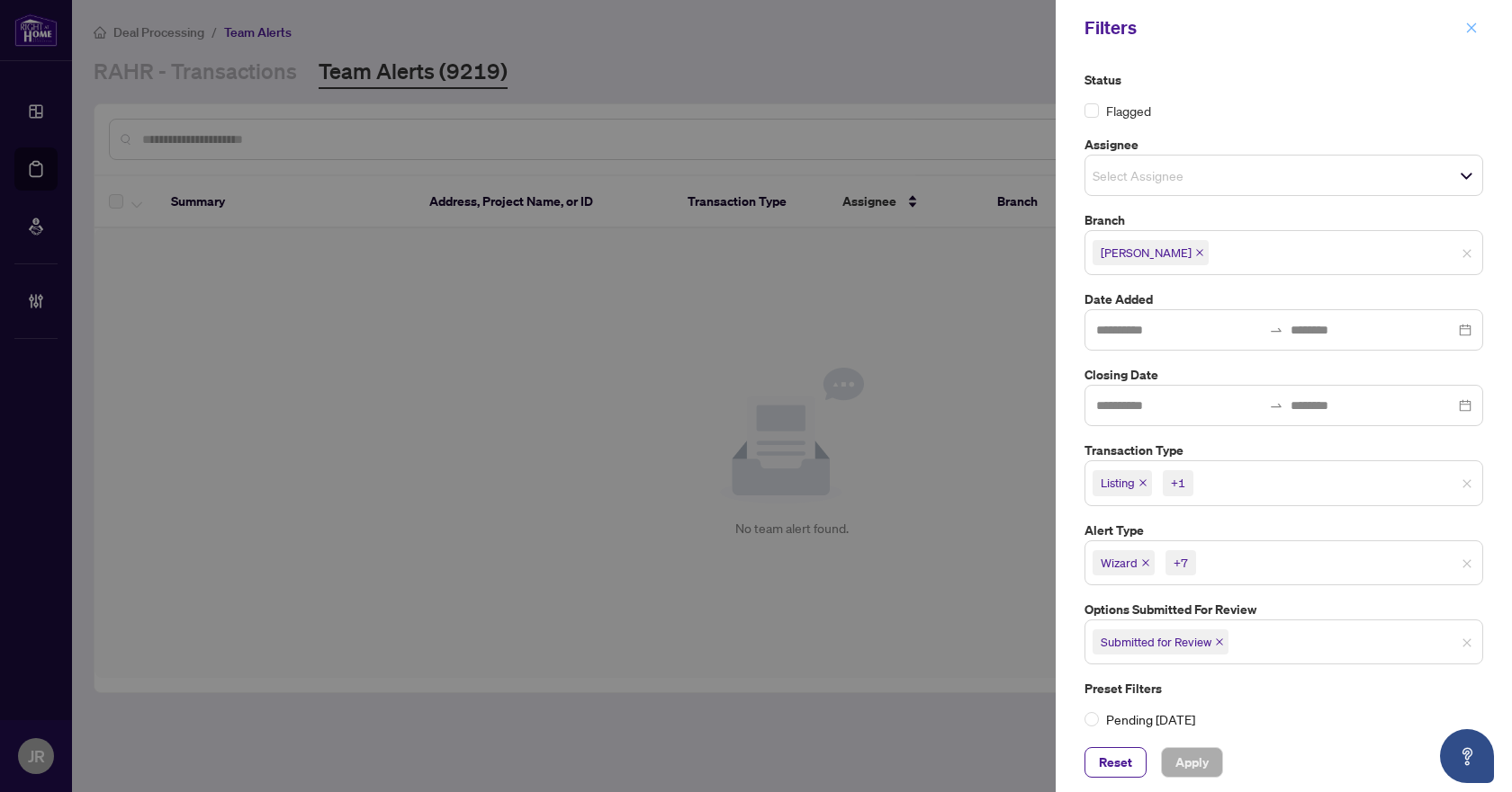
click at [1461, 31] on button "button" at bounding box center [1471, 28] width 24 height 22
